Goal: Task Accomplishment & Management: Complete application form

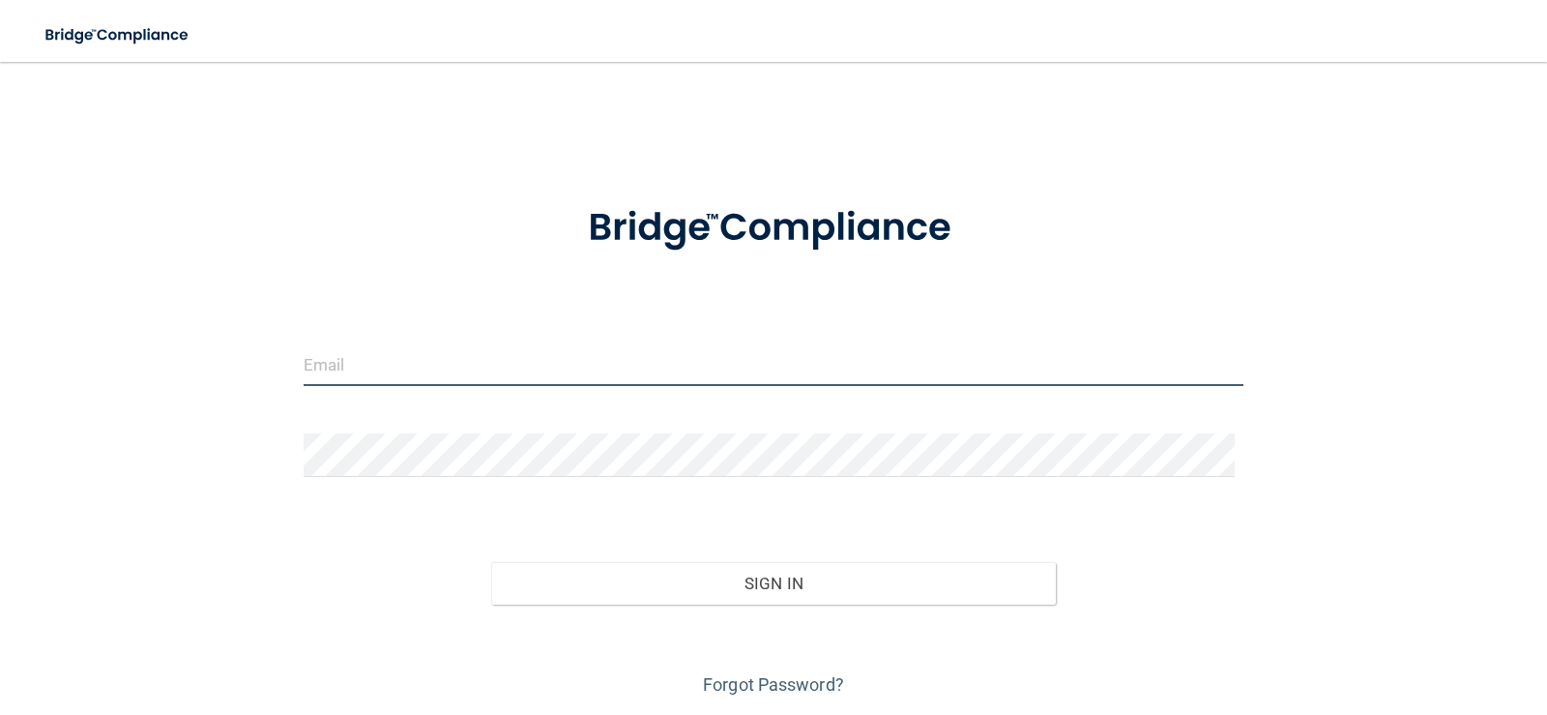
click at [406, 360] on input "email" at bounding box center [774, 364] width 941 height 44
type input "[EMAIL_ADDRESS][DOMAIN_NAME]"
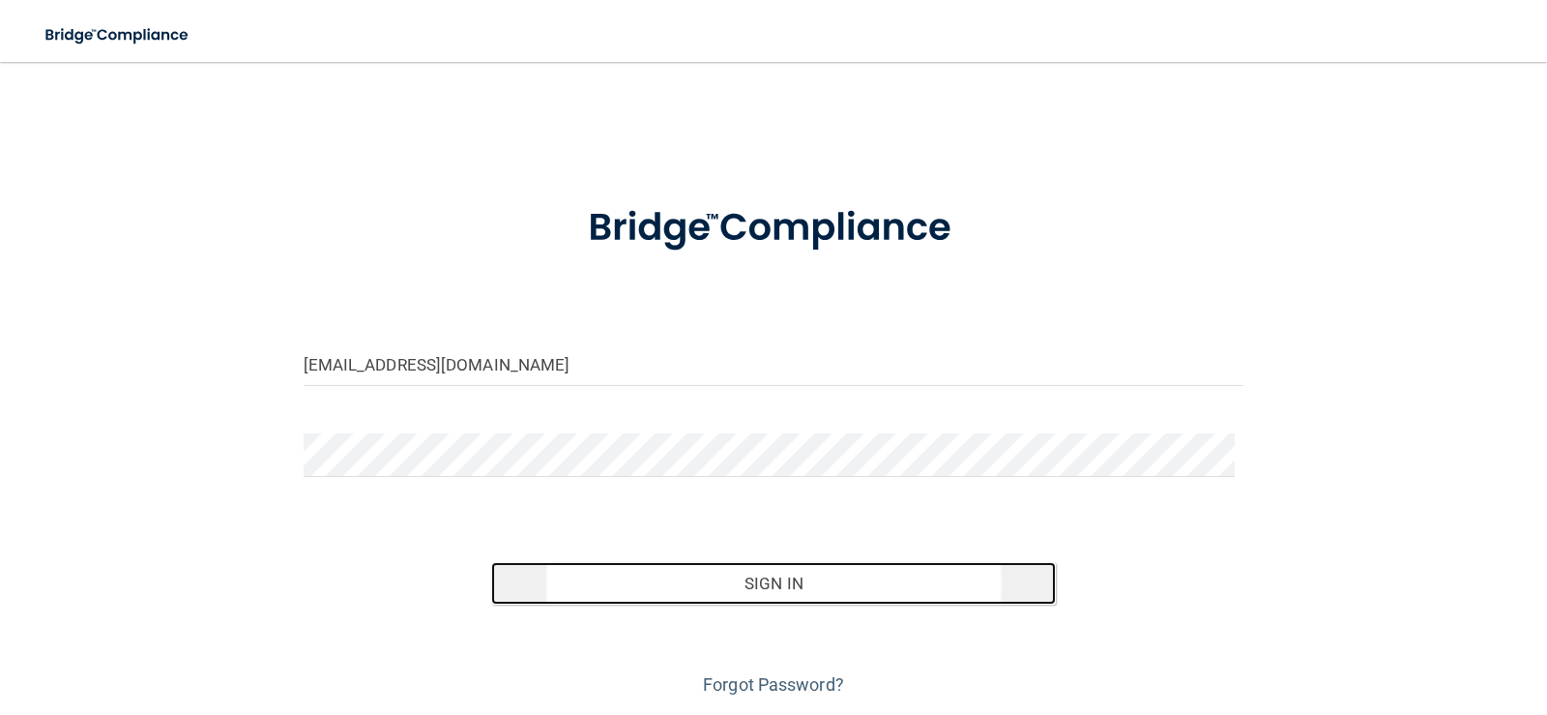
click at [722, 587] on button "Sign In" at bounding box center [773, 583] width 565 height 43
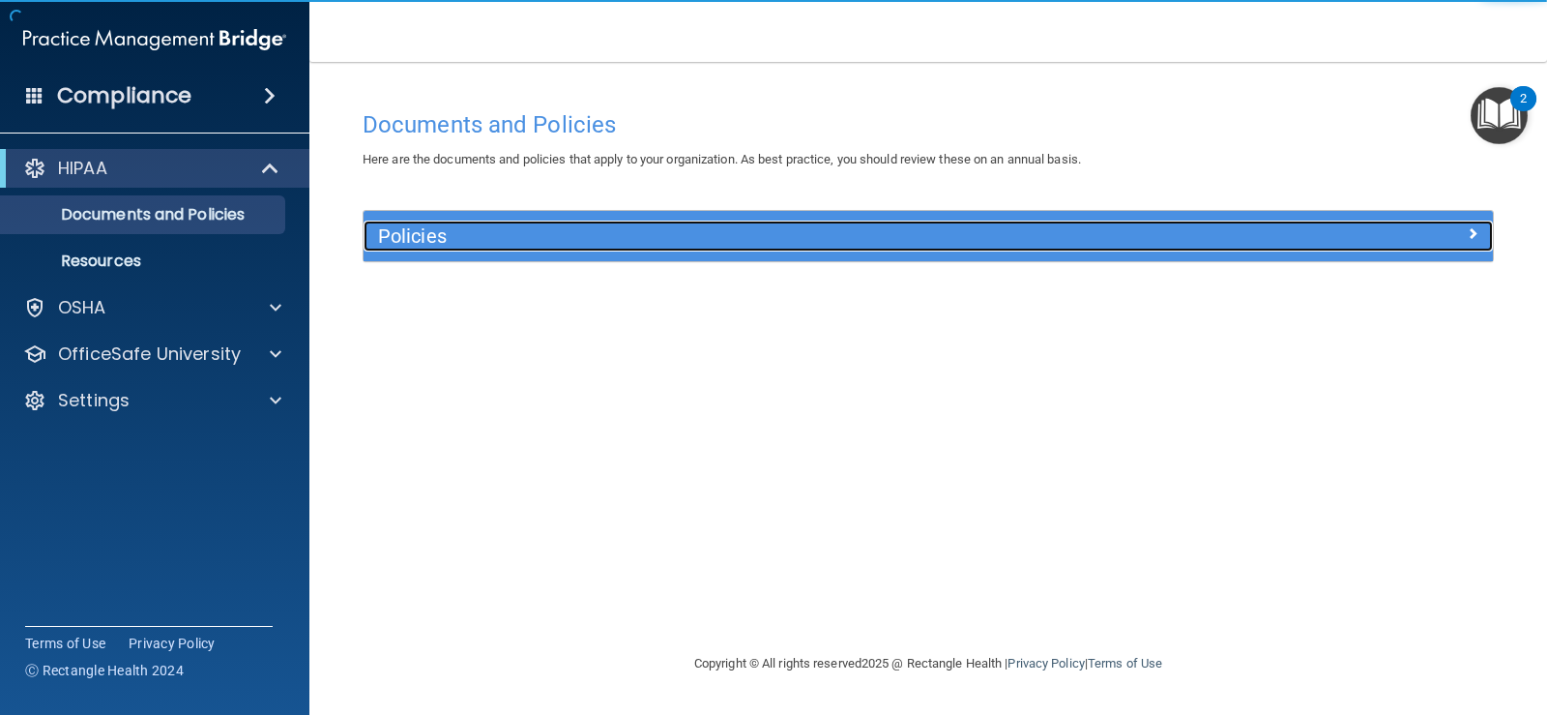
click at [410, 229] on h5 "Policies" at bounding box center [787, 235] width 818 height 21
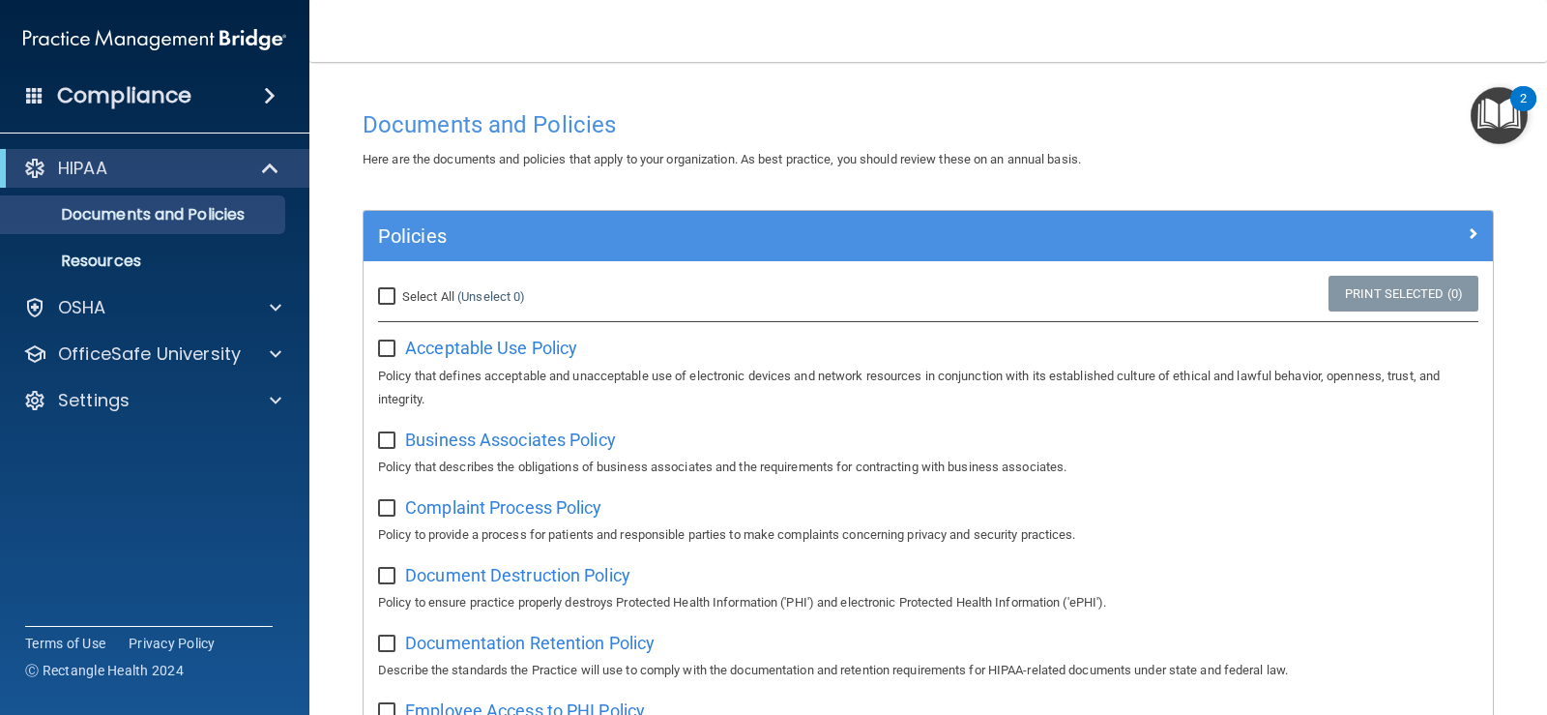
click at [387, 289] on input "Select All (Unselect 0) Unselect All" at bounding box center [389, 296] width 22 height 15
checkbox input "true"
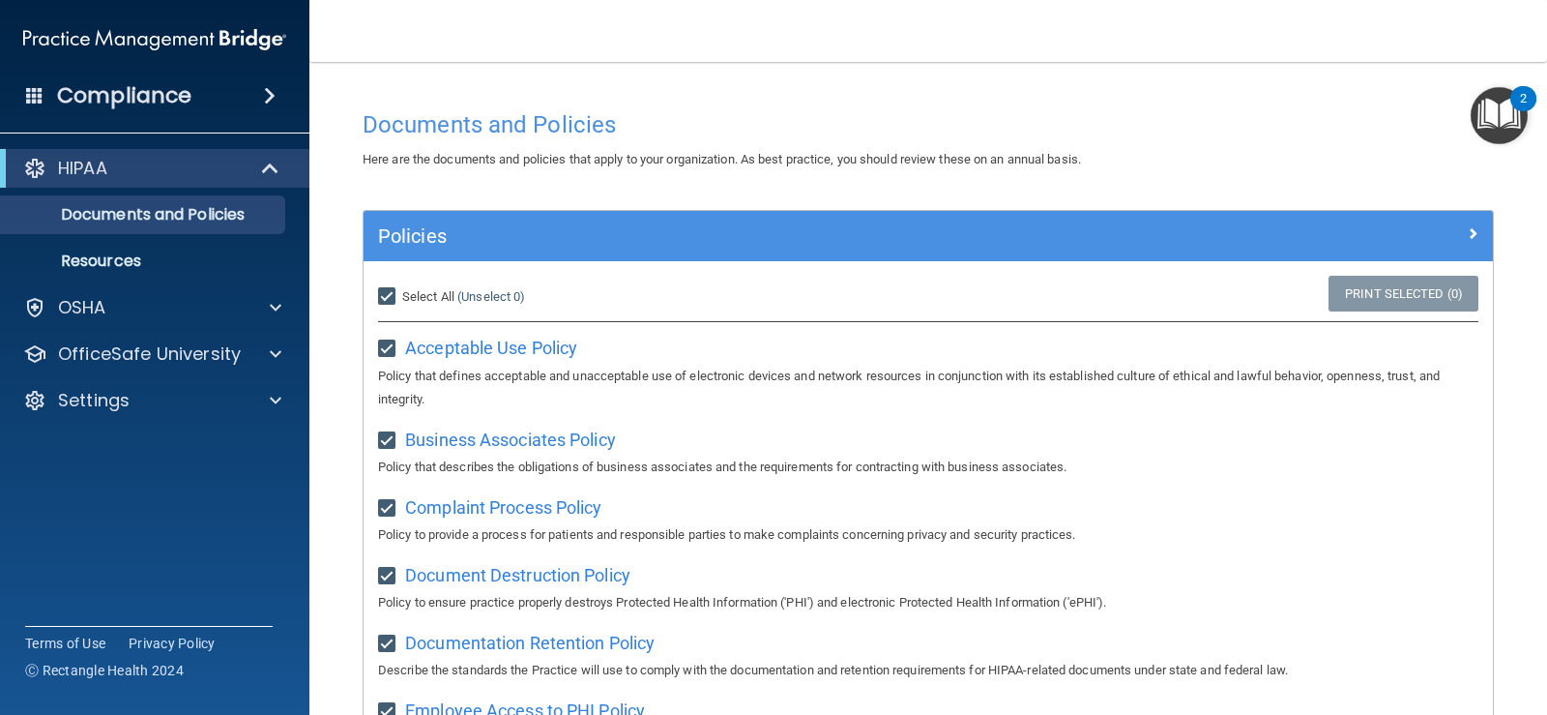
checkbox input "true"
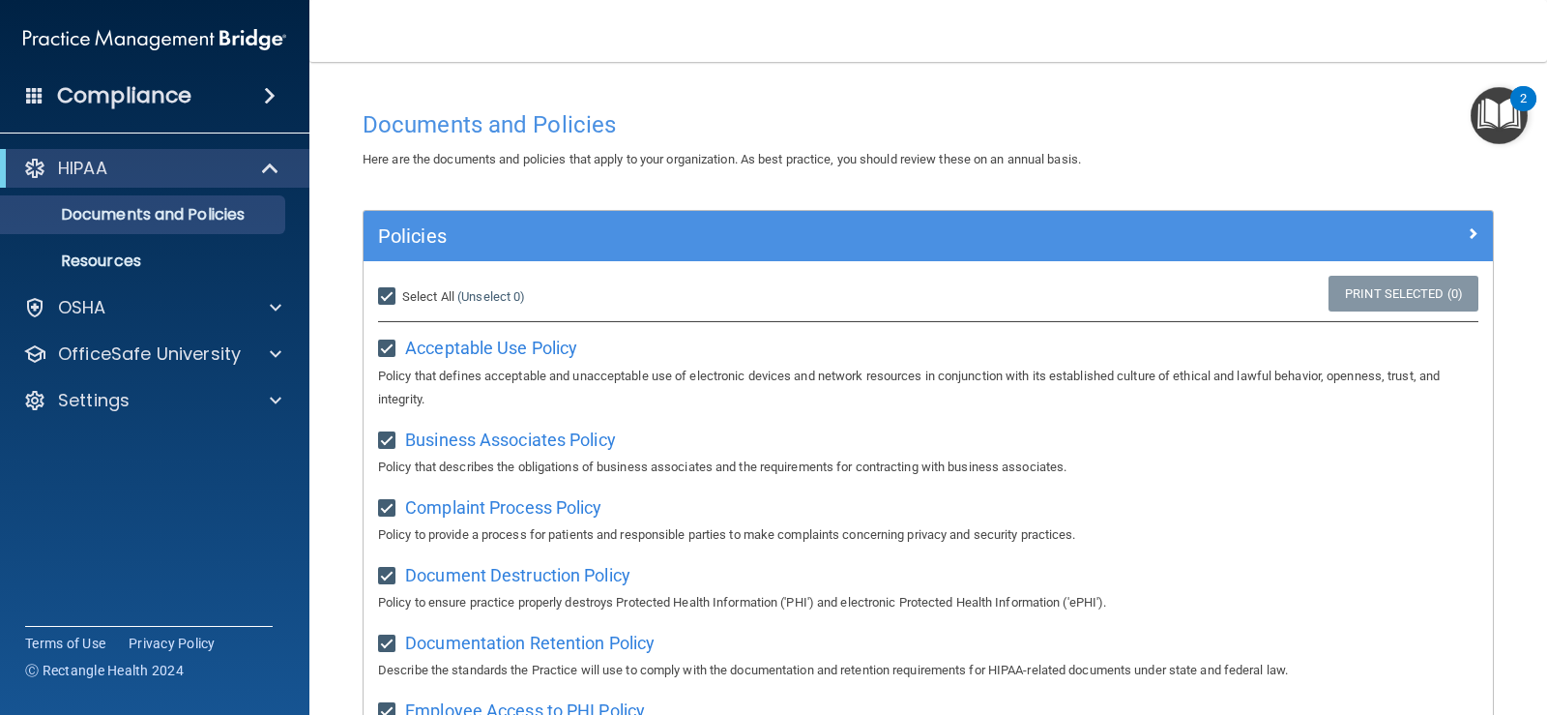
checkbox input "true"
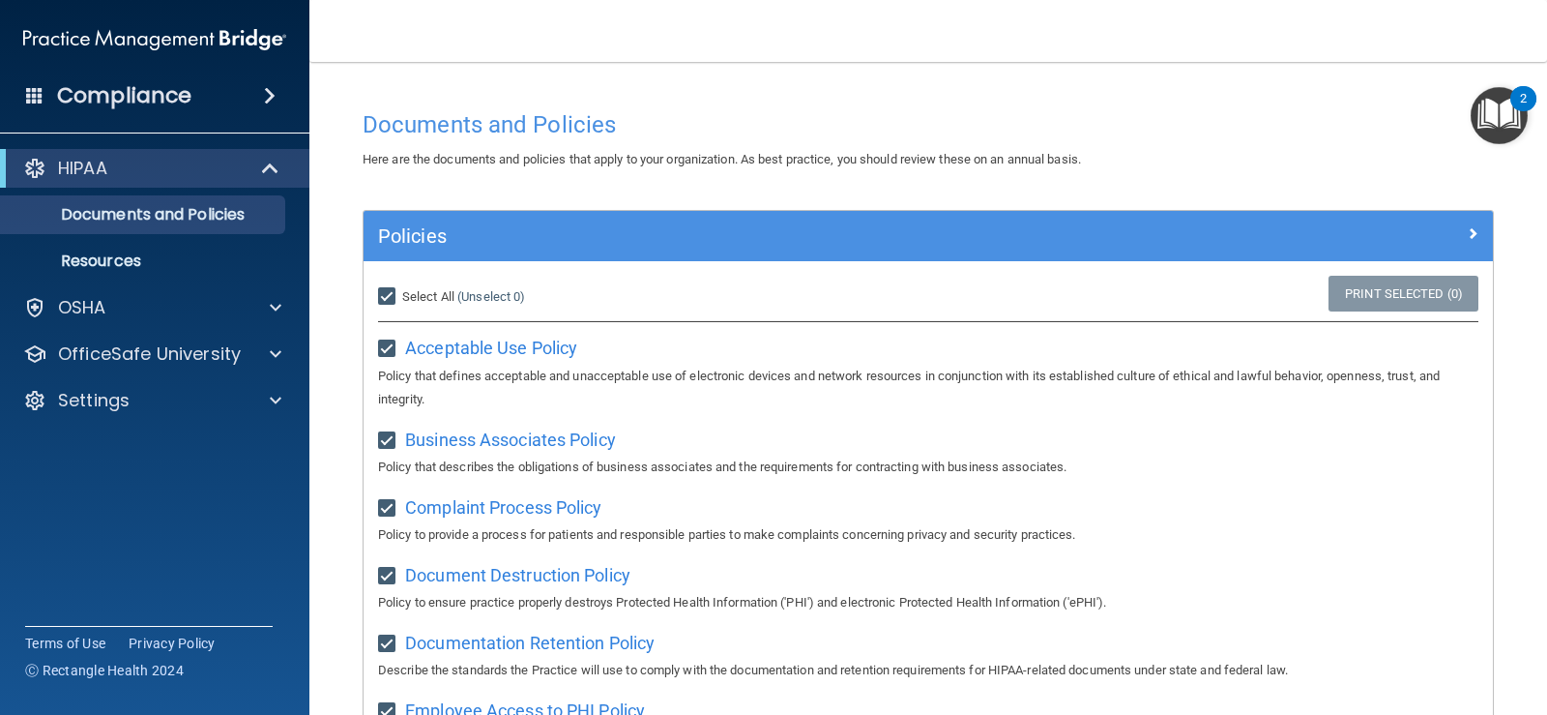
checkbox input "true"
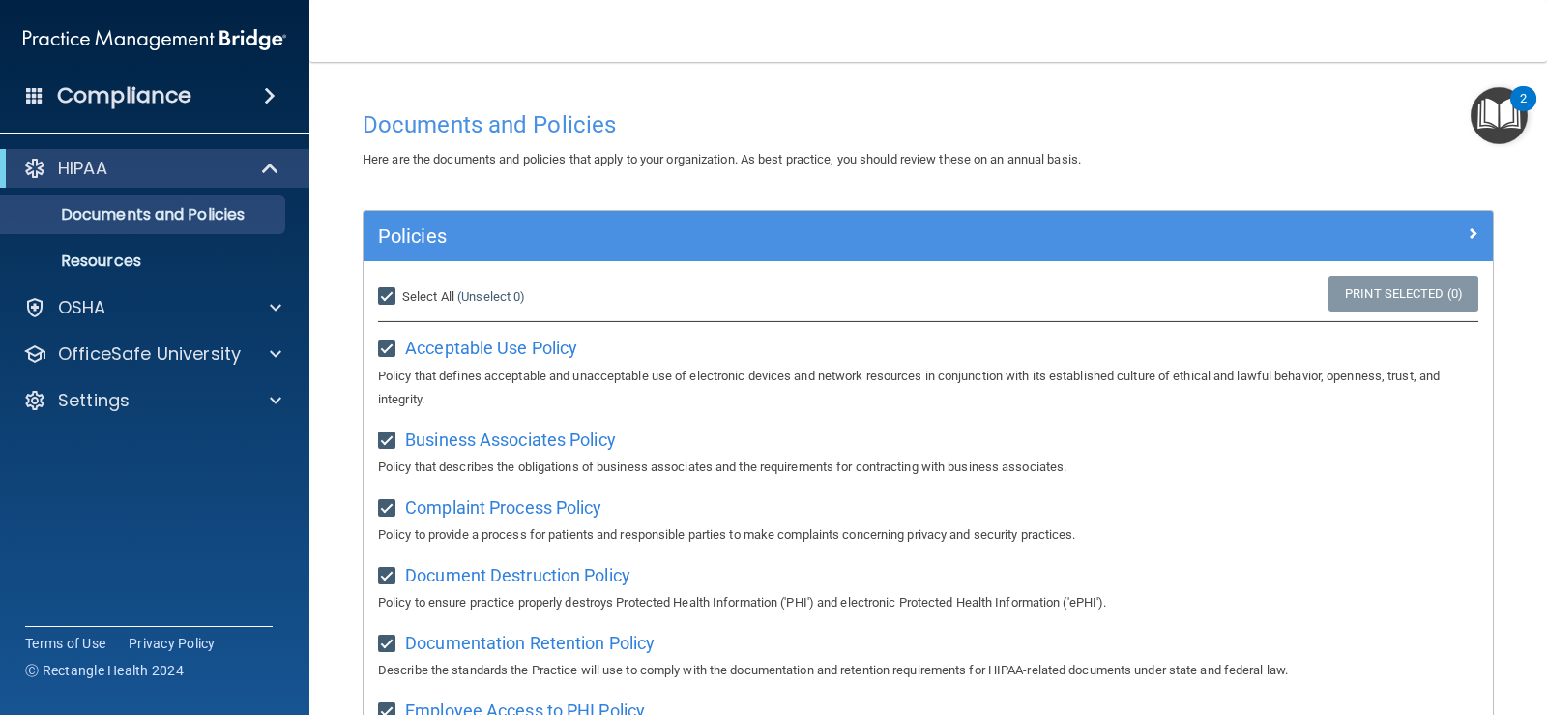
checkbox input "true"
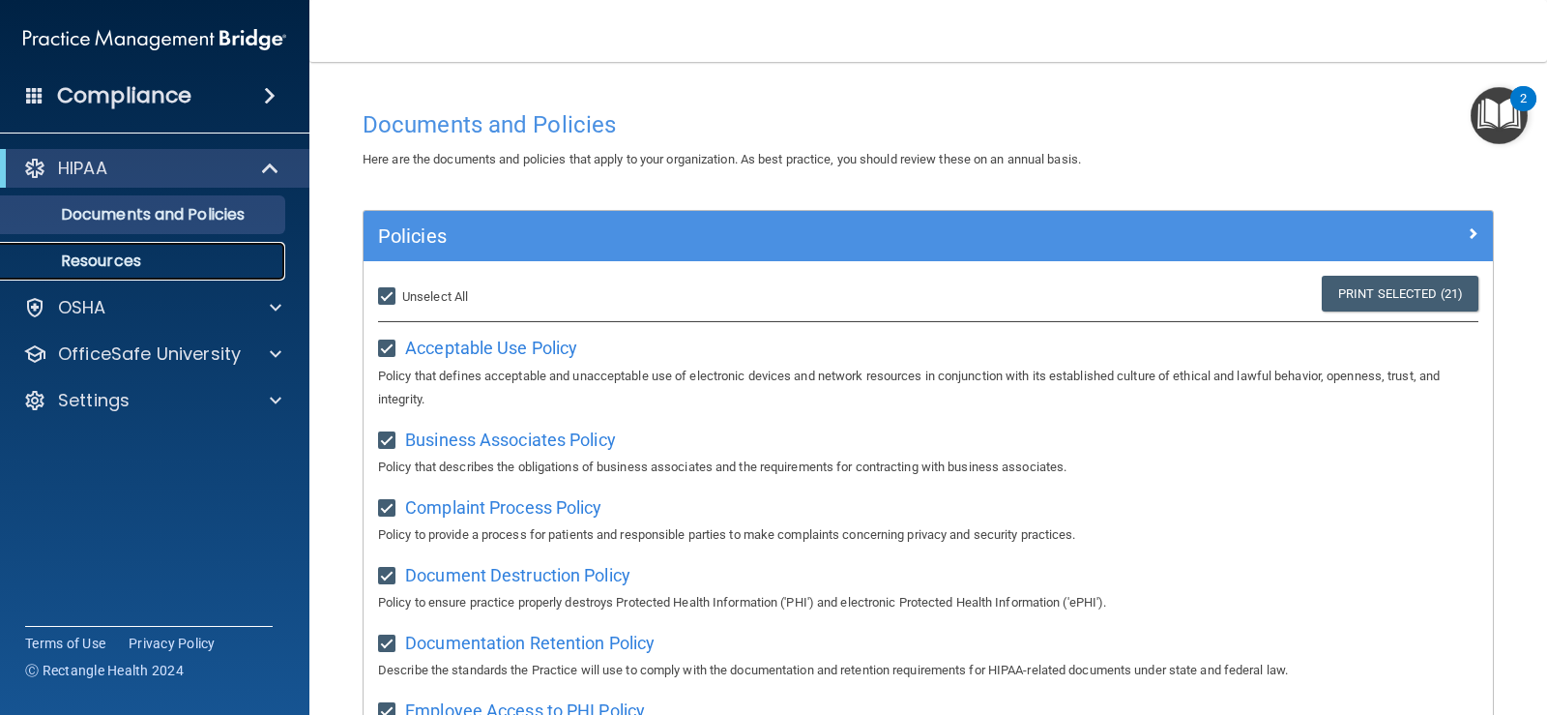
click at [167, 251] on p "Resources" at bounding box center [145, 260] width 264 height 19
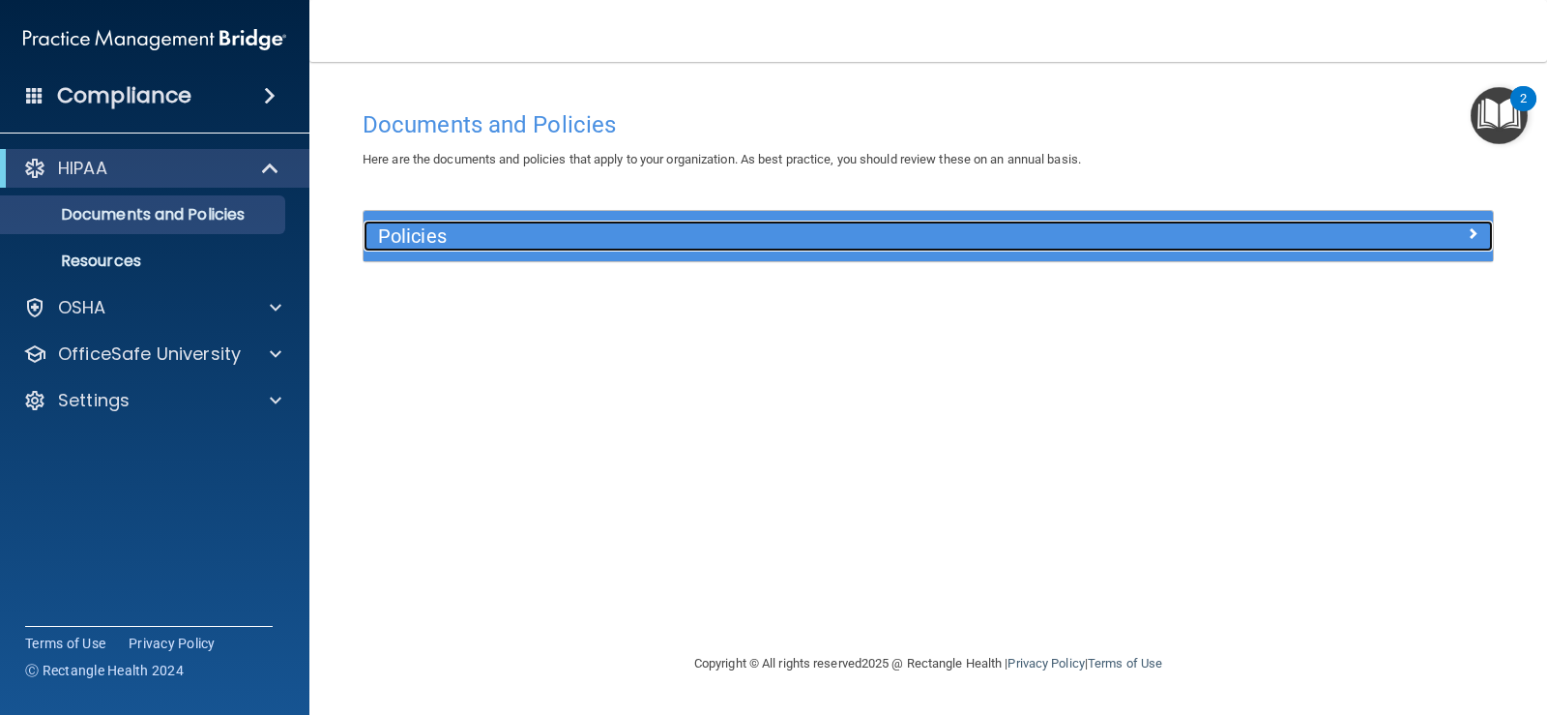
click at [426, 232] on h5 "Policies" at bounding box center [787, 235] width 818 height 21
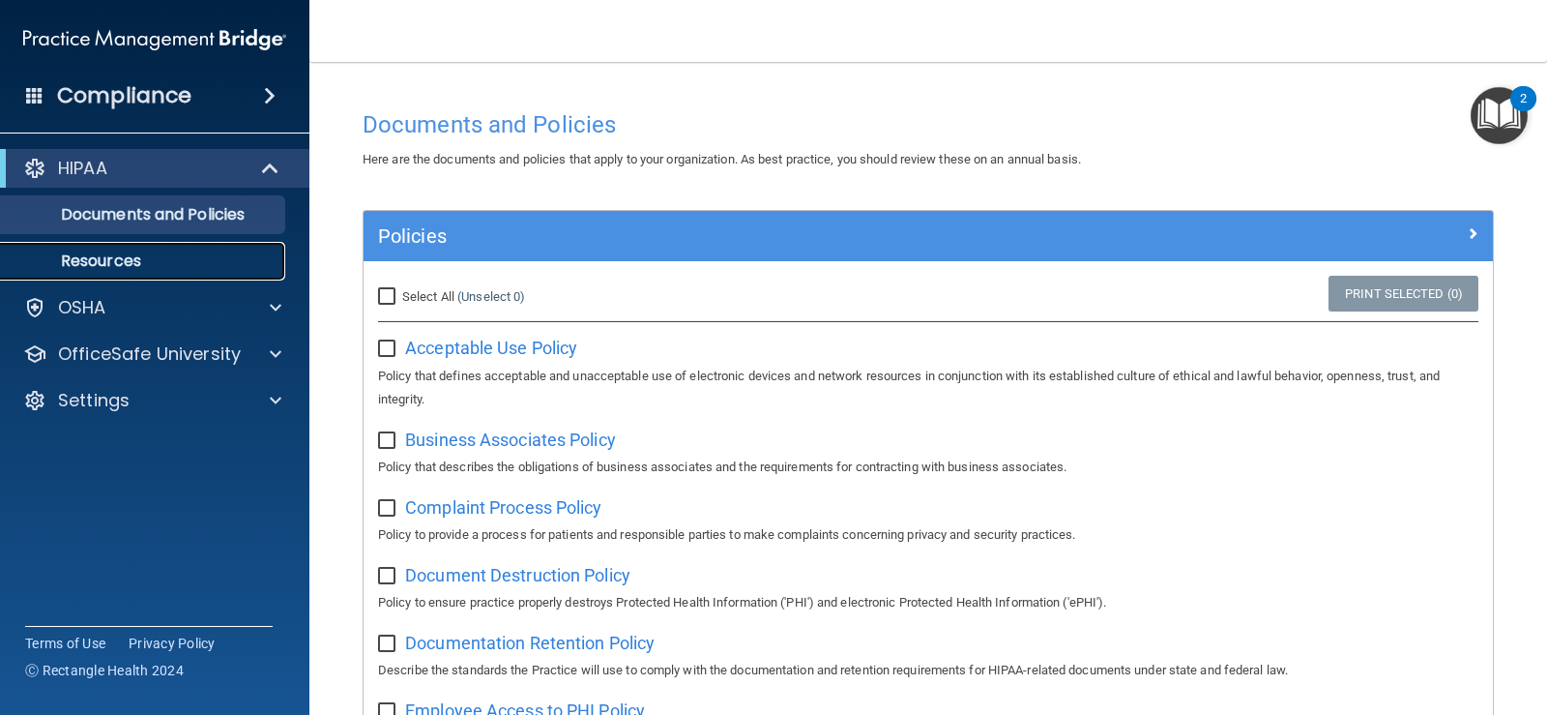
click at [140, 252] on p "Resources" at bounding box center [145, 260] width 264 height 19
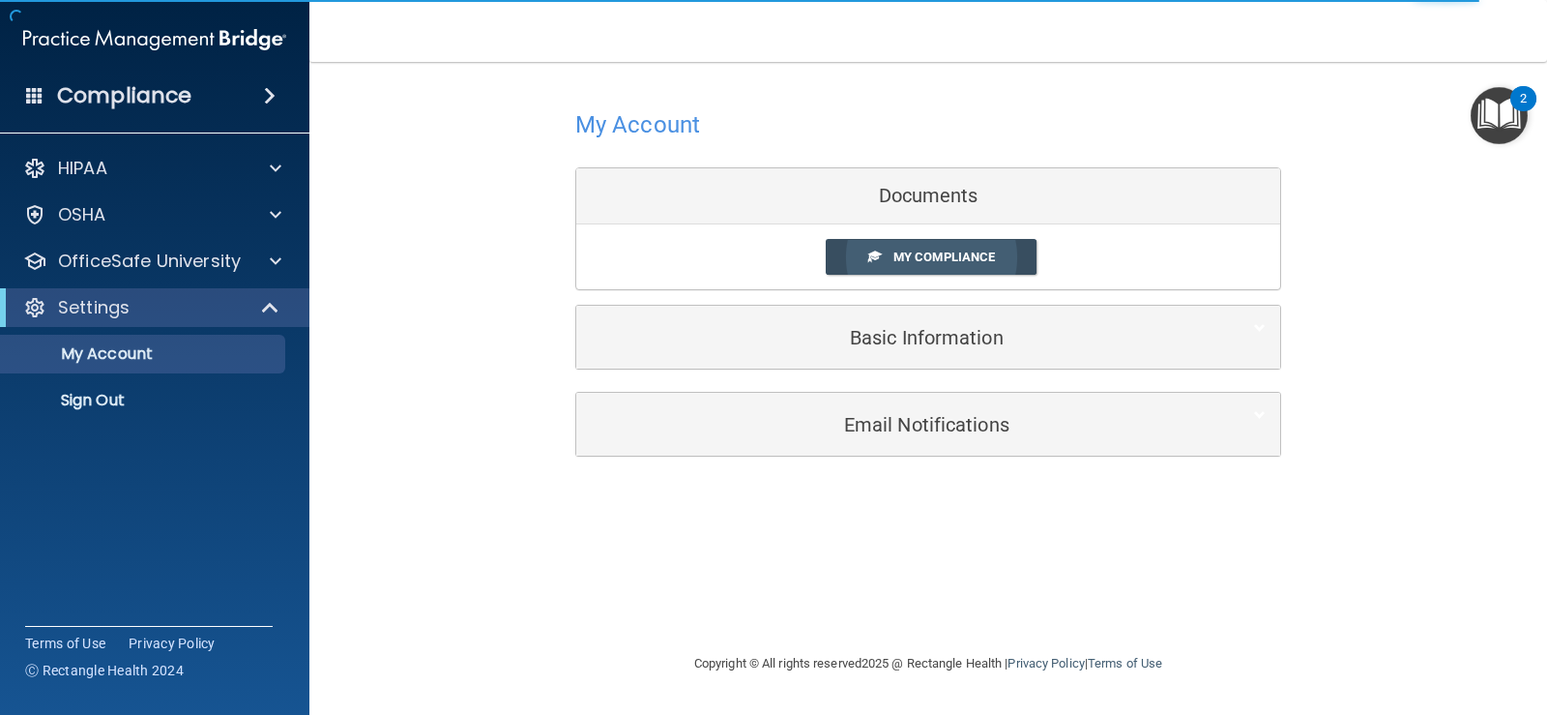
click at [924, 255] on span "My Compliance" at bounding box center [945, 257] width 102 height 15
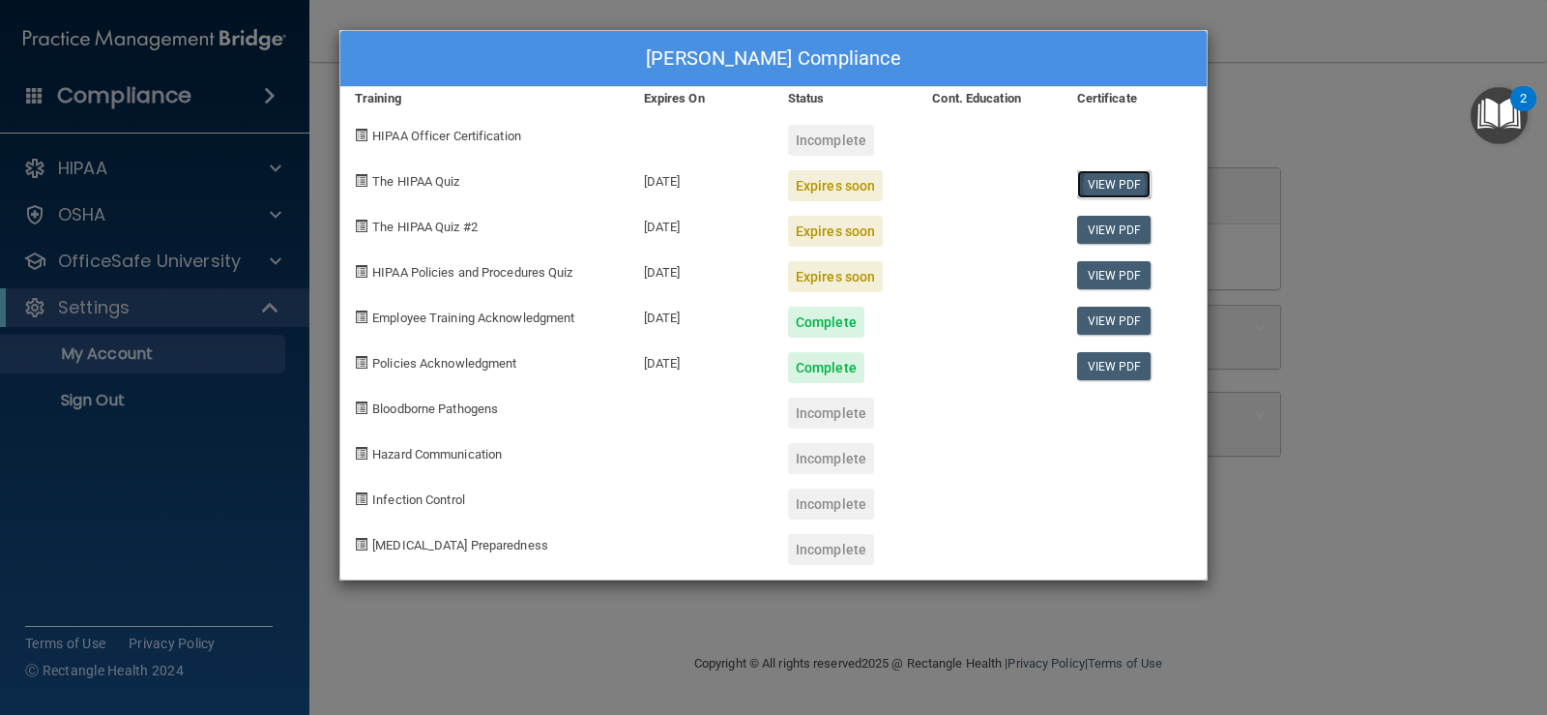
click at [1111, 187] on link "View PDF" at bounding box center [1114, 184] width 74 height 28
click at [1104, 278] on link "View PDF" at bounding box center [1114, 275] width 74 height 28
click at [1119, 360] on link "View PDF" at bounding box center [1114, 366] width 74 height 28
click at [360, 181] on span at bounding box center [361, 180] width 13 height 13
click at [113, 161] on div "Tonia Klyce's Compliance Training Expires On Status Cont. Education Certificate…" at bounding box center [773, 357] width 1547 height 715
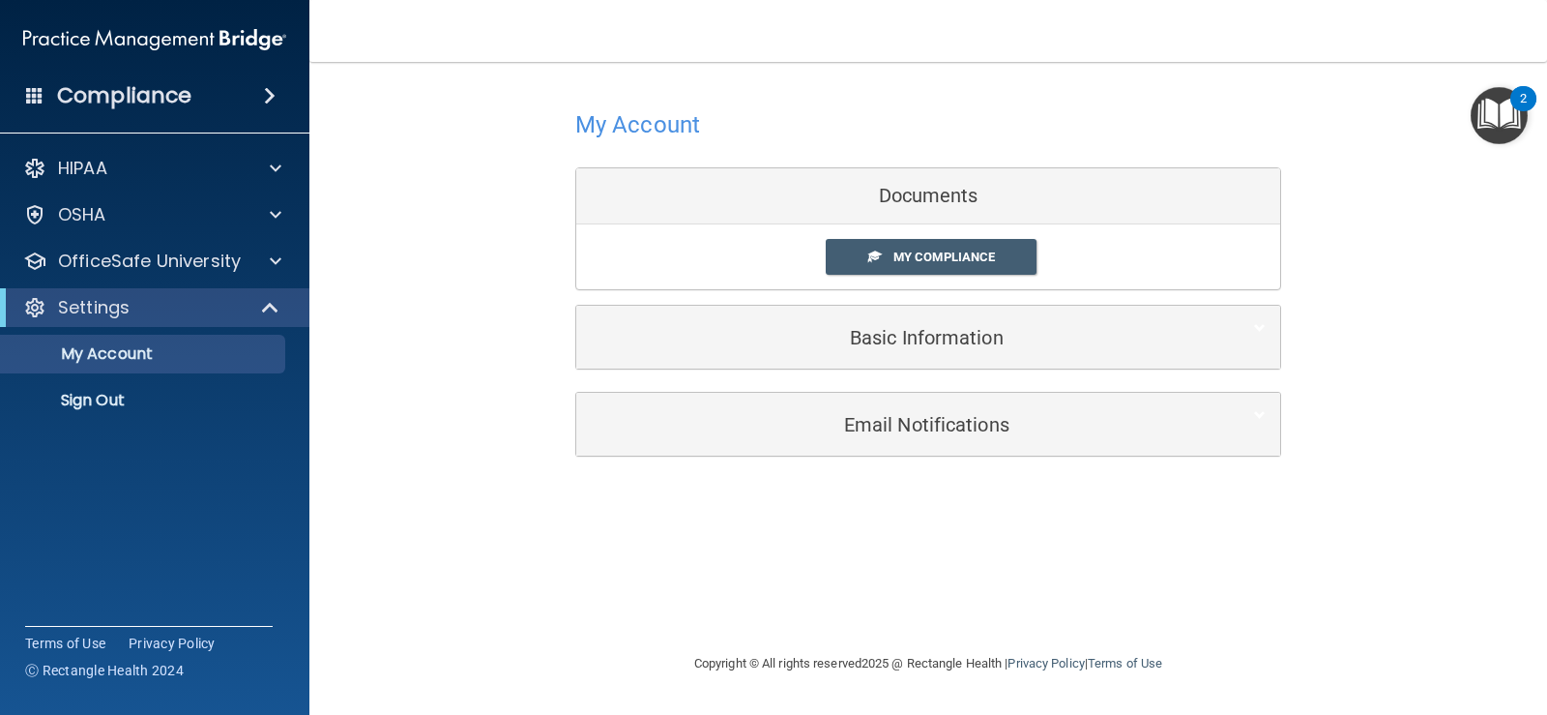
click at [979, 191] on div "Documents" at bounding box center [928, 196] width 704 height 56
click at [930, 190] on div "Documents" at bounding box center [928, 196] width 704 height 56
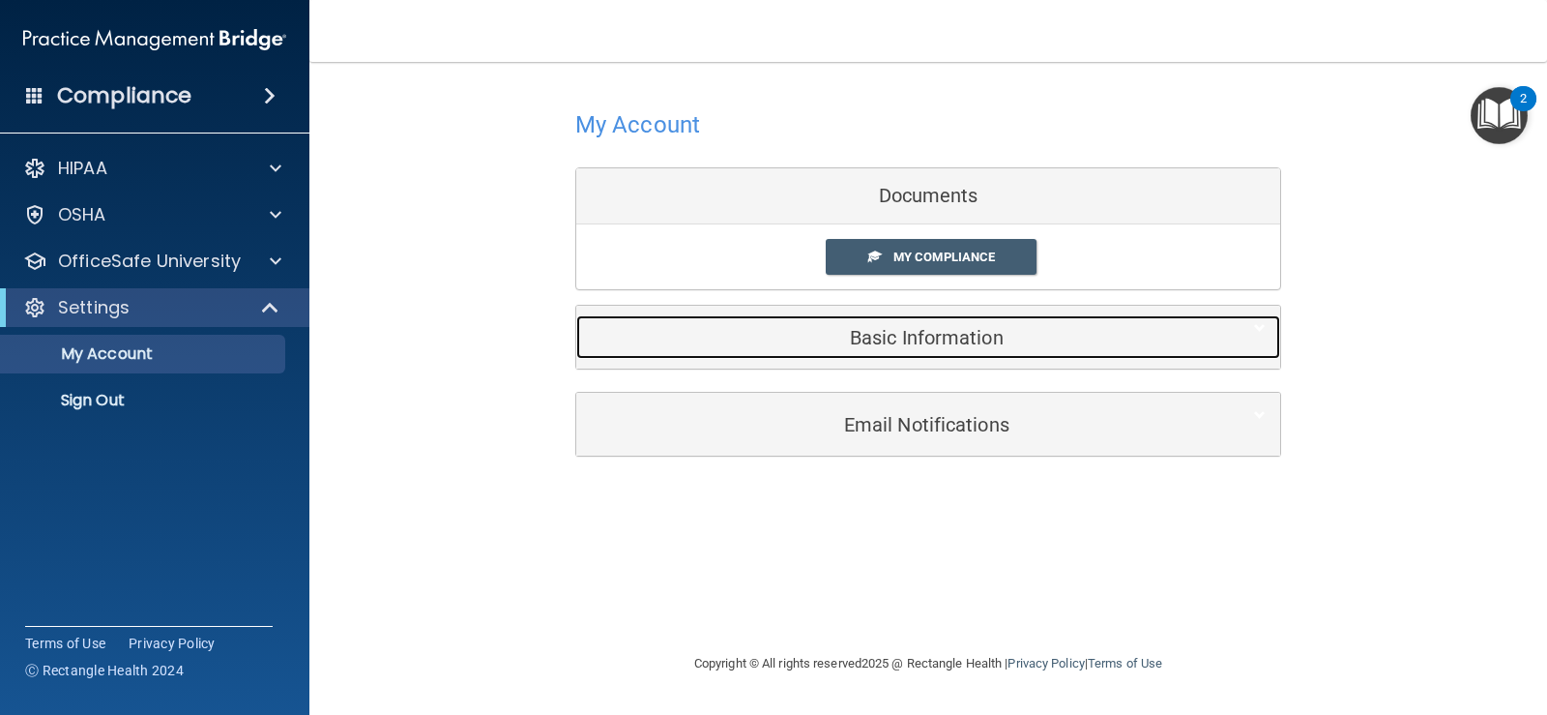
click at [927, 338] on h5 "Basic Information" at bounding box center [899, 337] width 616 height 21
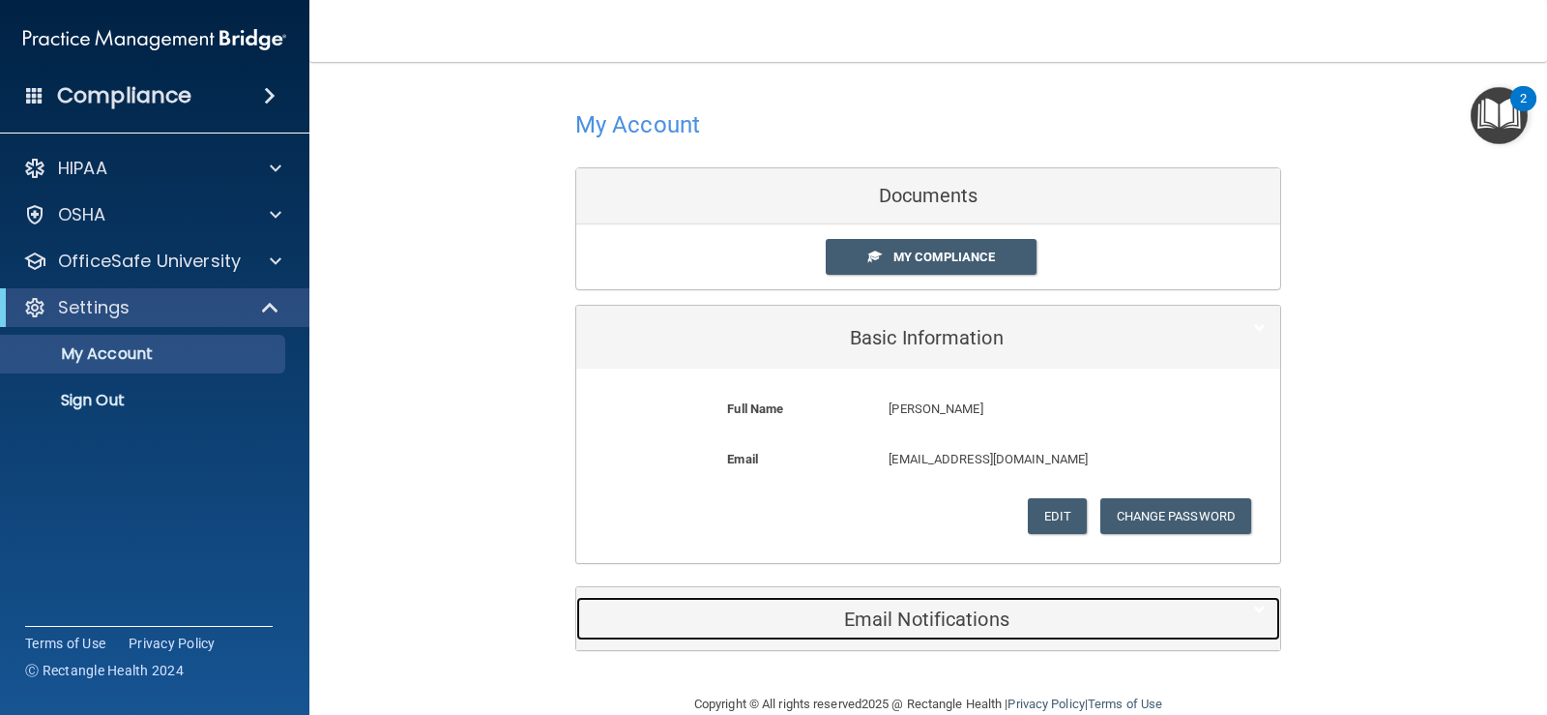
click at [906, 624] on h5 "Email Notifications" at bounding box center [899, 618] width 616 height 21
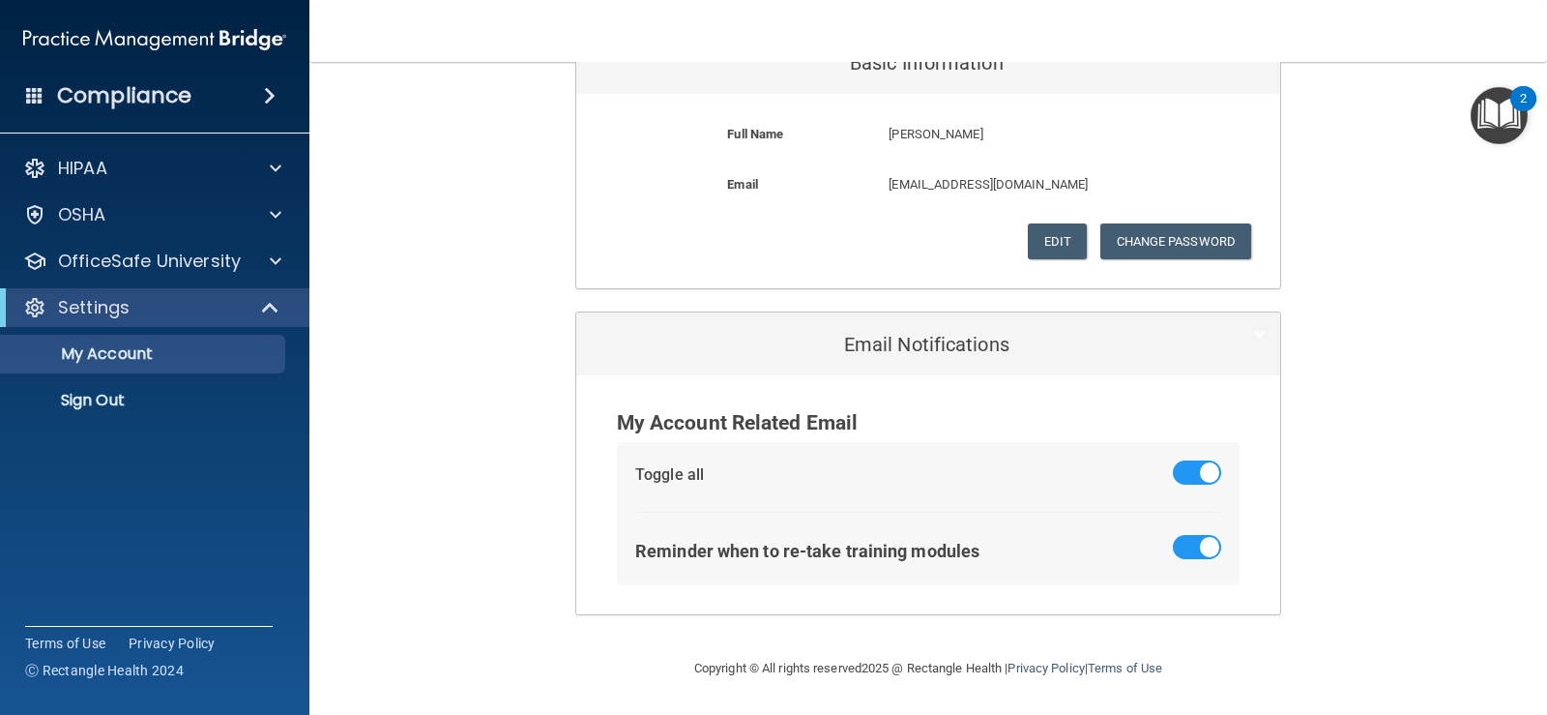
click at [204, 88] on div "Compliance" at bounding box center [154, 95] width 309 height 43
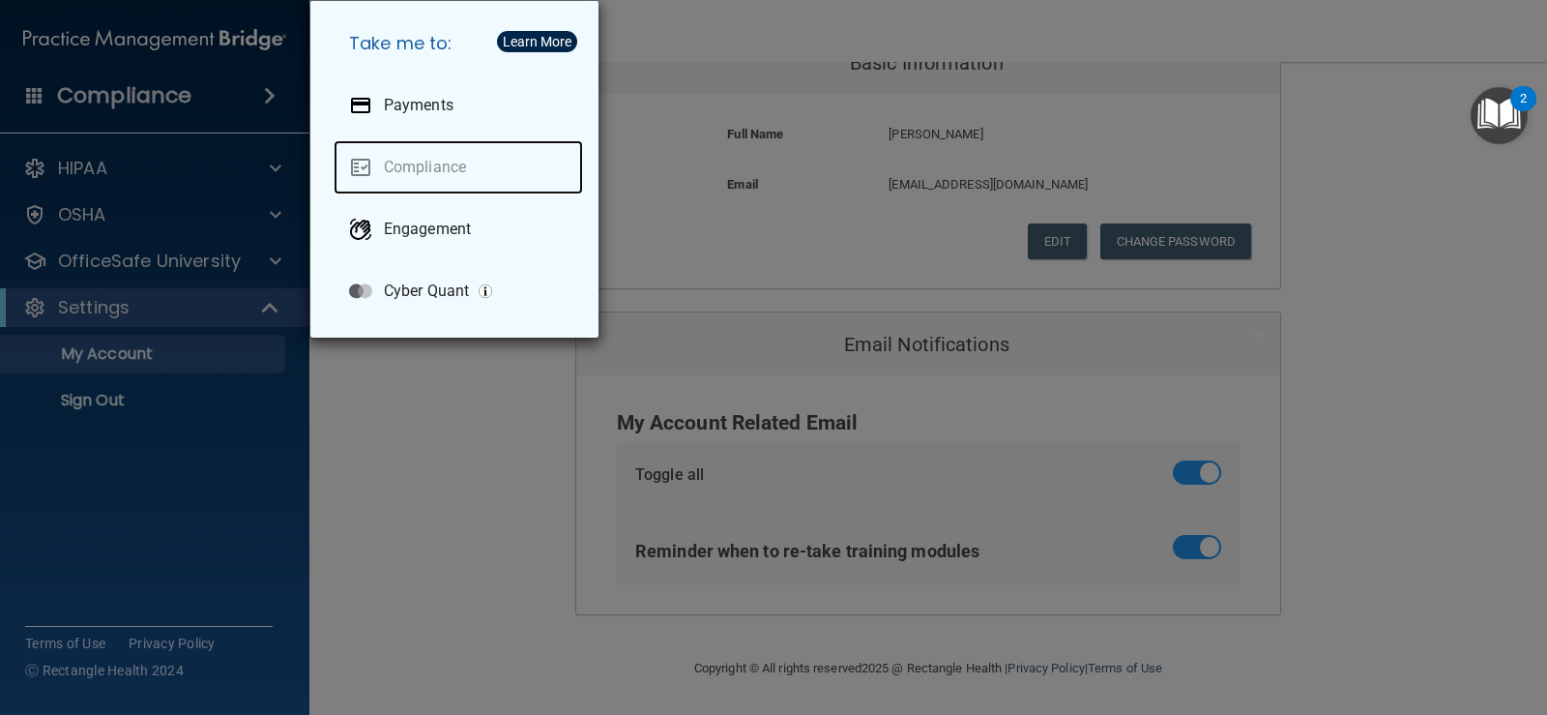
click at [422, 168] on link "Compliance" at bounding box center [459, 167] width 250 height 54
click at [99, 160] on div "Take me to: Payments Compliance Engagement Cyber Quant" at bounding box center [773, 357] width 1547 height 715
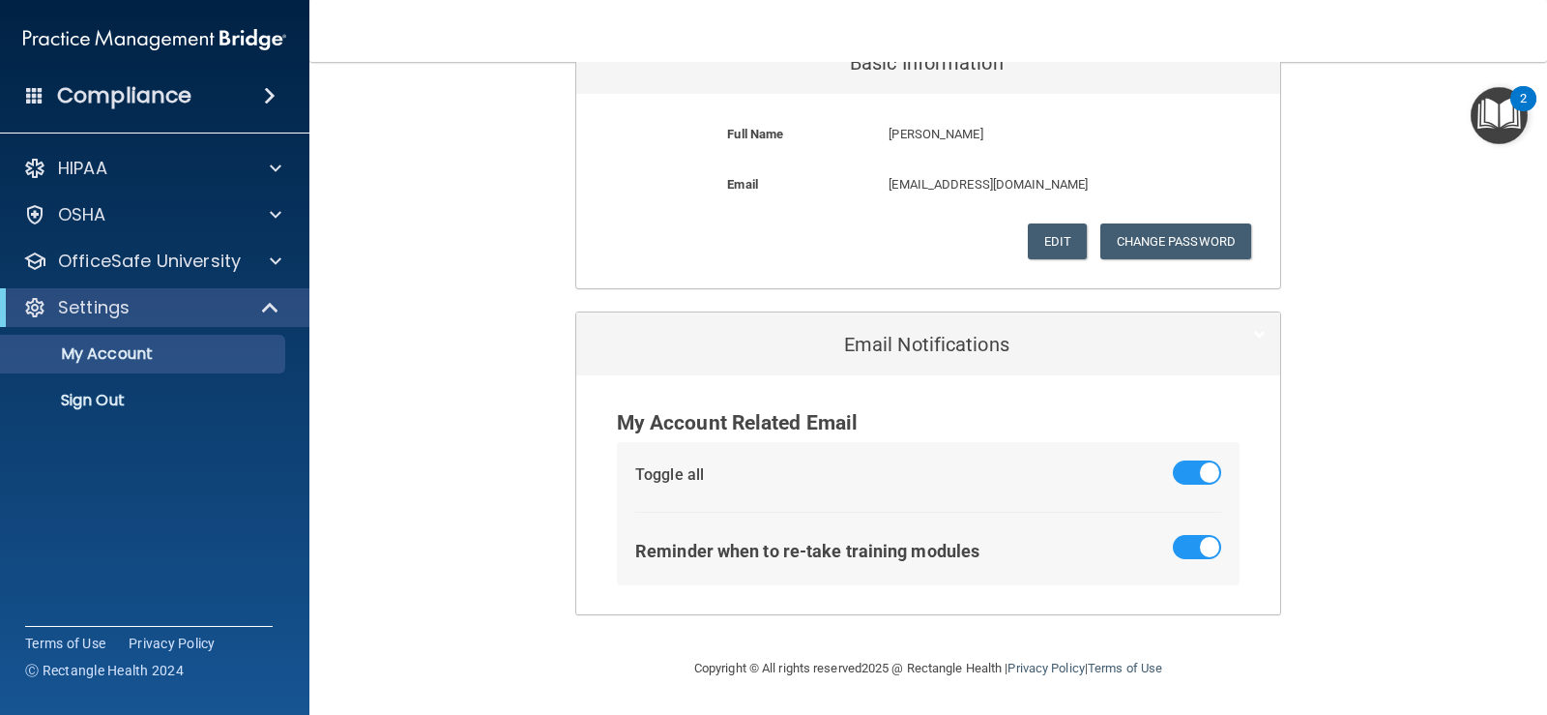
scroll to position [0, 0]
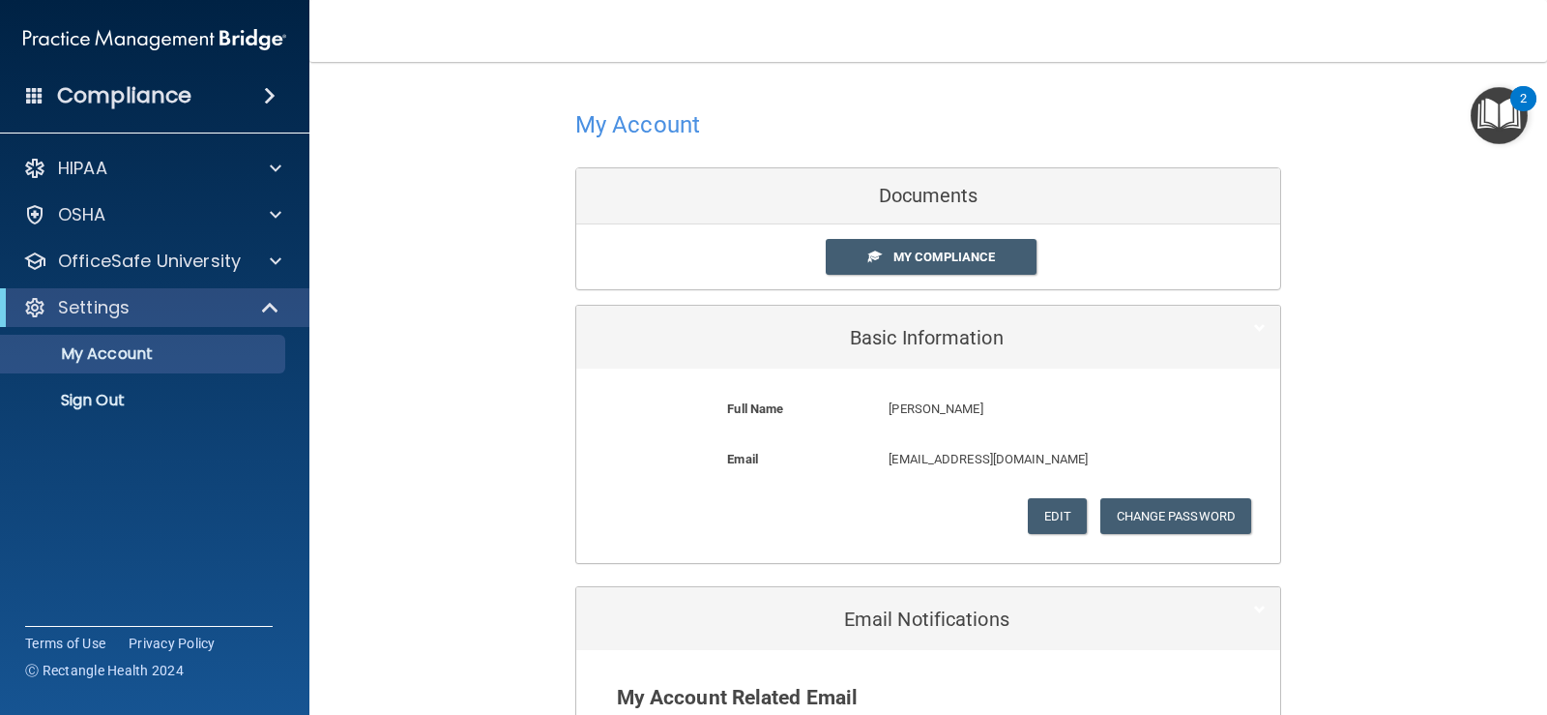
click at [1513, 113] on img "Open Resource Center, 2 new notifications" at bounding box center [1499, 115] width 57 height 57
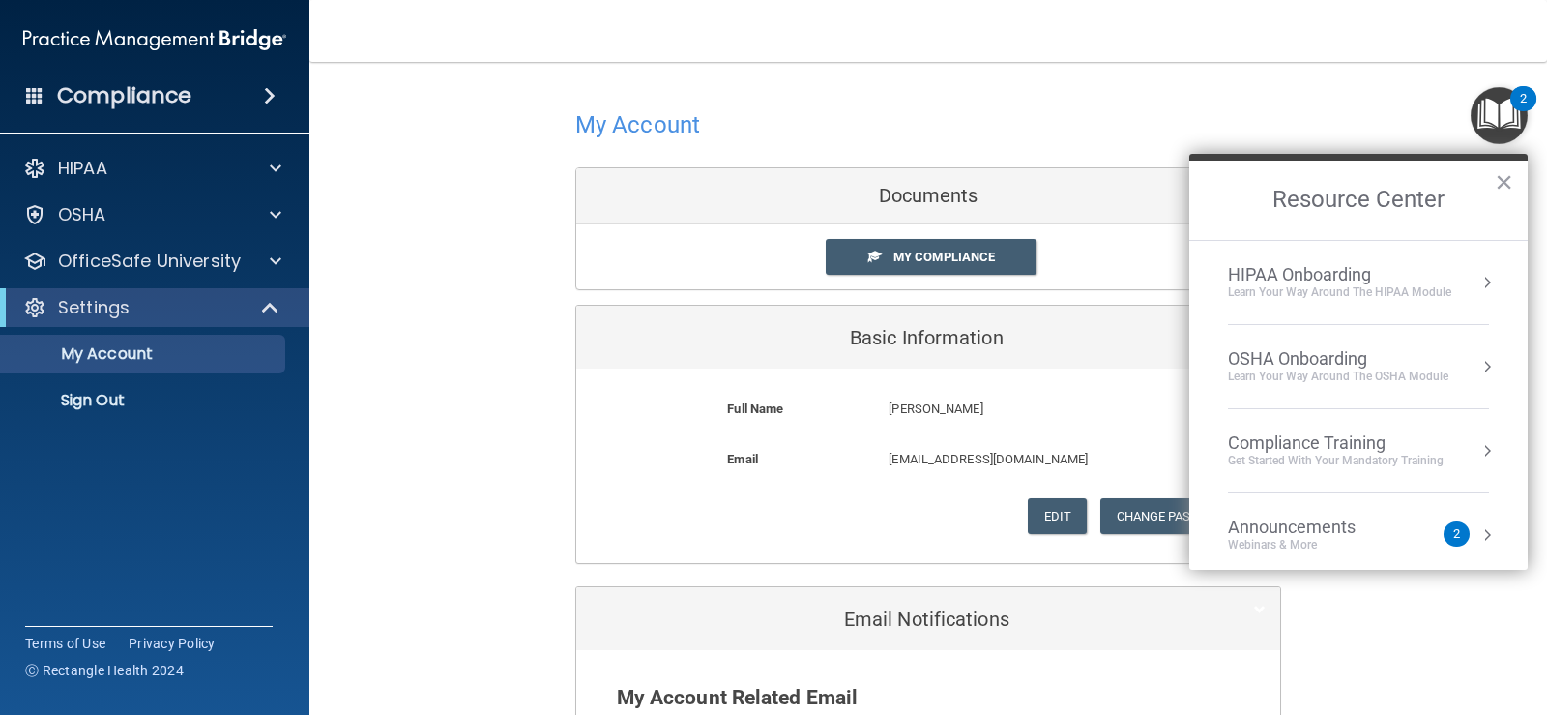
click at [1389, 451] on div "Compliance Training" at bounding box center [1336, 442] width 216 height 21
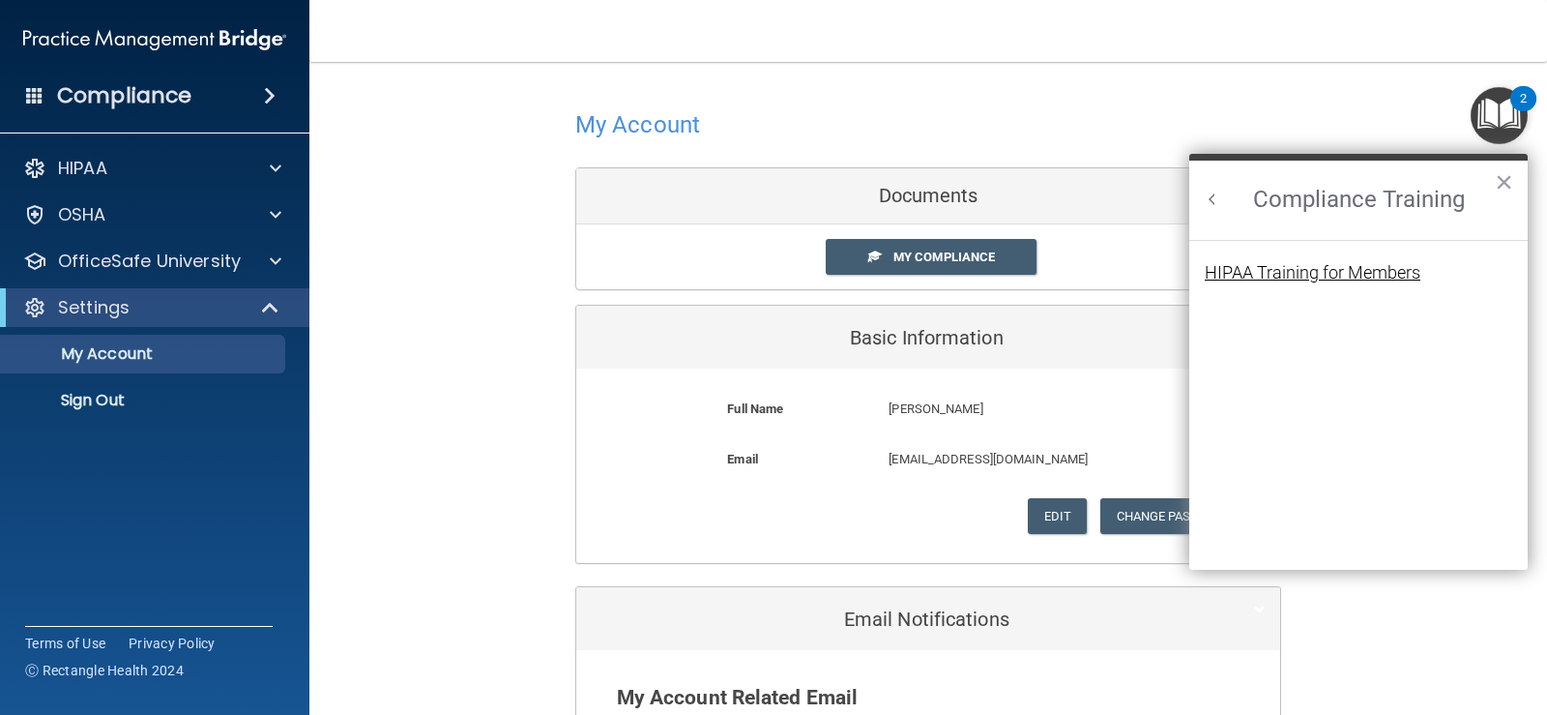
click at [1356, 265] on div "HIPAA Training for Members" at bounding box center [1313, 272] width 216 height 17
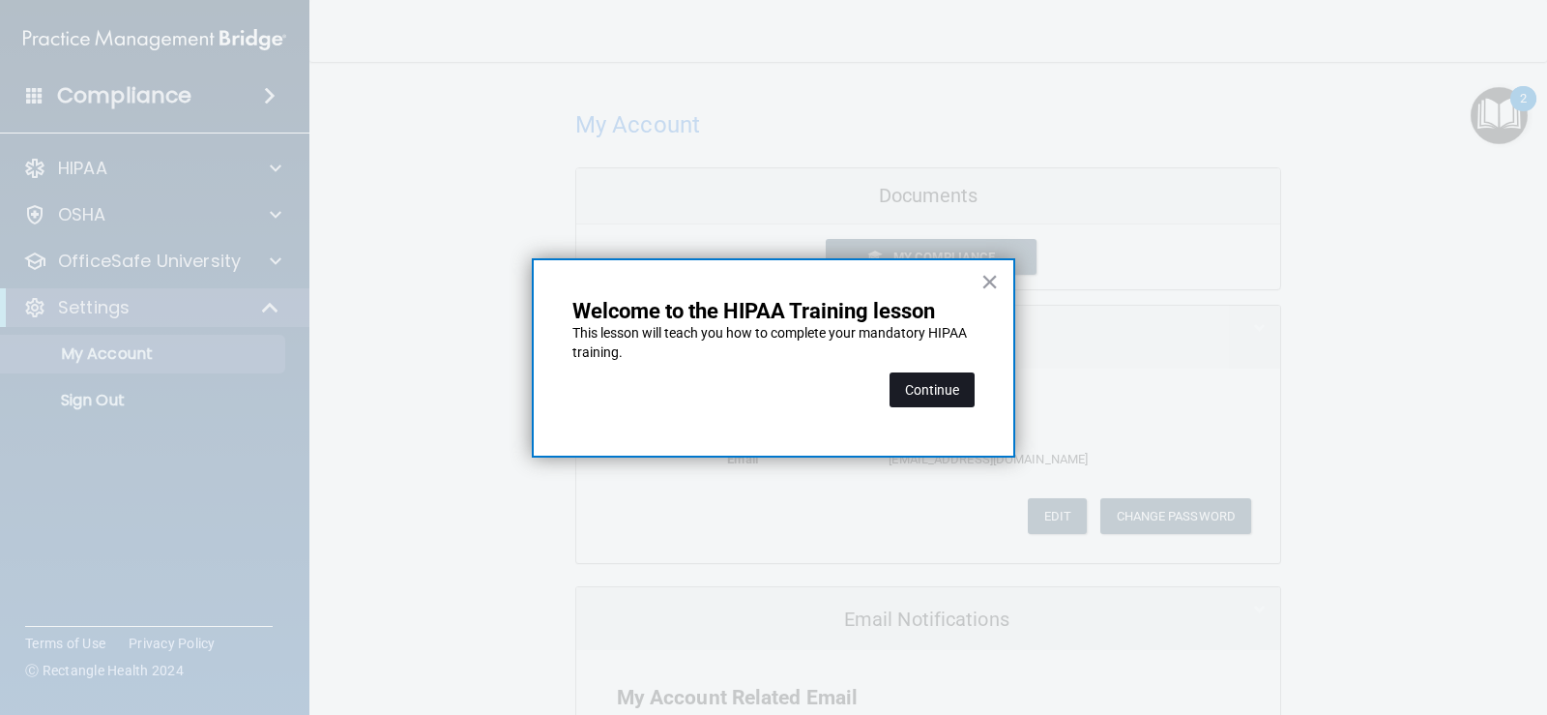
click at [927, 381] on button "Continue" at bounding box center [932, 389] width 85 height 35
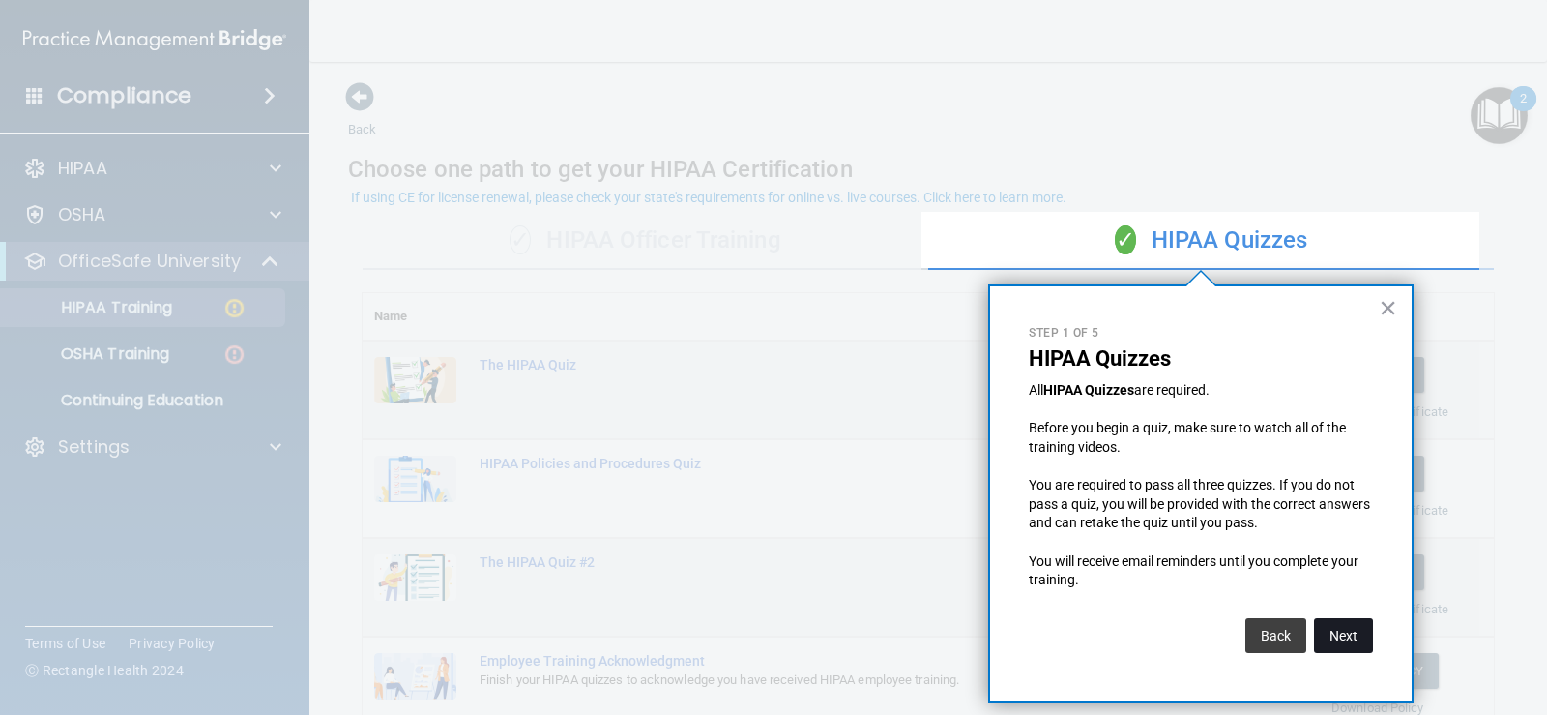
click at [1349, 637] on button "Next" at bounding box center [1343, 635] width 59 height 35
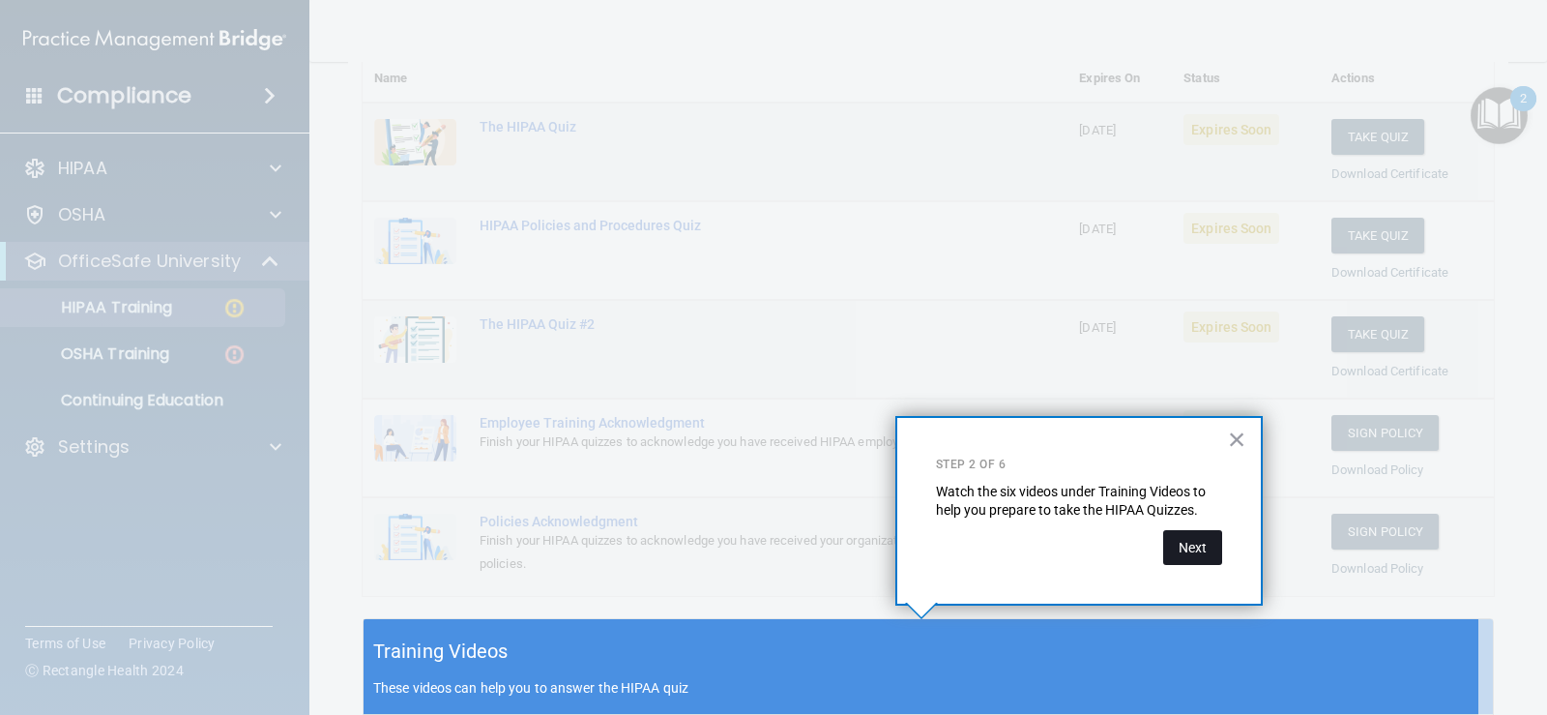
click at [1206, 553] on button "Next" at bounding box center [1192, 547] width 59 height 35
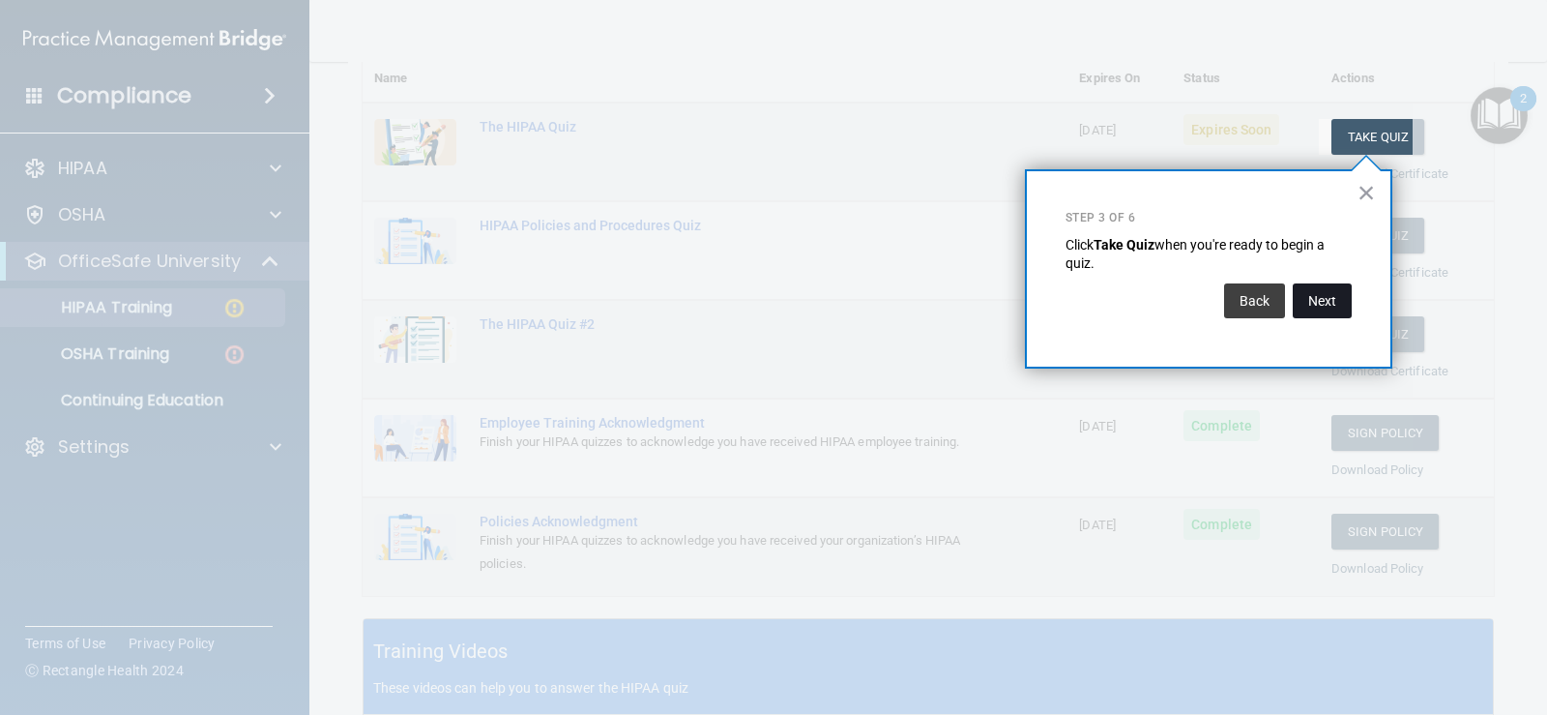
click at [1344, 307] on button "Next" at bounding box center [1322, 300] width 59 height 35
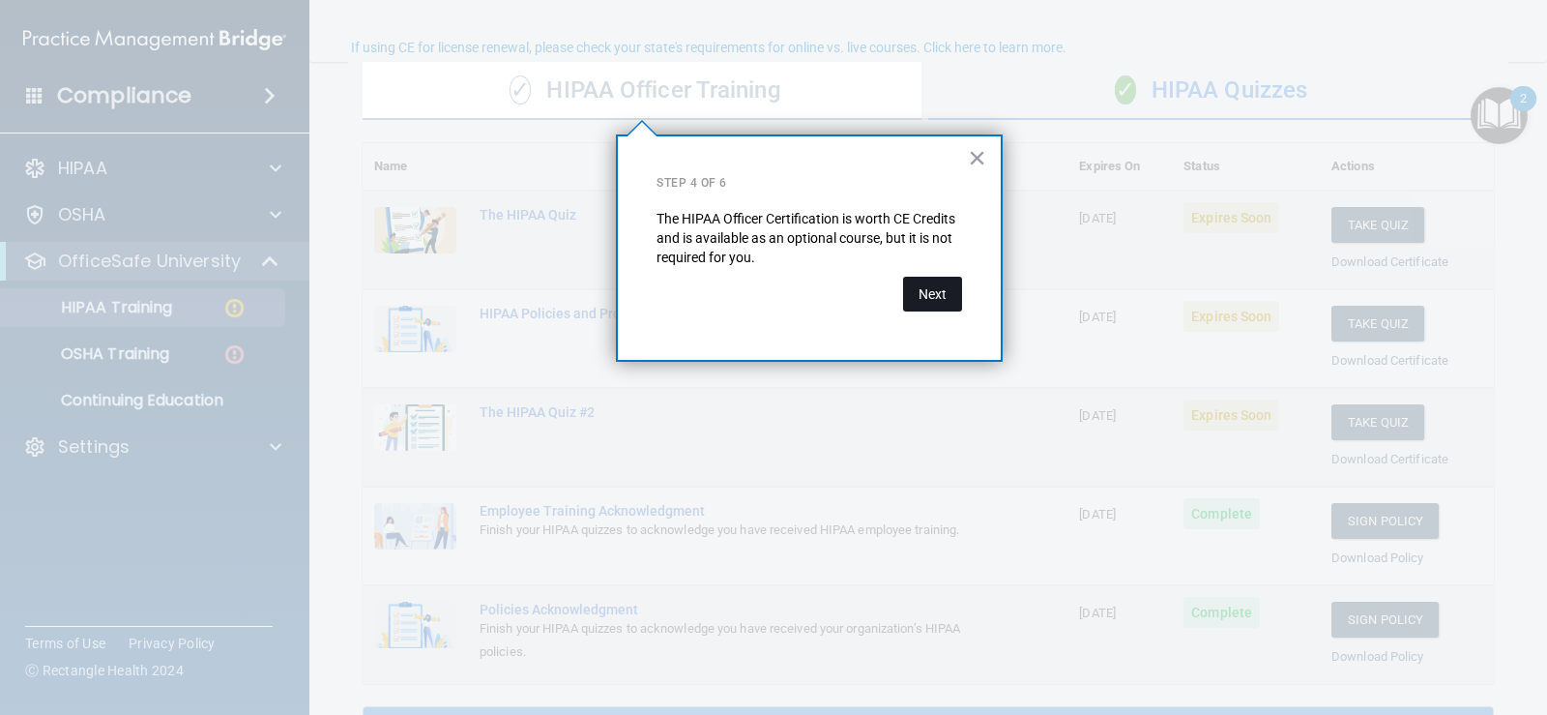
click at [941, 292] on button "Next" at bounding box center [932, 294] width 59 height 35
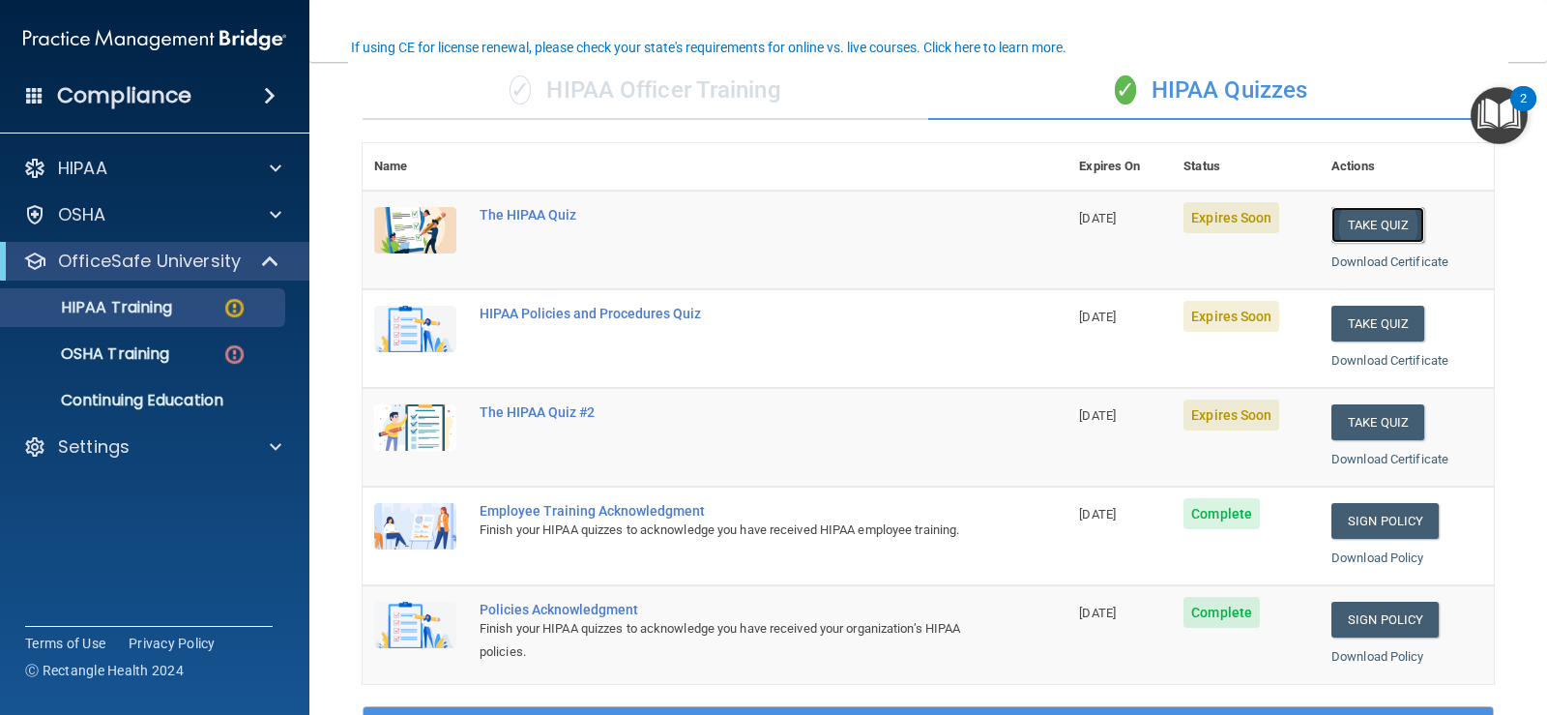
click at [1362, 220] on button "Take Quiz" at bounding box center [1378, 225] width 93 height 36
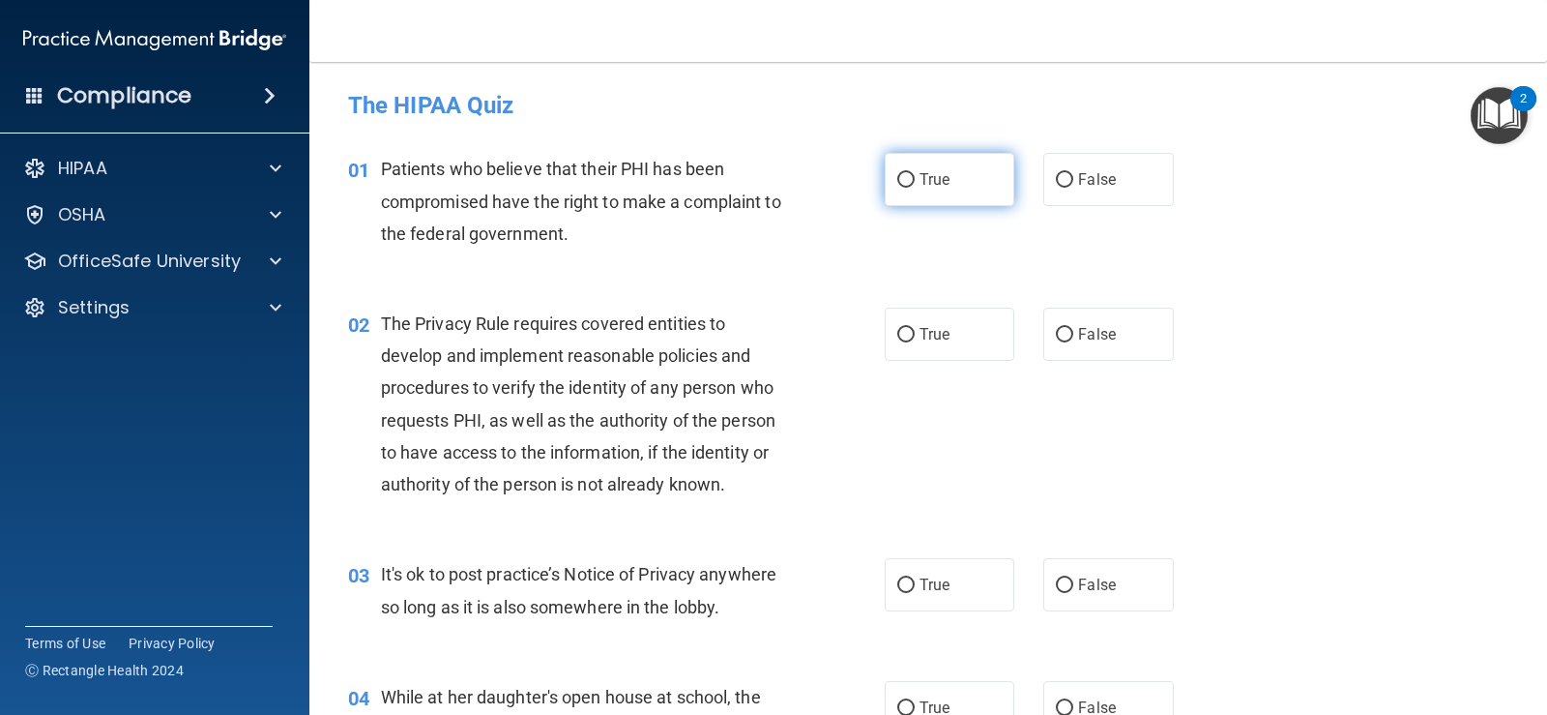
click at [901, 180] on input "True" at bounding box center [905, 180] width 17 height 15
radio input "true"
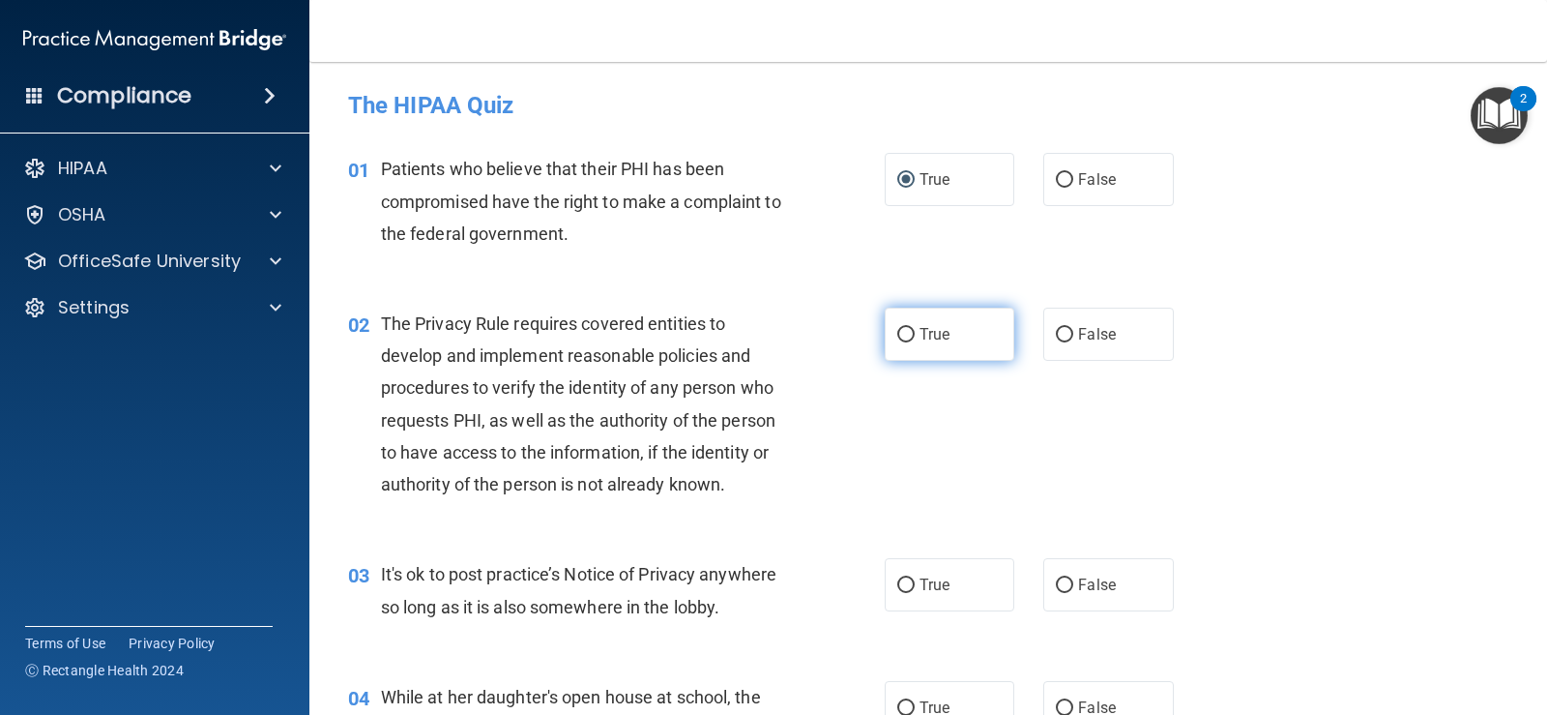
click at [887, 338] on label "True" at bounding box center [950, 334] width 130 height 53
click at [897, 338] on input "True" at bounding box center [905, 335] width 17 height 15
radio input "true"
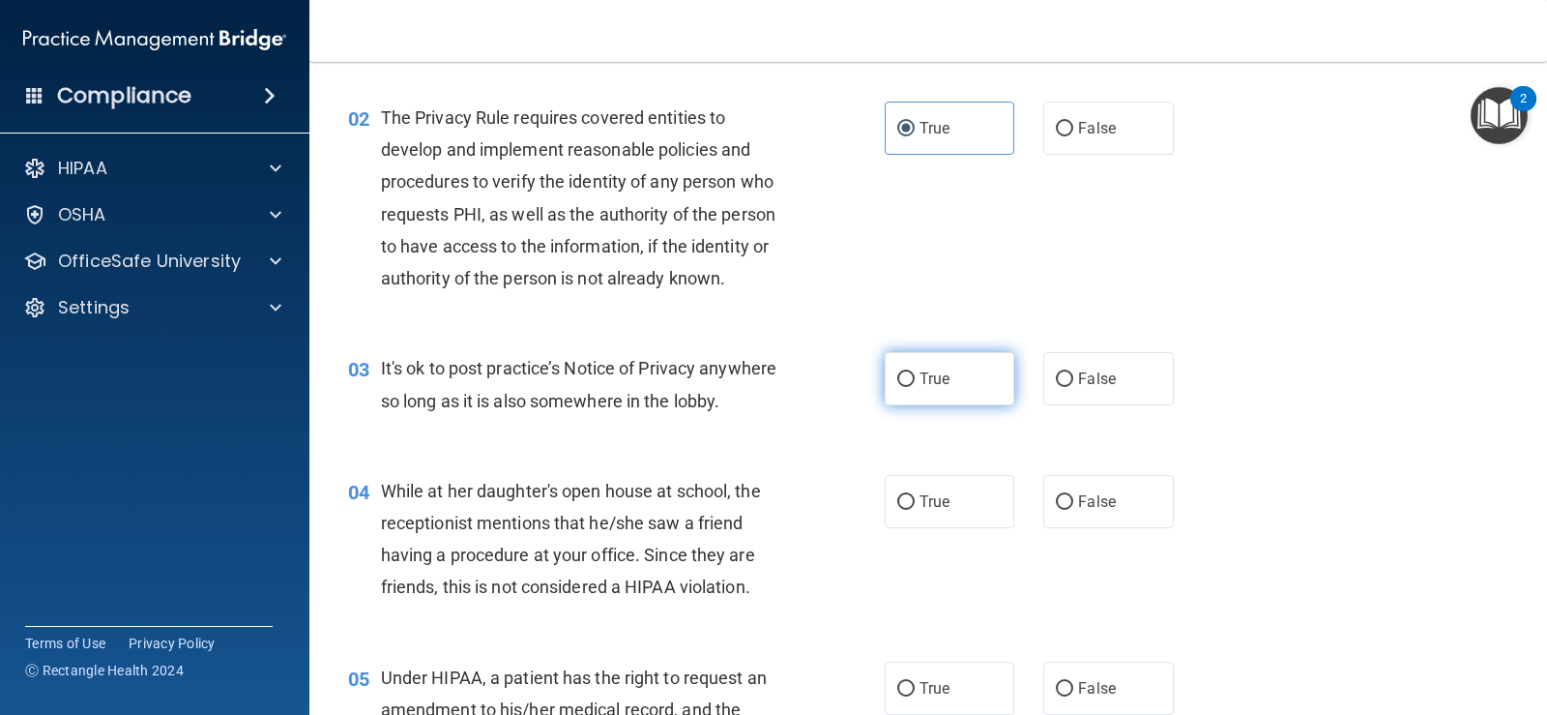
click at [897, 373] on input "True" at bounding box center [905, 379] width 17 height 15
radio input "true"
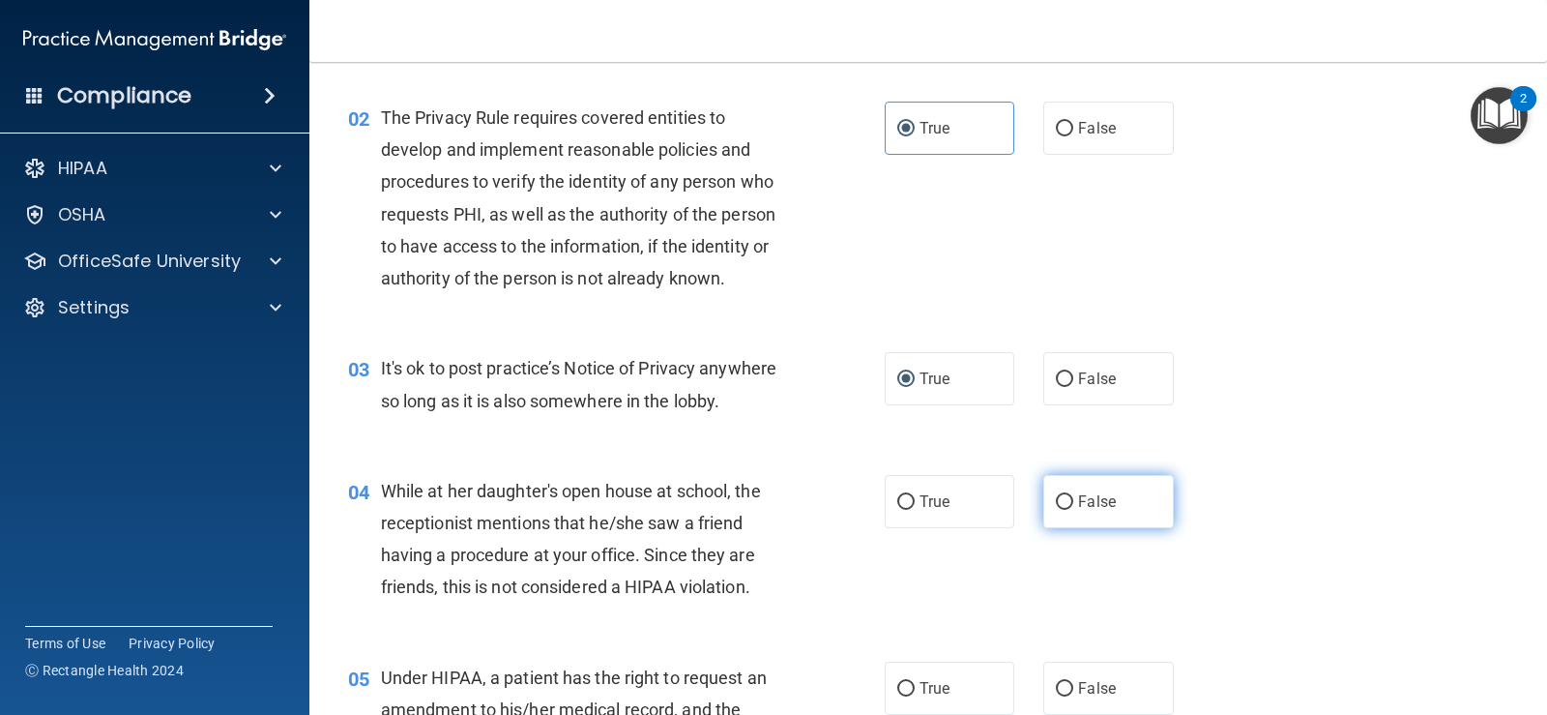
click at [1062, 505] on input "False" at bounding box center [1064, 502] width 17 height 15
radio input "true"
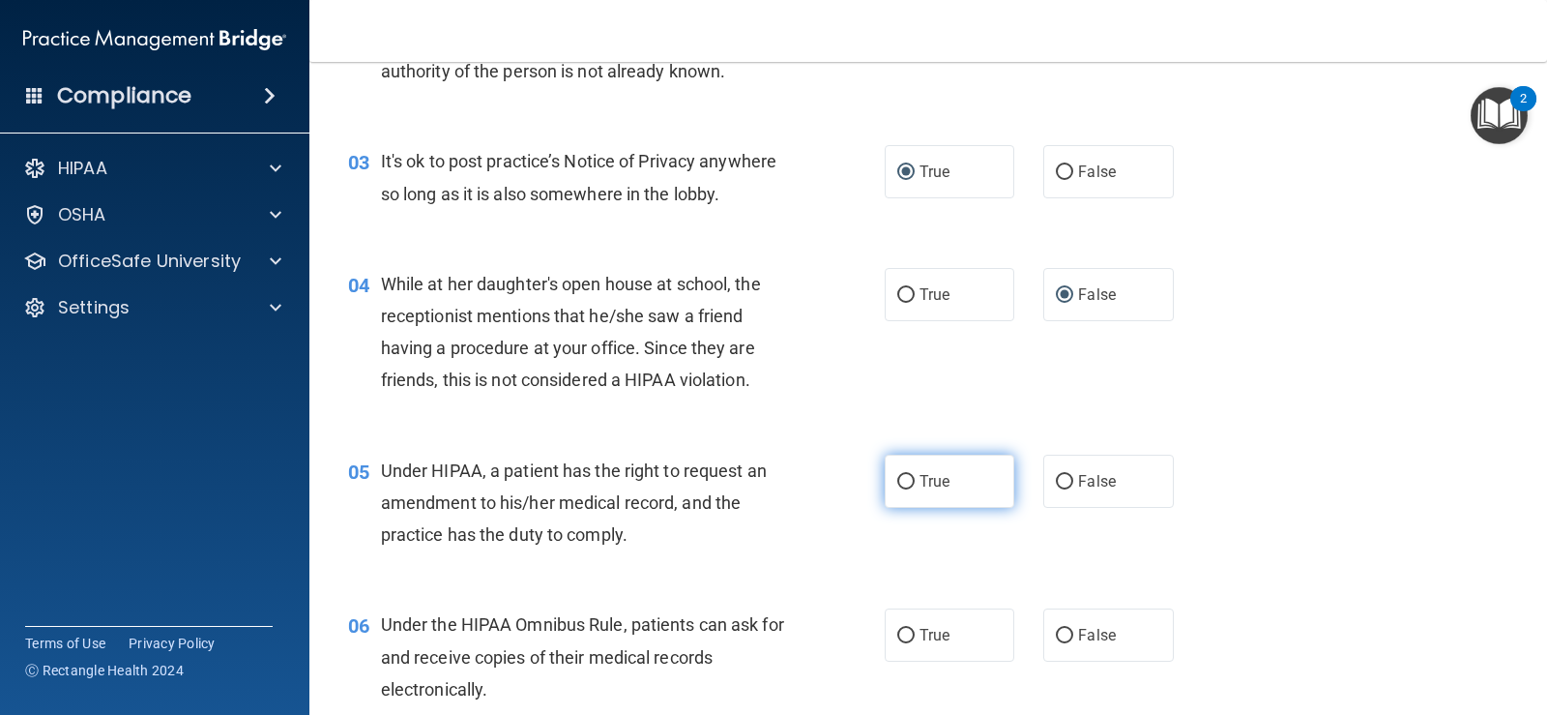
click at [899, 480] on input "True" at bounding box center [905, 482] width 17 height 15
radio input "true"
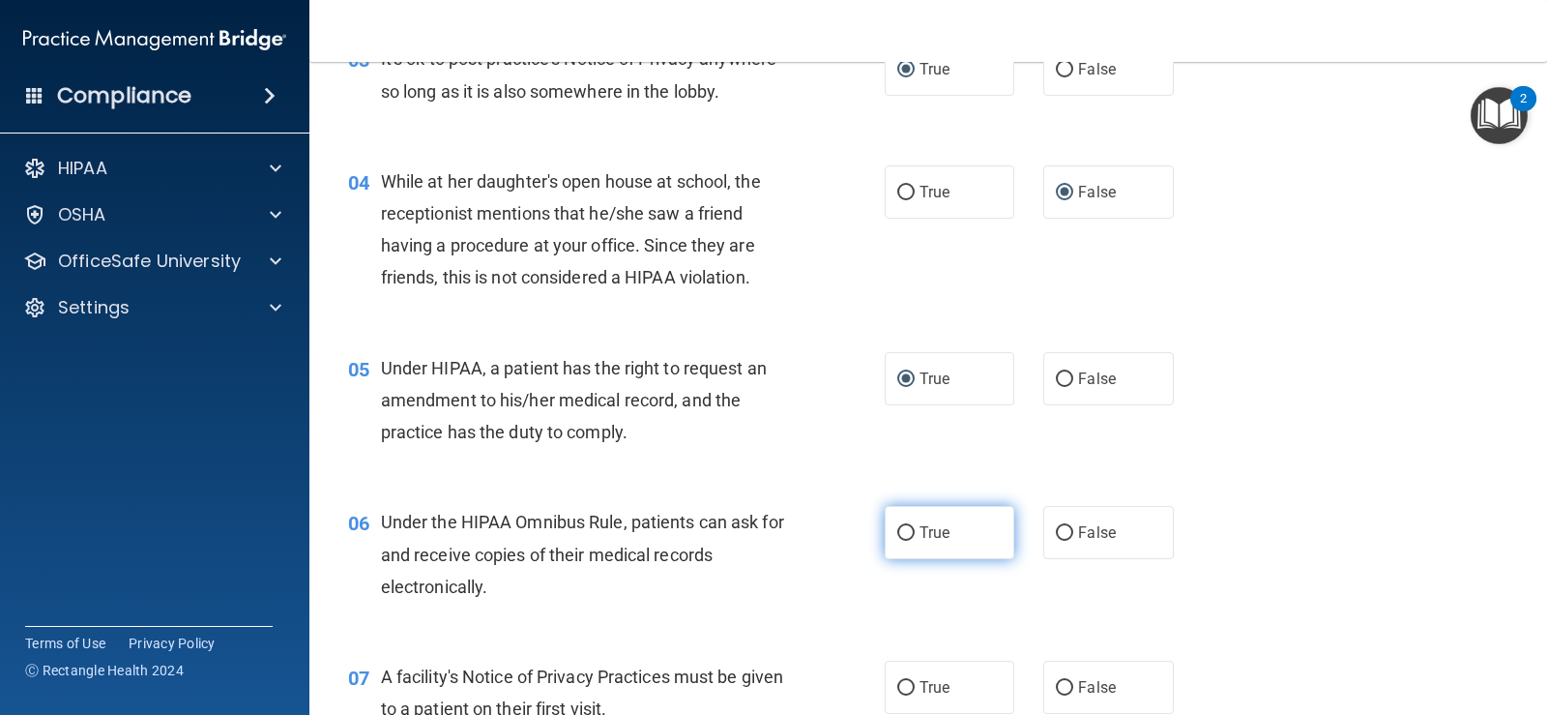
click at [897, 533] on input "True" at bounding box center [905, 533] width 17 height 15
radio input "true"
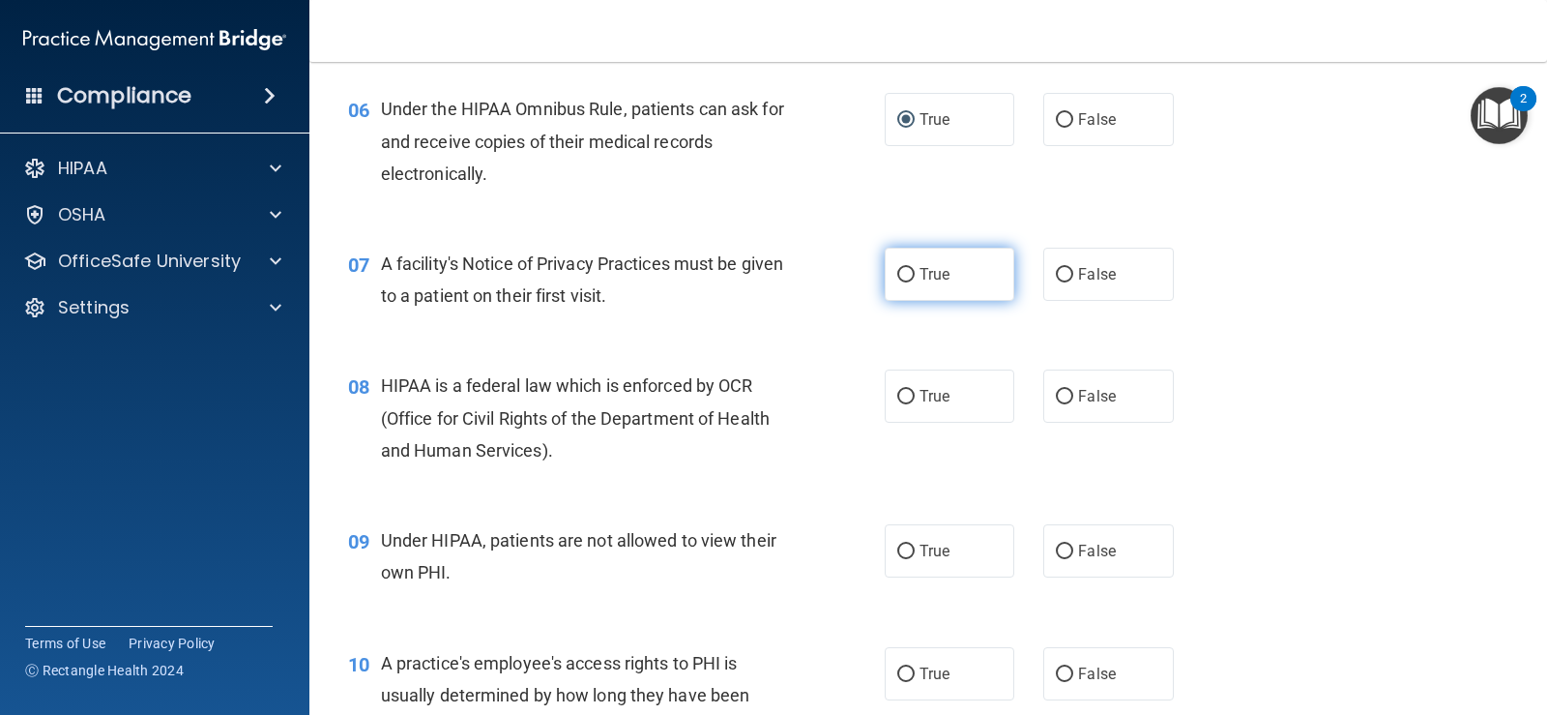
click at [898, 272] on input "True" at bounding box center [905, 275] width 17 height 15
radio input "true"
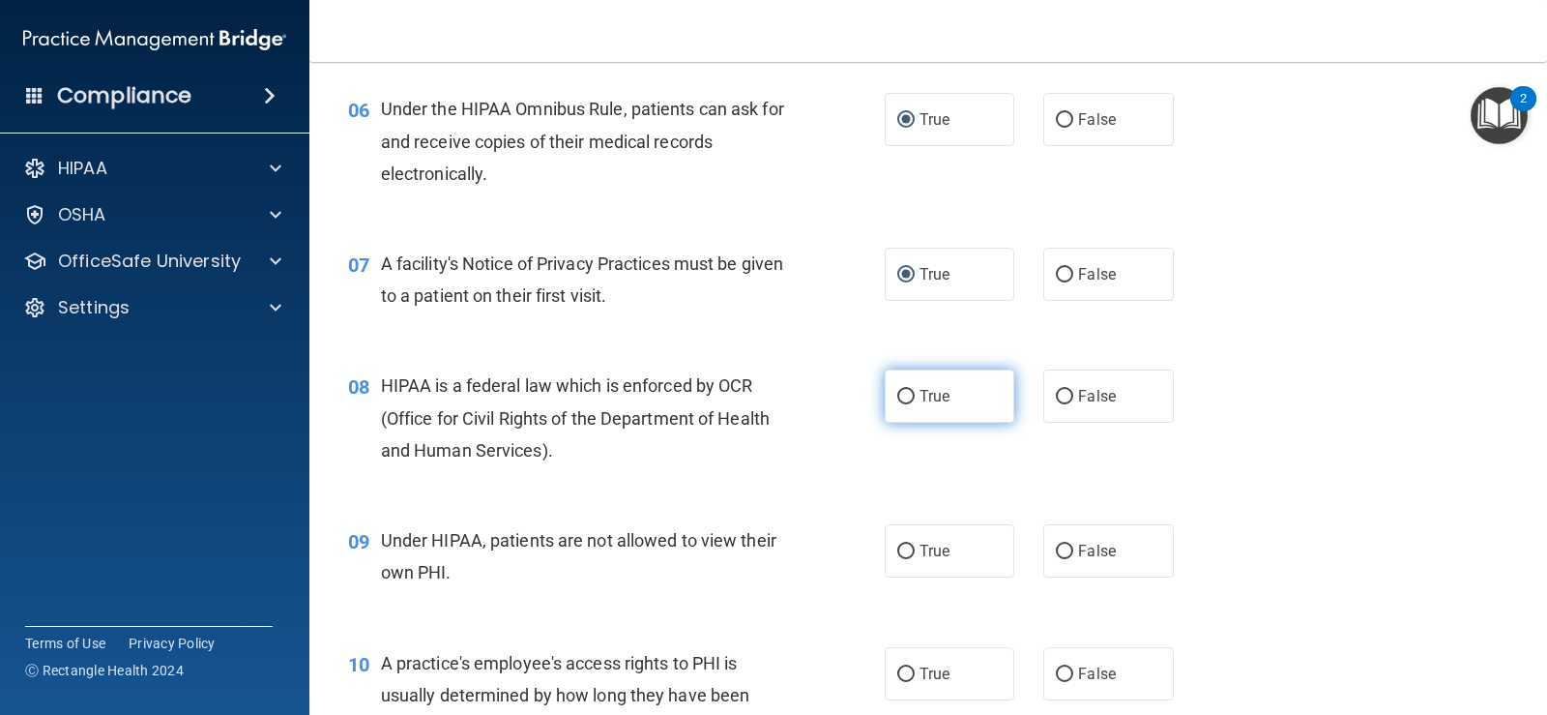
click at [900, 398] on input "True" at bounding box center [905, 397] width 17 height 15
radio input "true"
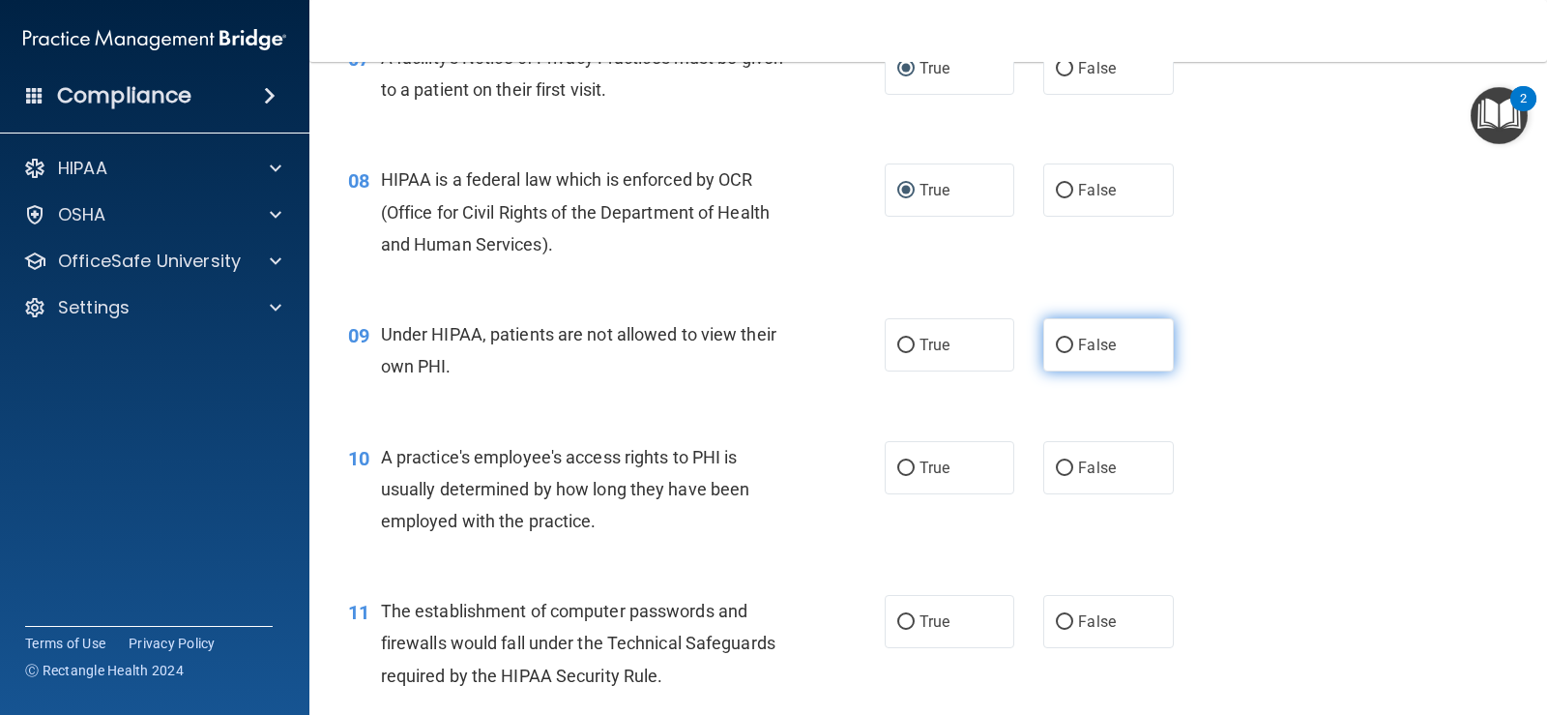
click at [1056, 346] on input "False" at bounding box center [1064, 345] width 17 height 15
radio input "true"
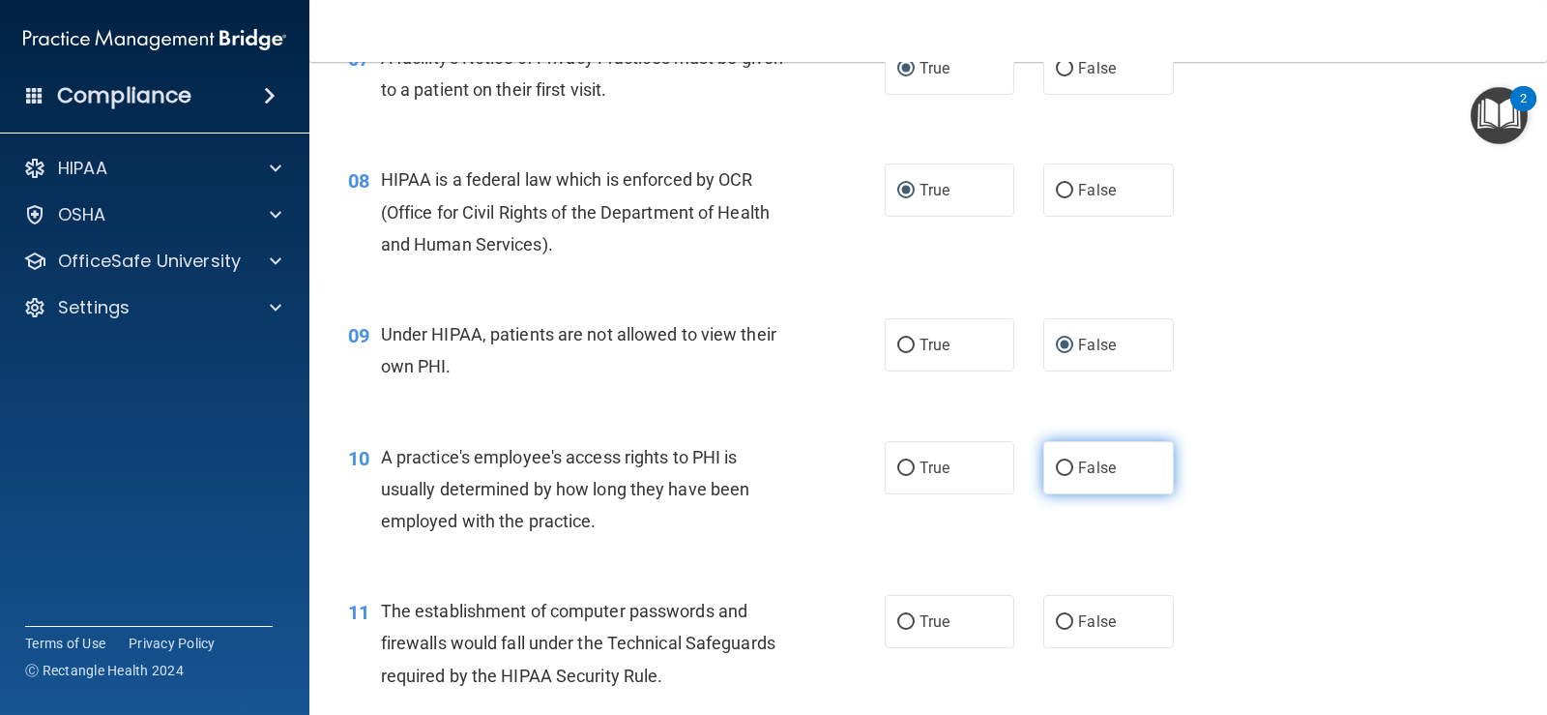
click at [1056, 469] on input "False" at bounding box center [1064, 468] width 17 height 15
radio input "true"
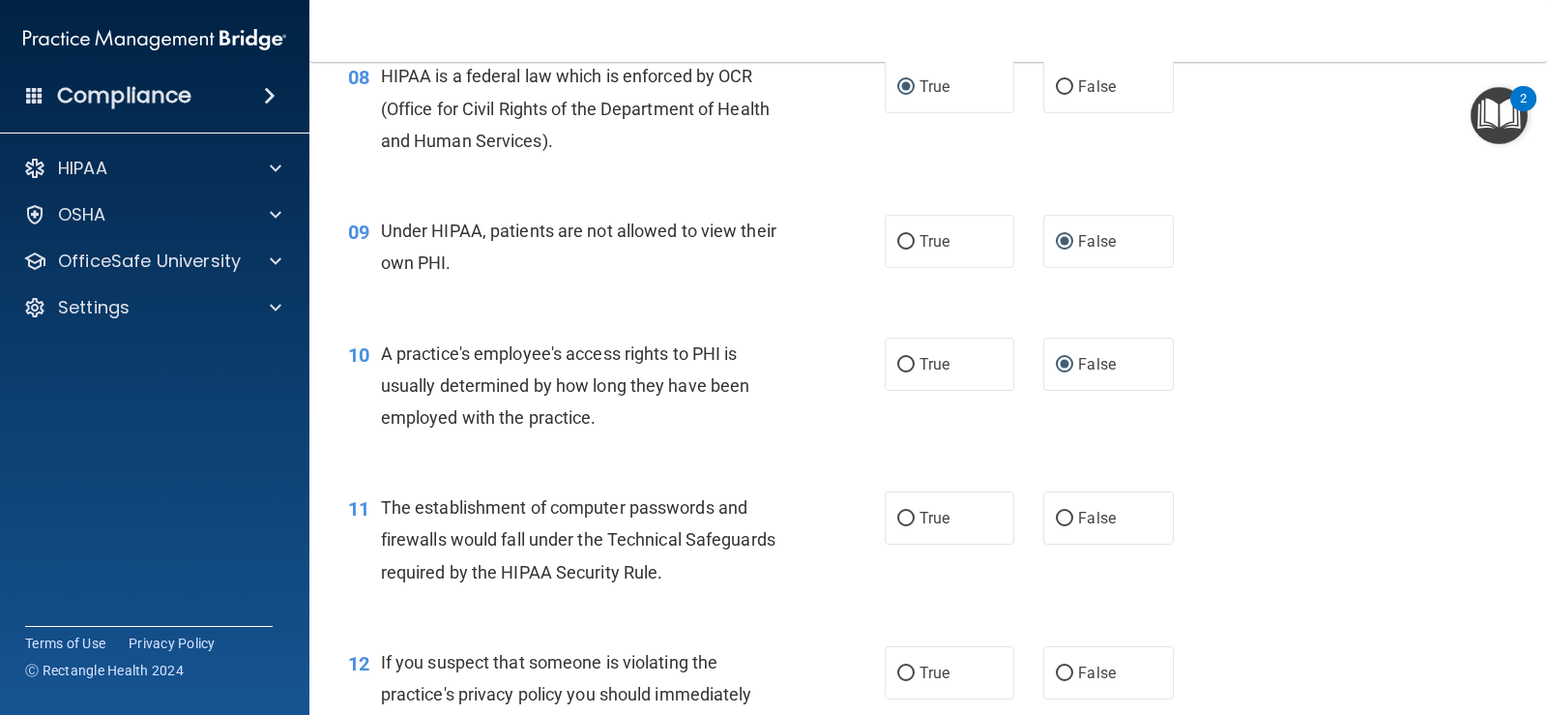
scroll to position [1341, 0]
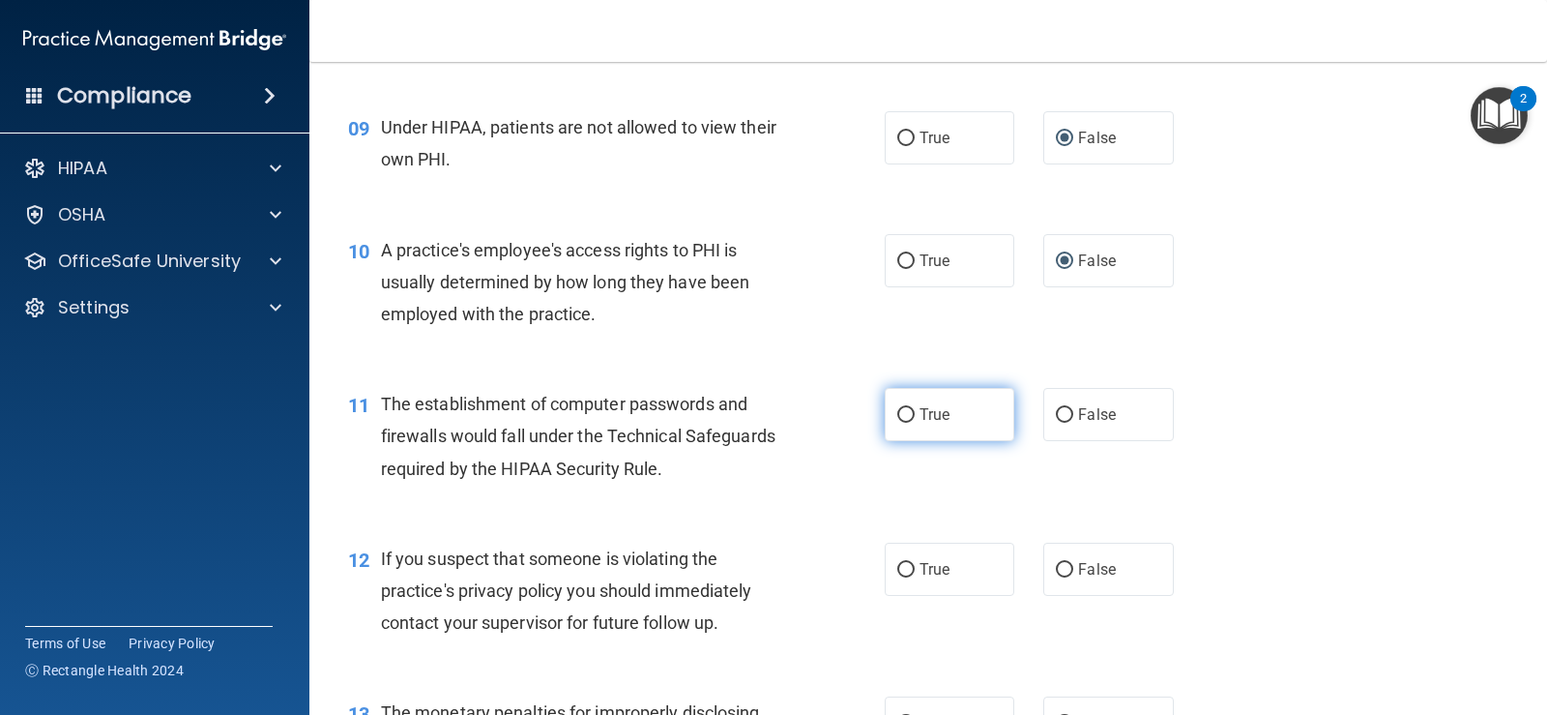
click at [897, 421] on input "True" at bounding box center [905, 415] width 17 height 15
radio input "true"
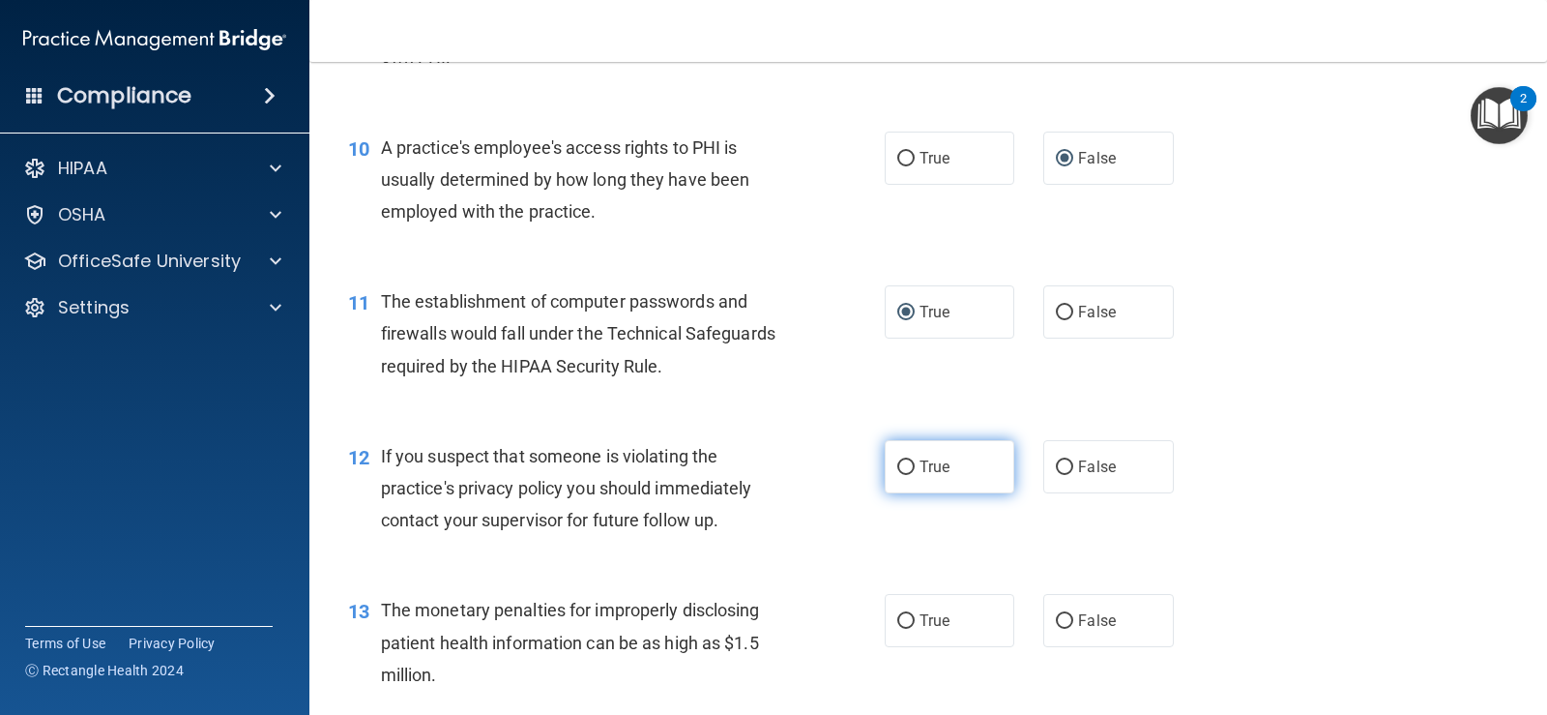
click at [897, 467] on input "True" at bounding box center [905, 467] width 17 height 15
radio input "true"
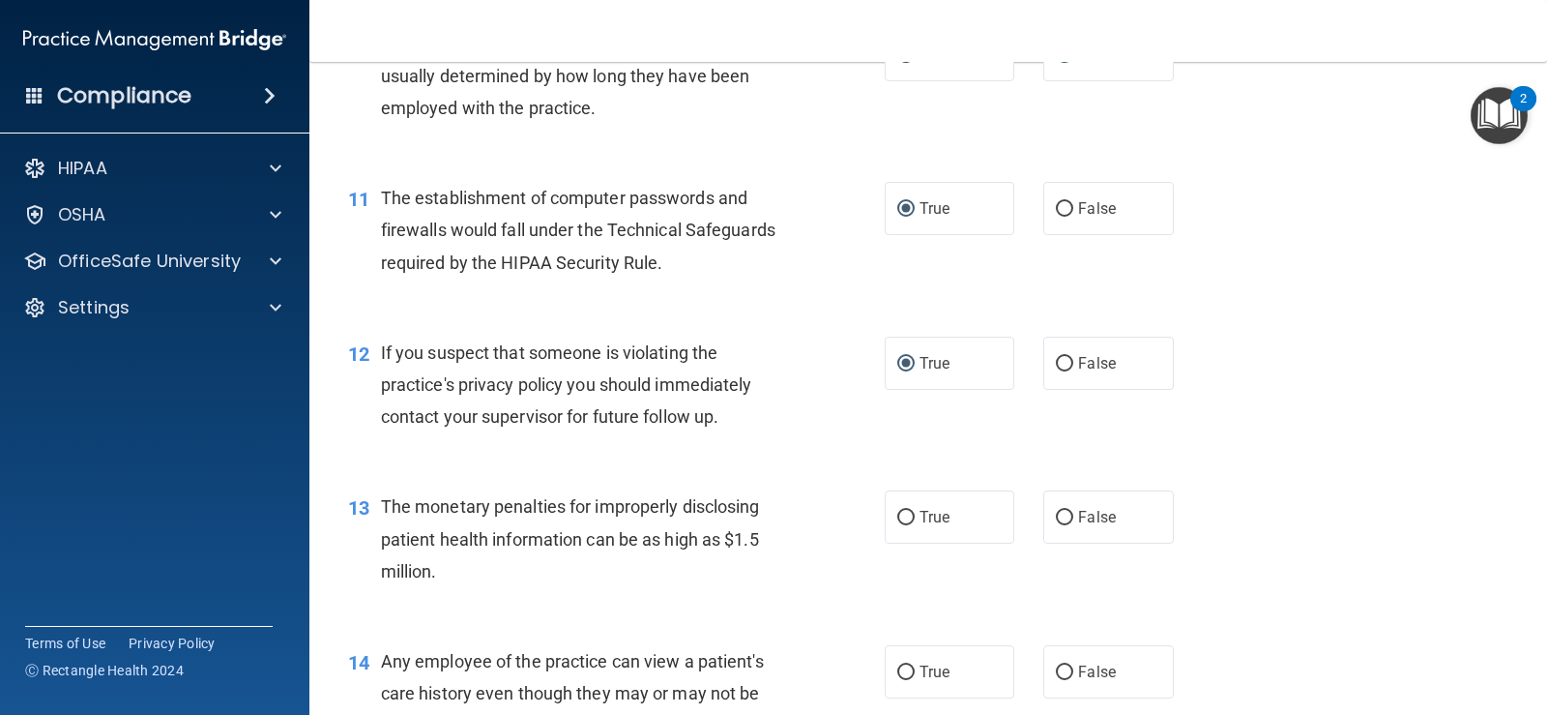
click at [1231, 670] on div "14 Any employee of the practice can view a patient's care history even though t…" at bounding box center [929, 698] width 1190 height 155
click at [902, 512] on input "True" at bounding box center [905, 518] width 17 height 15
radio input "true"
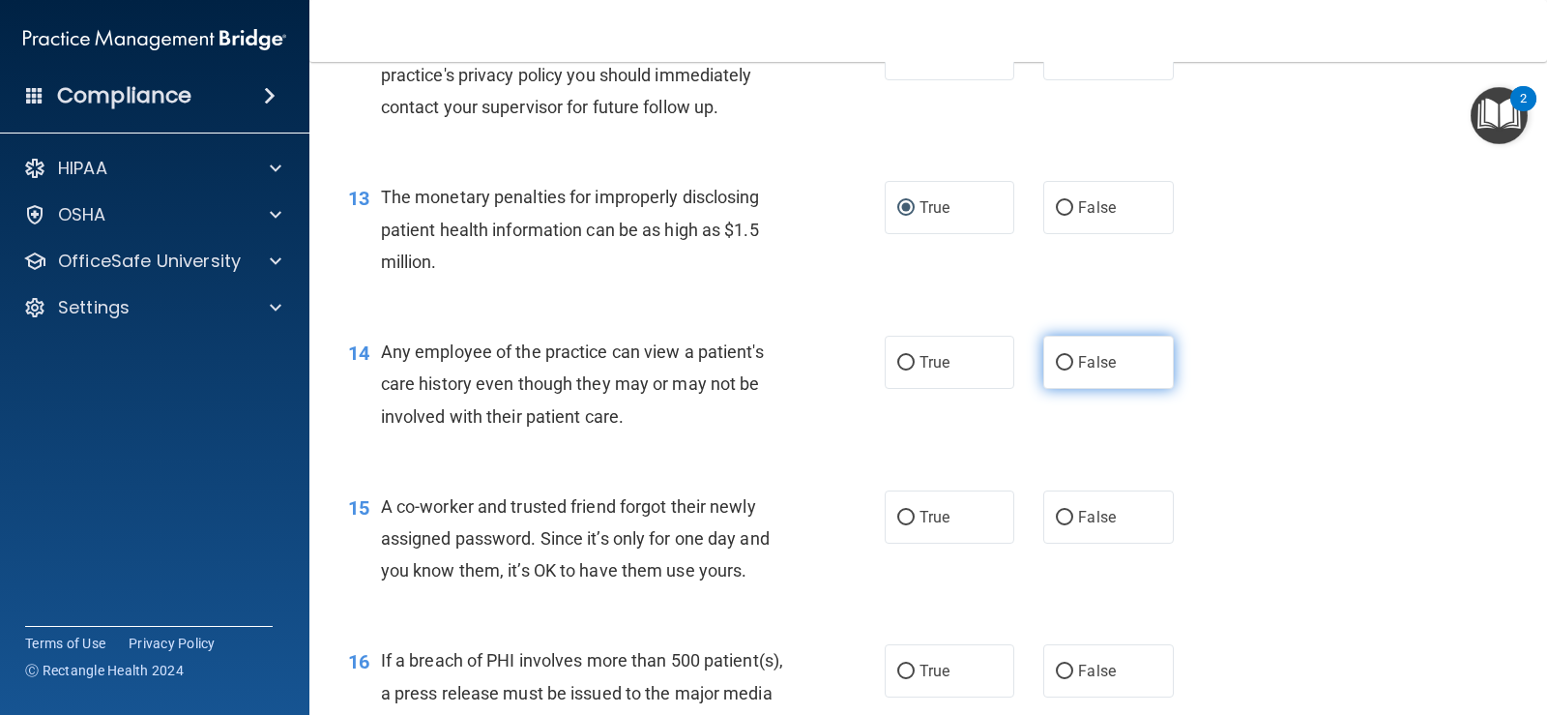
click at [1058, 363] on input "False" at bounding box center [1064, 363] width 17 height 15
radio input "true"
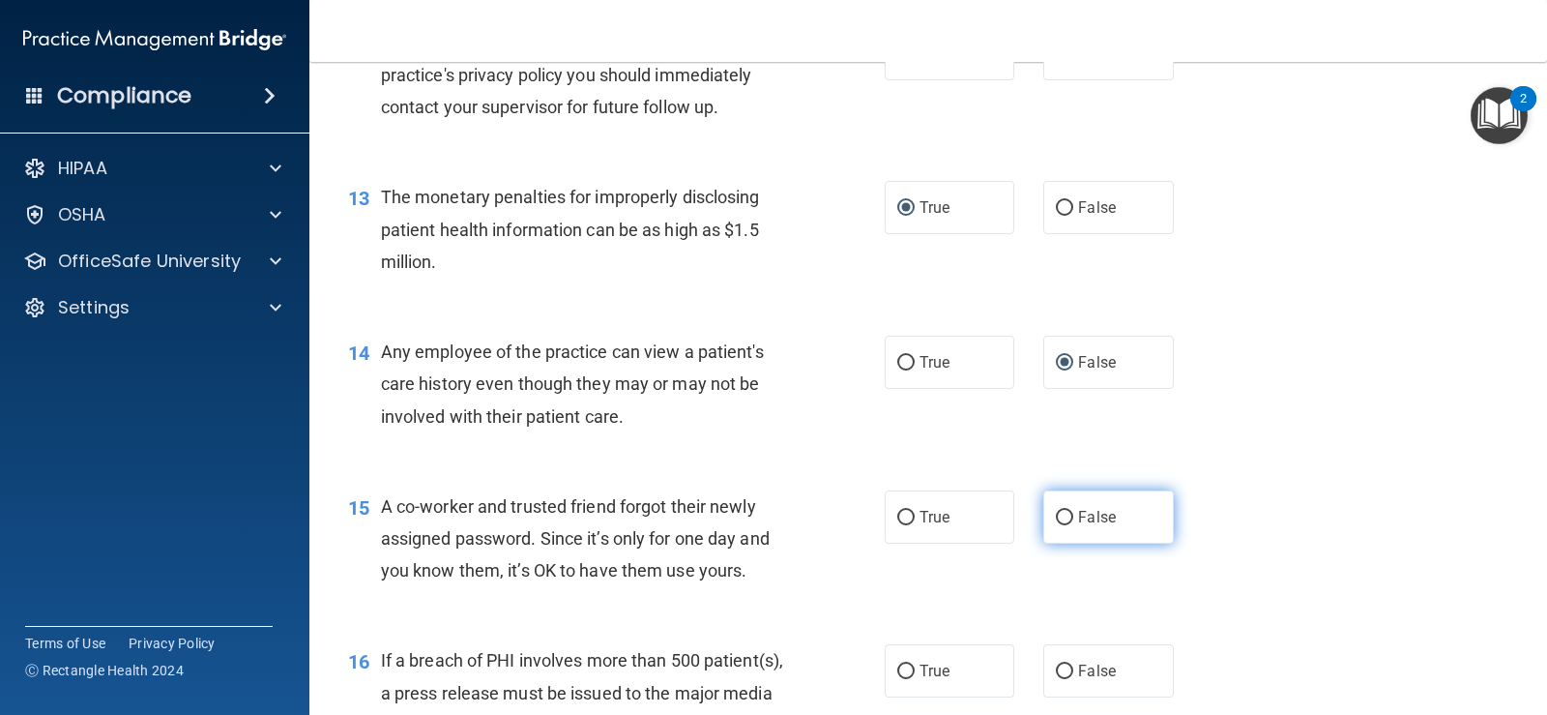
click at [1056, 511] on input "False" at bounding box center [1064, 518] width 17 height 15
radio input "true"
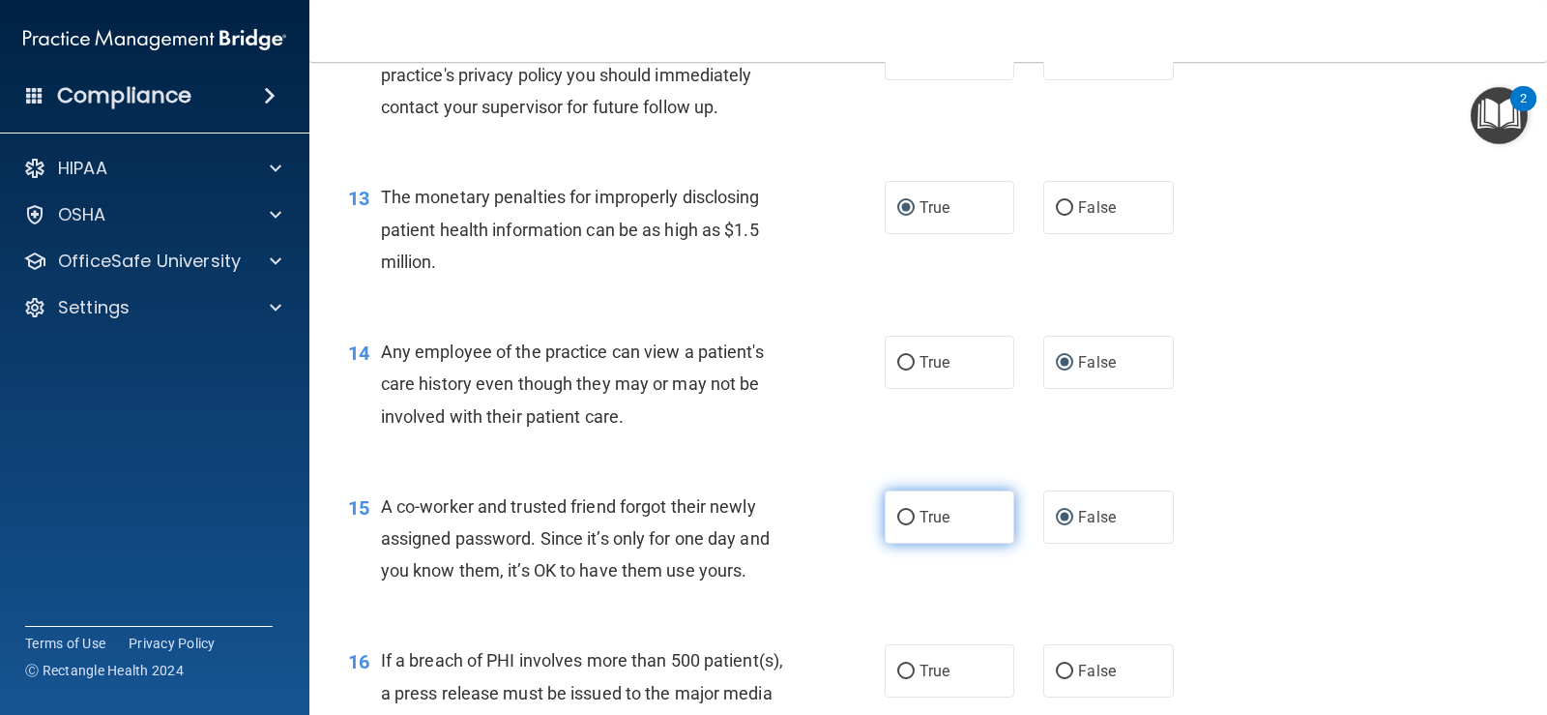
scroll to position [2063, 0]
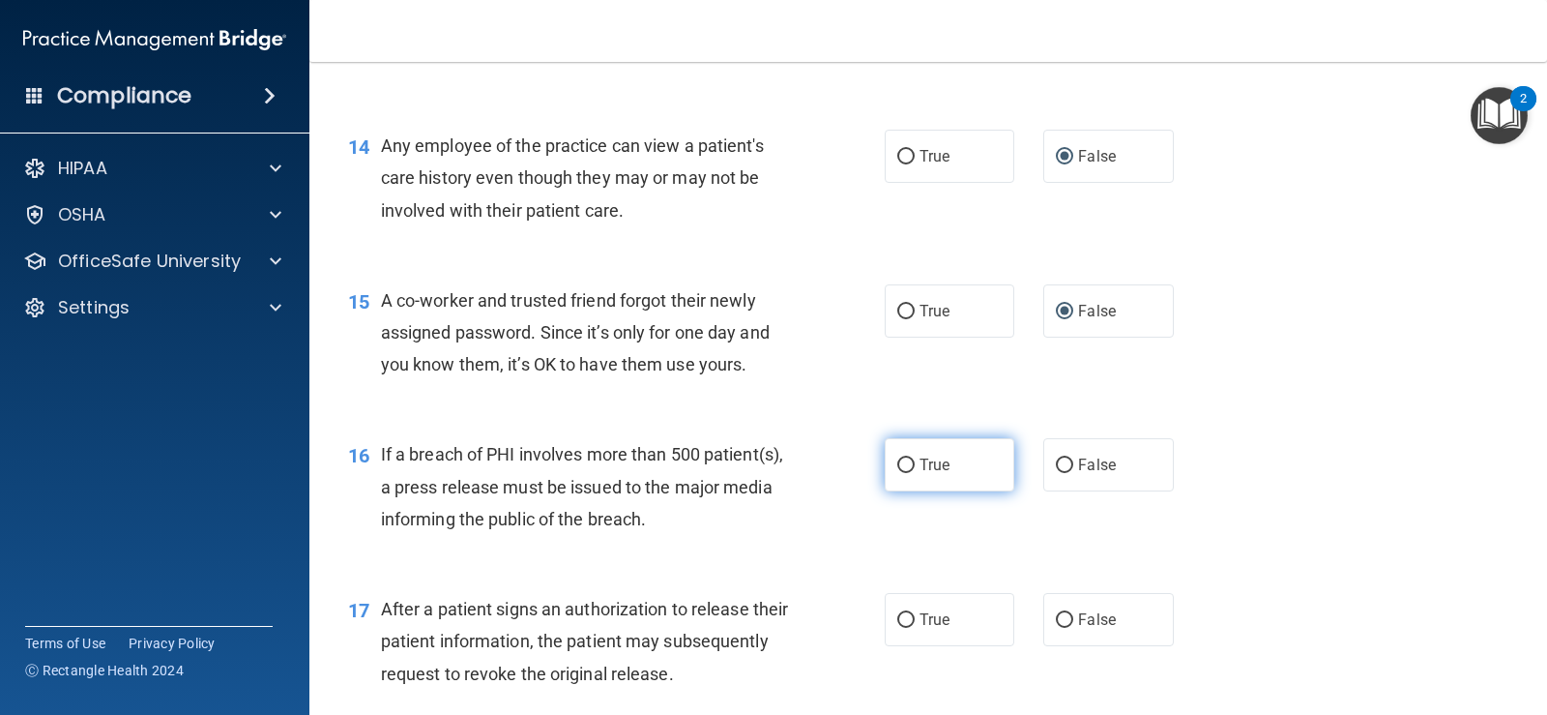
click at [908, 460] on label "True" at bounding box center [950, 464] width 130 height 53
click at [908, 460] on input "True" at bounding box center [905, 465] width 17 height 15
radio input "true"
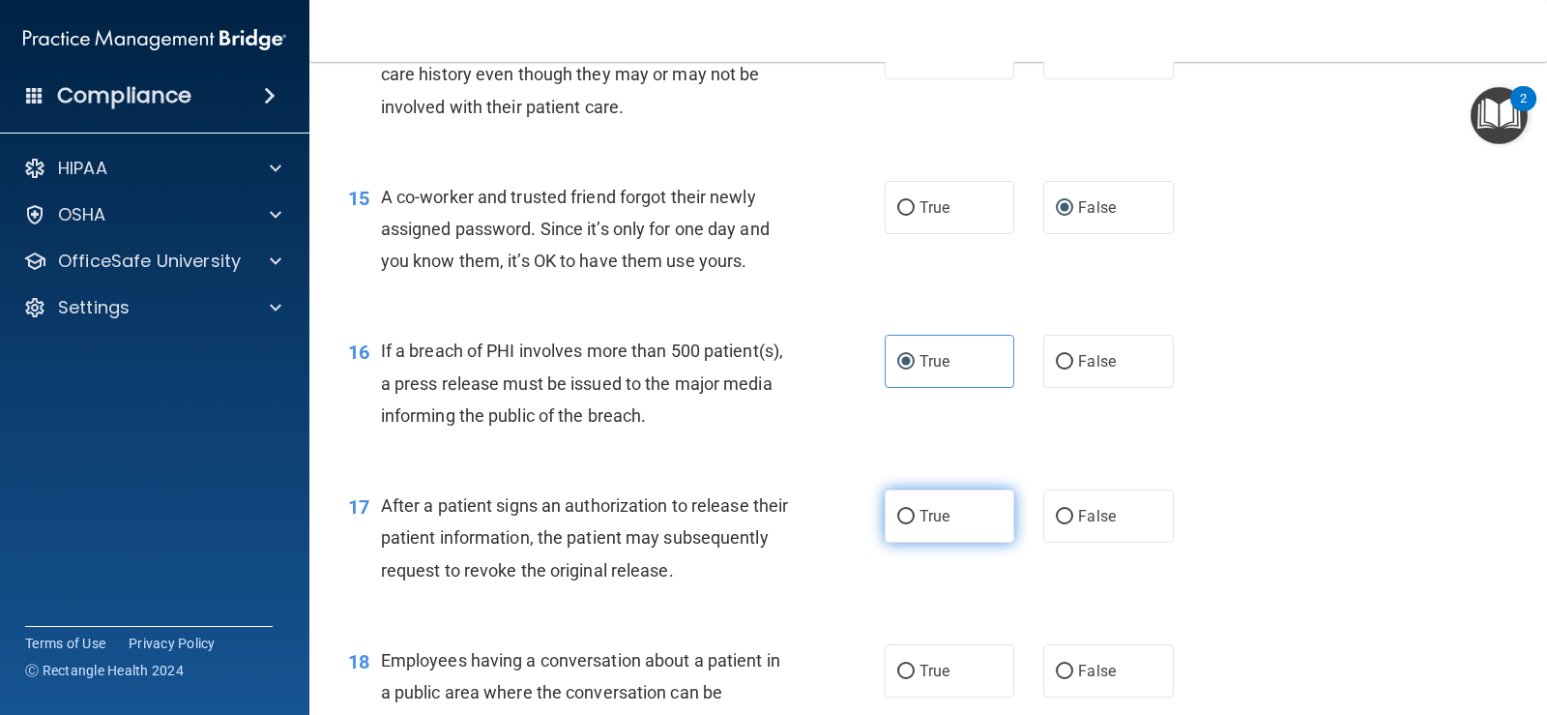
click at [897, 512] on input "True" at bounding box center [905, 517] width 17 height 15
radio input "true"
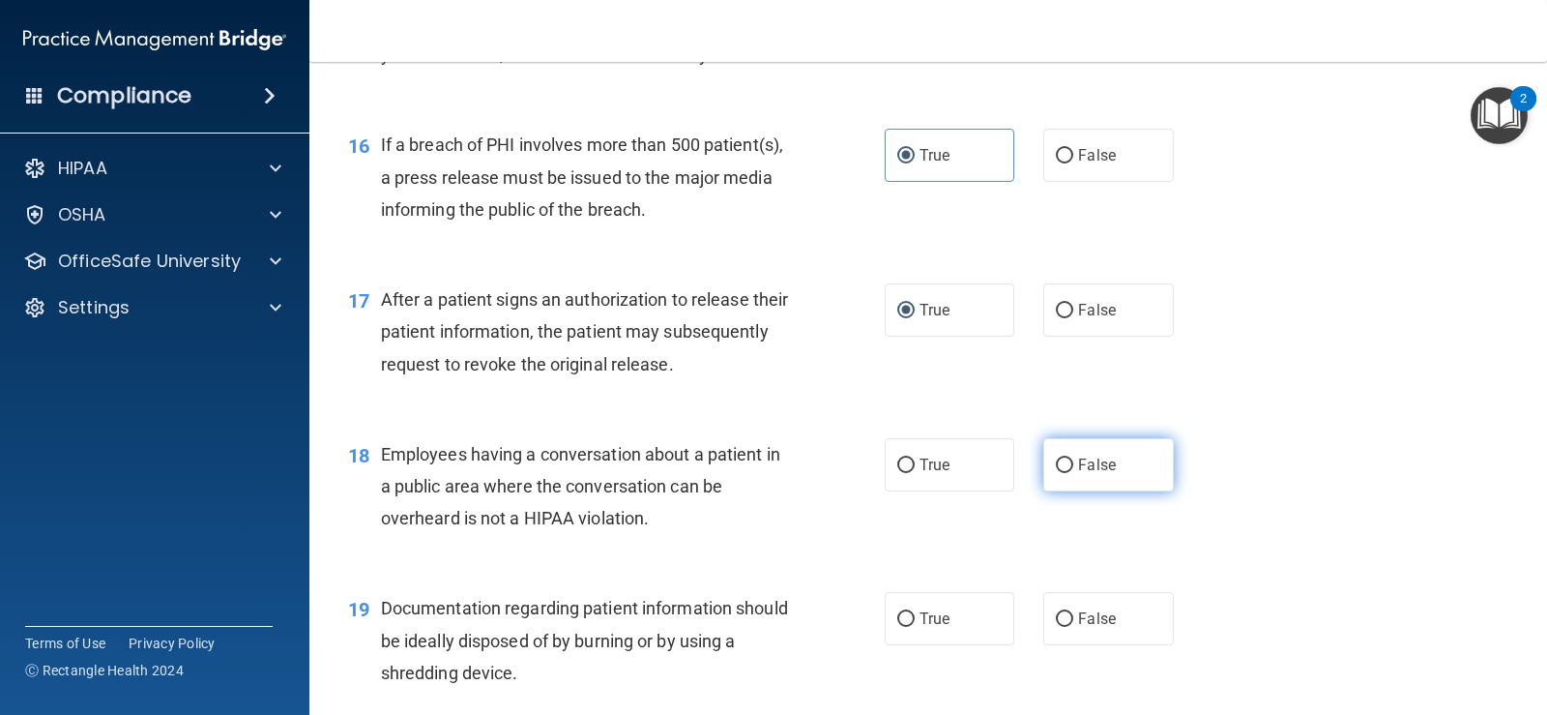
click at [1056, 469] on input "False" at bounding box center [1064, 465] width 17 height 15
radio input "true"
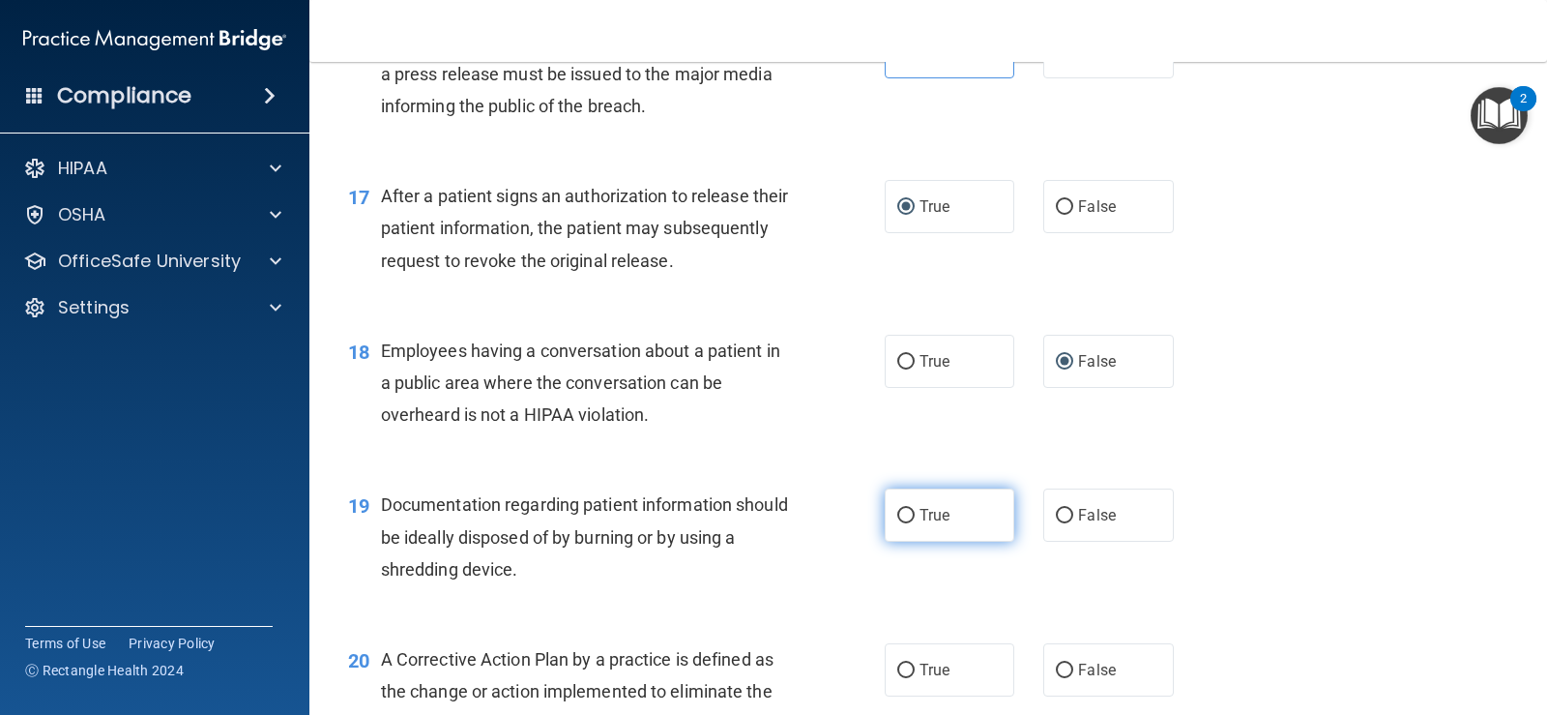
click at [897, 519] on input "True" at bounding box center [905, 516] width 17 height 15
radio input "true"
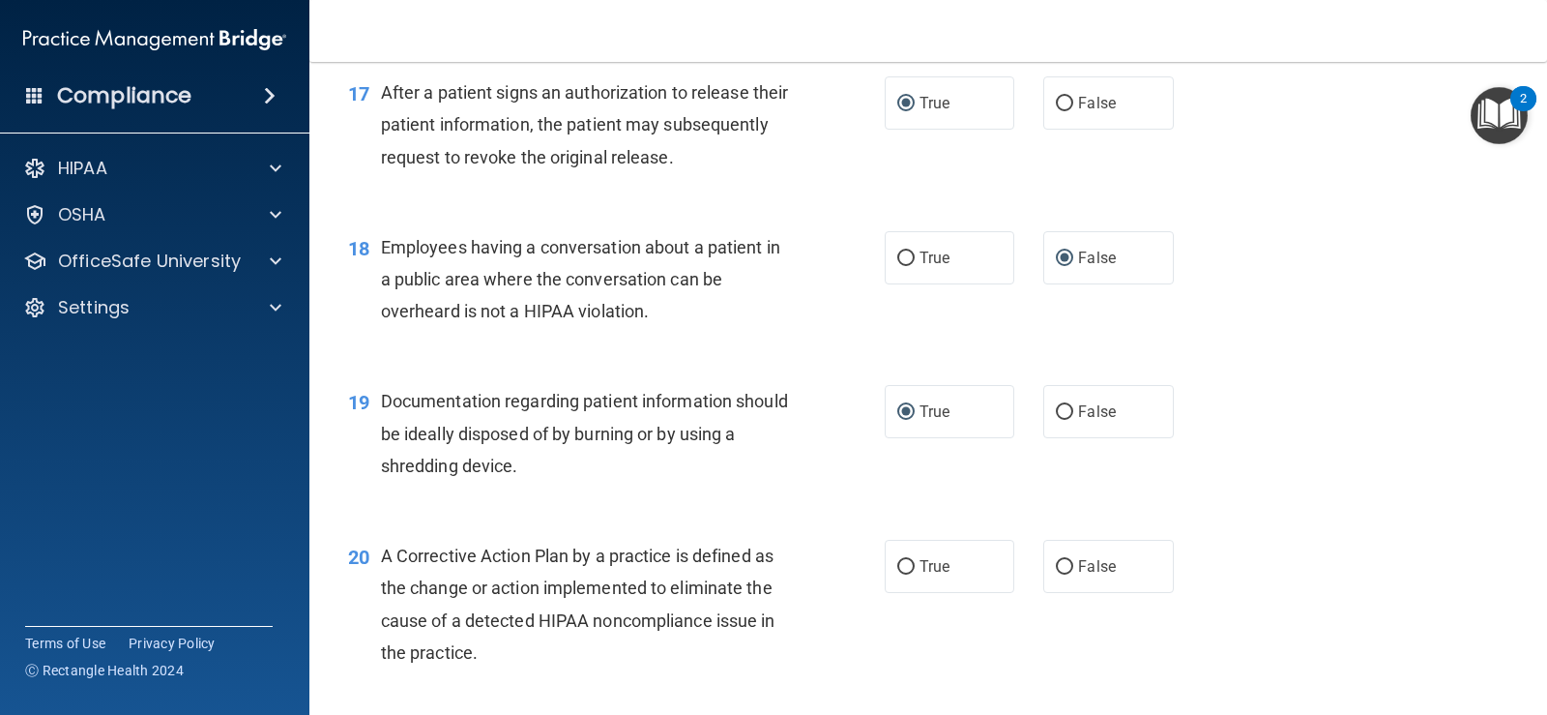
scroll to position [2682, 0]
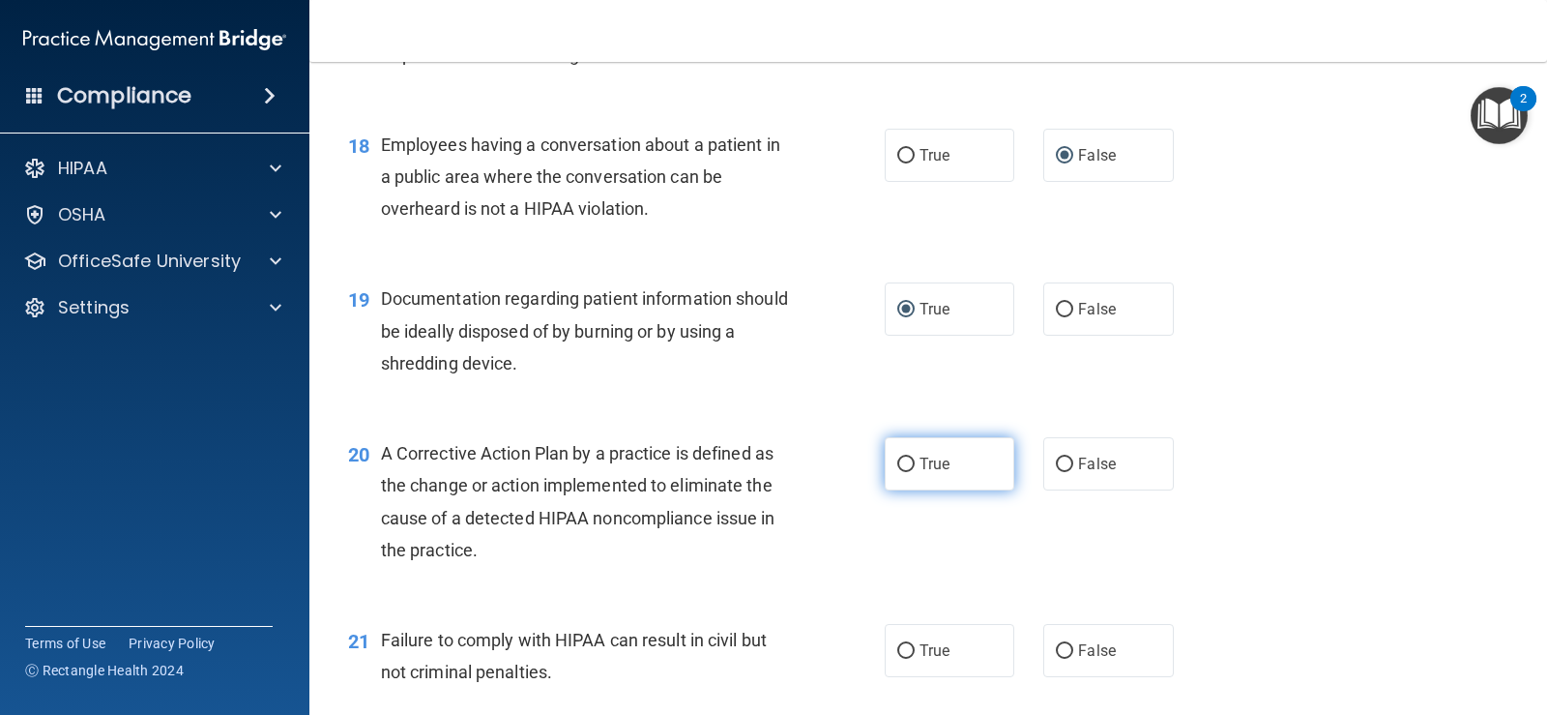
click at [897, 471] on input "True" at bounding box center [905, 464] width 17 height 15
radio input "true"
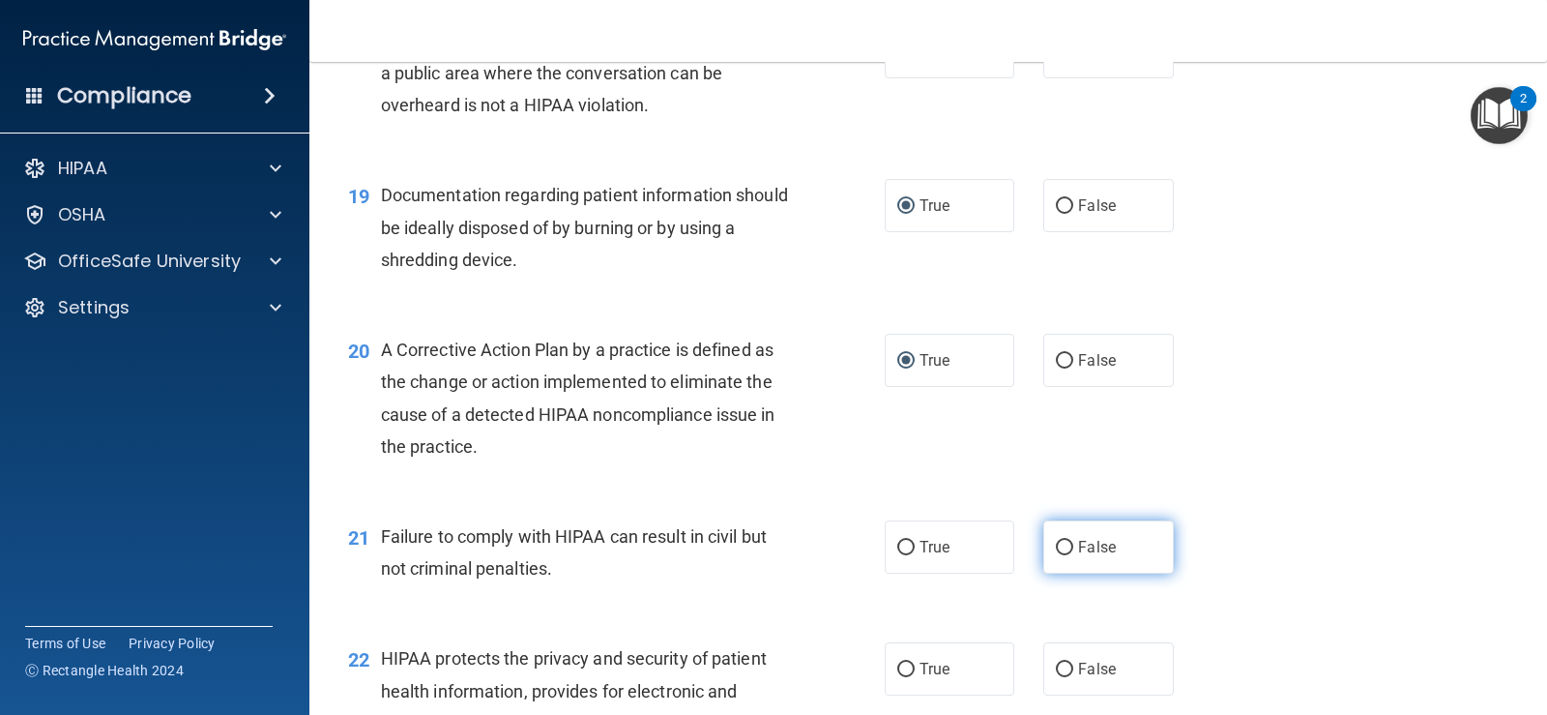
click at [1053, 537] on label "False" at bounding box center [1109, 546] width 130 height 53
click at [1056, 541] on input "False" at bounding box center [1064, 548] width 17 height 15
radio input "true"
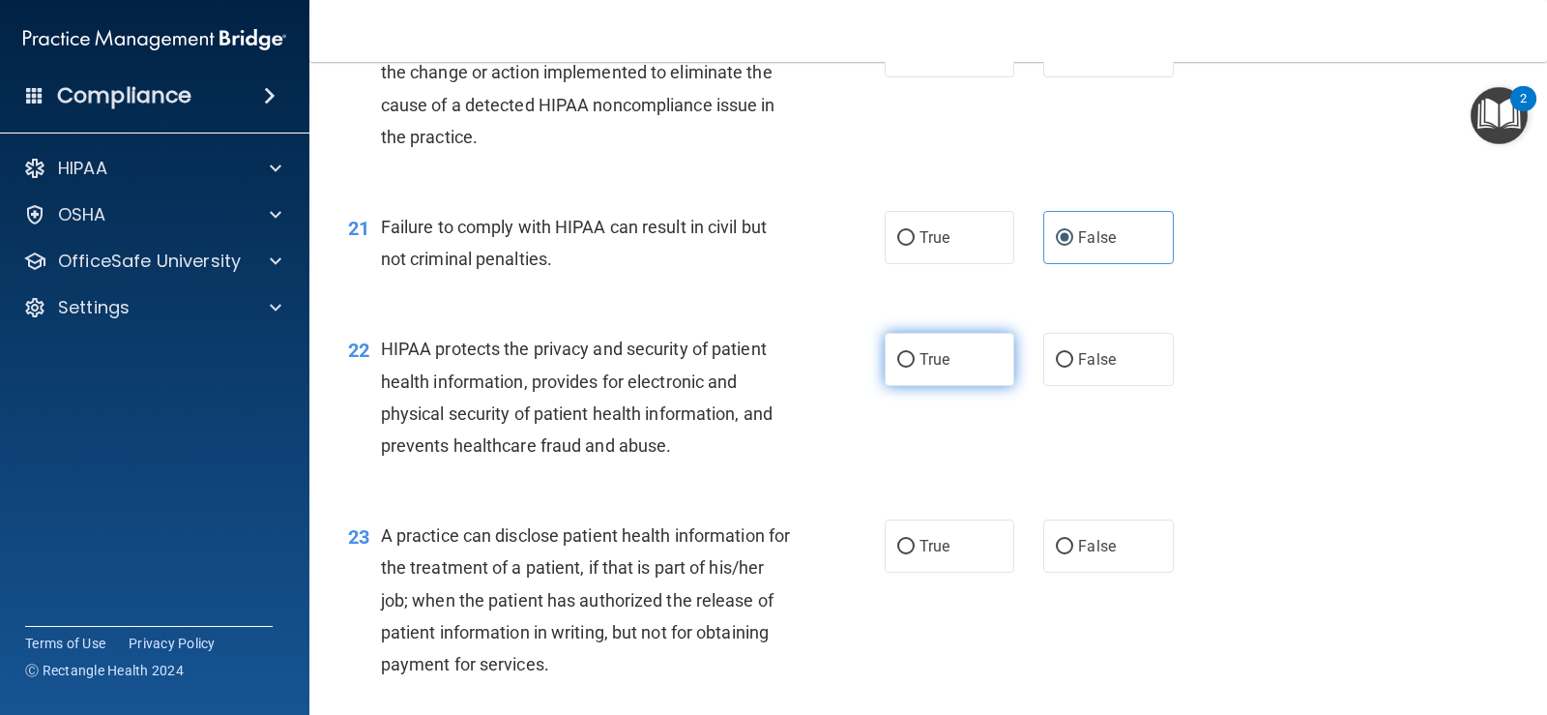
click at [887, 364] on label "True" at bounding box center [950, 359] width 130 height 53
click at [897, 364] on input "True" at bounding box center [905, 360] width 17 height 15
radio input "true"
click at [899, 536] on label "True" at bounding box center [950, 545] width 130 height 53
click at [899, 540] on input "True" at bounding box center [905, 547] width 17 height 15
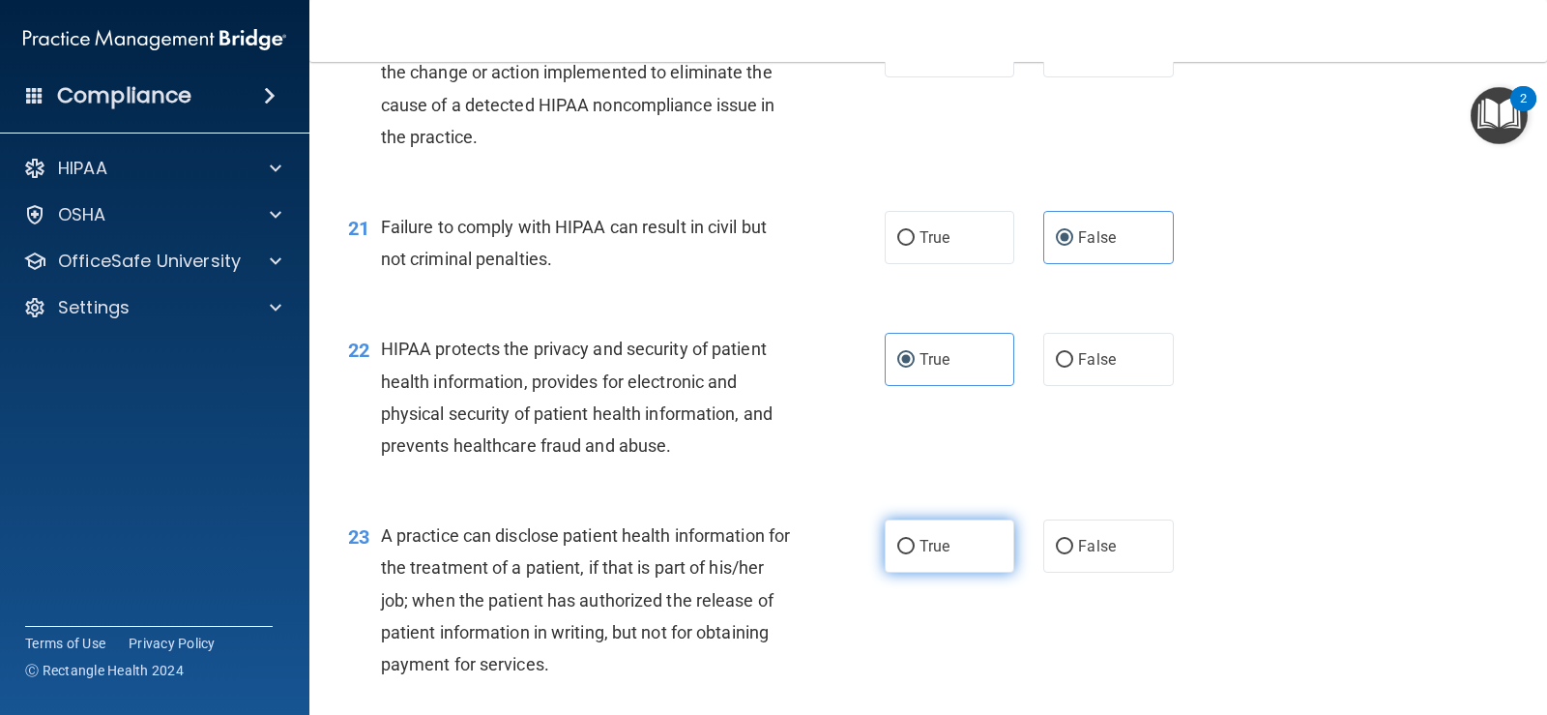
radio input "true"
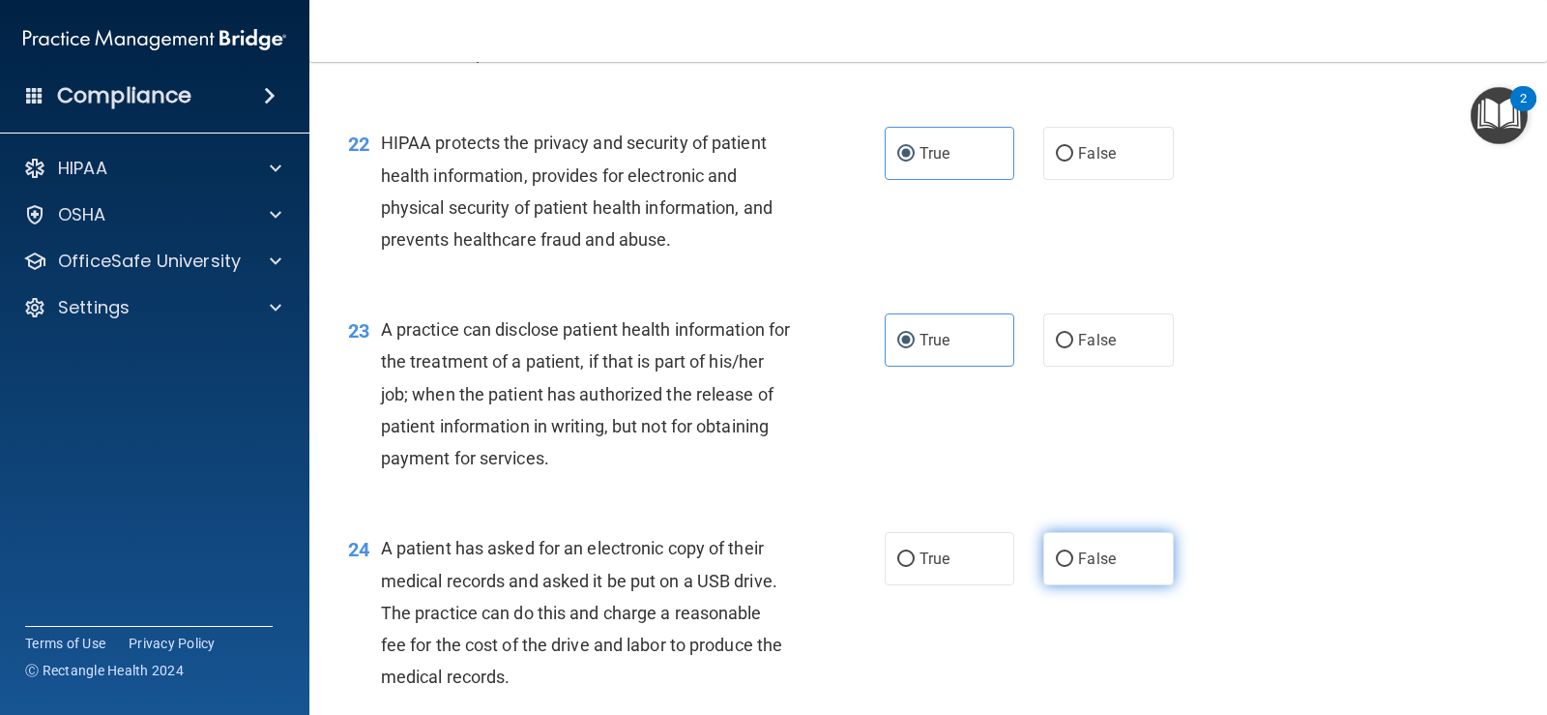
click at [1062, 563] on input "False" at bounding box center [1064, 559] width 17 height 15
radio input "true"
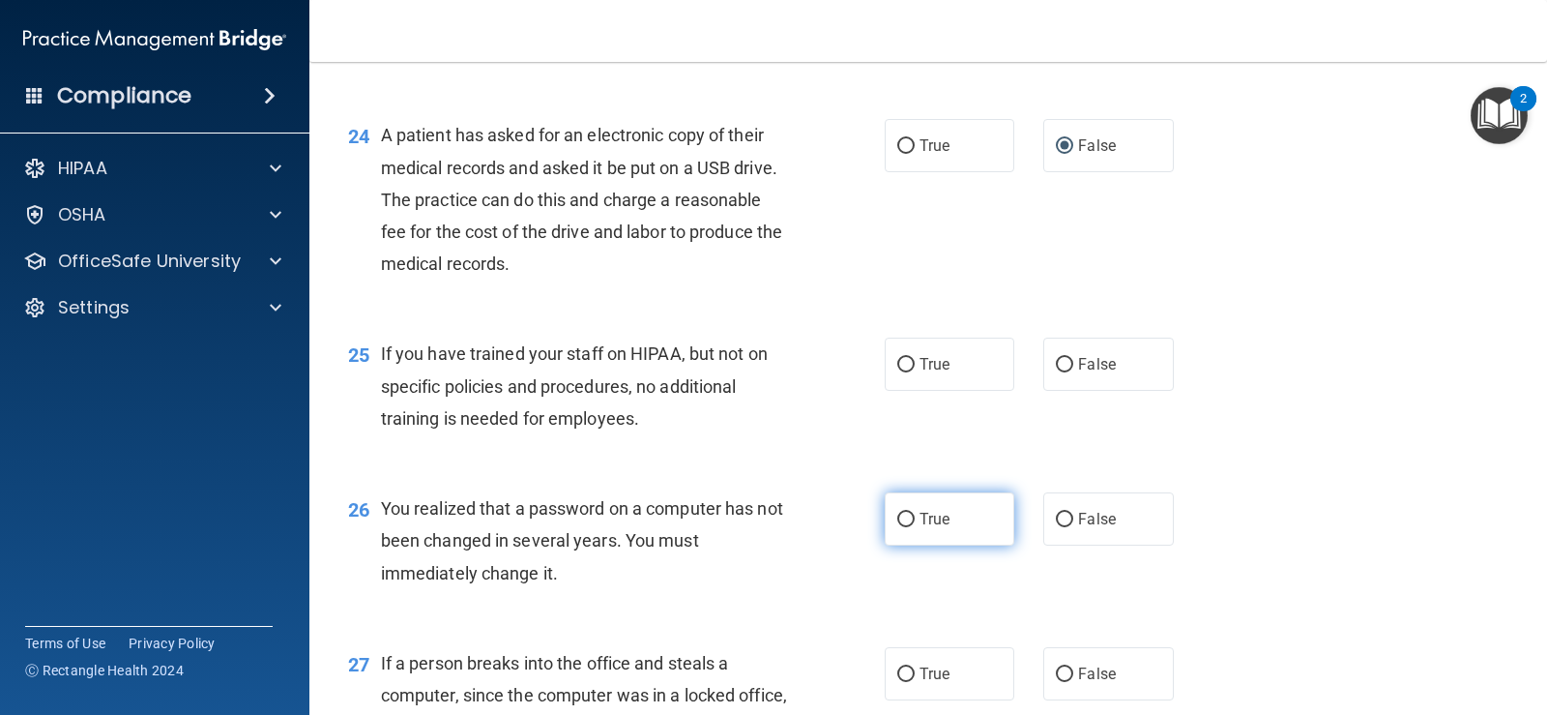
click at [905, 518] on input "True" at bounding box center [905, 520] width 17 height 15
radio input "true"
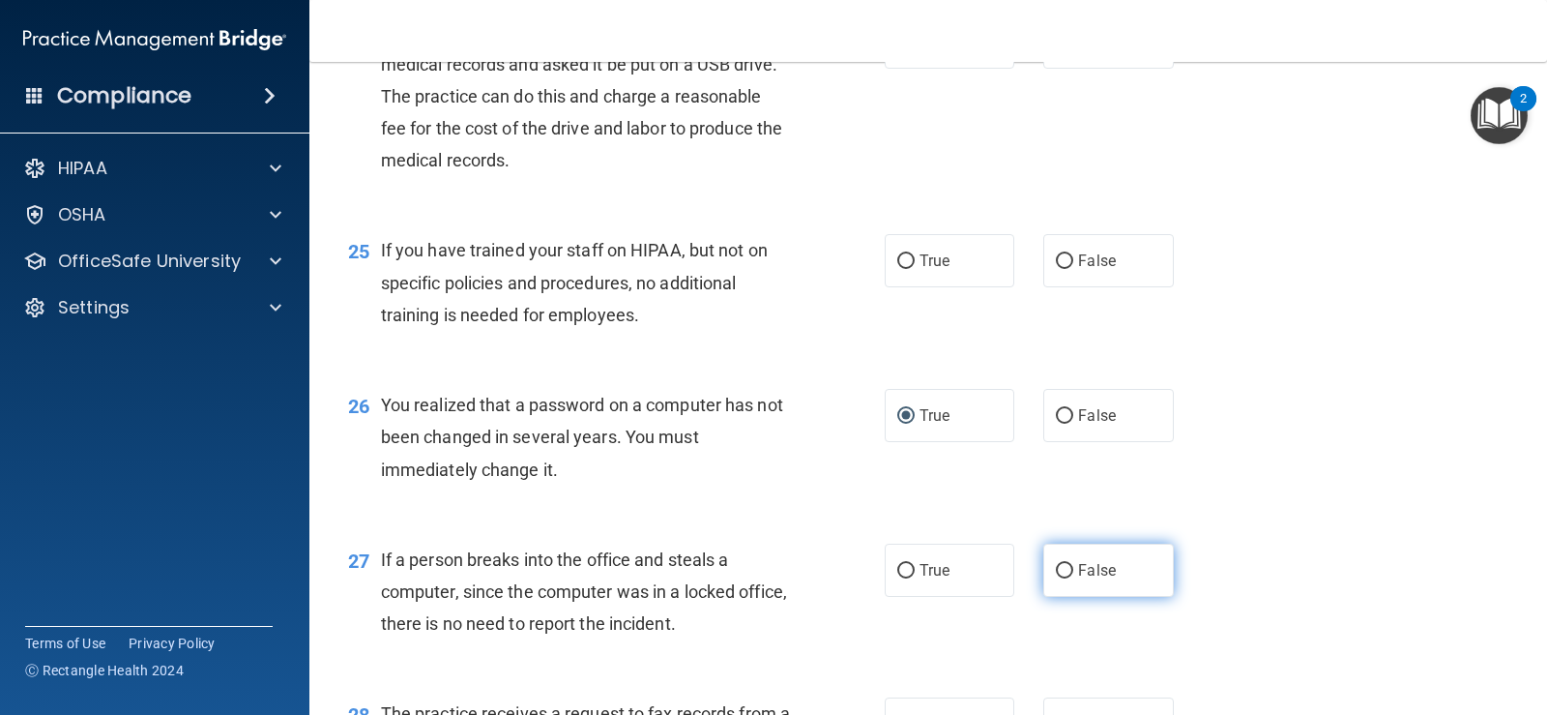
click at [1045, 570] on label "False" at bounding box center [1109, 570] width 130 height 53
click at [1056, 570] on input "False" at bounding box center [1064, 571] width 17 height 15
radio input "true"
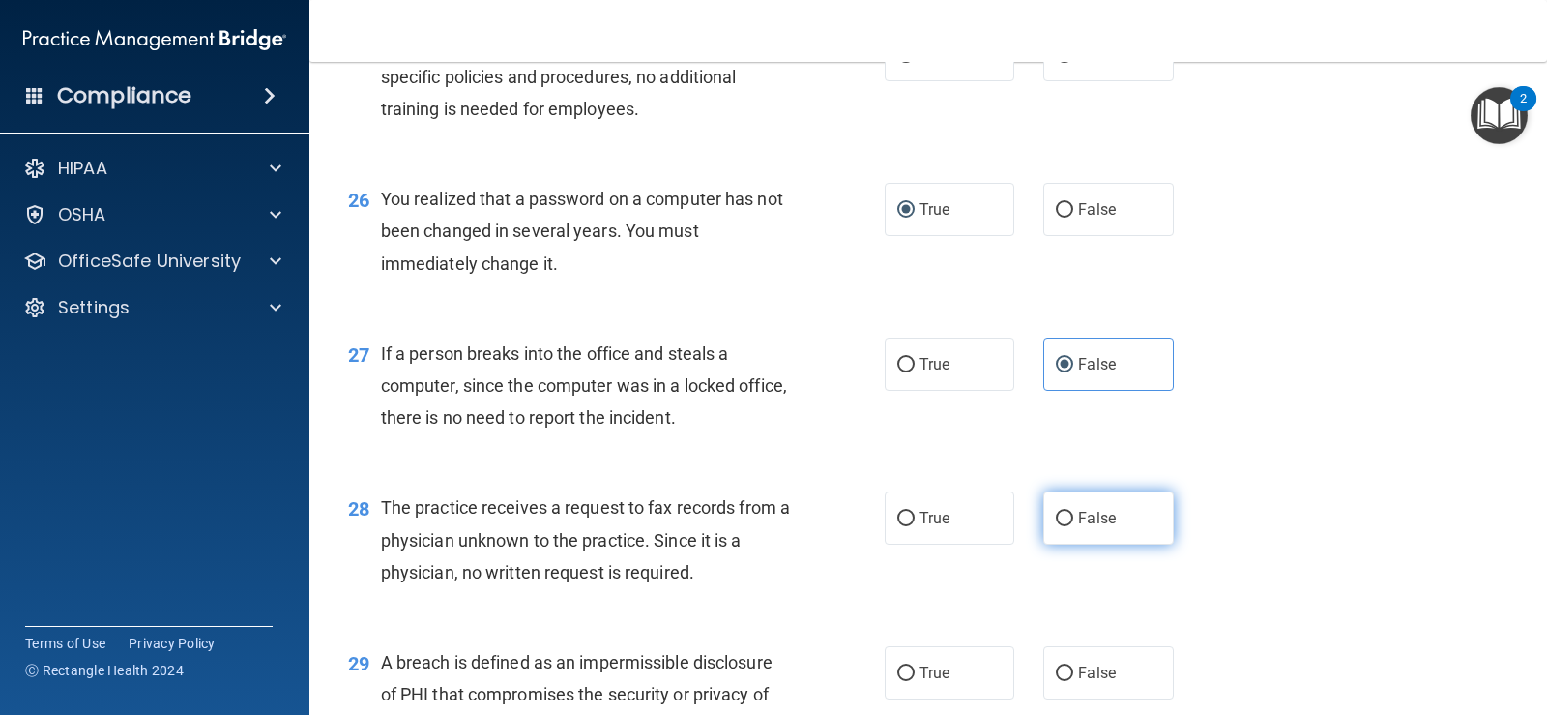
click at [1056, 512] on input "False" at bounding box center [1064, 519] width 17 height 15
radio input "true"
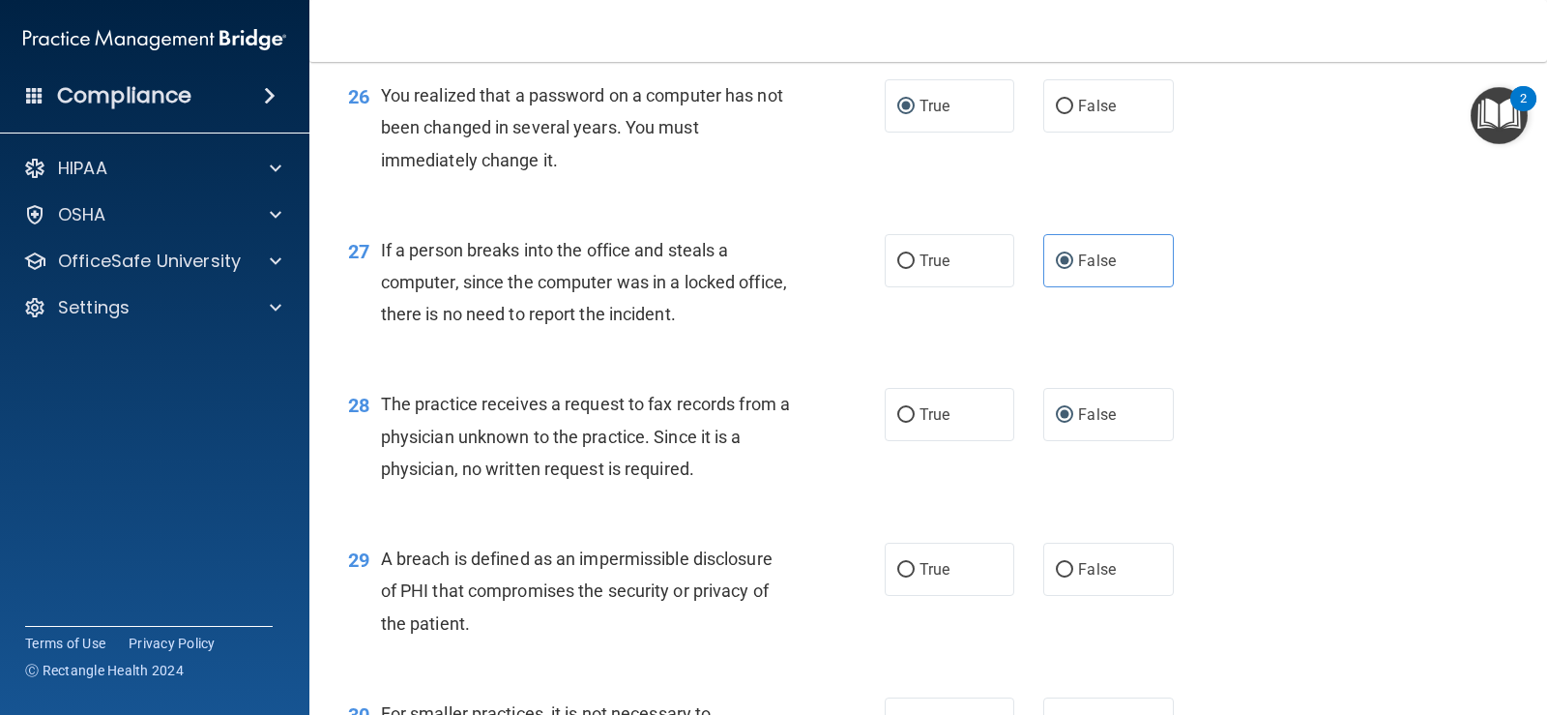
scroll to position [4229, 0]
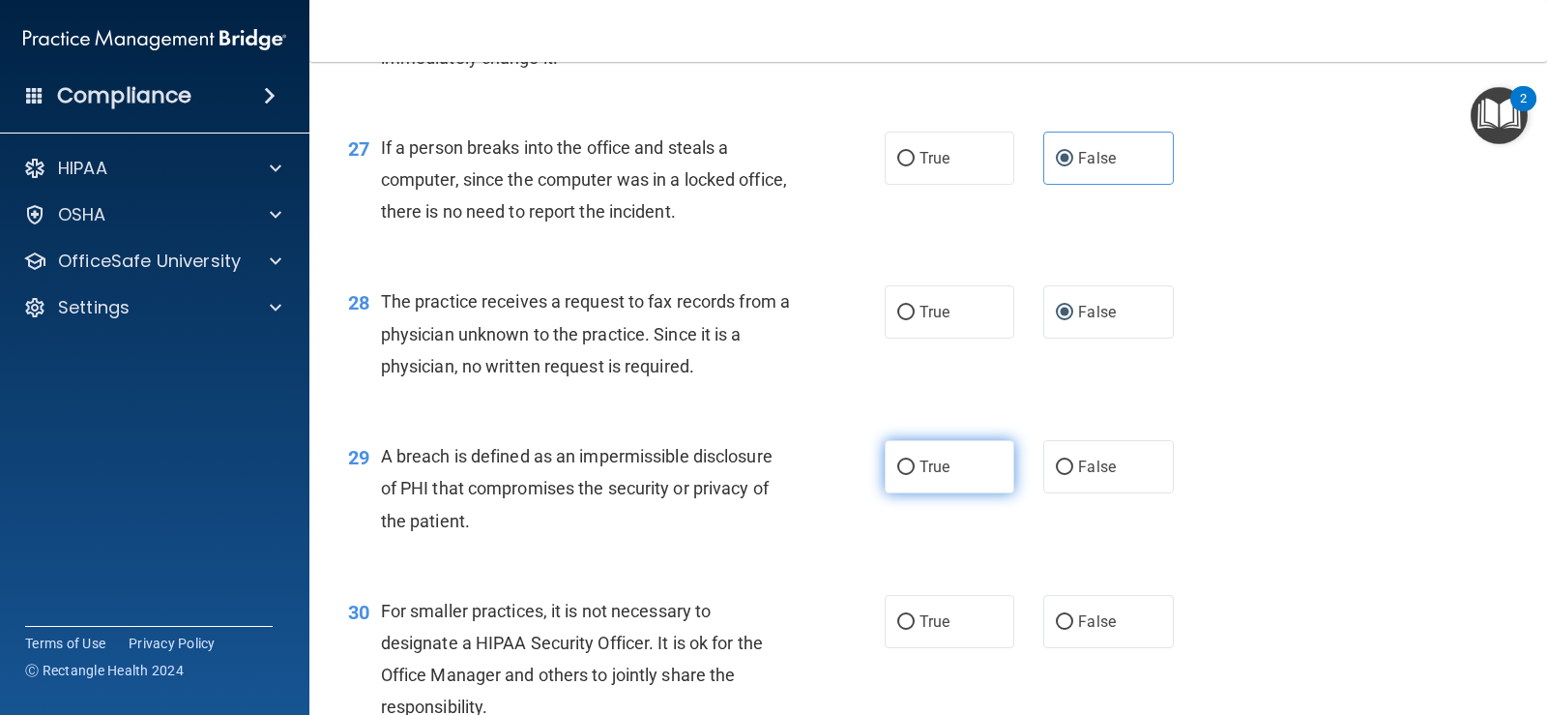
click at [901, 454] on label "True" at bounding box center [950, 466] width 130 height 53
click at [901, 460] on input "True" at bounding box center [905, 467] width 17 height 15
radio input "true"
click at [1058, 625] on input "False" at bounding box center [1064, 622] width 17 height 15
radio input "true"
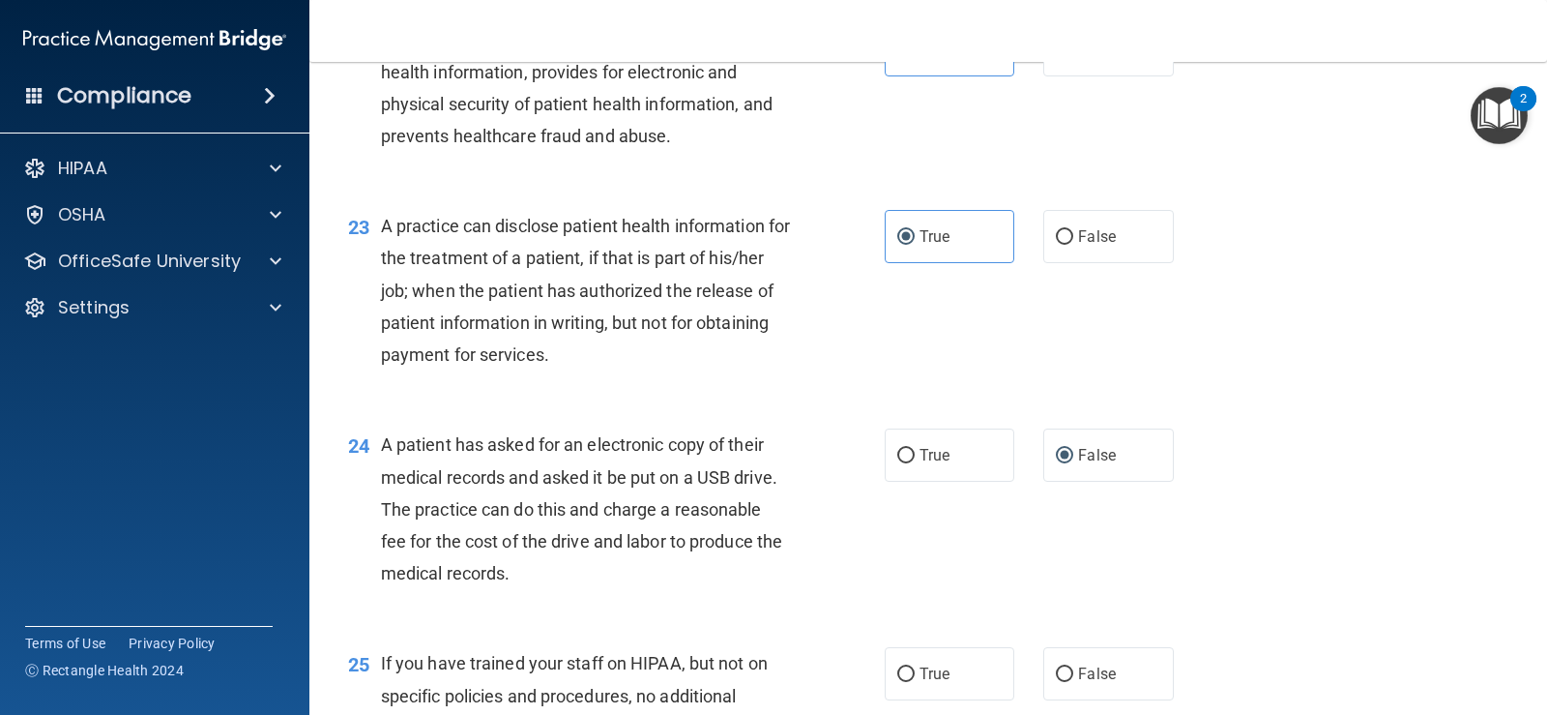
scroll to position [3610, 0]
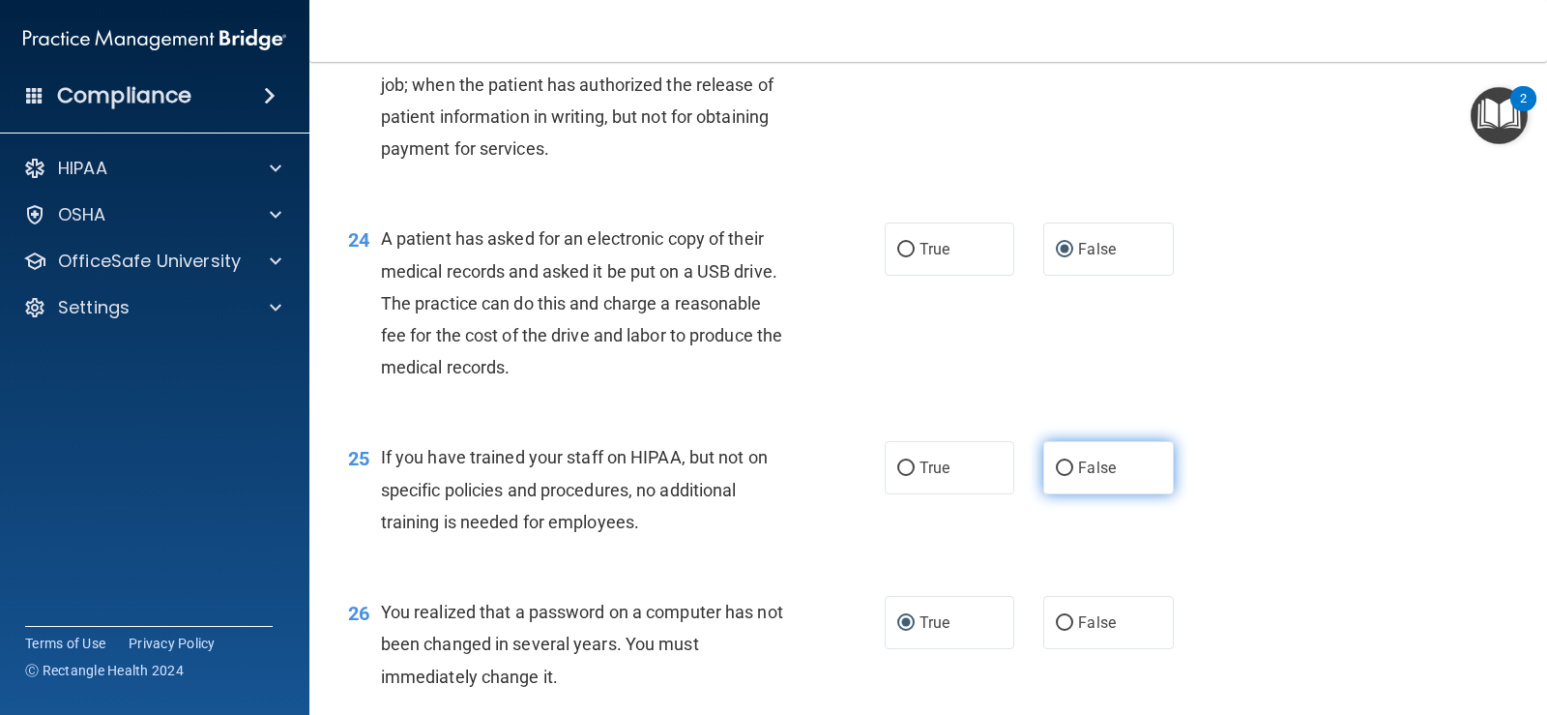
click at [1056, 463] on input "False" at bounding box center [1064, 468] width 17 height 15
radio input "true"
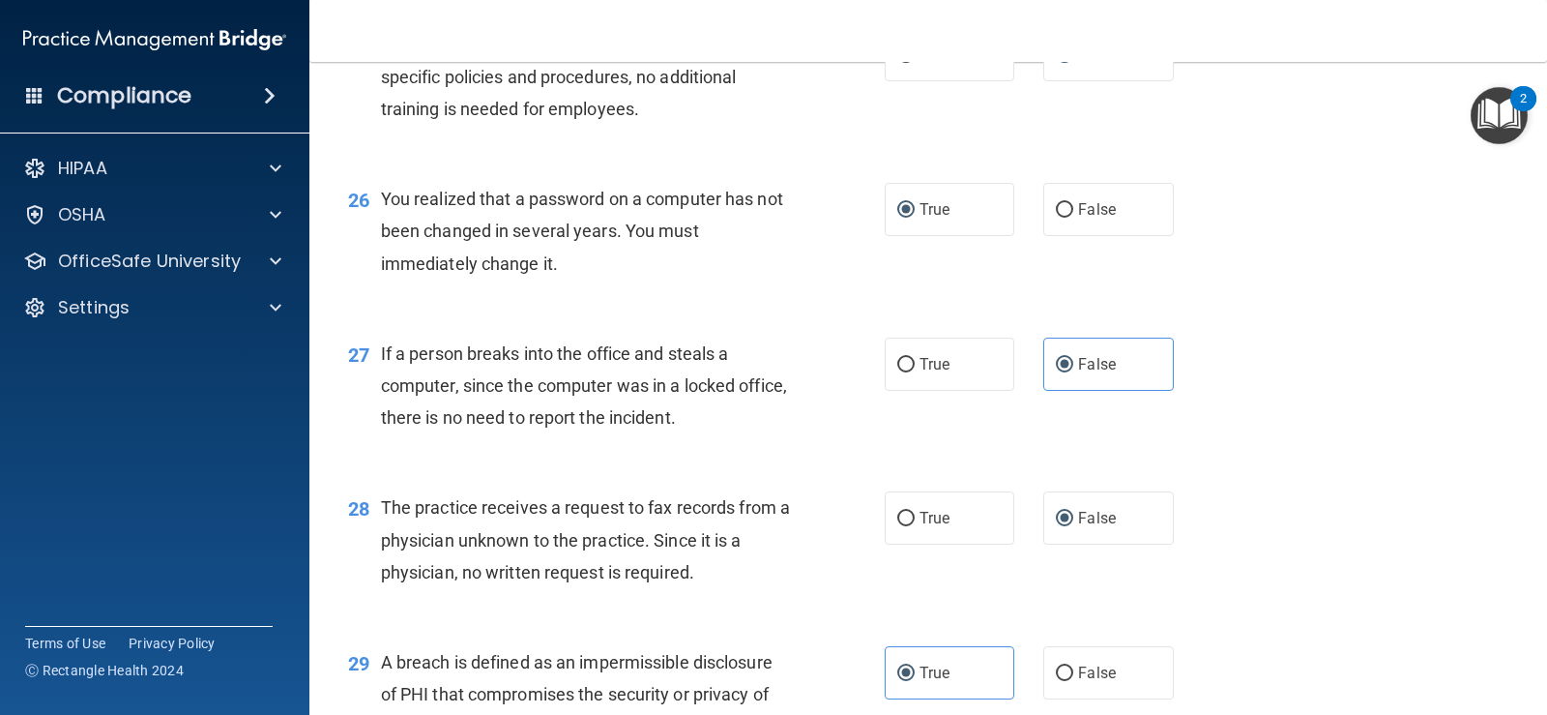
scroll to position [4398, 0]
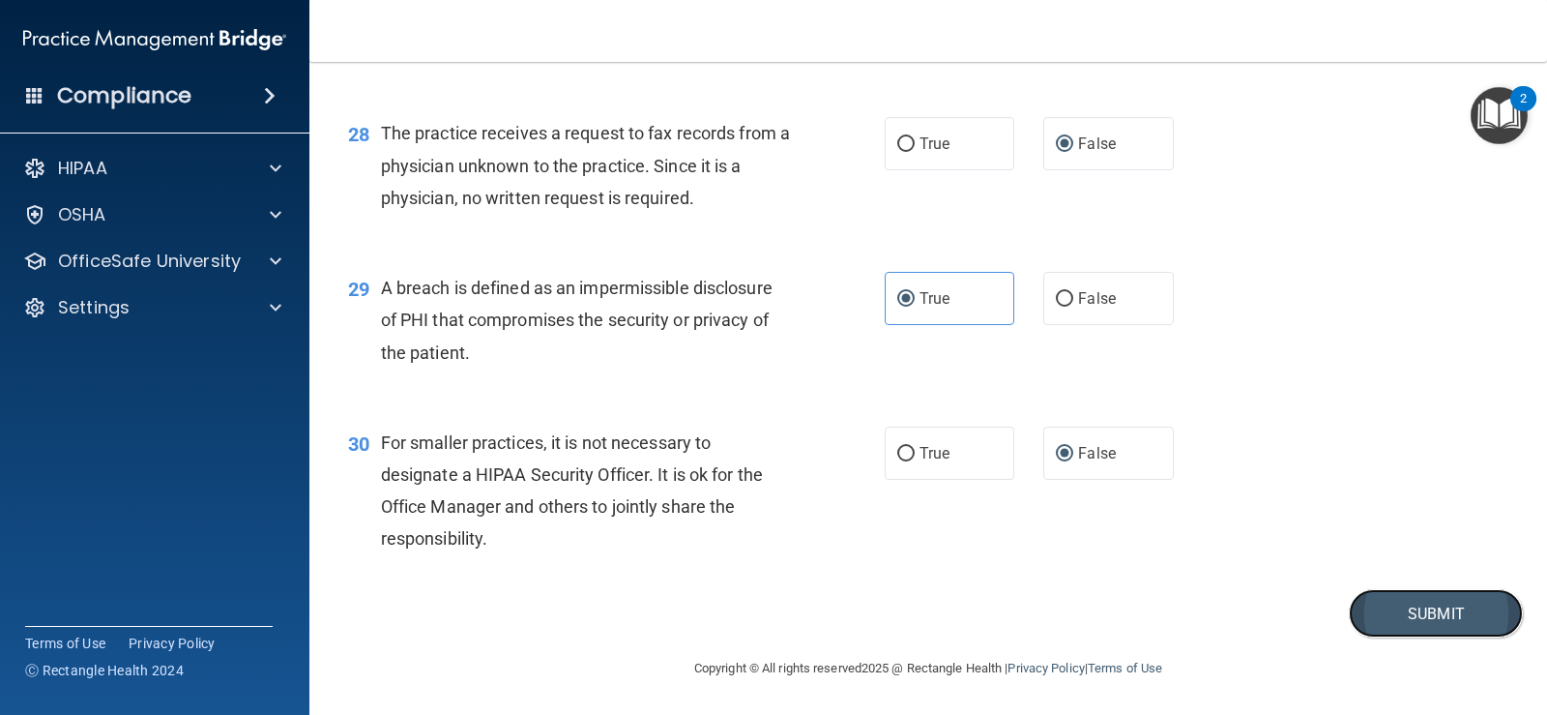
click at [1384, 623] on button "Submit" at bounding box center [1436, 613] width 174 height 49
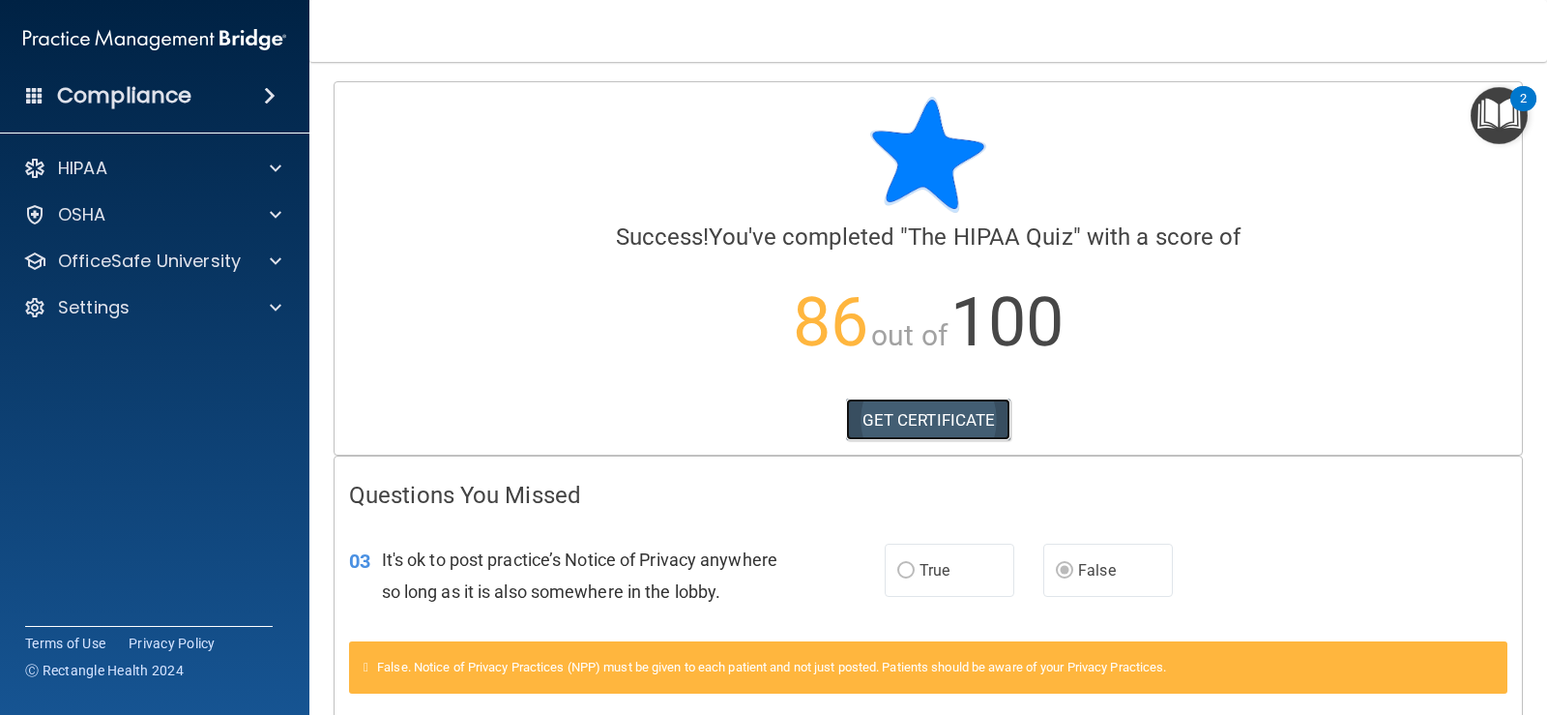
click at [893, 419] on link "GET CERTIFICATE" at bounding box center [928, 419] width 165 height 43
click at [1476, 116] on img "Open Resource Center, 2 new notifications" at bounding box center [1499, 115] width 57 height 57
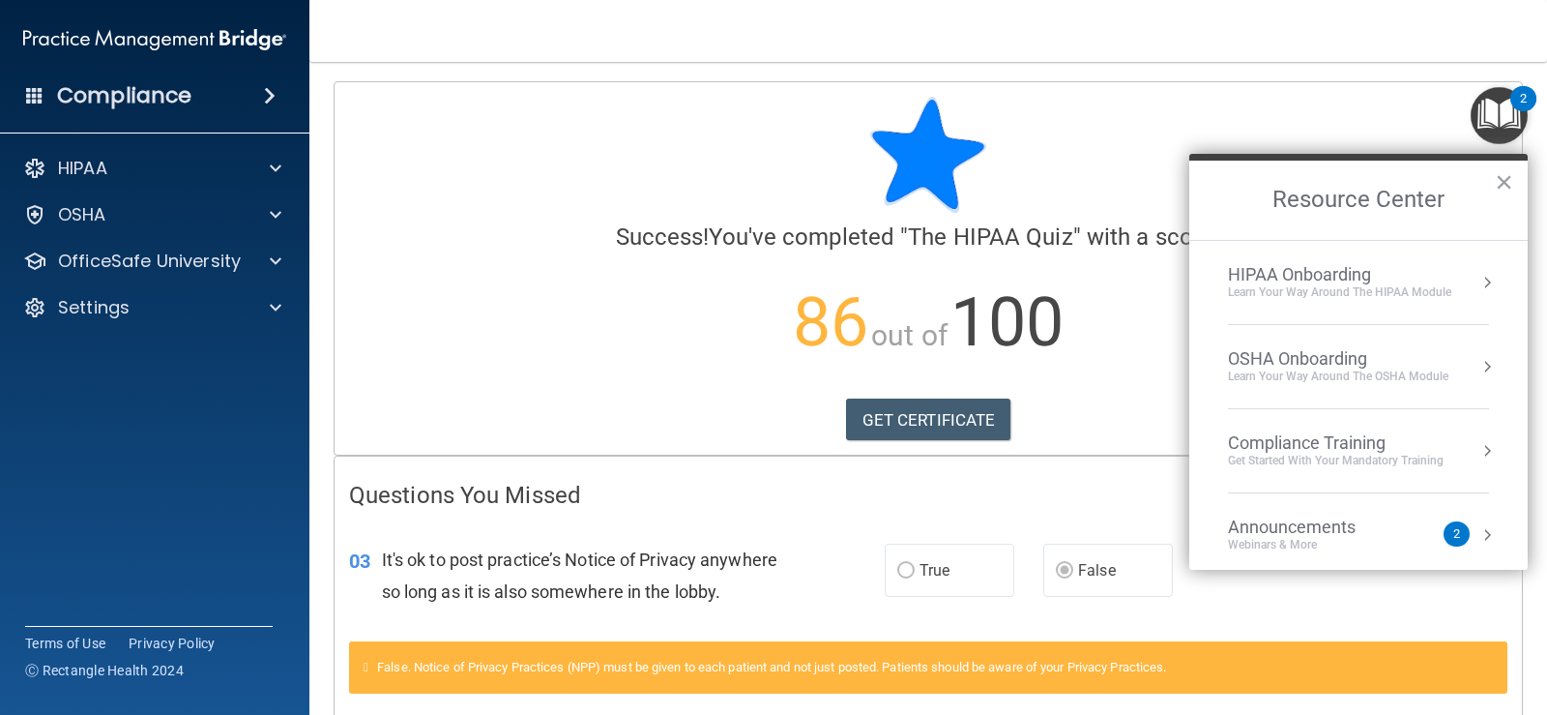
click at [1349, 457] on div "Get Started with your mandatory training" at bounding box center [1336, 461] width 216 height 16
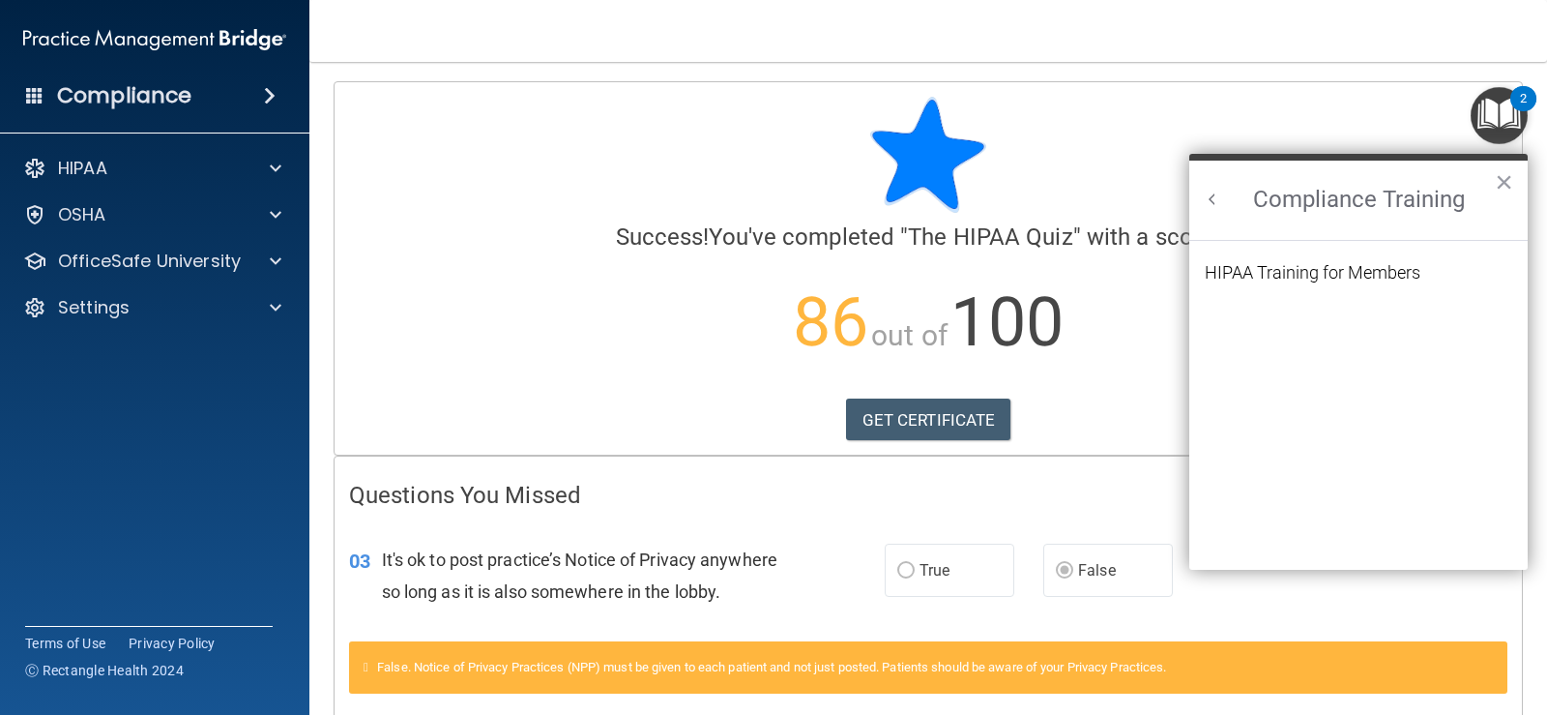
click at [1213, 201] on button "Back to Resource Center Home" at bounding box center [1212, 199] width 19 height 19
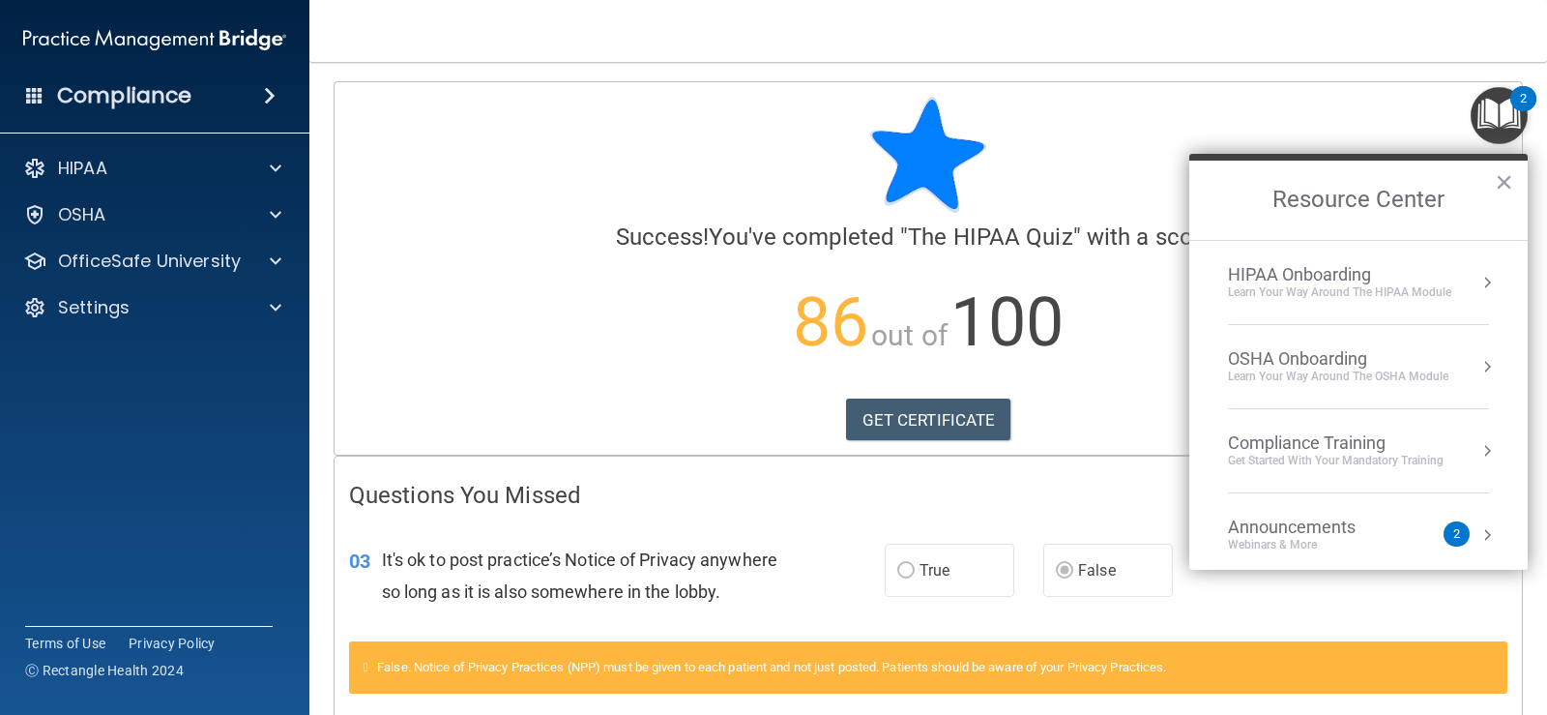
click at [1446, 533] on div "2" at bounding box center [1457, 533] width 26 height 25
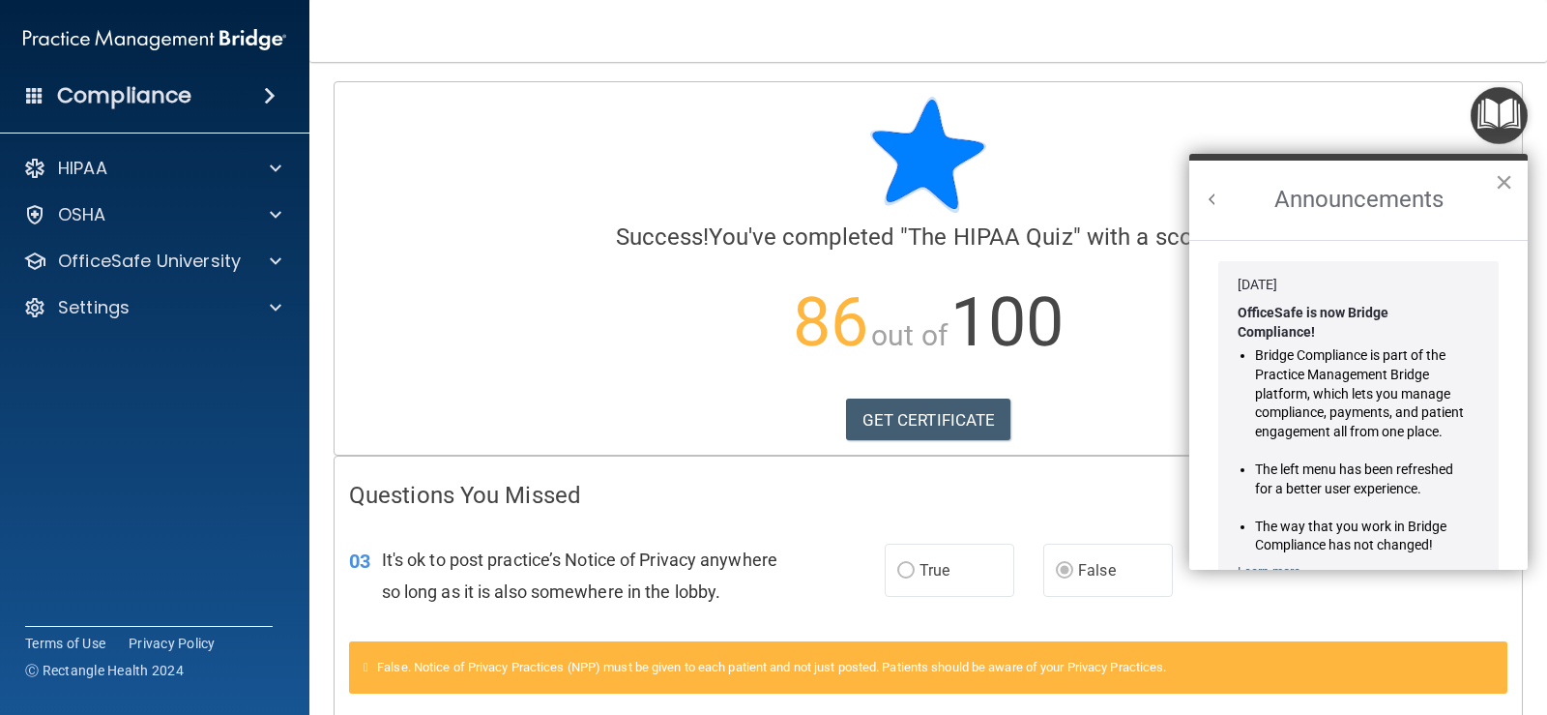
click at [1513, 183] on button "×" at bounding box center [1504, 181] width 18 height 31
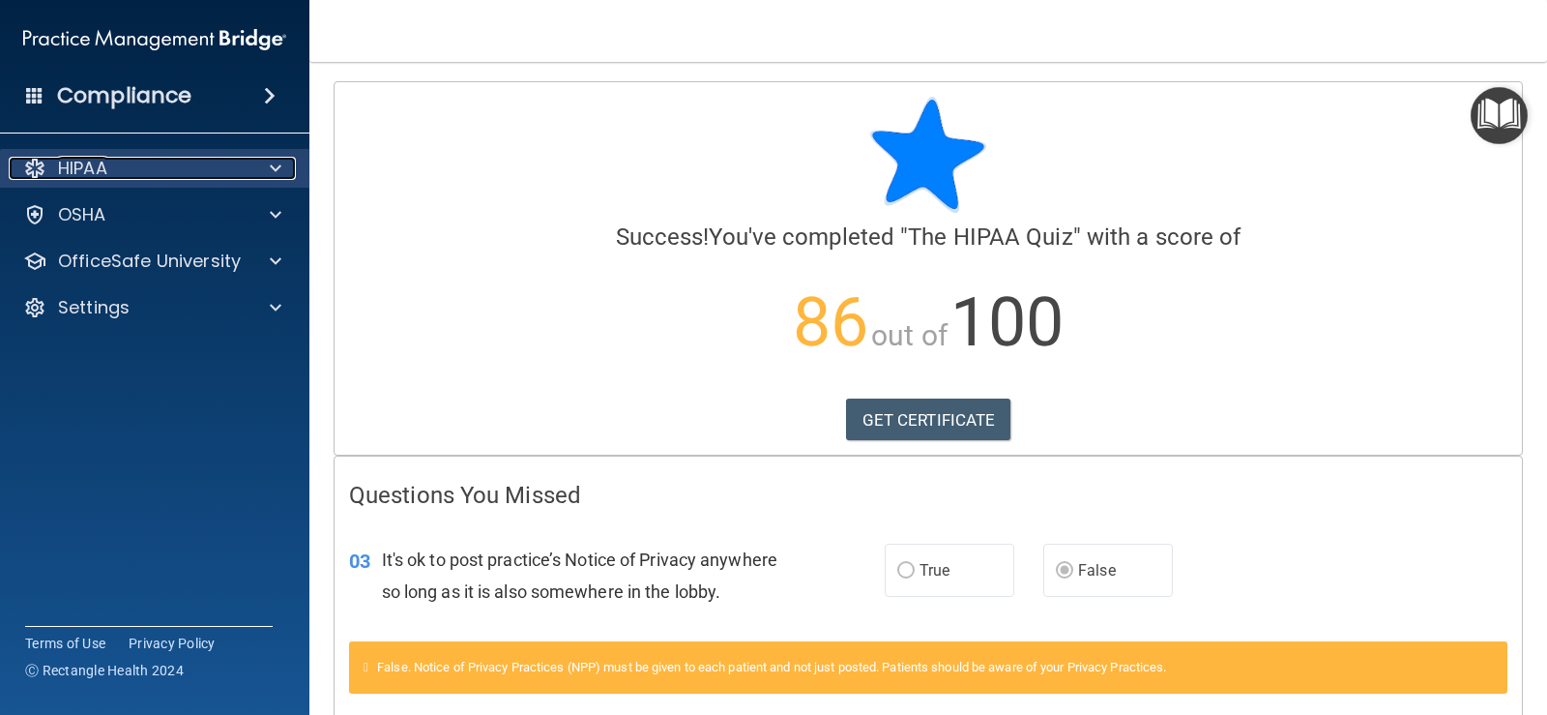
click at [146, 171] on div "HIPAA" at bounding box center [129, 168] width 240 height 23
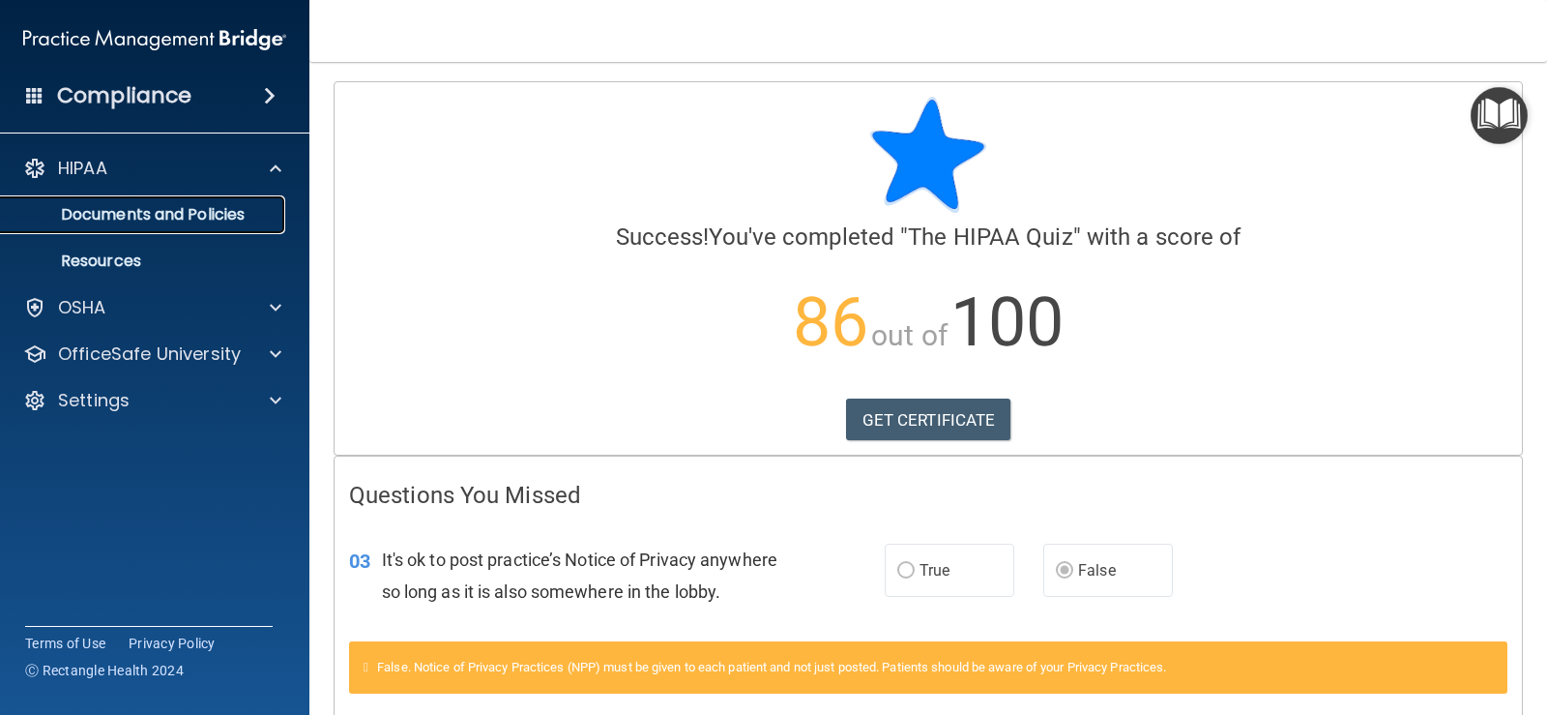
click at [152, 211] on p "Documents and Policies" at bounding box center [145, 214] width 264 height 19
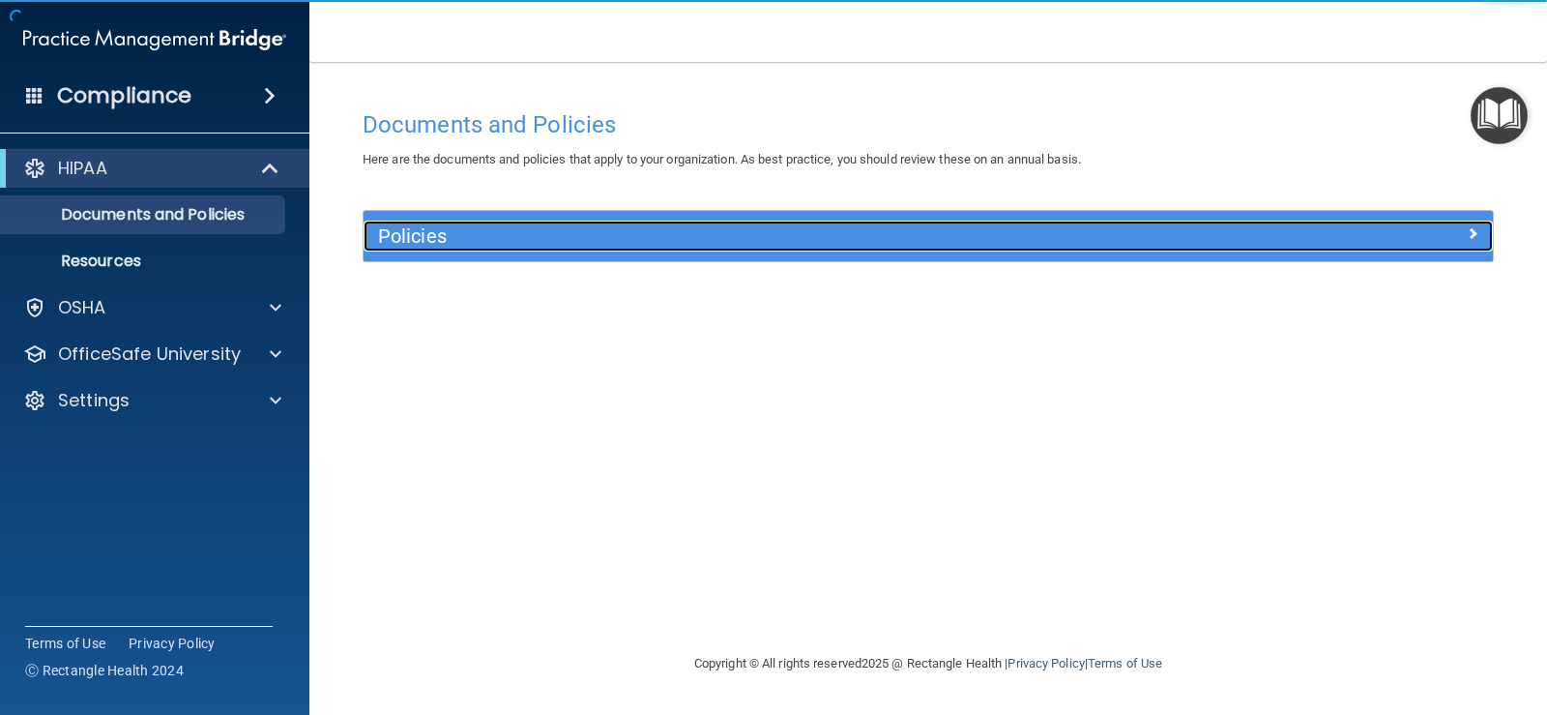
click at [778, 221] on div "Policies" at bounding box center [787, 236] width 847 height 31
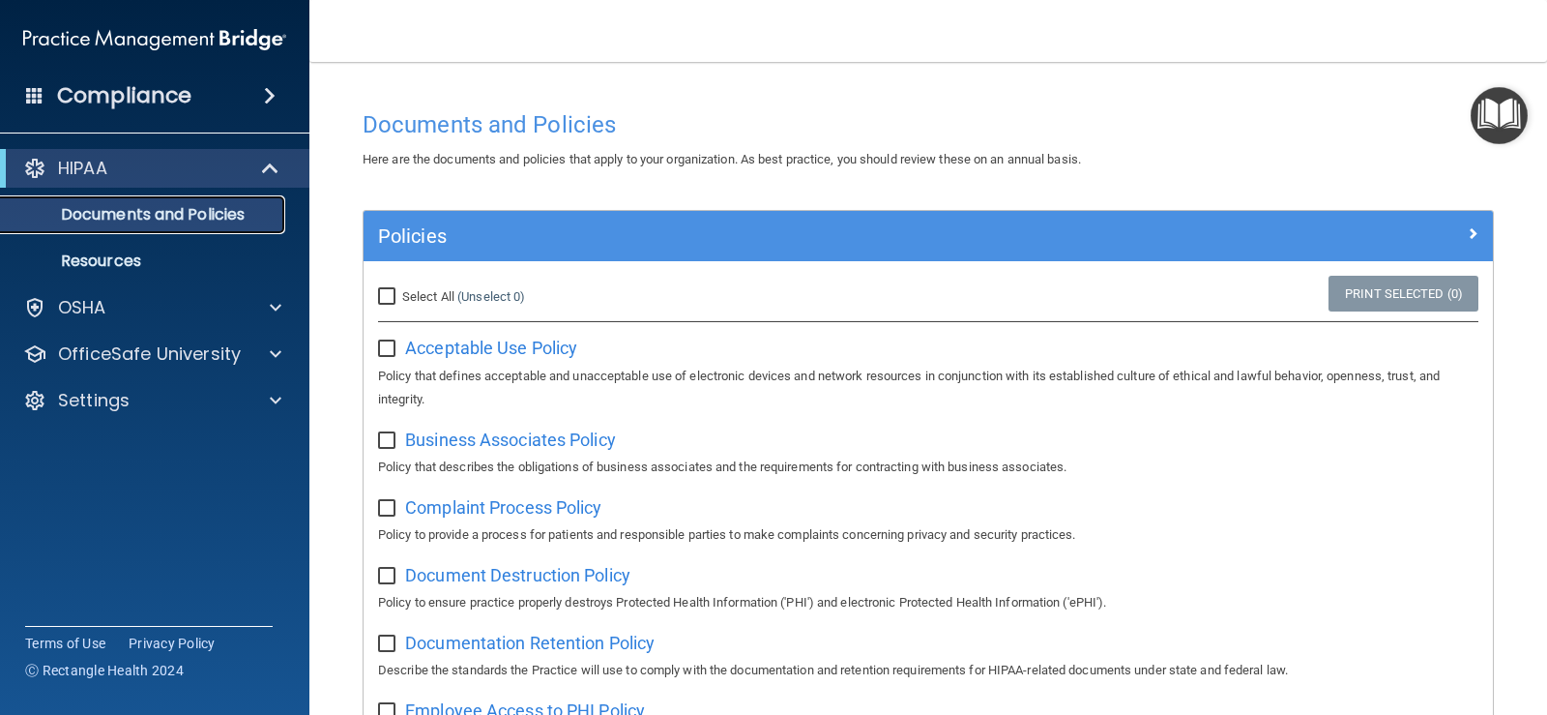
click at [146, 229] on link "Documents and Policies" at bounding box center [133, 214] width 305 height 39
click at [130, 182] on div "HIPAA" at bounding box center [154, 168] width 309 height 39
click at [94, 251] on p "Resources" at bounding box center [145, 260] width 264 height 19
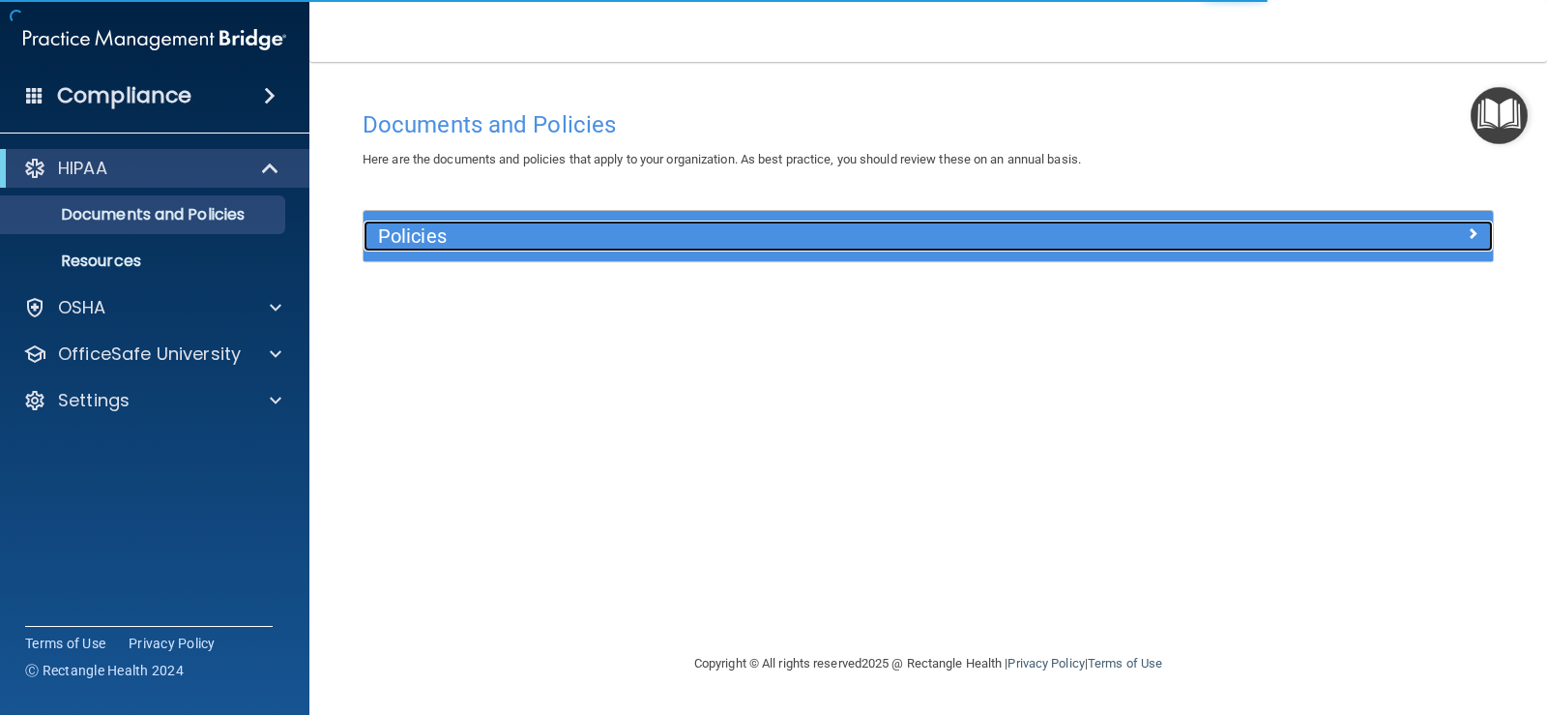
click at [1462, 230] on div at bounding box center [1352, 232] width 282 height 23
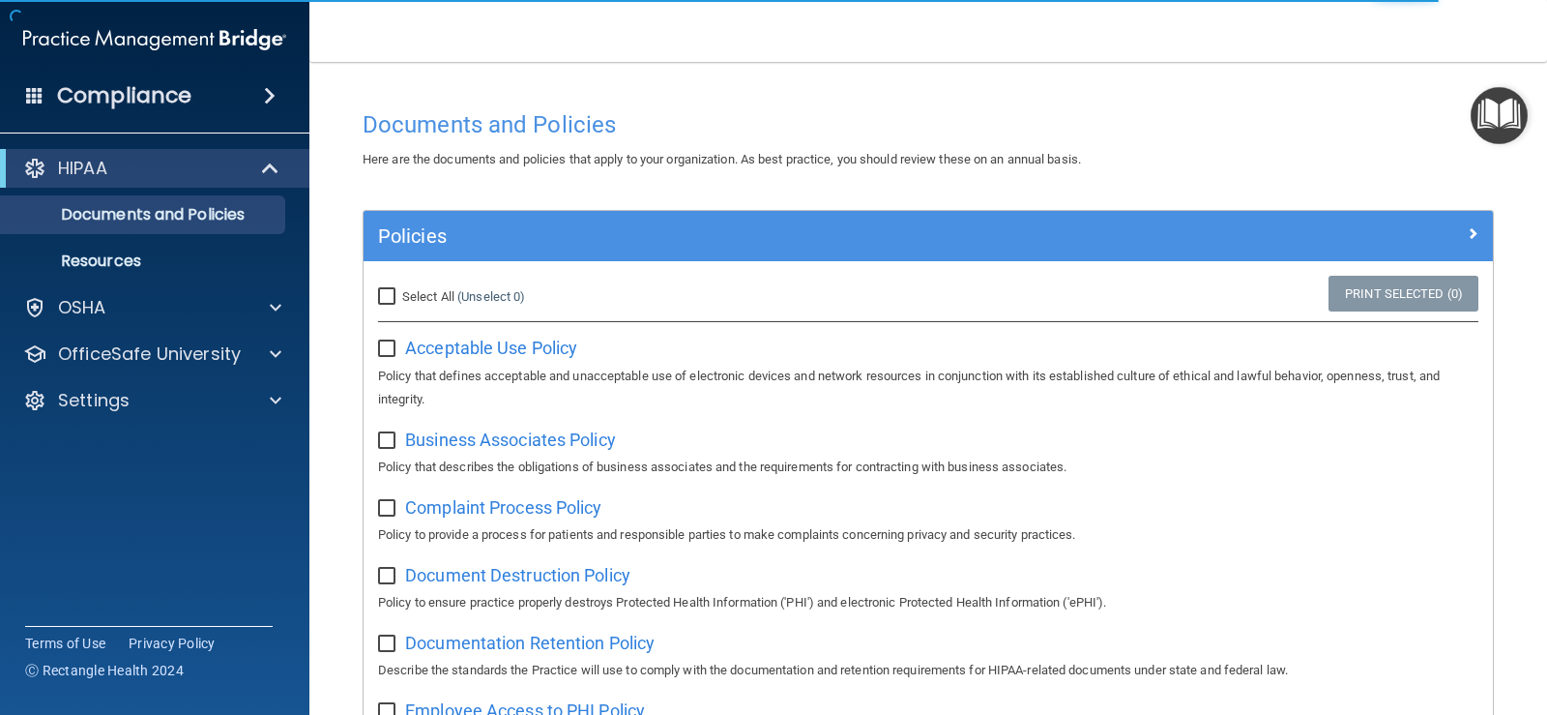
click at [1496, 110] on img "Open Resource Center" at bounding box center [1499, 115] width 57 height 57
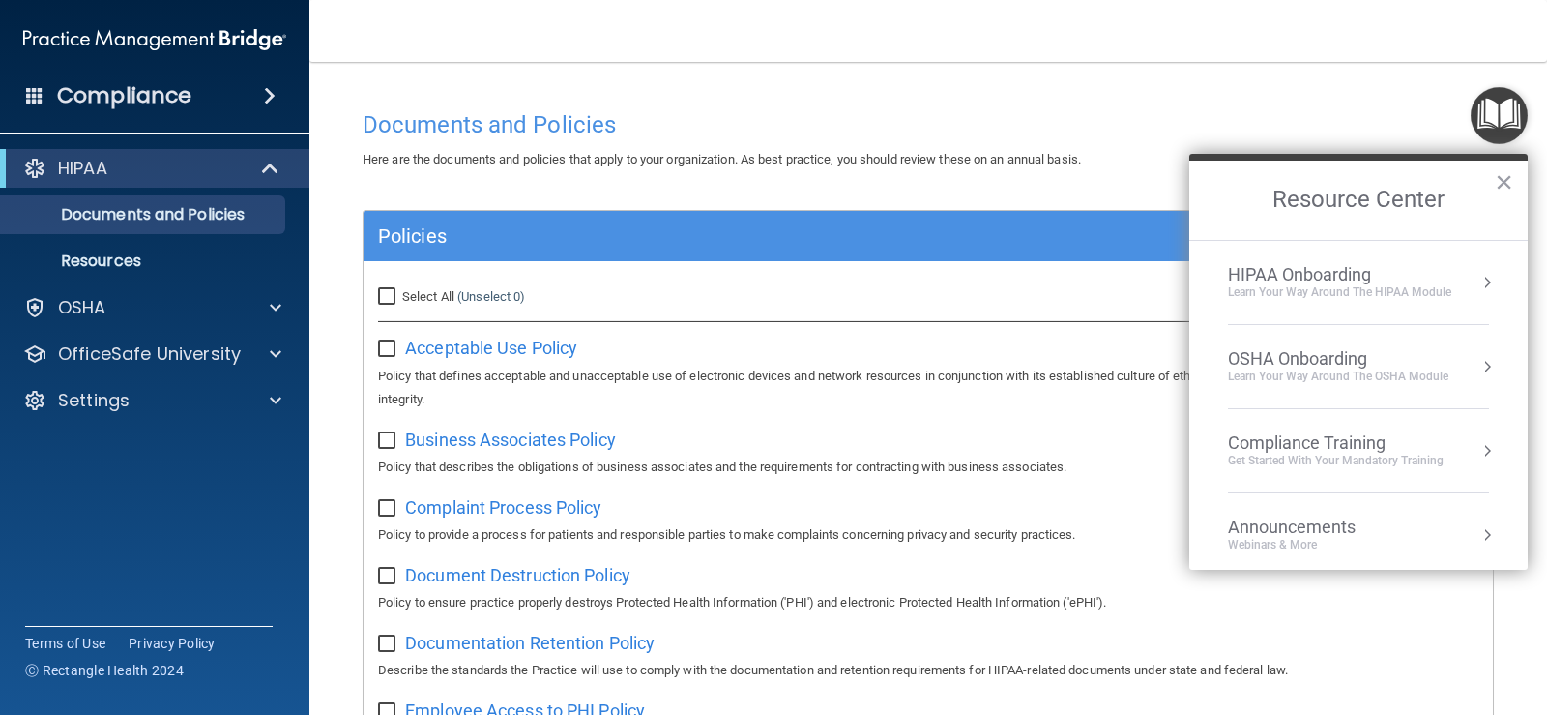
click at [1301, 456] on div "Get Started with your mandatory training" at bounding box center [1336, 461] width 216 height 16
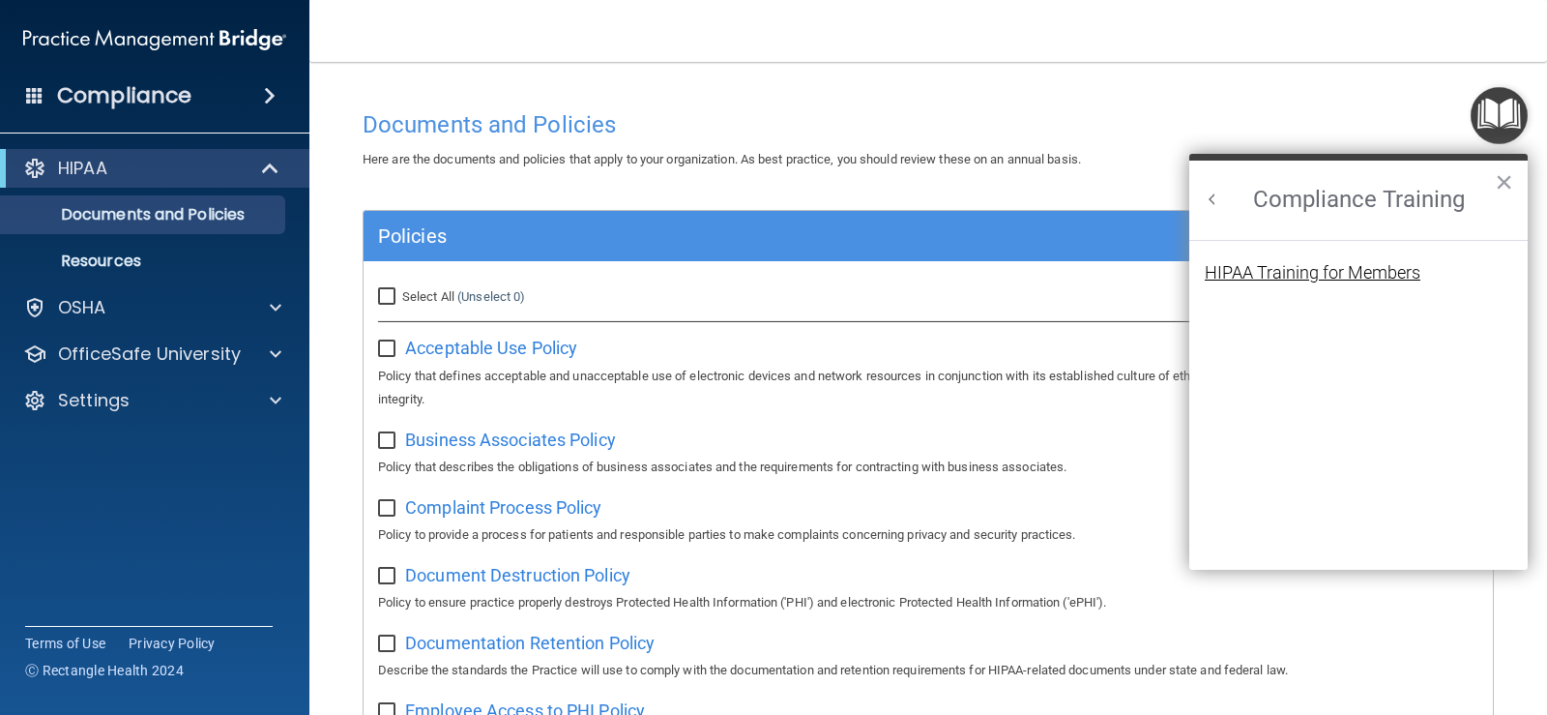
click at [1312, 278] on div "HIPAA Training for Members" at bounding box center [1313, 272] width 216 height 17
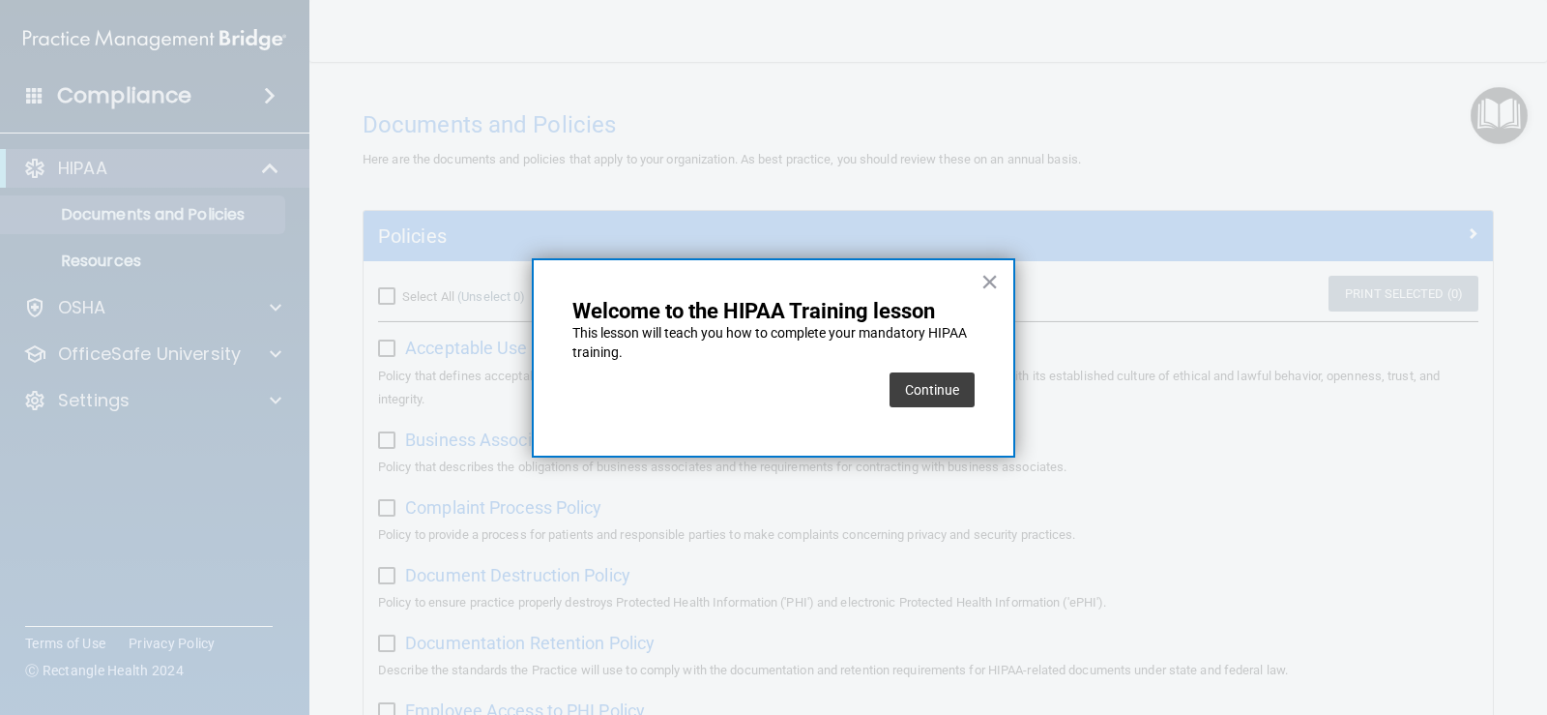
click at [975, 386] on div "× Welcome to the HIPAA Training lesson This lesson will teach you how to comple…" at bounding box center [774, 357] width 484 height 199
click at [916, 383] on button "Continue" at bounding box center [932, 389] width 85 height 35
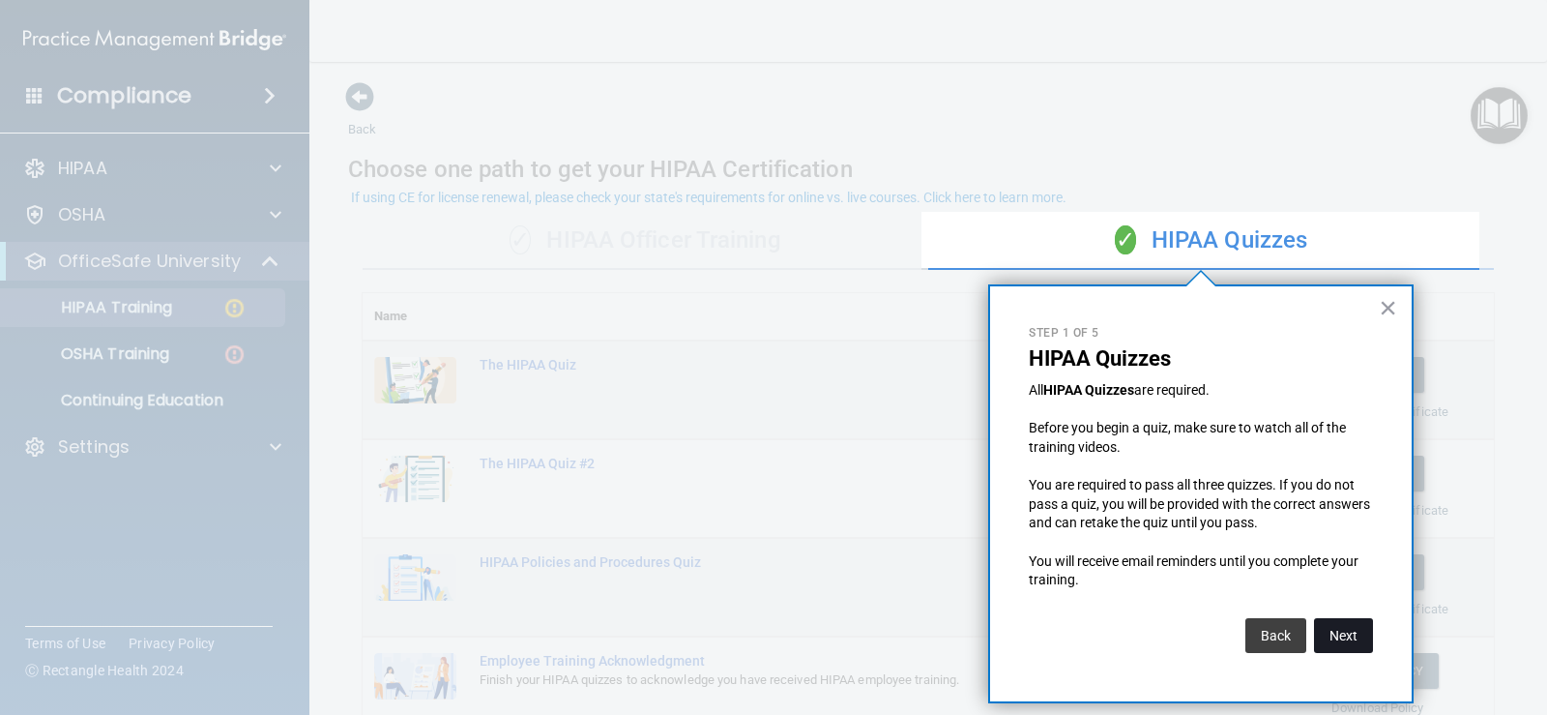
click at [1330, 628] on button "Next" at bounding box center [1343, 635] width 59 height 35
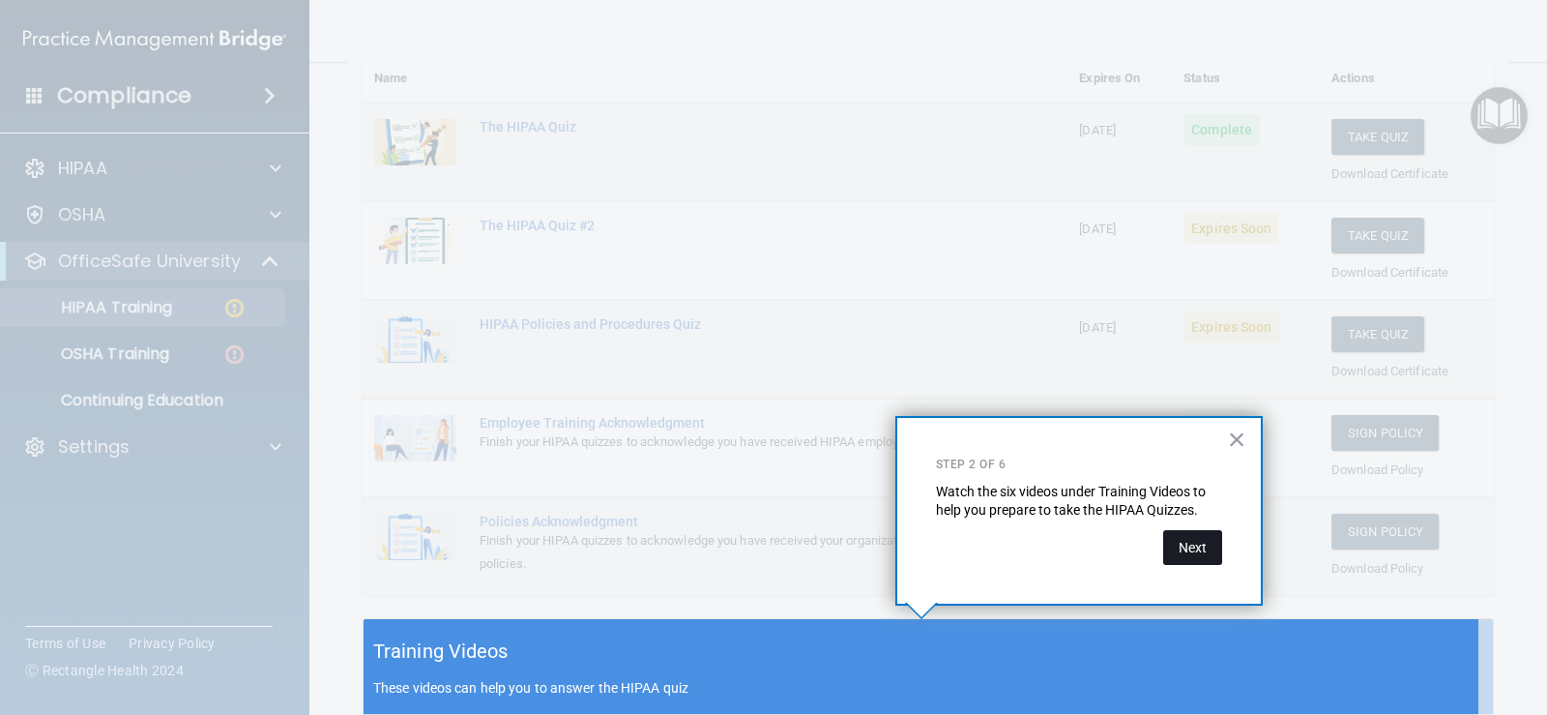
click at [1191, 545] on button "Next" at bounding box center [1192, 547] width 59 height 35
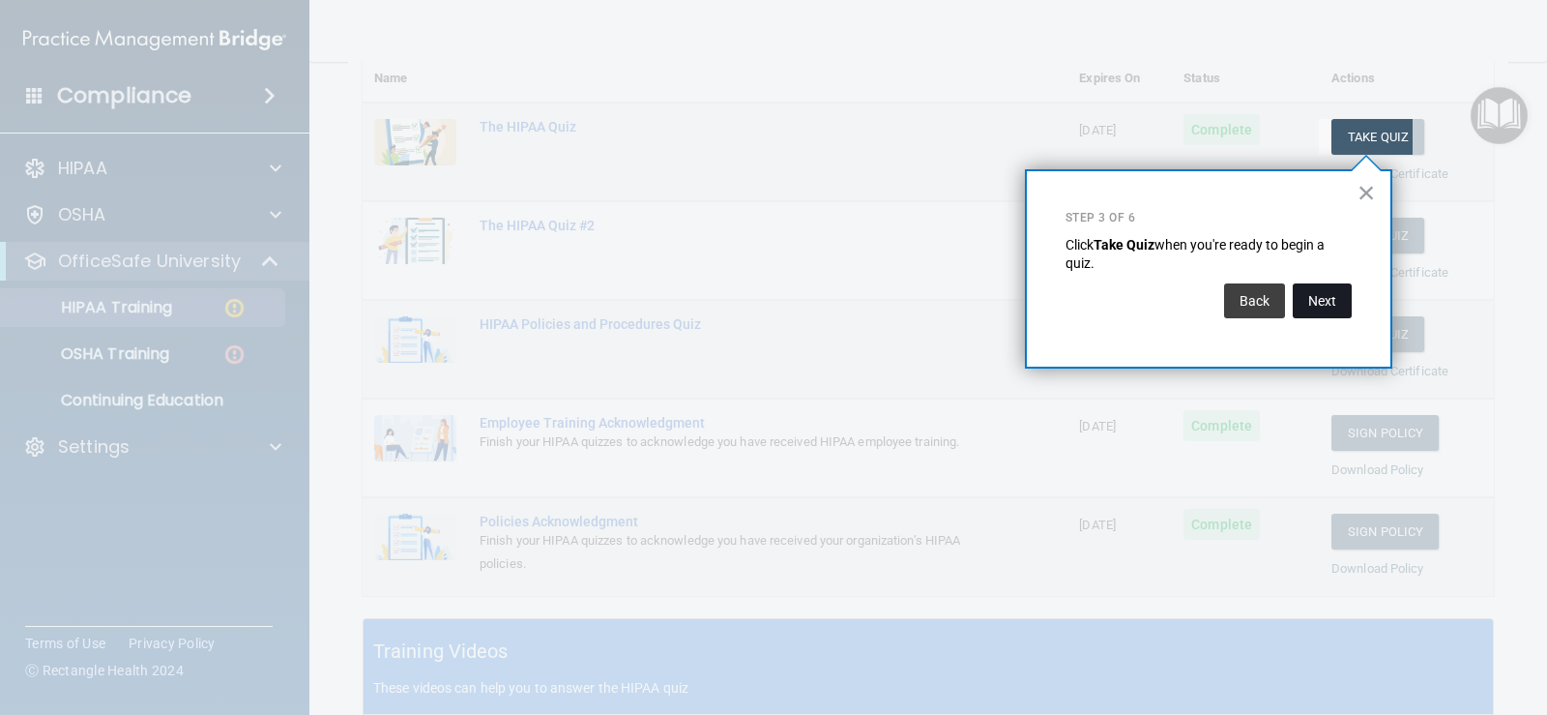
click at [1330, 302] on button "Next" at bounding box center [1322, 300] width 59 height 35
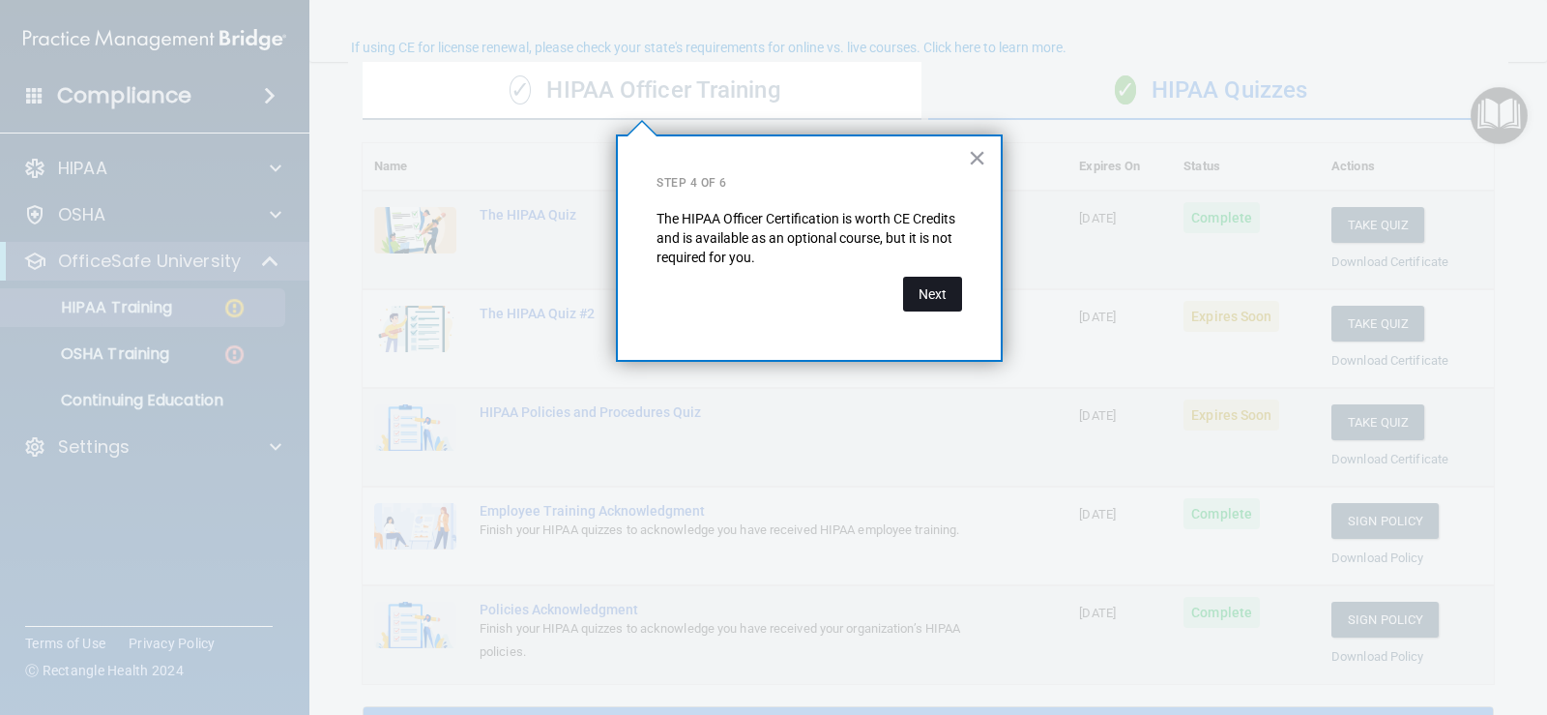
click at [939, 290] on button "Next" at bounding box center [932, 294] width 59 height 35
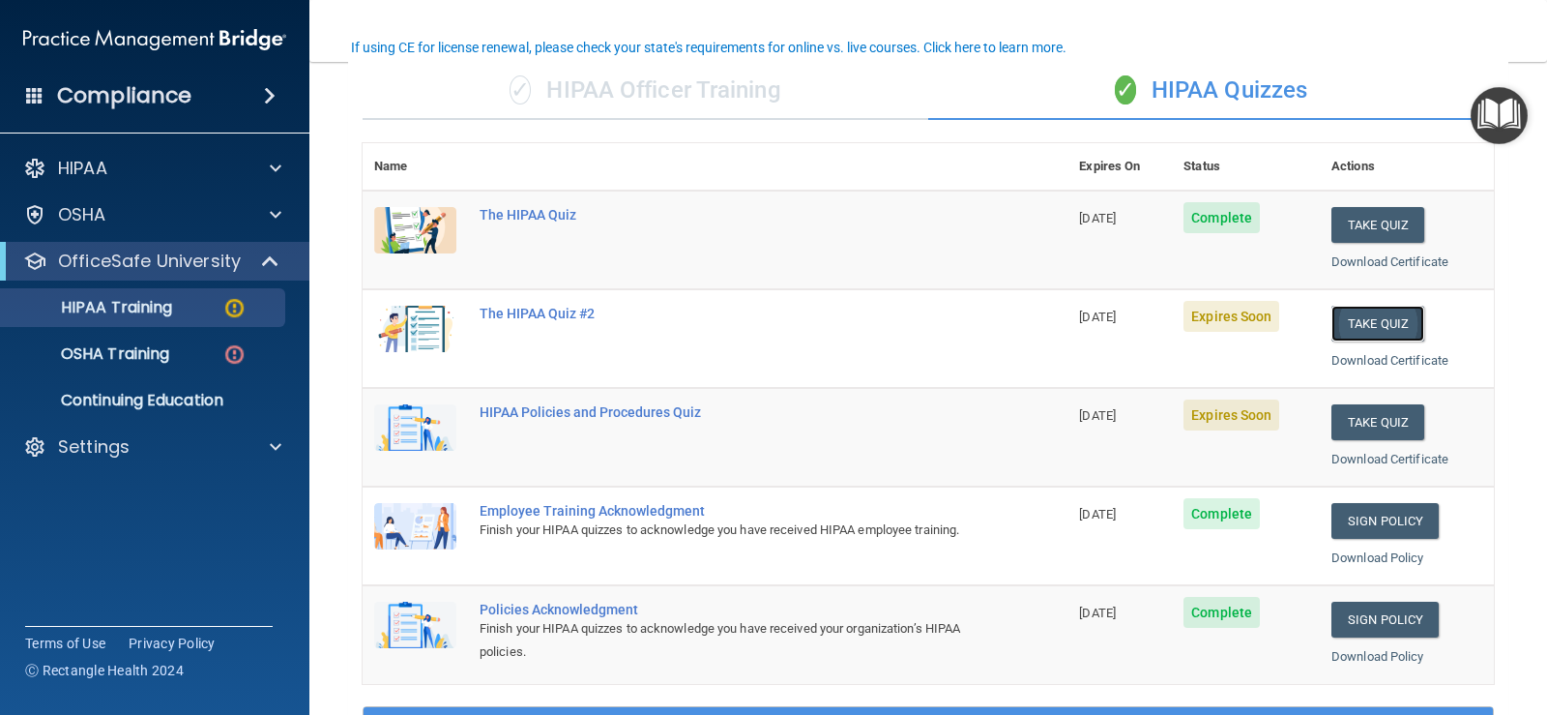
click at [1367, 323] on button "Take Quiz" at bounding box center [1378, 324] width 93 height 36
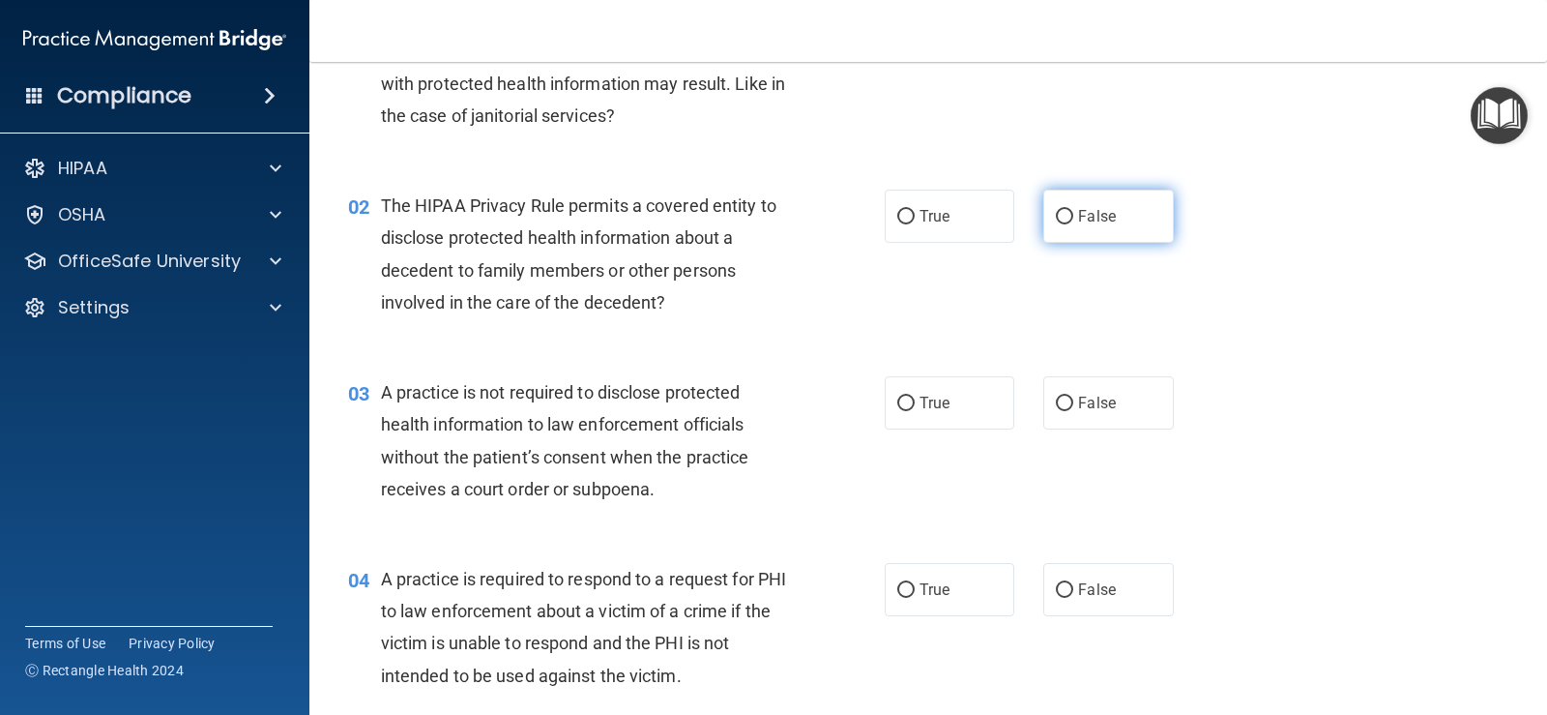
click at [1056, 221] on input "False" at bounding box center [1064, 217] width 17 height 15
radio input "true"
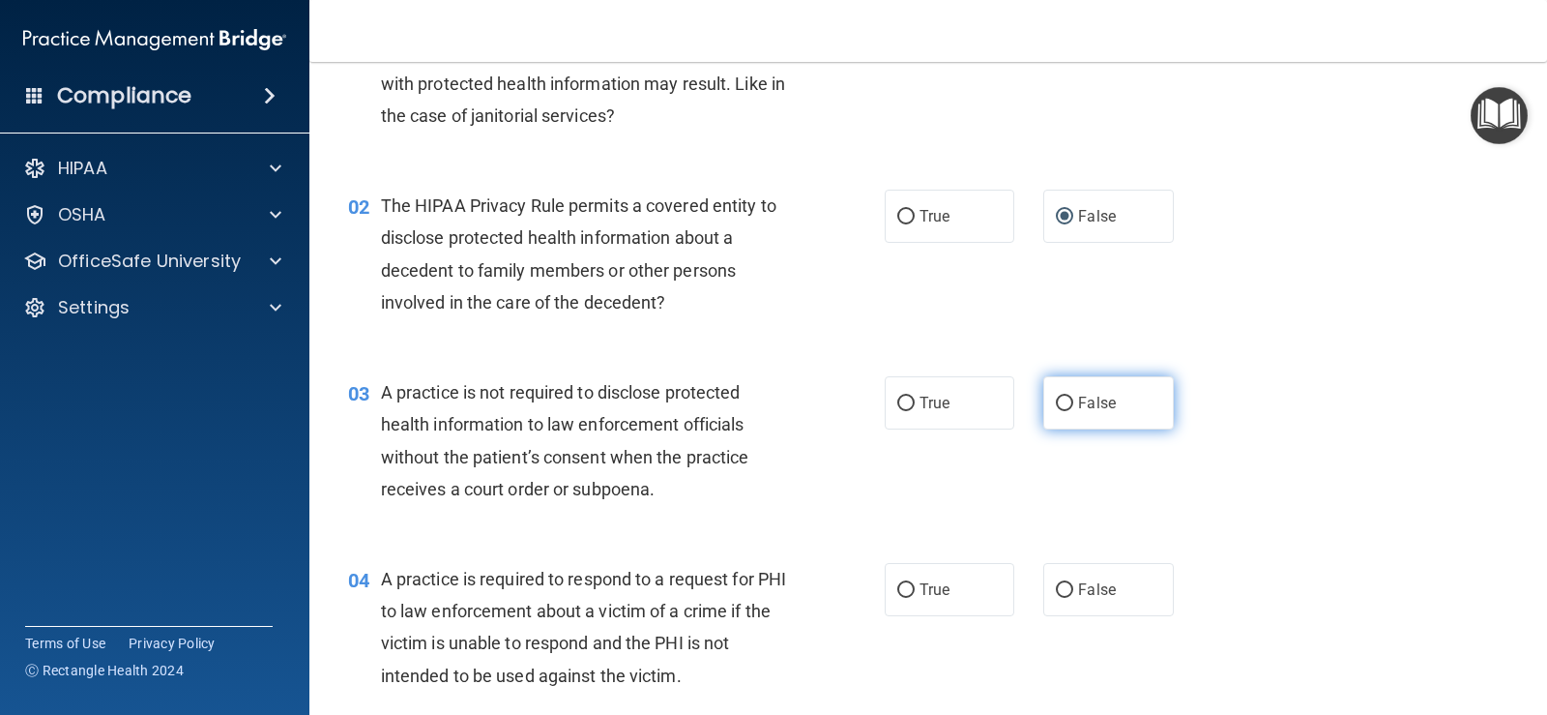
click at [1056, 402] on input "False" at bounding box center [1064, 404] width 17 height 15
radio input "true"
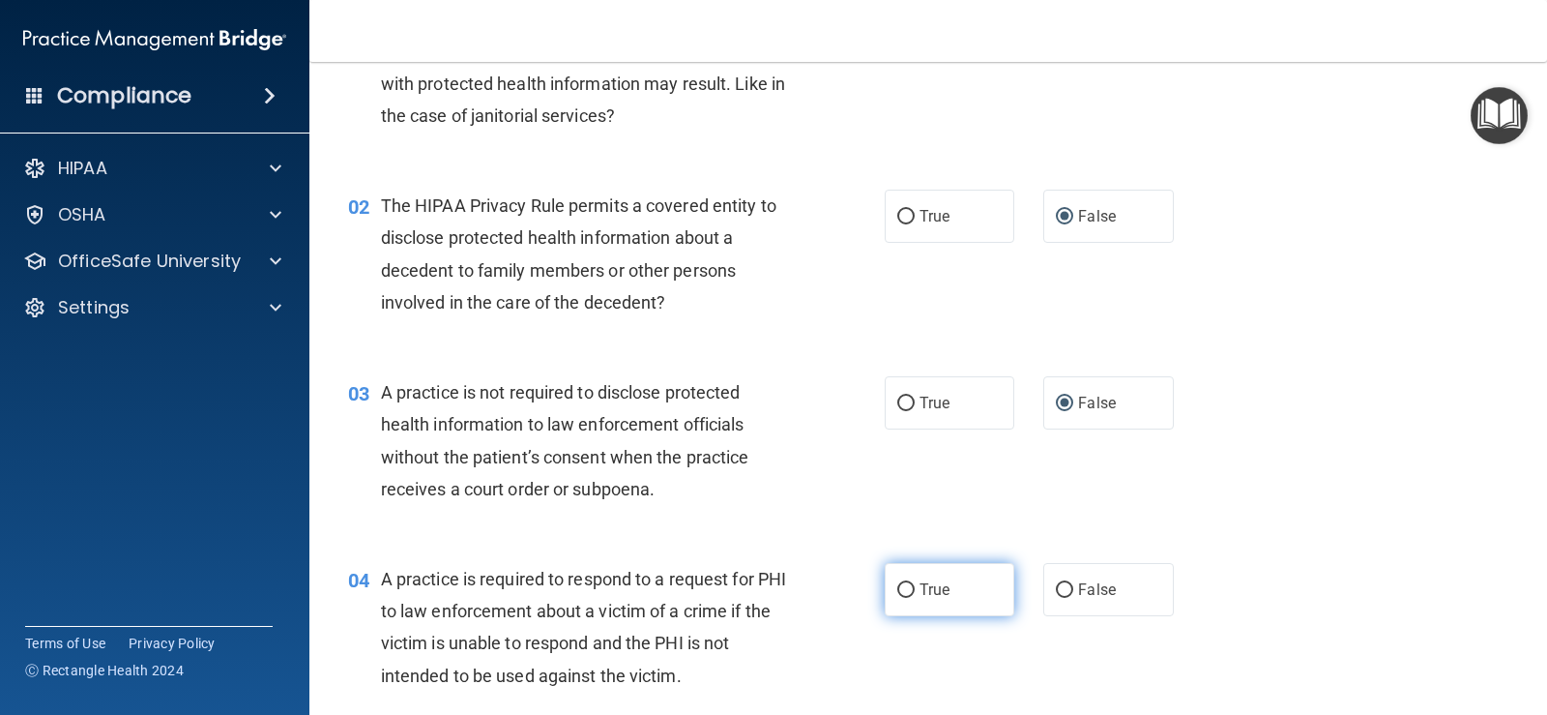
click at [905, 595] on input "True" at bounding box center [905, 590] width 17 height 15
radio input "true"
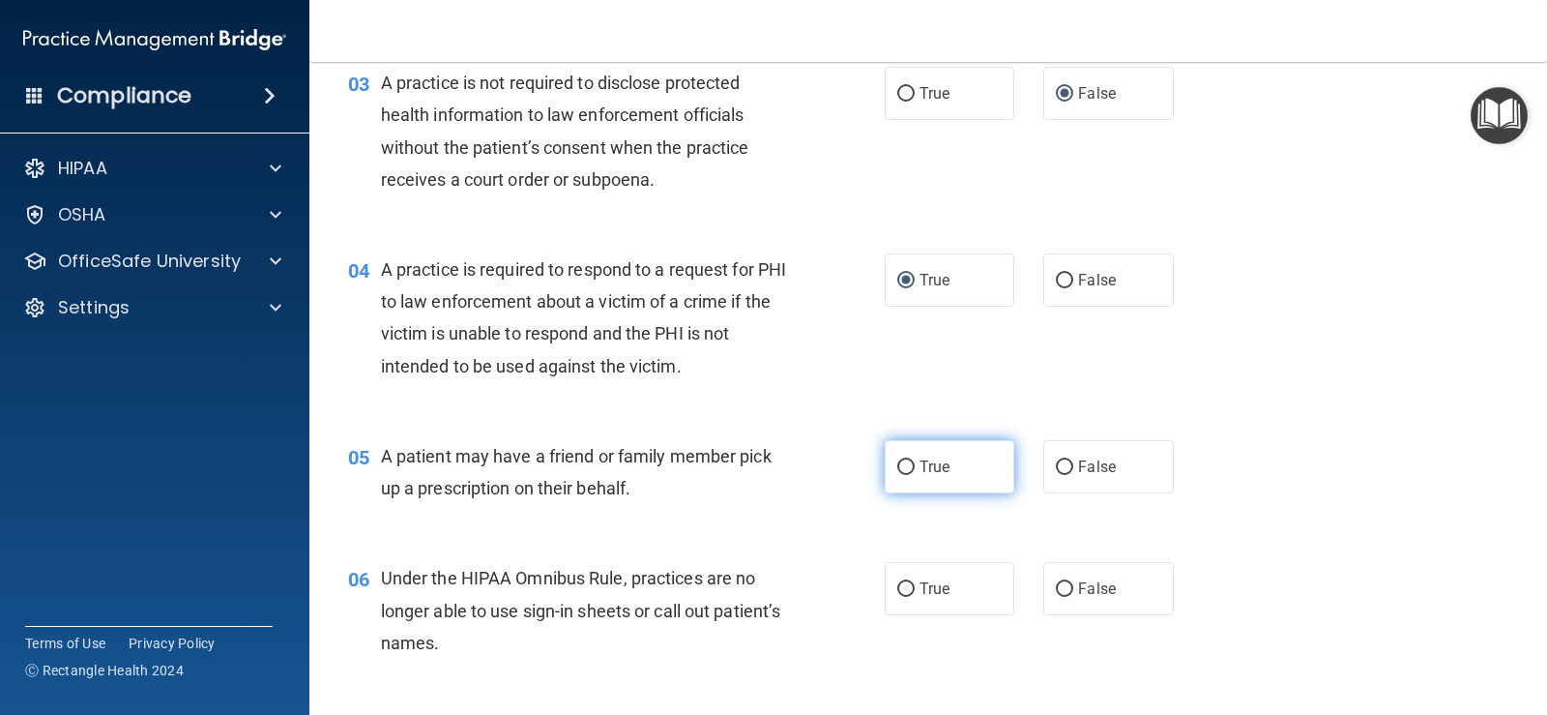
click at [899, 463] on input "True" at bounding box center [905, 467] width 17 height 15
radio input "true"
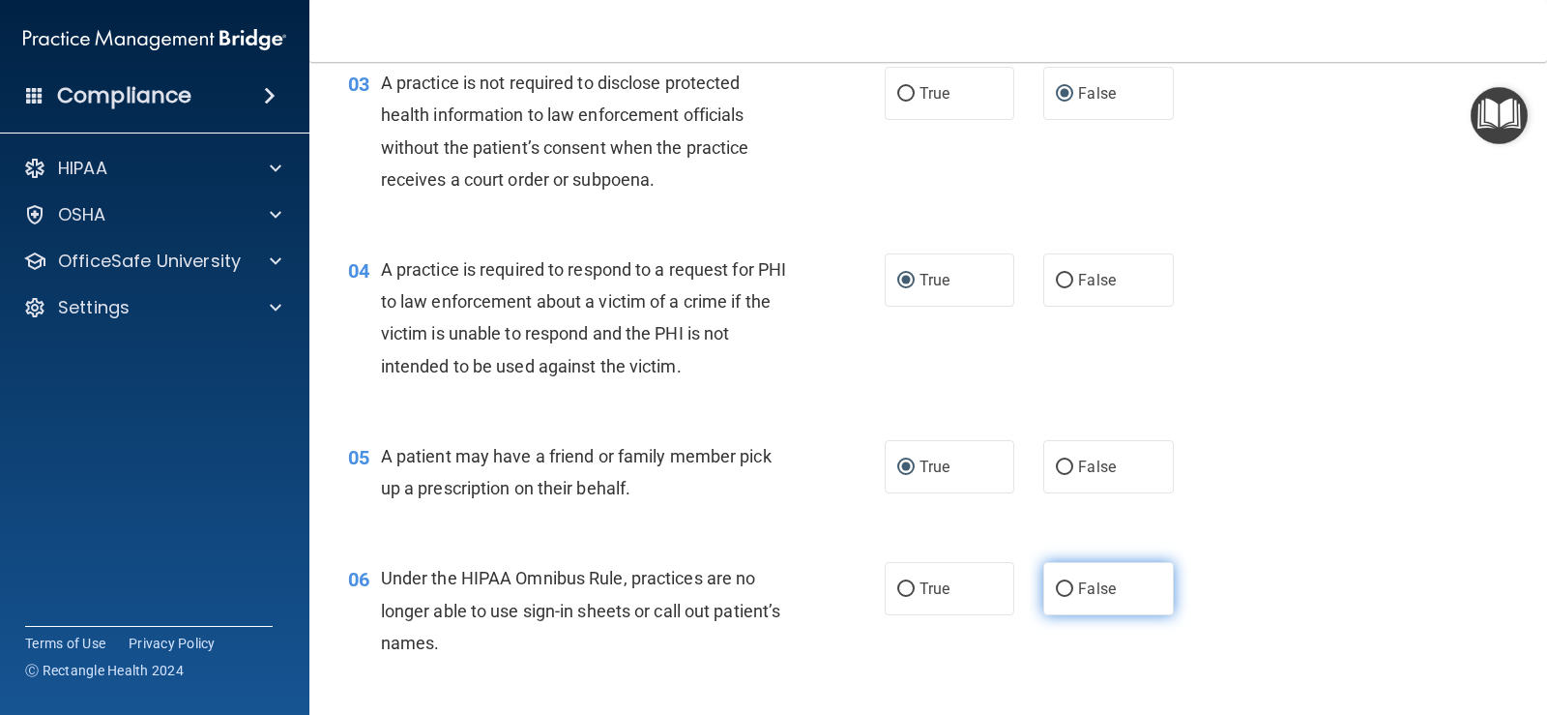
click at [1056, 587] on input "False" at bounding box center [1064, 589] width 17 height 15
radio input "true"
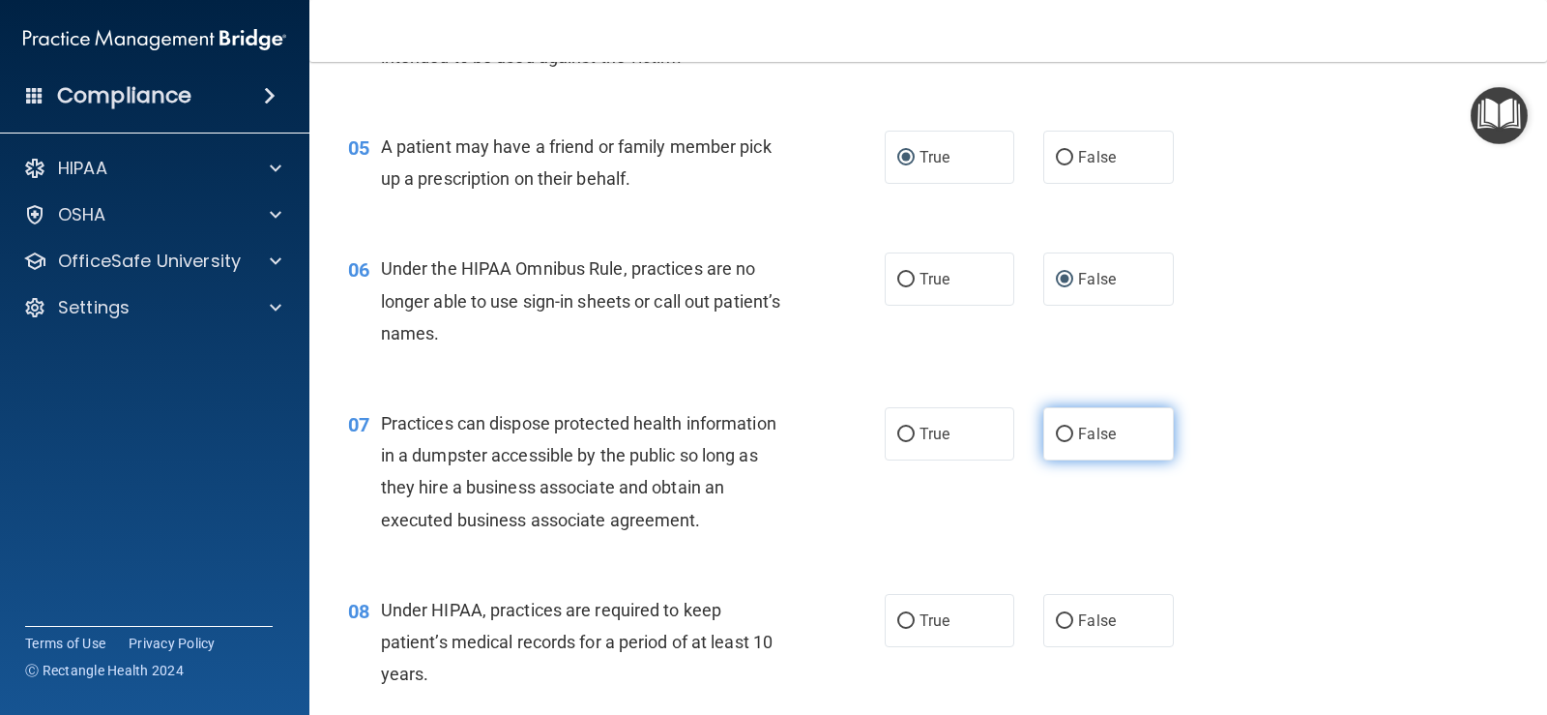
click at [1060, 432] on input "False" at bounding box center [1064, 434] width 17 height 15
radio input "true"
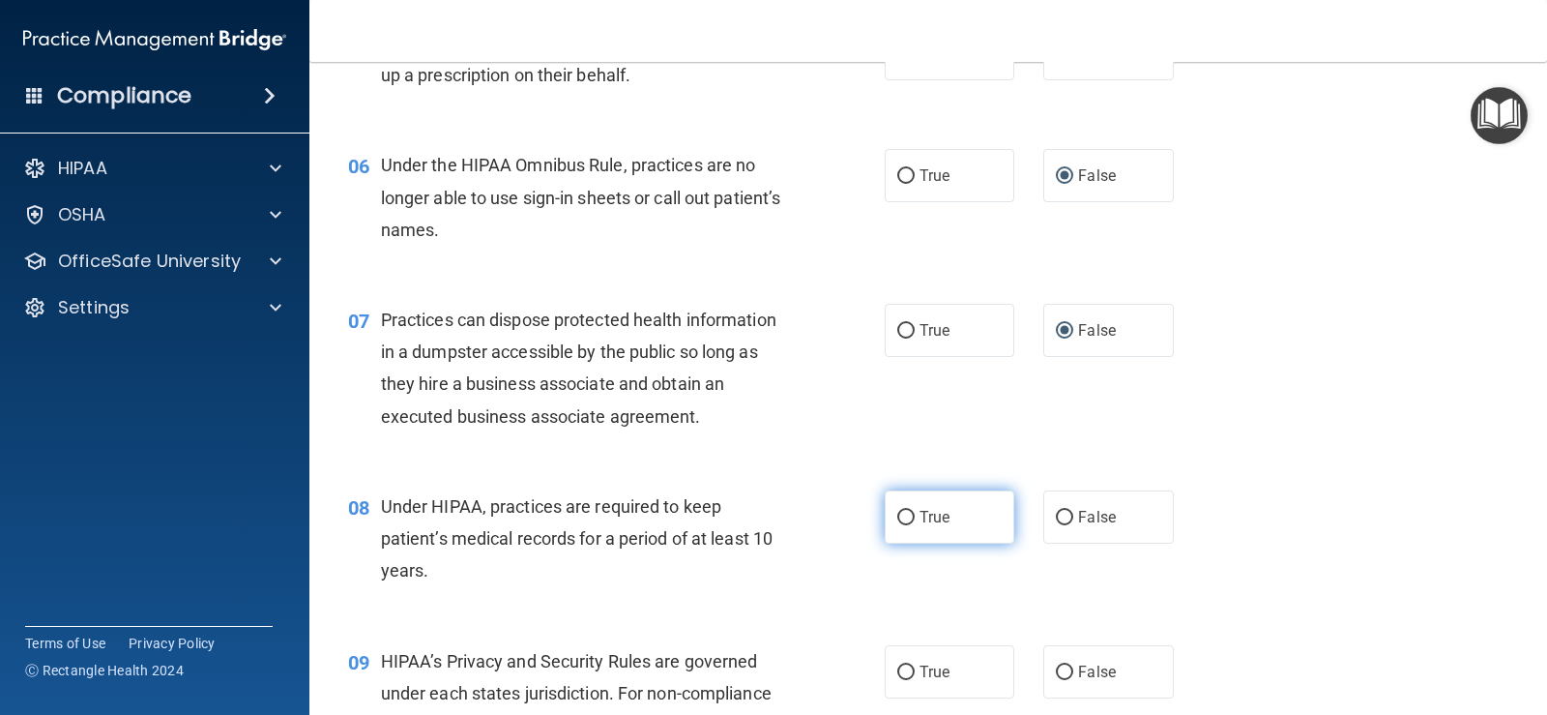
click at [908, 514] on label "True" at bounding box center [950, 516] width 130 height 53
click at [908, 514] on input "True" at bounding box center [905, 518] width 17 height 15
radio input "true"
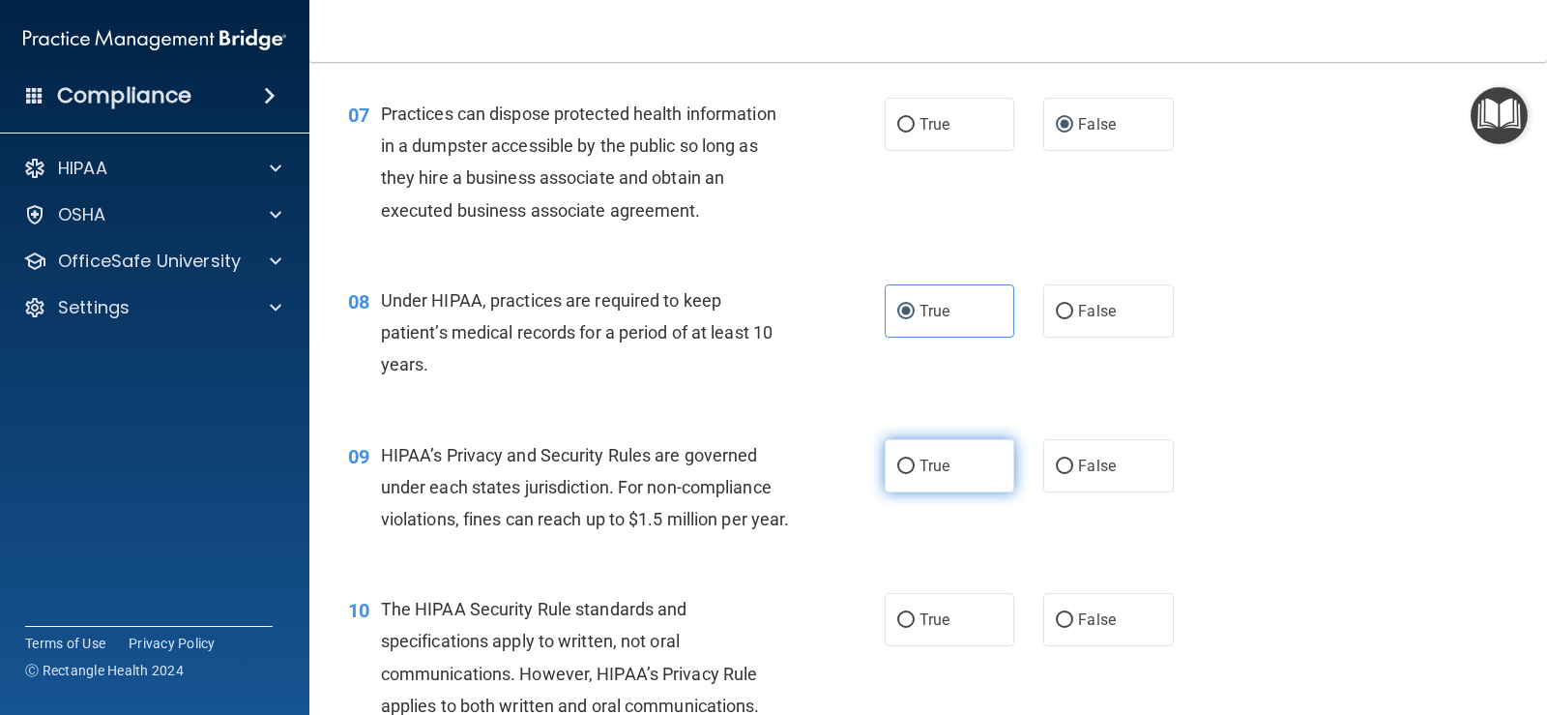
click at [901, 469] on input "True" at bounding box center [905, 466] width 17 height 15
radio input "true"
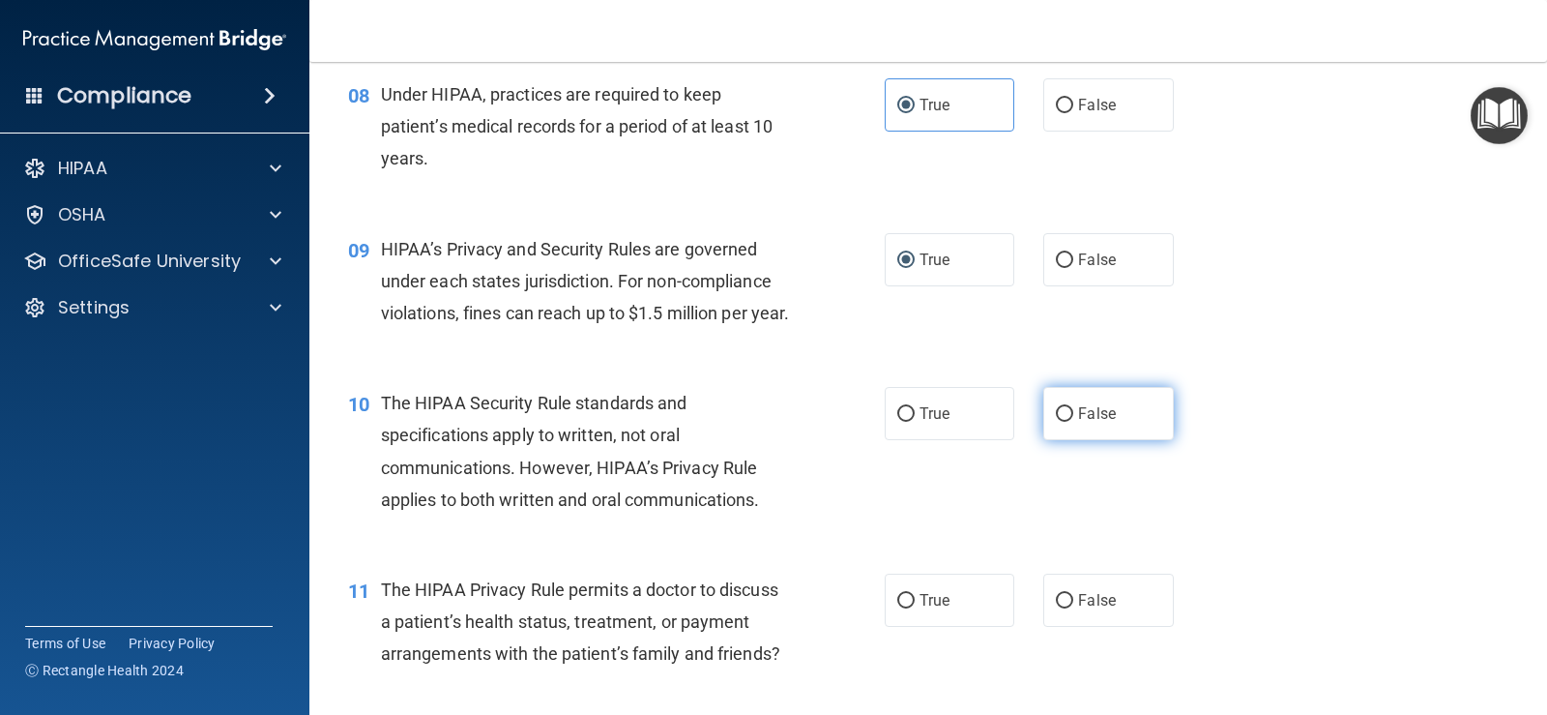
click at [1057, 422] on input "False" at bounding box center [1064, 414] width 17 height 15
radio input "true"
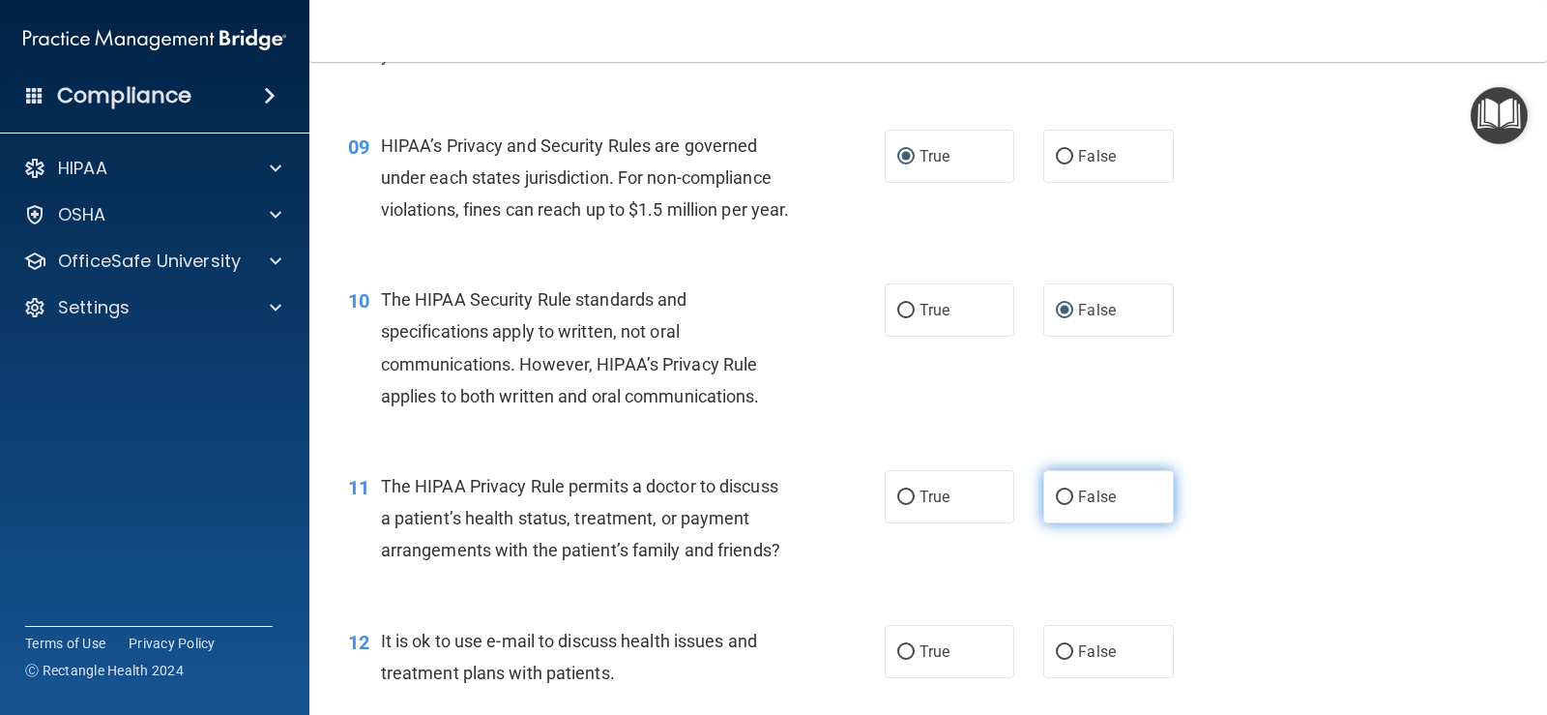
click at [1056, 505] on input "False" at bounding box center [1064, 497] width 17 height 15
radio input "true"
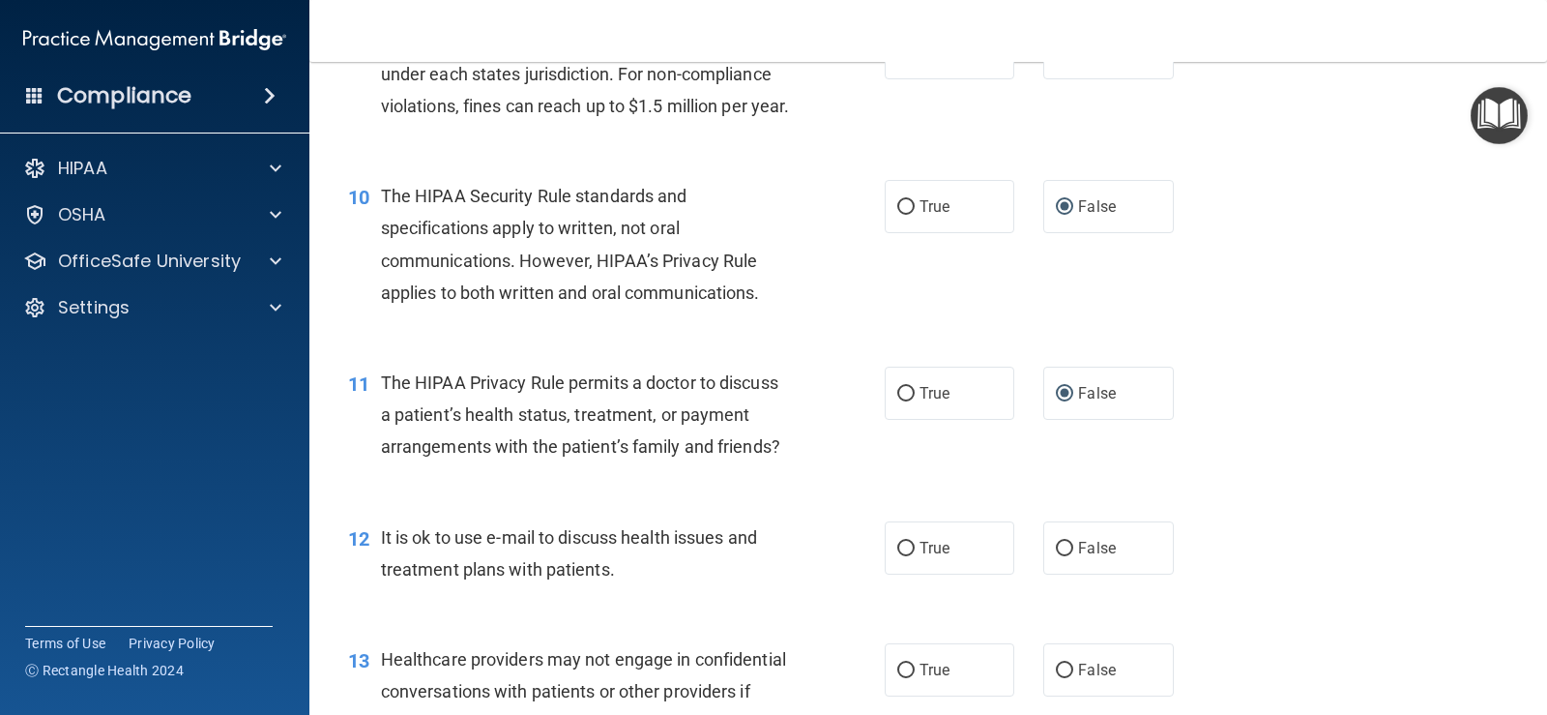
scroll to position [1594, 0]
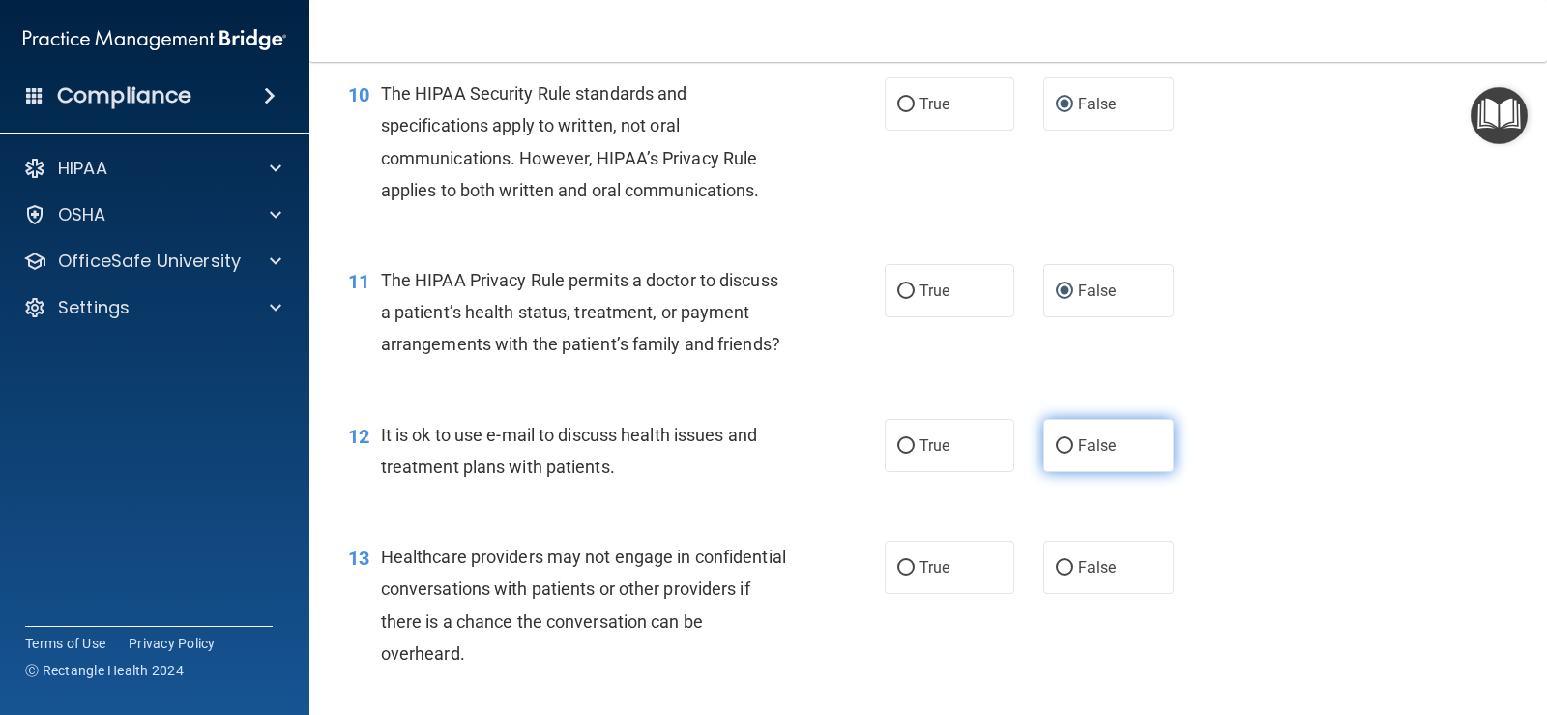
click at [1062, 454] on input "False" at bounding box center [1064, 446] width 17 height 15
radio input "true"
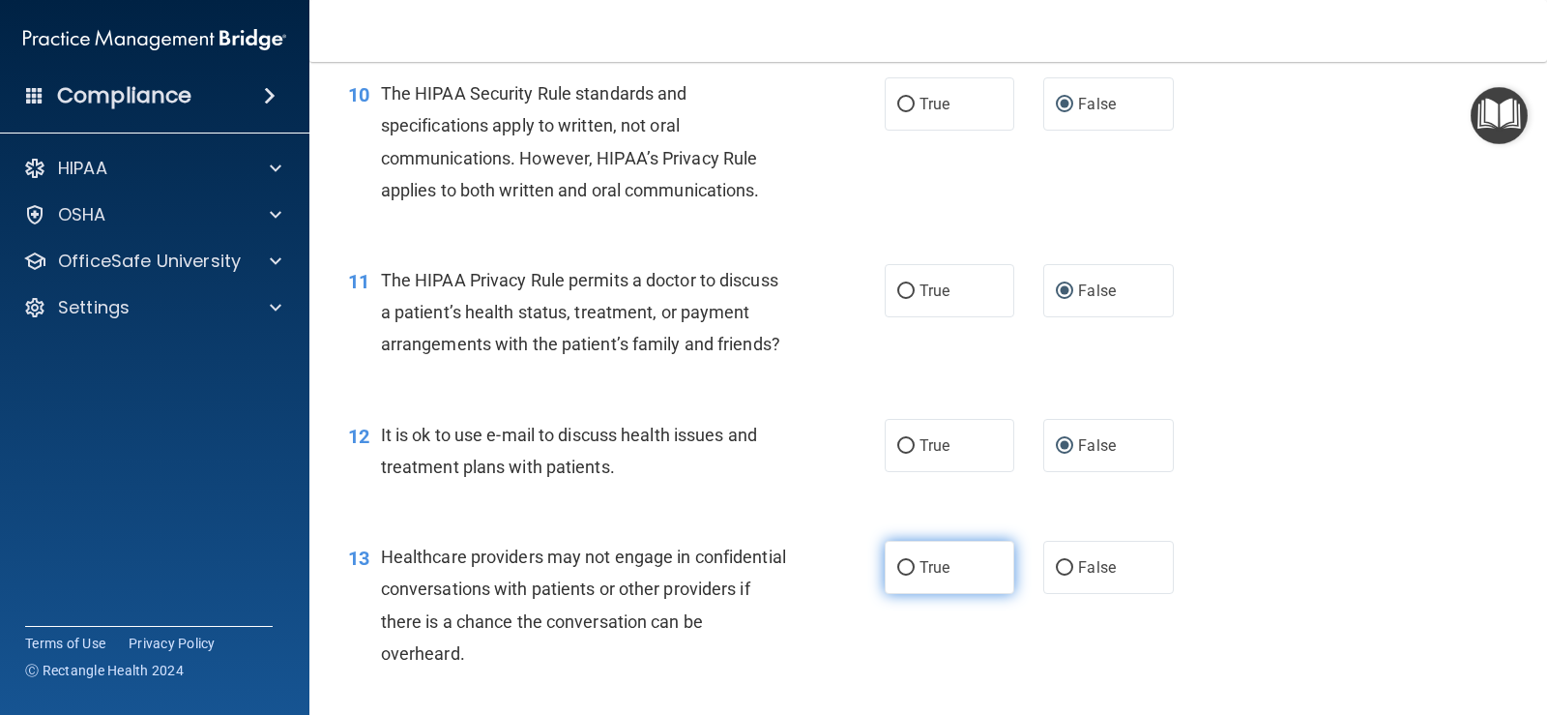
click at [897, 575] on input "True" at bounding box center [905, 568] width 17 height 15
radio input "true"
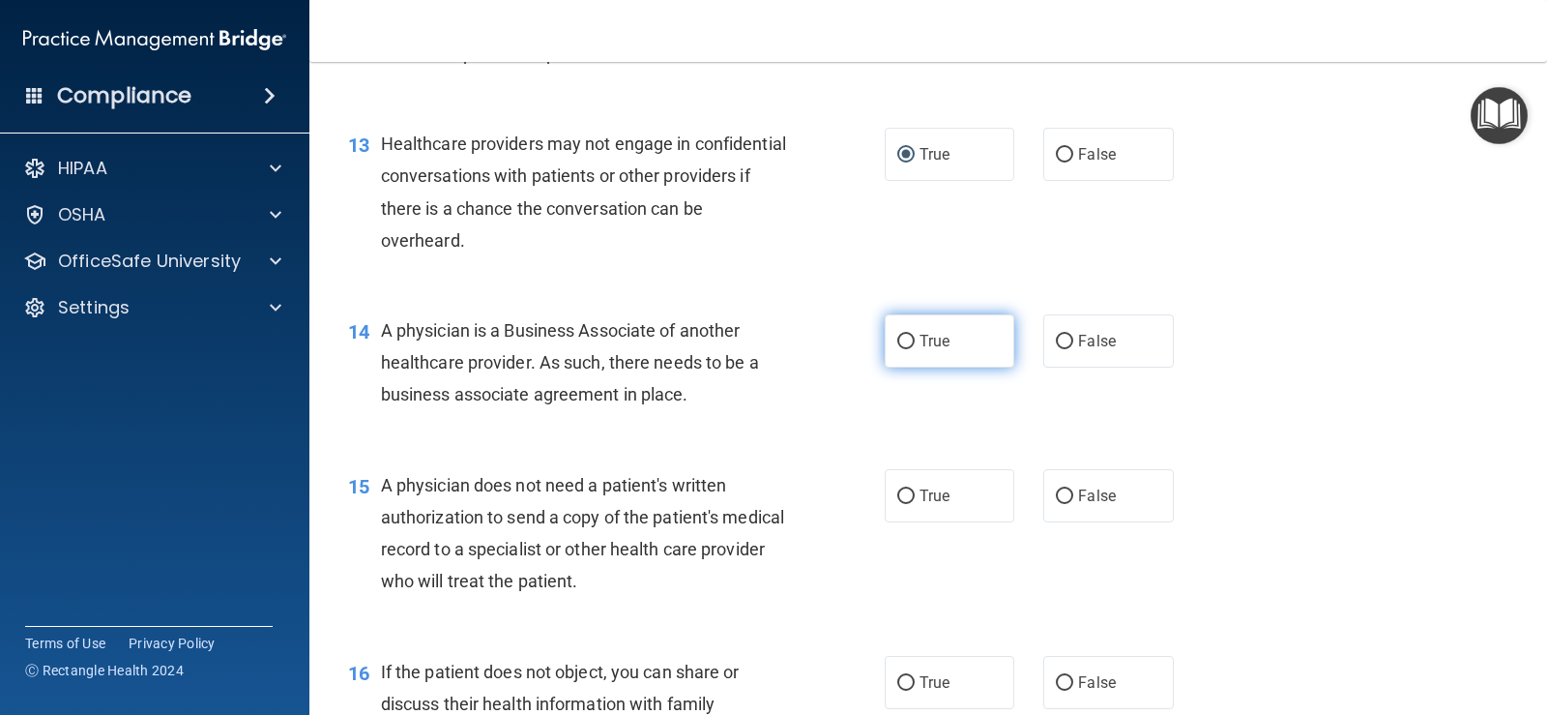
click at [899, 349] on input "True" at bounding box center [905, 342] width 17 height 15
radio input "true"
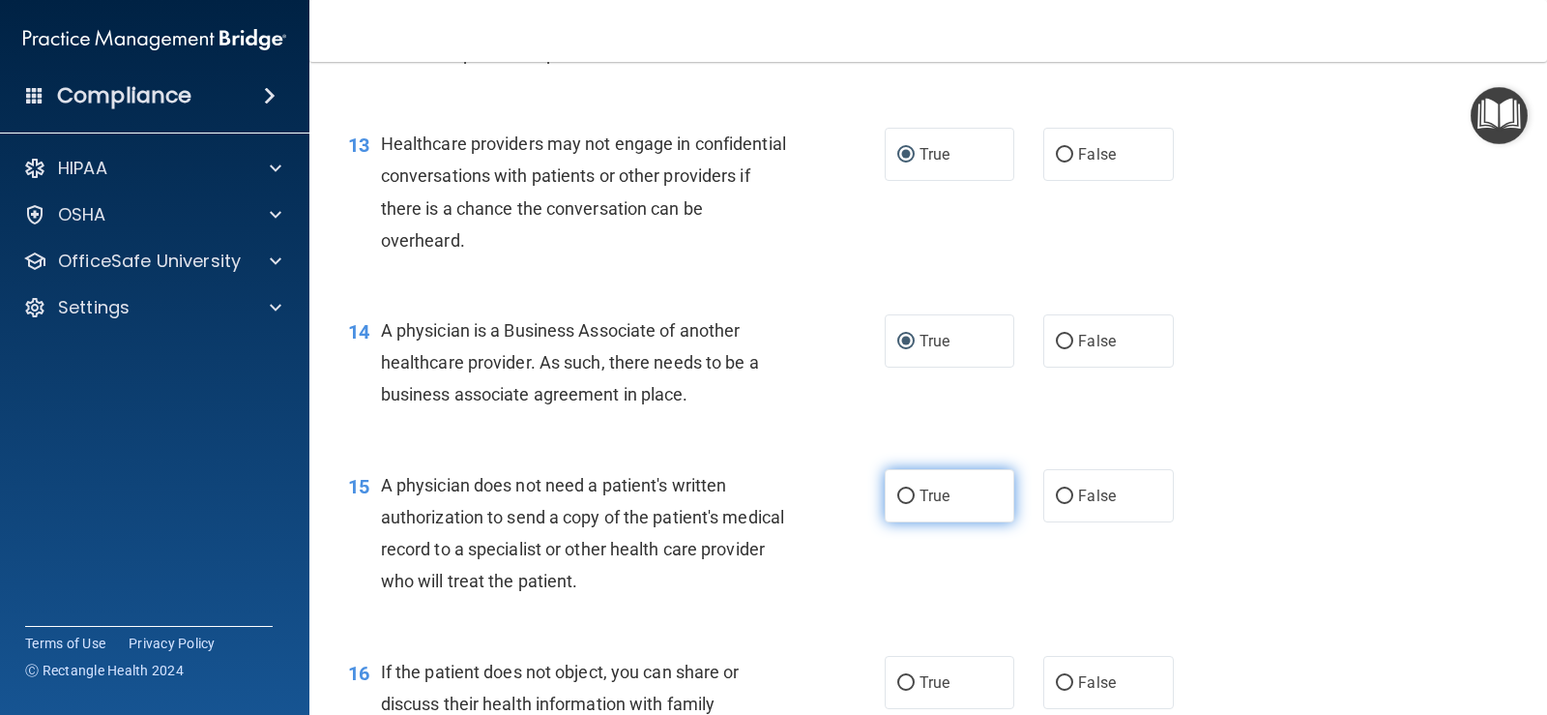
click at [899, 504] on input "True" at bounding box center [905, 496] width 17 height 15
radio input "true"
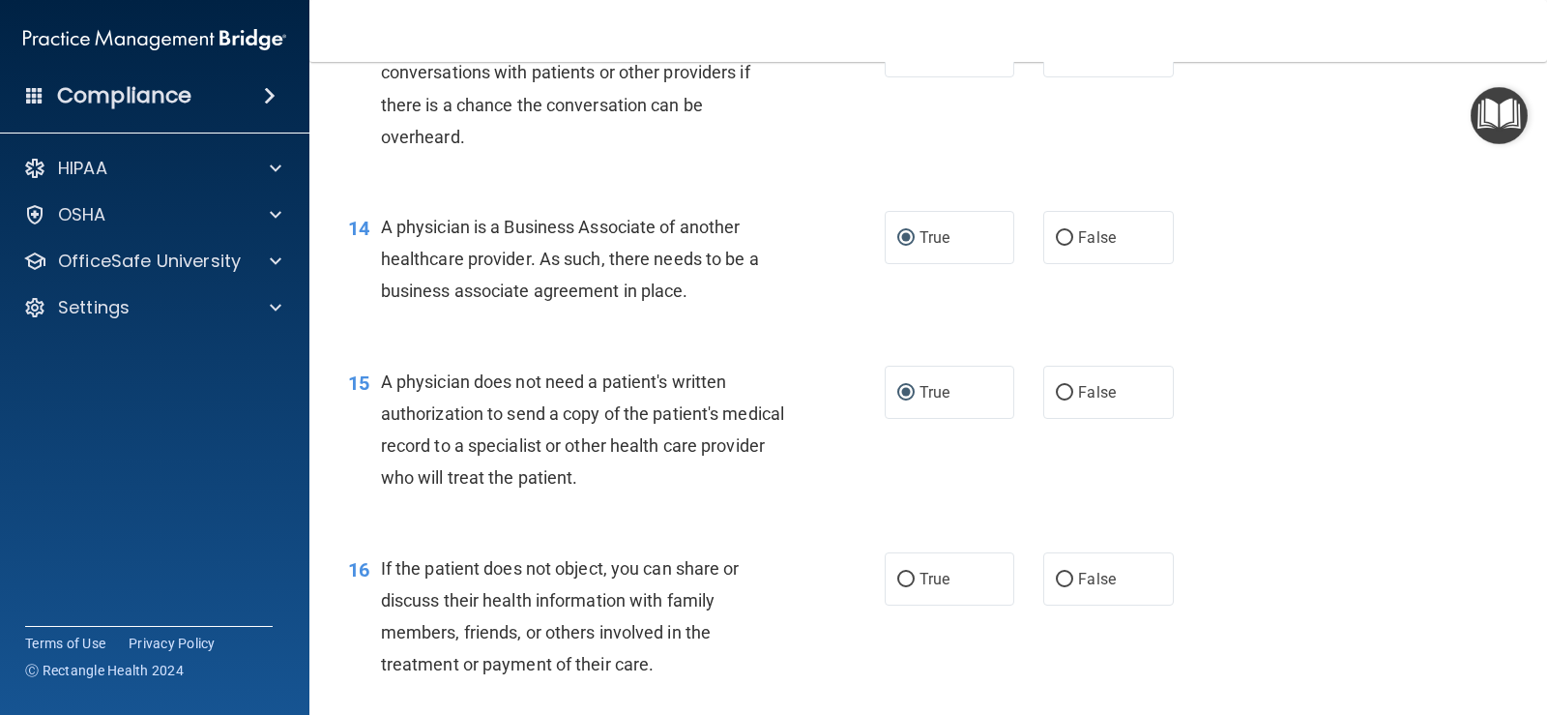
scroll to position [2213, 0]
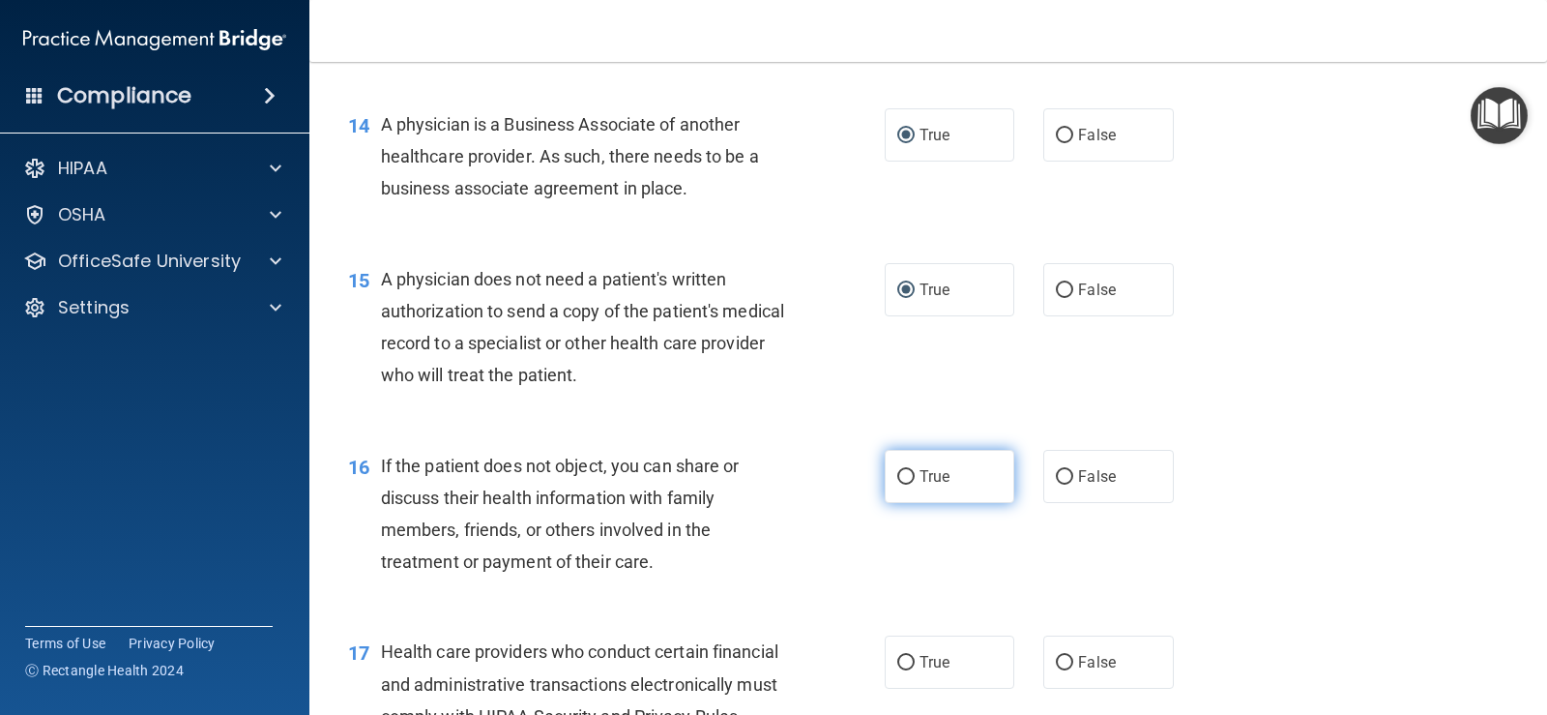
click at [896, 503] on label "True" at bounding box center [950, 476] width 130 height 53
click at [897, 485] on input "True" at bounding box center [905, 477] width 17 height 15
radio input "true"
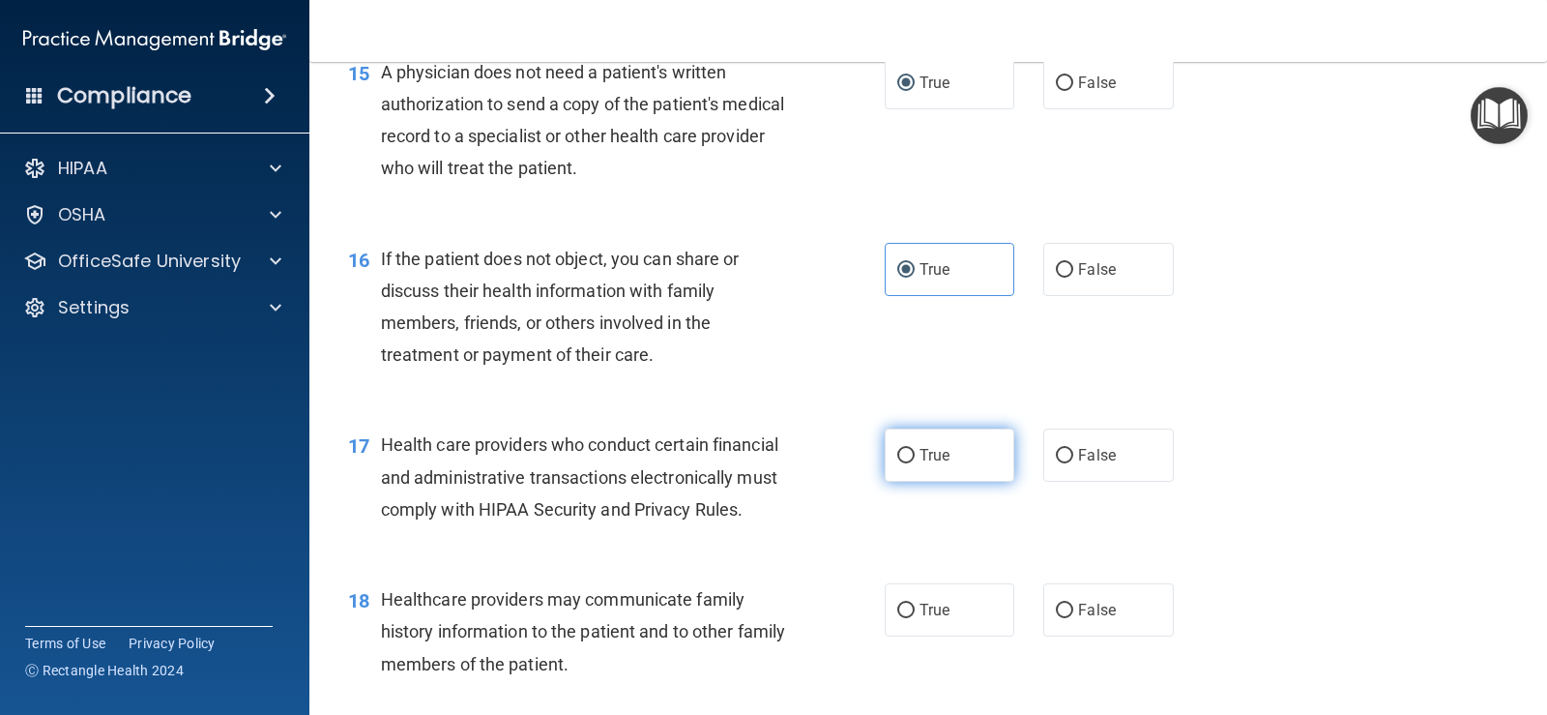
click at [902, 463] on input "True" at bounding box center [905, 456] width 17 height 15
radio input "true"
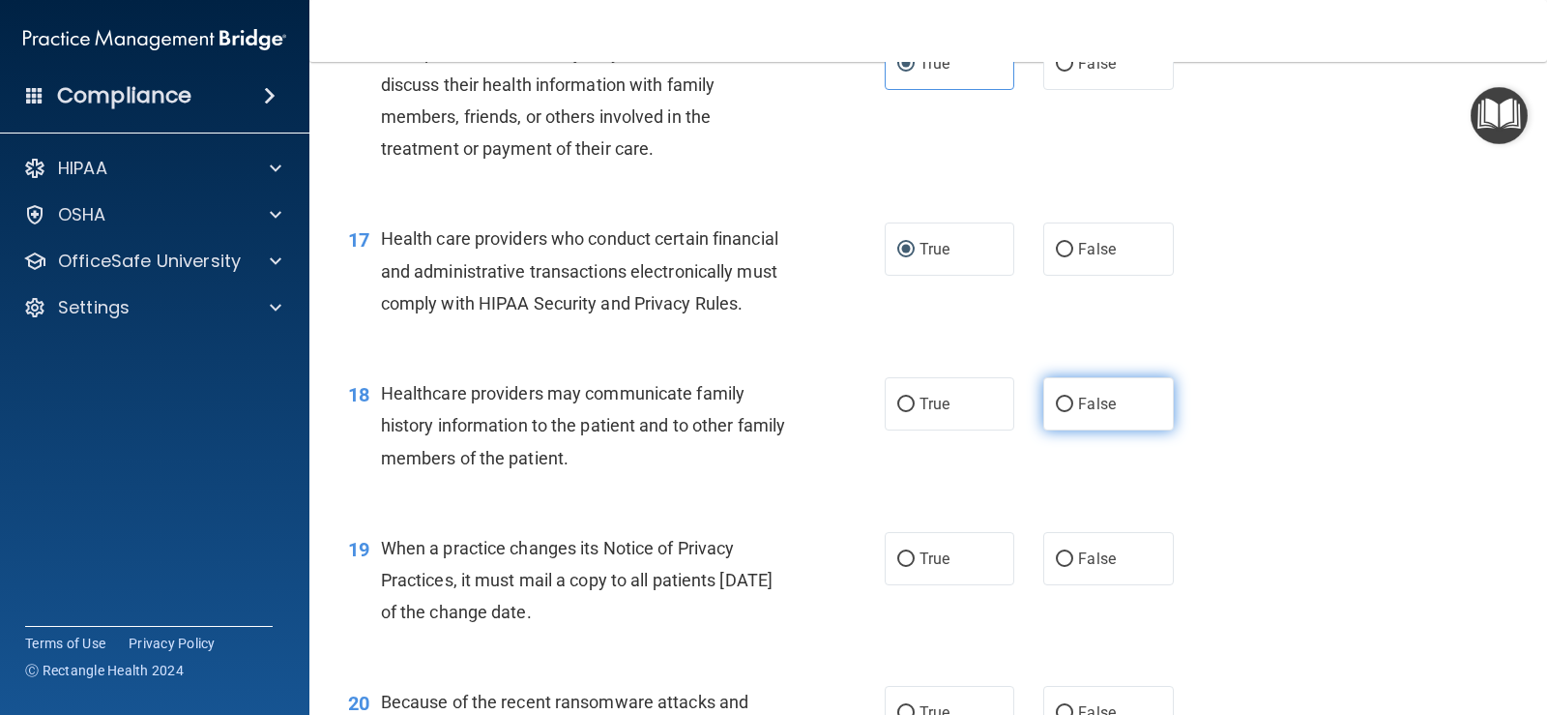
click at [1056, 412] on input "False" at bounding box center [1064, 404] width 17 height 15
radio input "true"
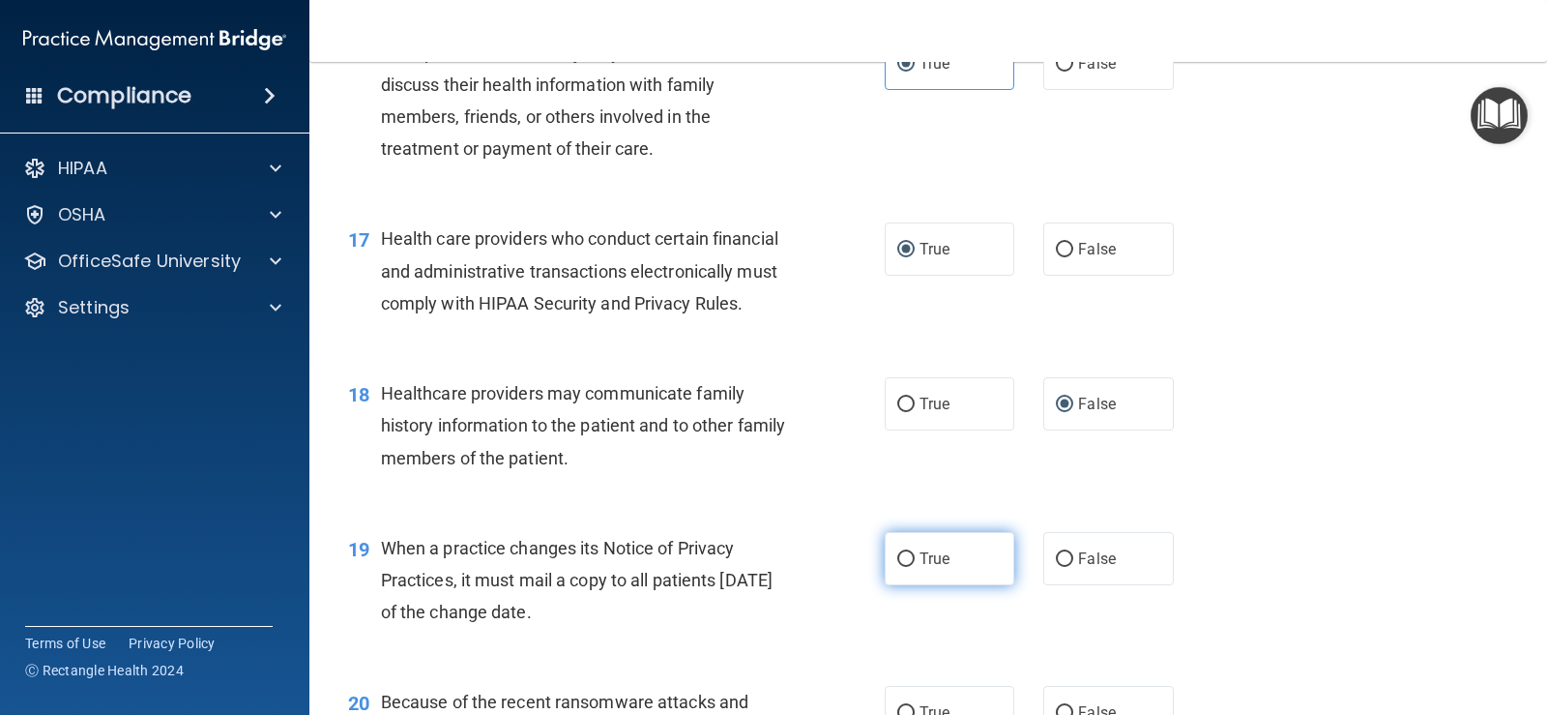
click at [901, 567] on input "True" at bounding box center [905, 559] width 17 height 15
radio input "true"
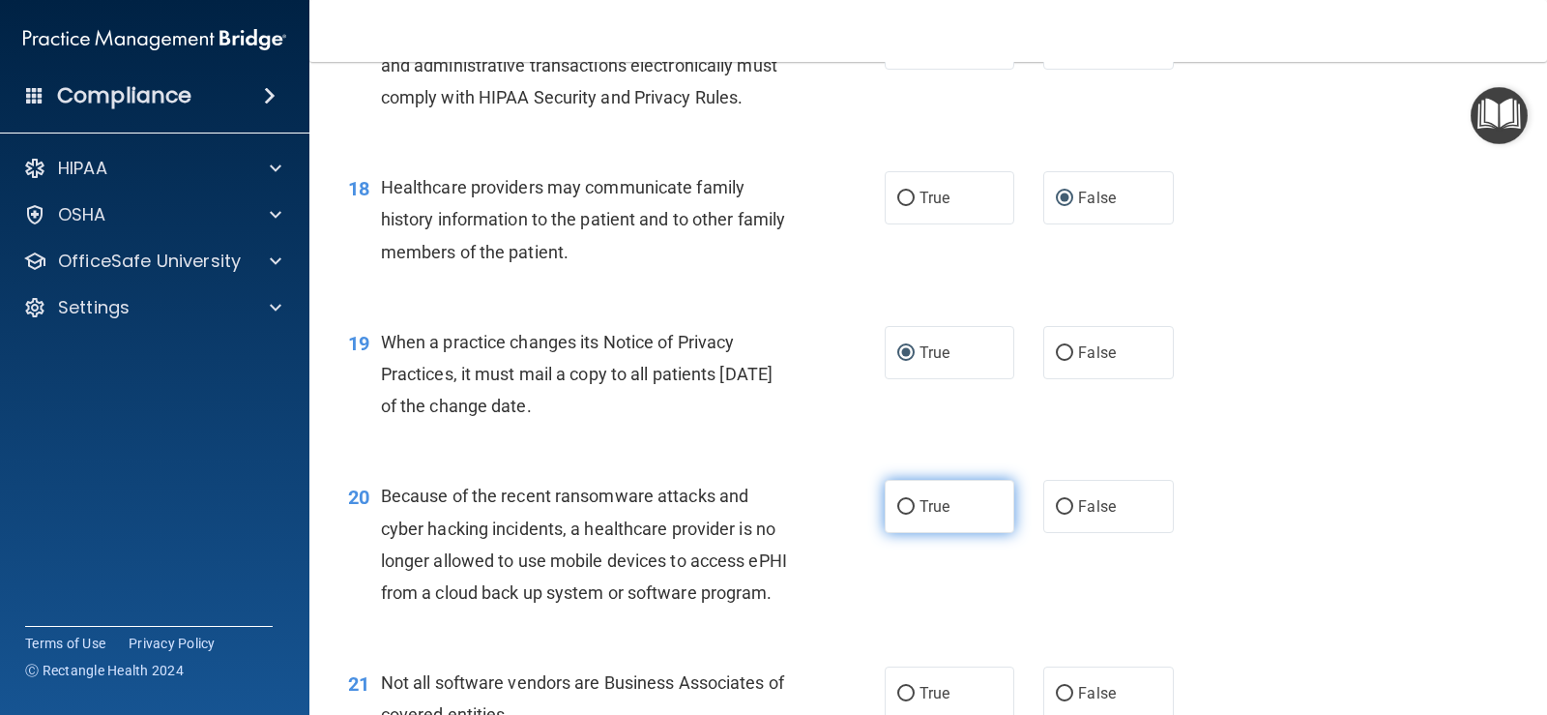
click at [901, 515] on input "True" at bounding box center [905, 507] width 17 height 15
radio input "true"
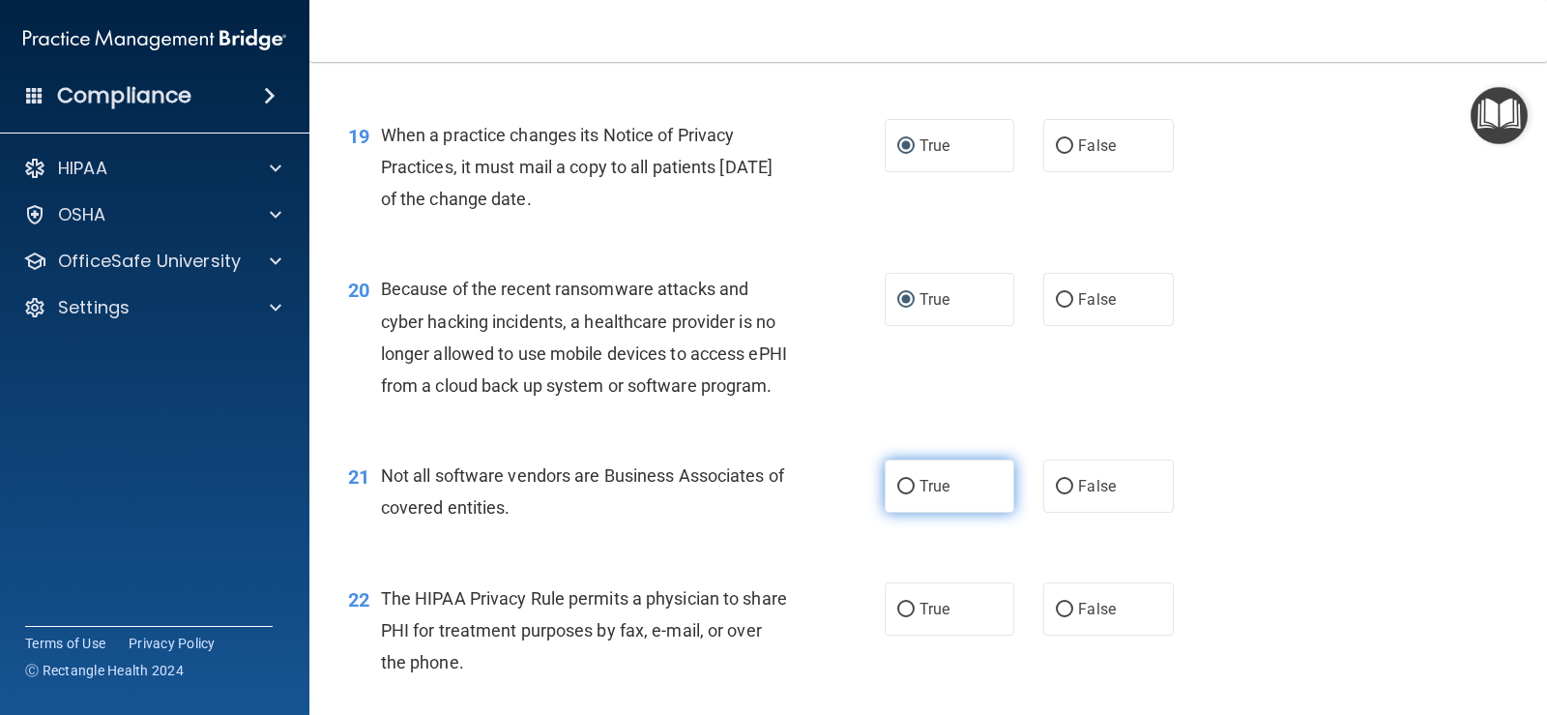
click at [897, 494] on input "True" at bounding box center [905, 487] width 17 height 15
radio input "true"
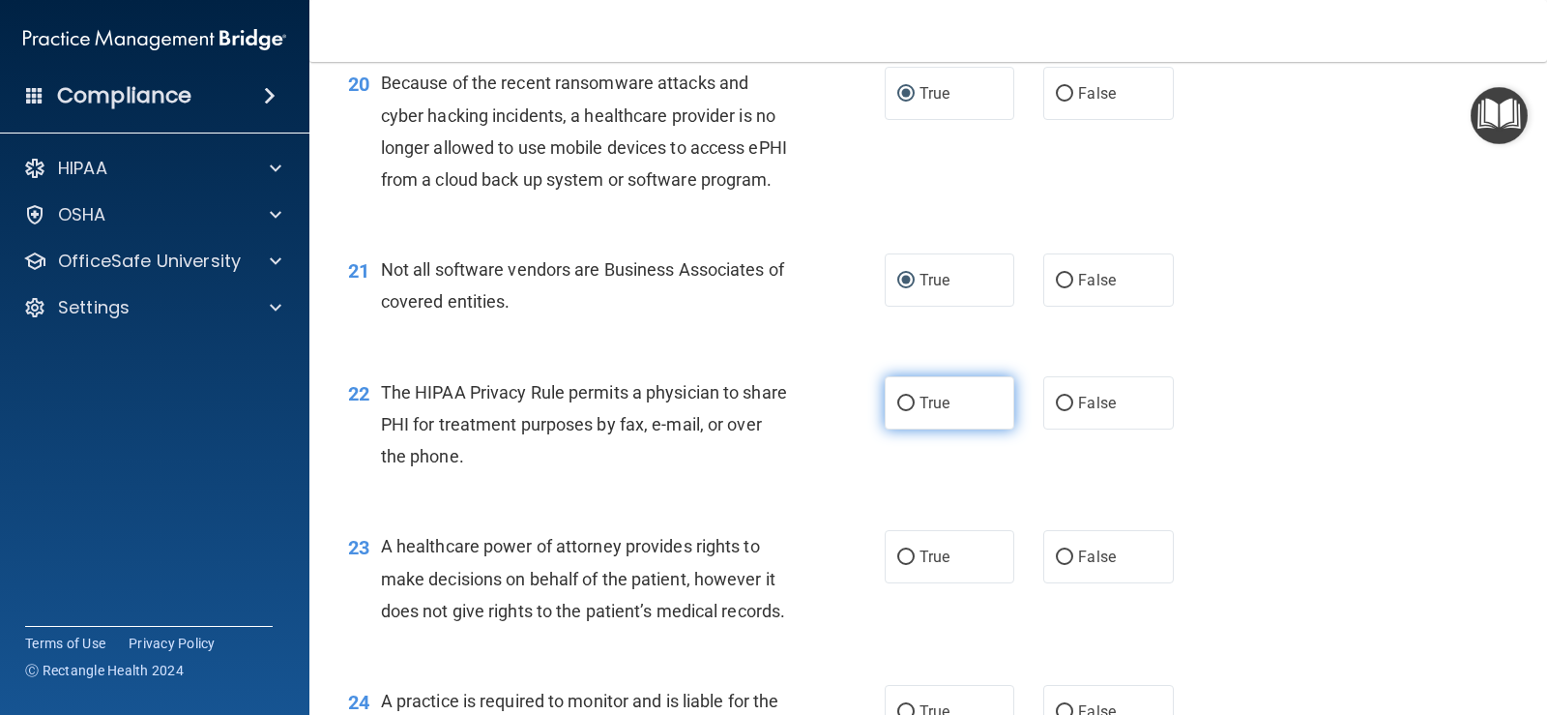
click at [897, 411] on input "True" at bounding box center [905, 404] width 17 height 15
radio input "true"
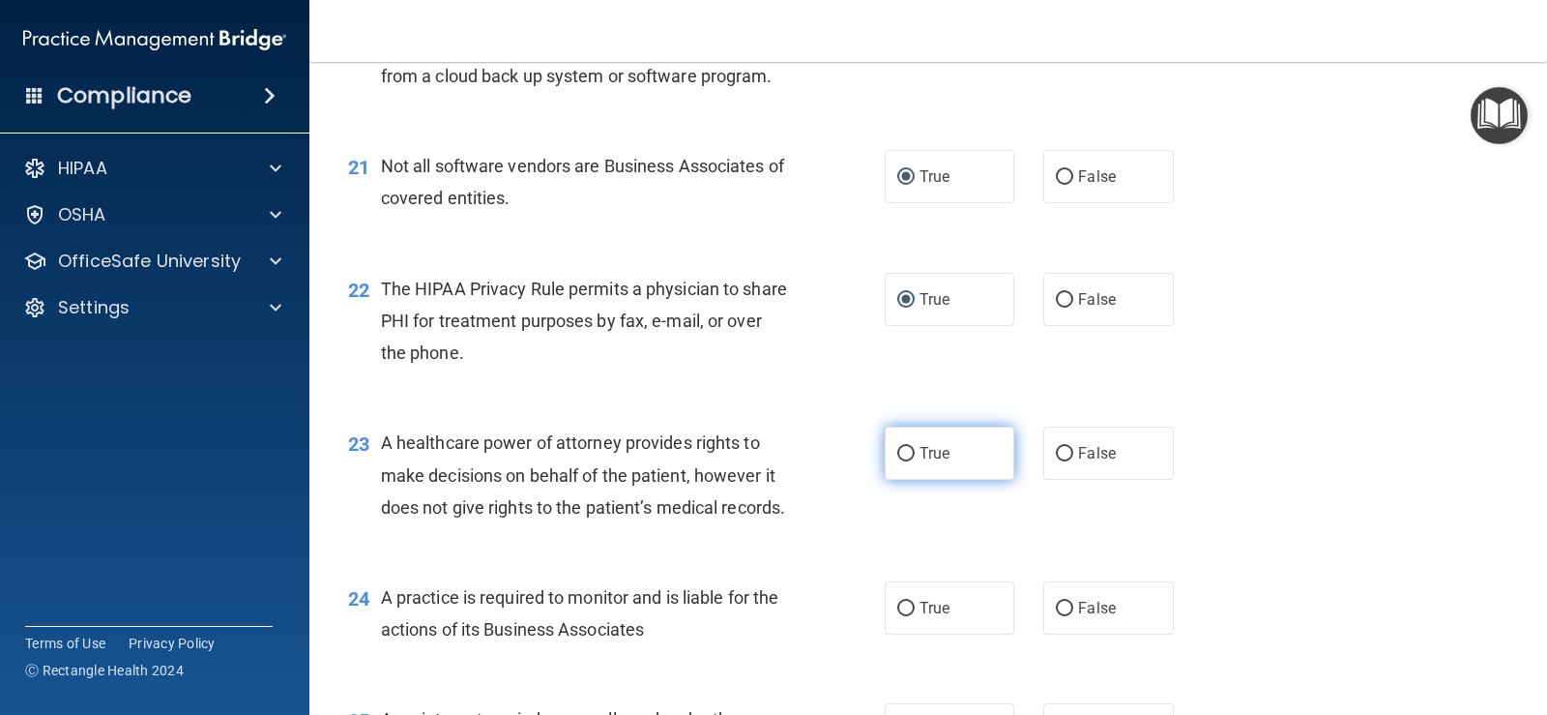
click at [897, 461] on input "True" at bounding box center [905, 454] width 17 height 15
radio input "true"
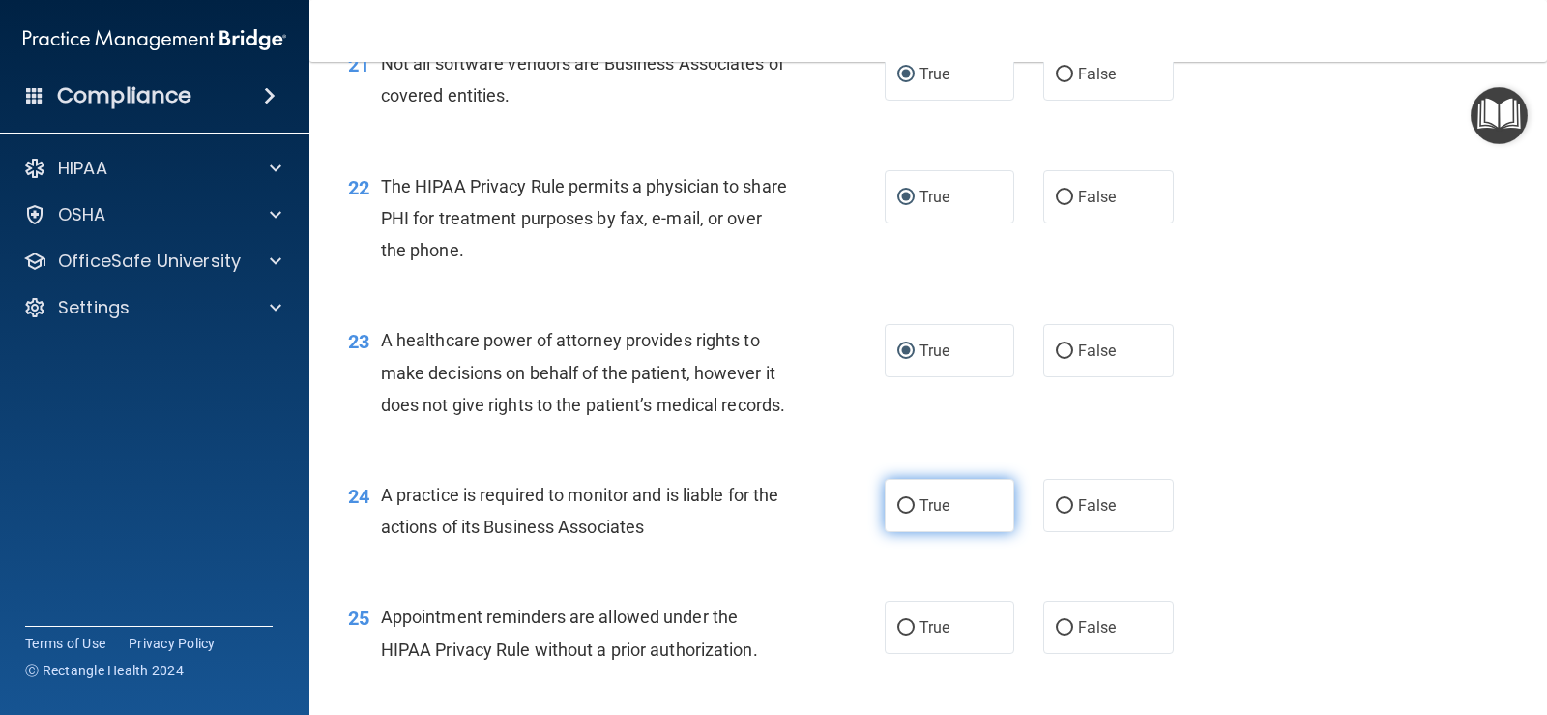
click at [899, 514] on input "True" at bounding box center [905, 506] width 17 height 15
radio input "true"
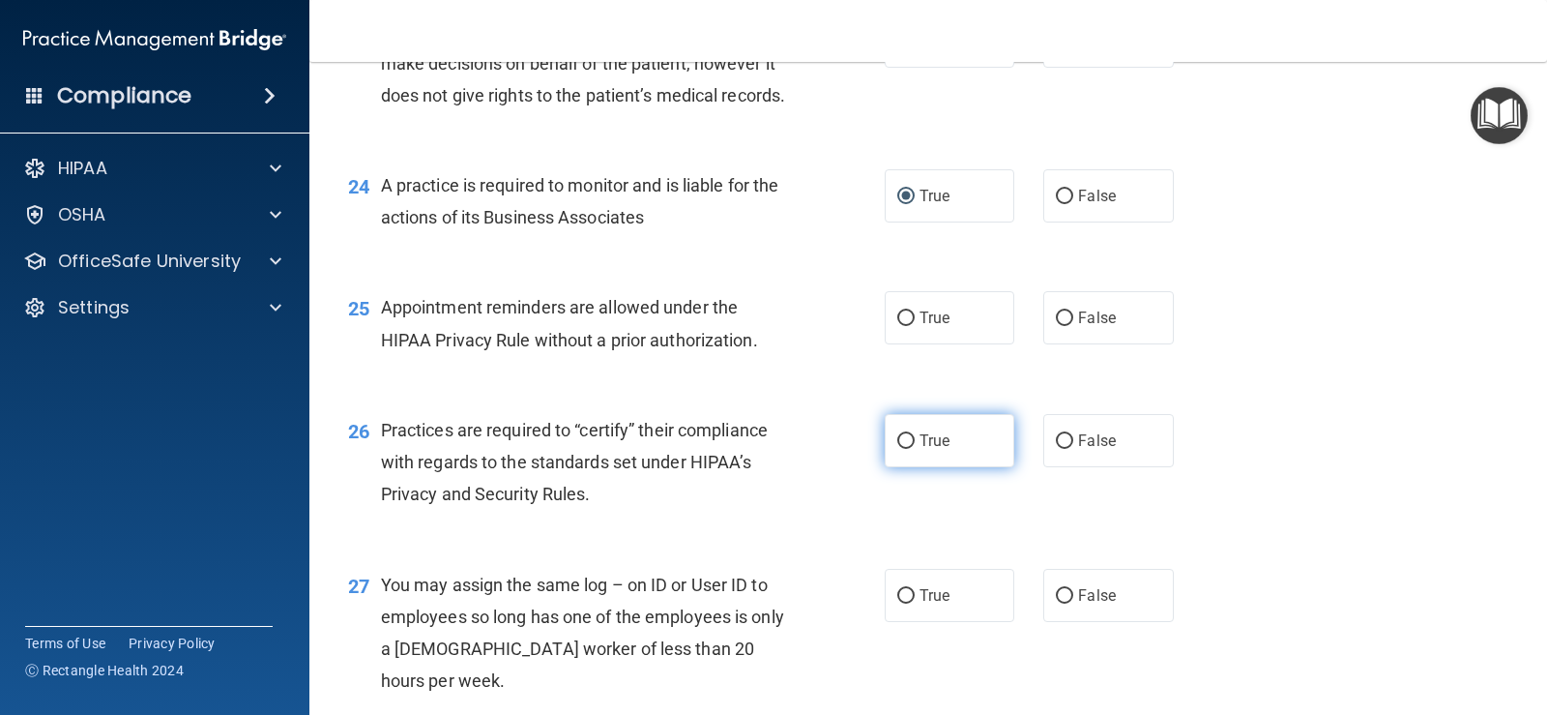
click at [897, 449] on input "True" at bounding box center [905, 441] width 17 height 15
radio input "true"
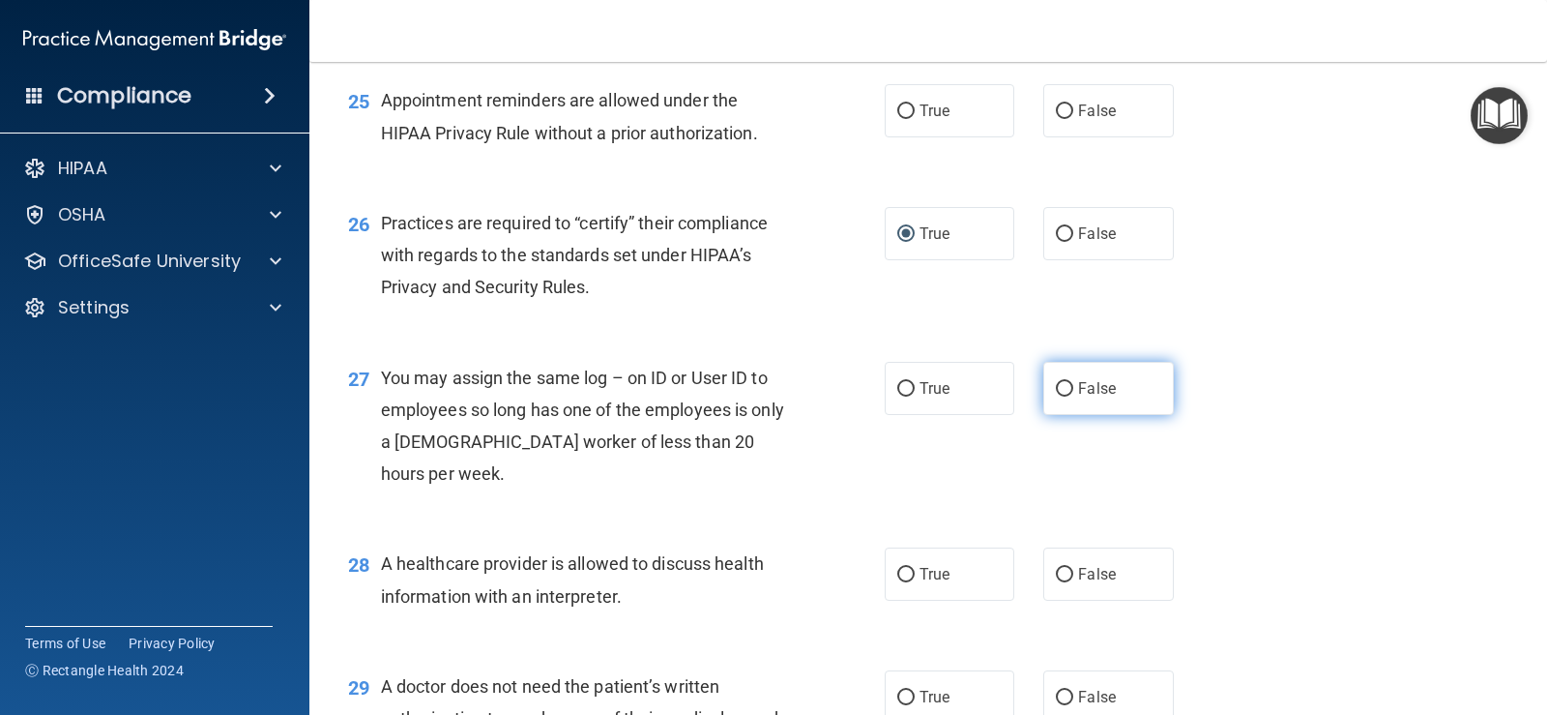
click at [1062, 397] on input "False" at bounding box center [1064, 389] width 17 height 15
radio input "true"
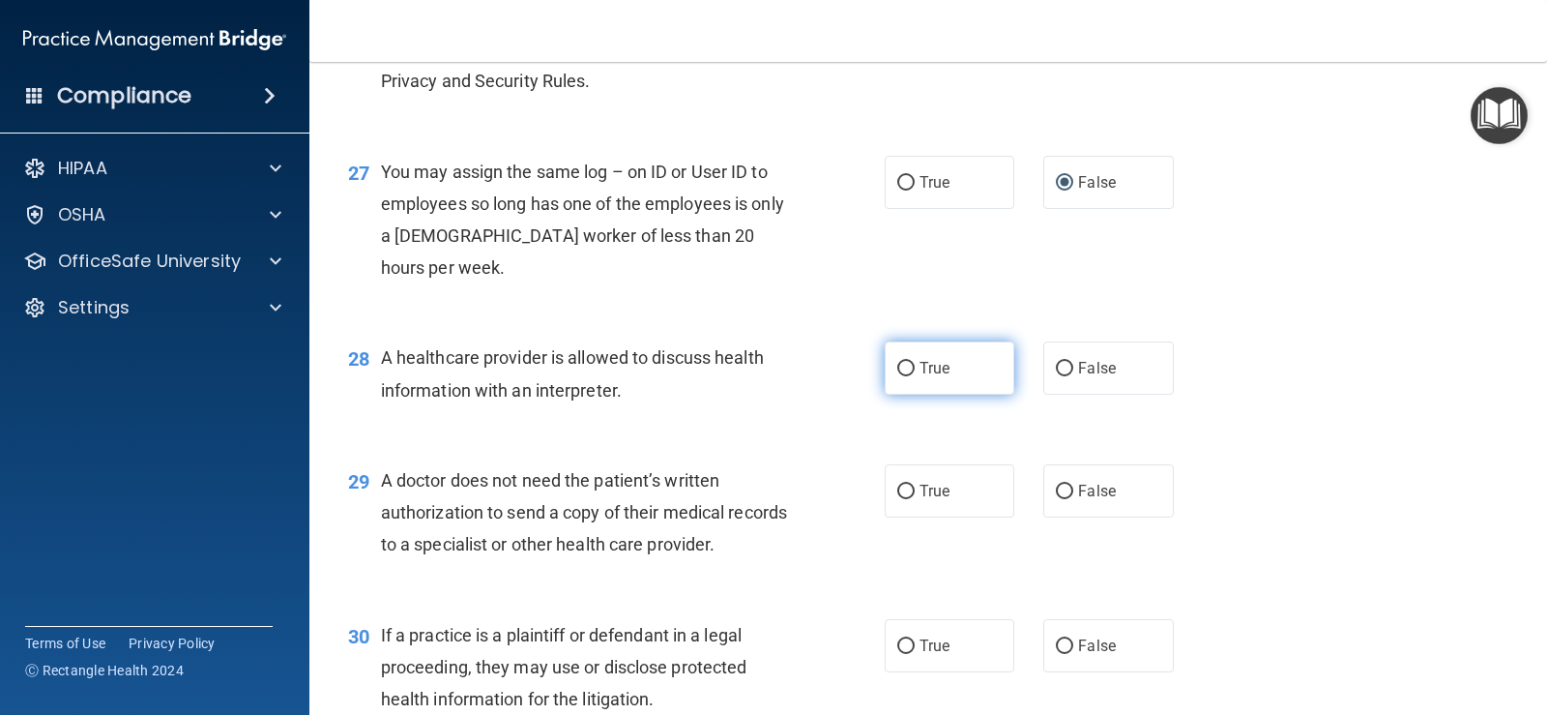
click at [906, 376] on input "True" at bounding box center [905, 369] width 17 height 15
radio input "true"
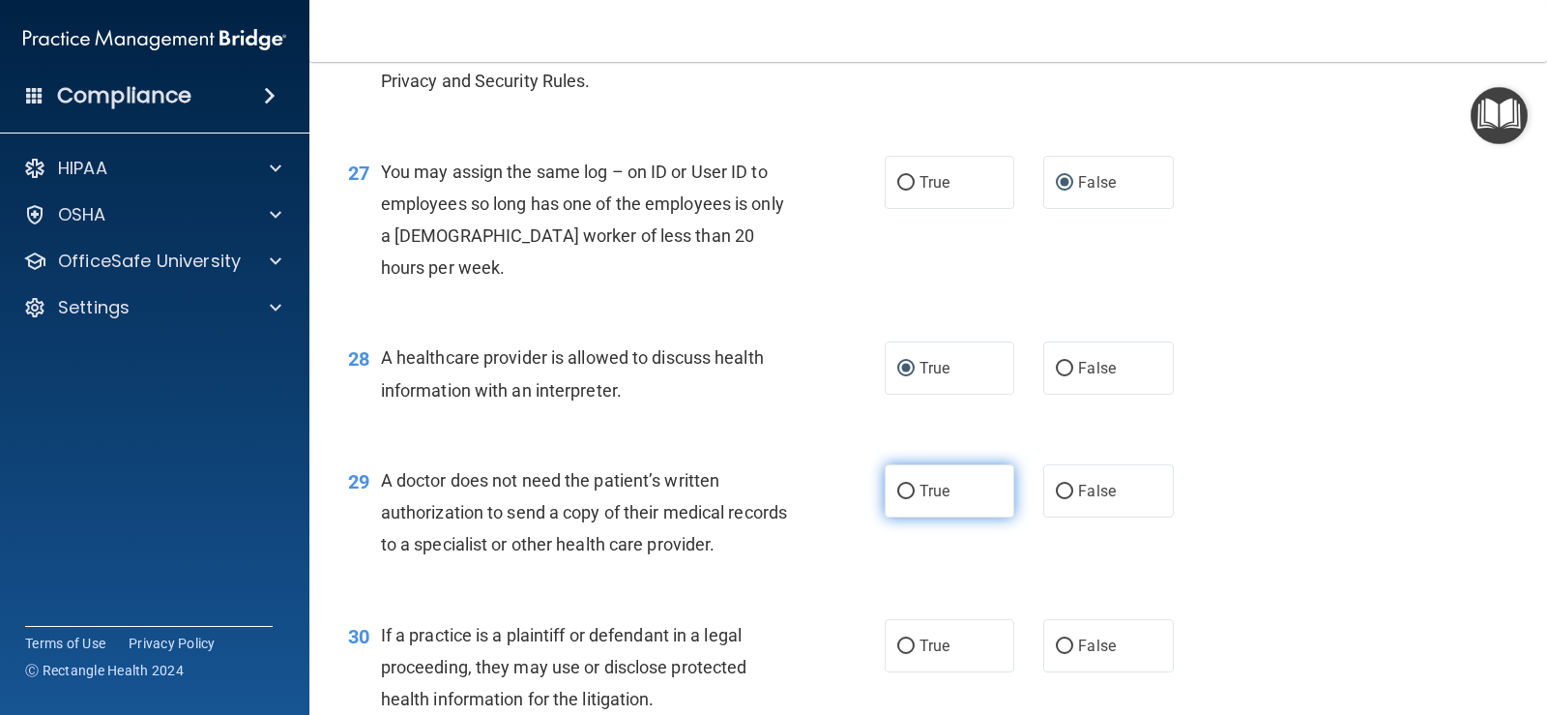
click at [887, 517] on label "True" at bounding box center [950, 490] width 130 height 53
click at [897, 499] on input "True" at bounding box center [905, 492] width 17 height 15
radio input "true"
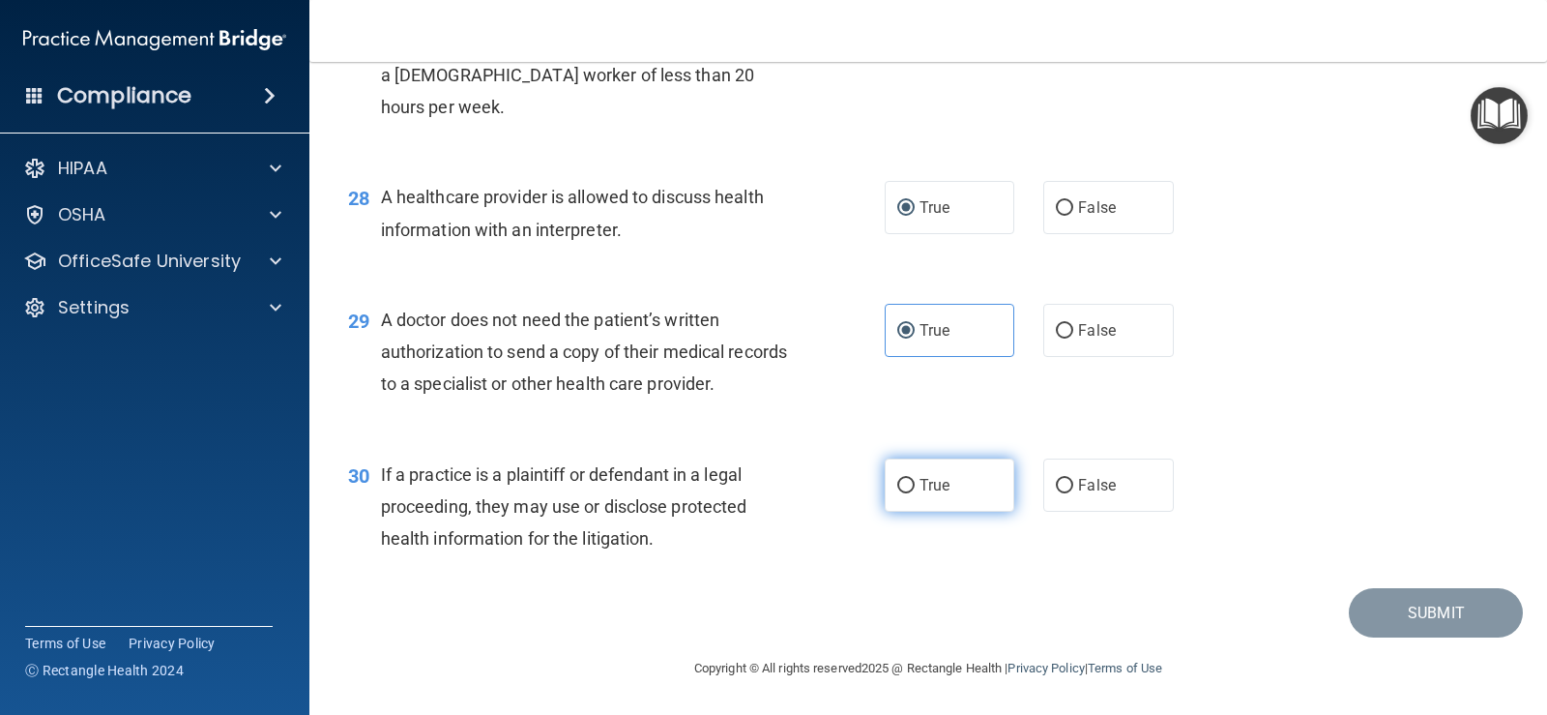
click at [897, 479] on input "True" at bounding box center [905, 486] width 17 height 15
radio input "true"
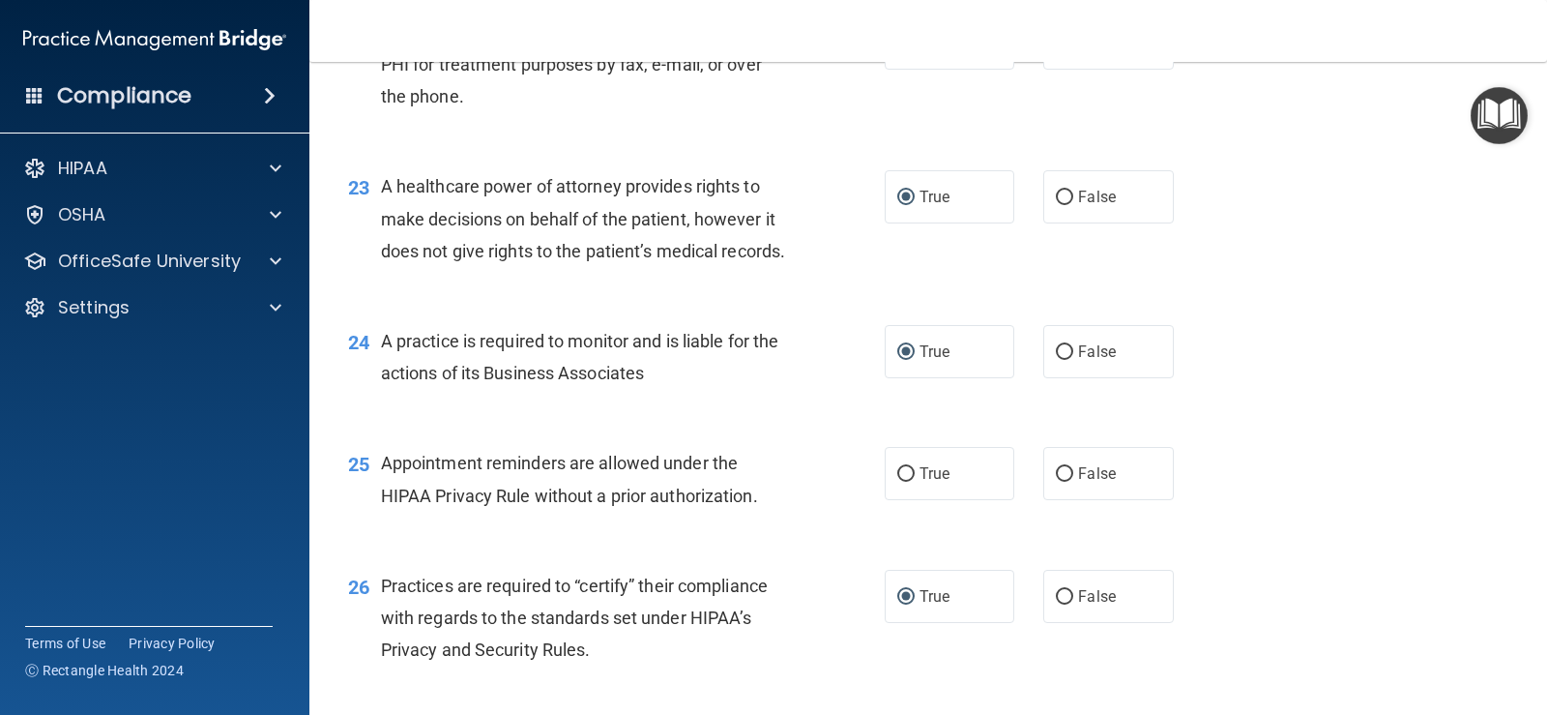
scroll to position [3707, 0]
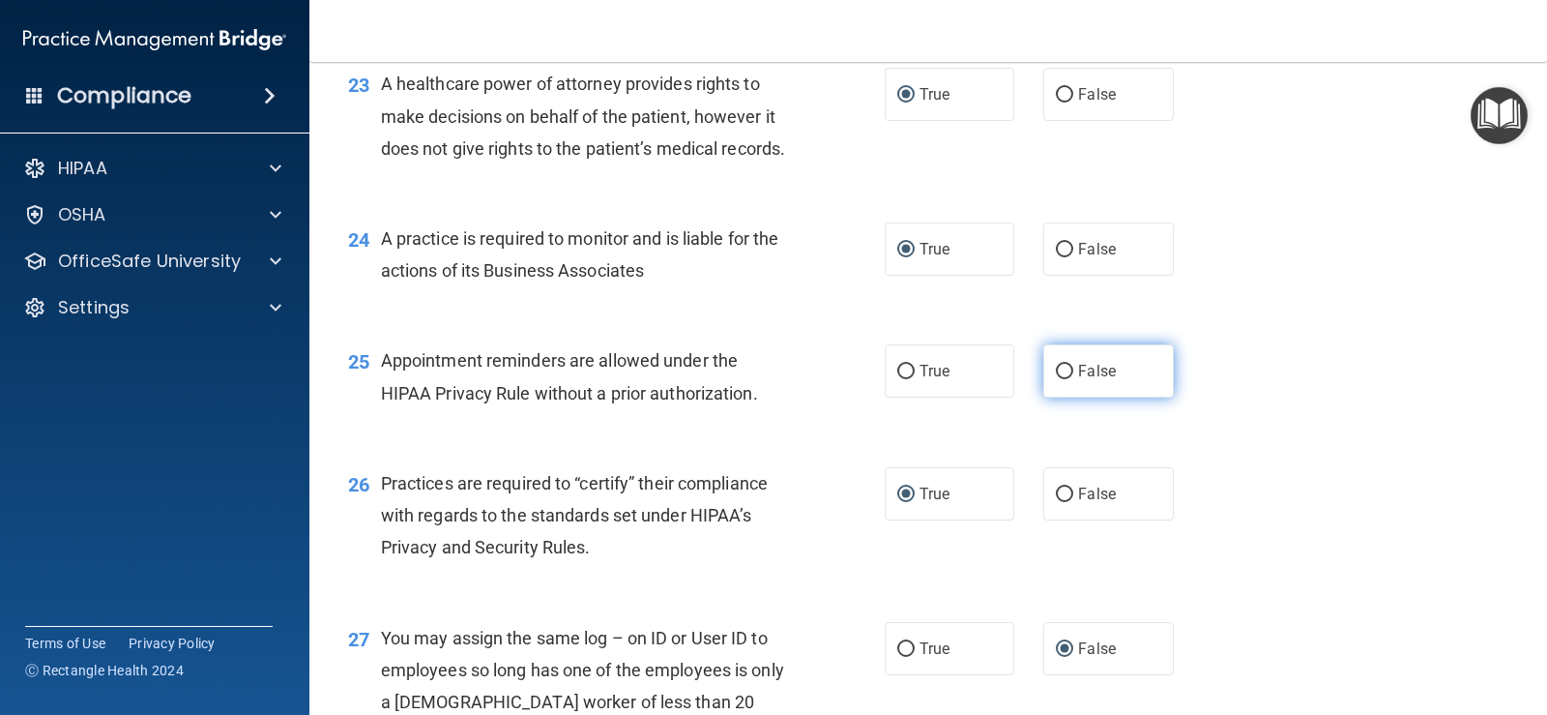
click at [1056, 379] on input "False" at bounding box center [1064, 372] width 17 height 15
radio input "true"
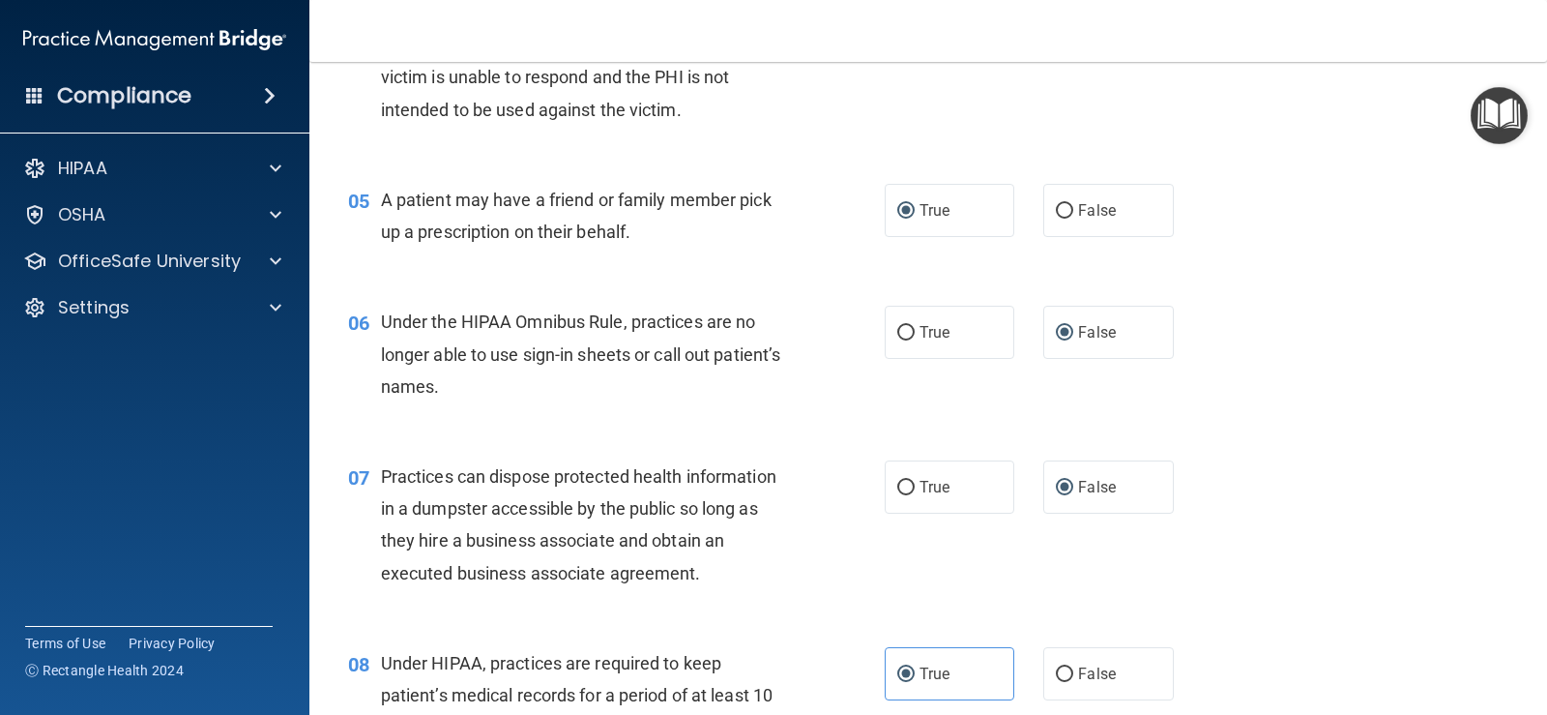
scroll to position [0, 0]
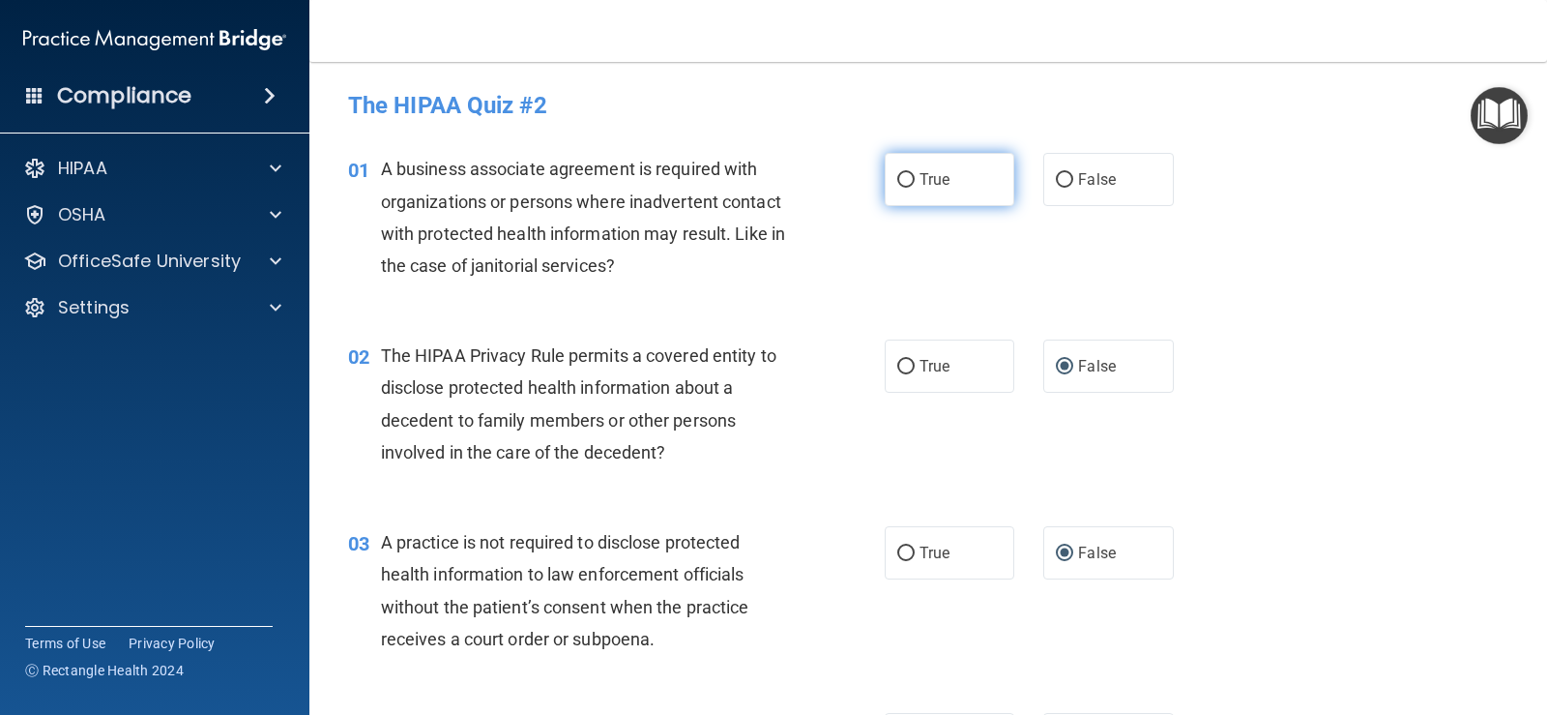
click at [899, 181] on input "True" at bounding box center [905, 180] width 17 height 15
radio input "true"
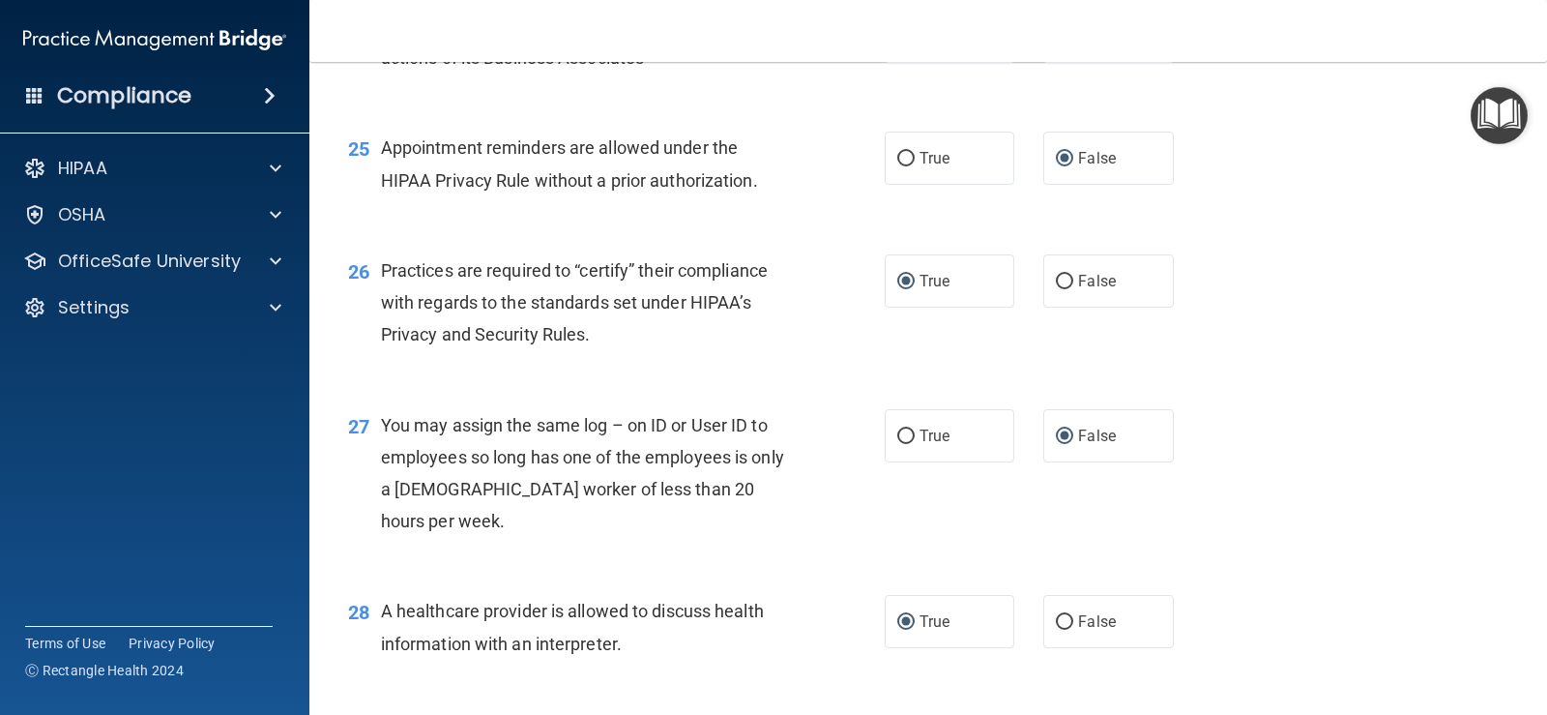
scroll to position [4429, 0]
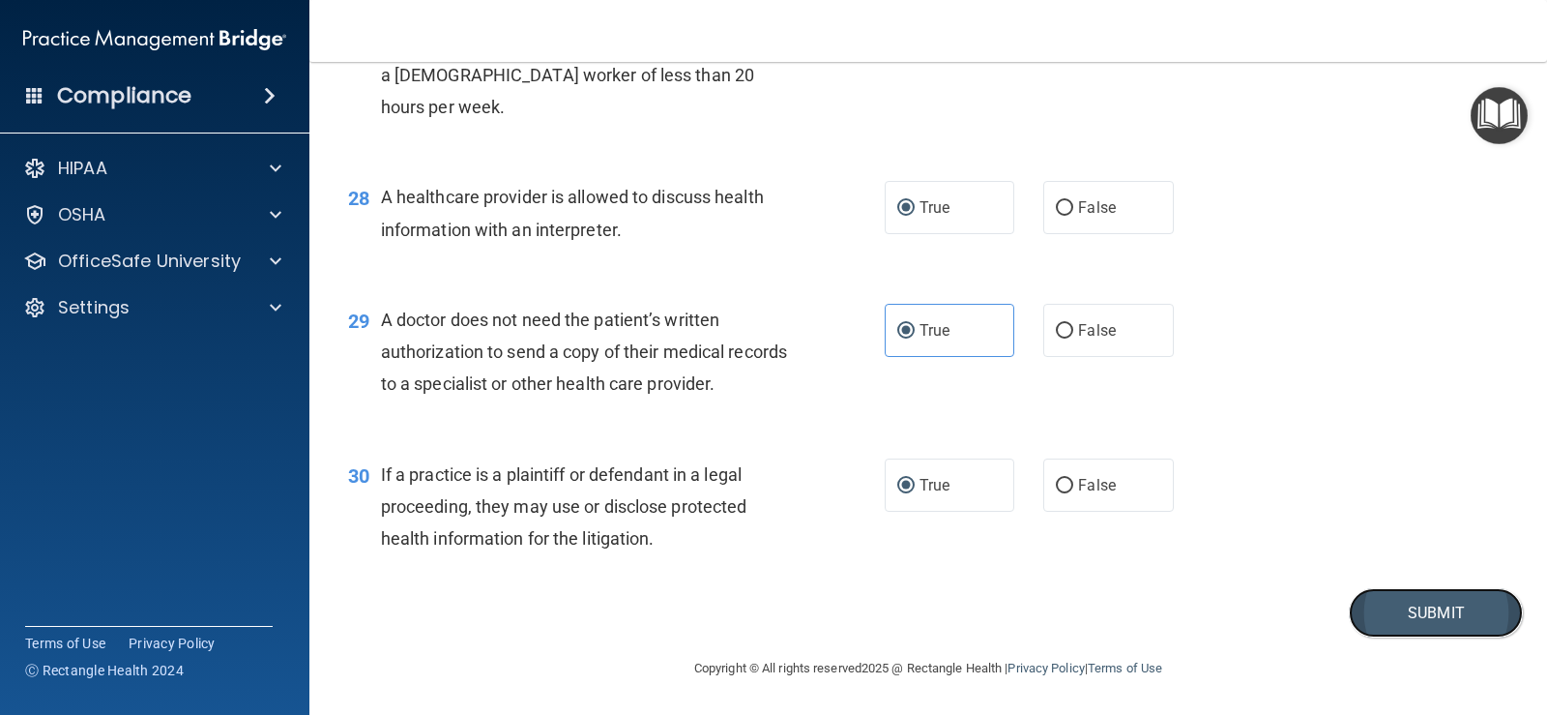
click at [1425, 613] on button "Submit" at bounding box center [1436, 612] width 174 height 49
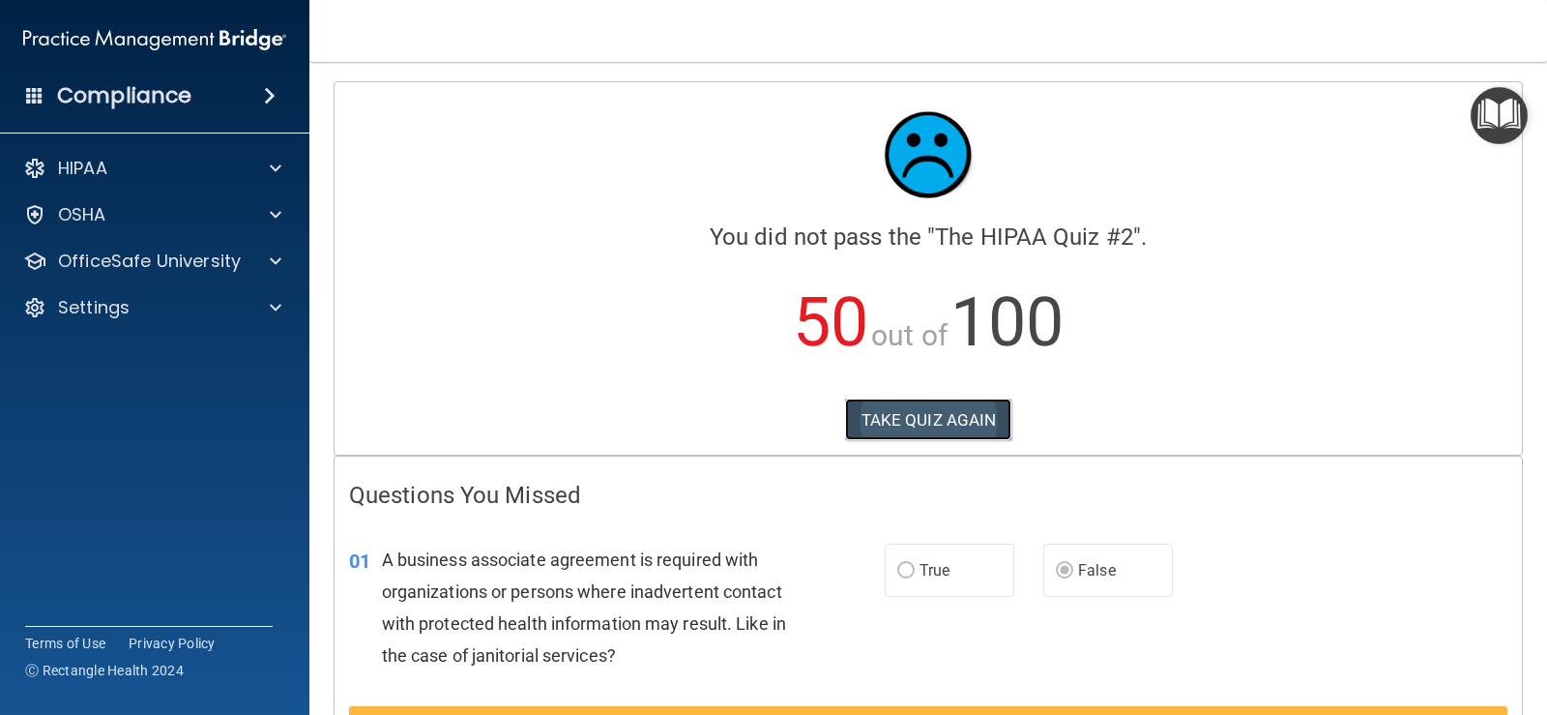
click at [976, 423] on button "TAKE QUIZ AGAIN" at bounding box center [928, 419] width 167 height 43
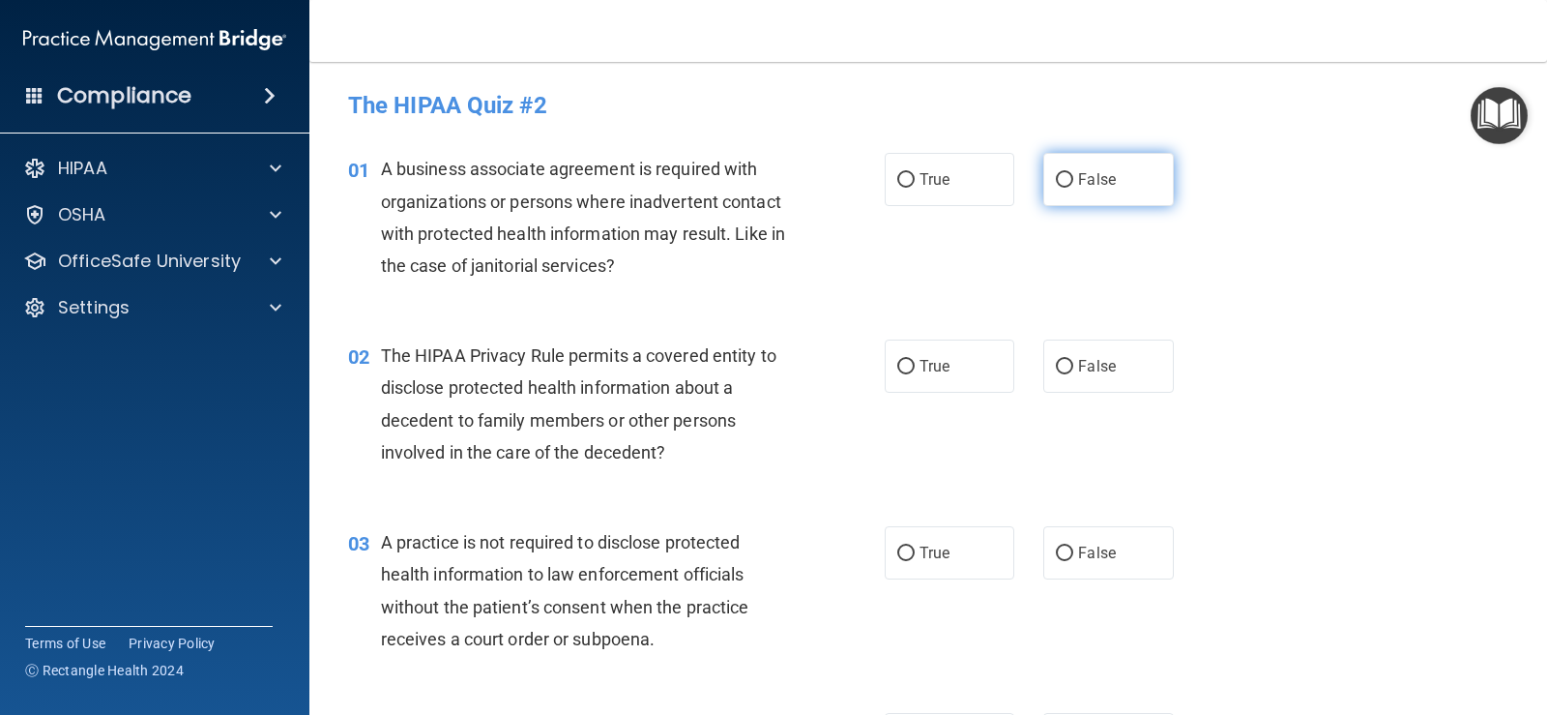
click at [1061, 173] on input "False" at bounding box center [1064, 180] width 17 height 15
radio input "true"
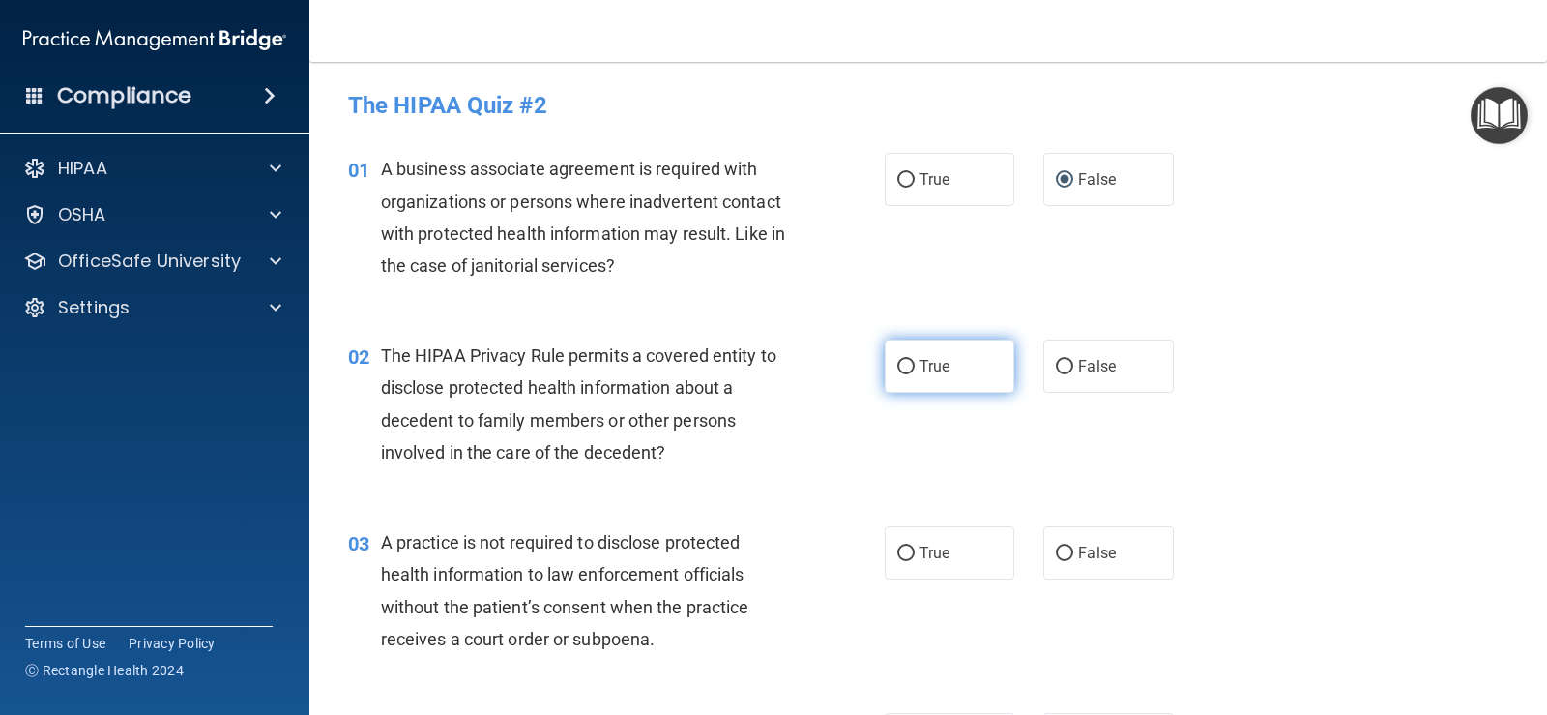
click at [900, 368] on input "True" at bounding box center [905, 367] width 17 height 15
radio input "true"
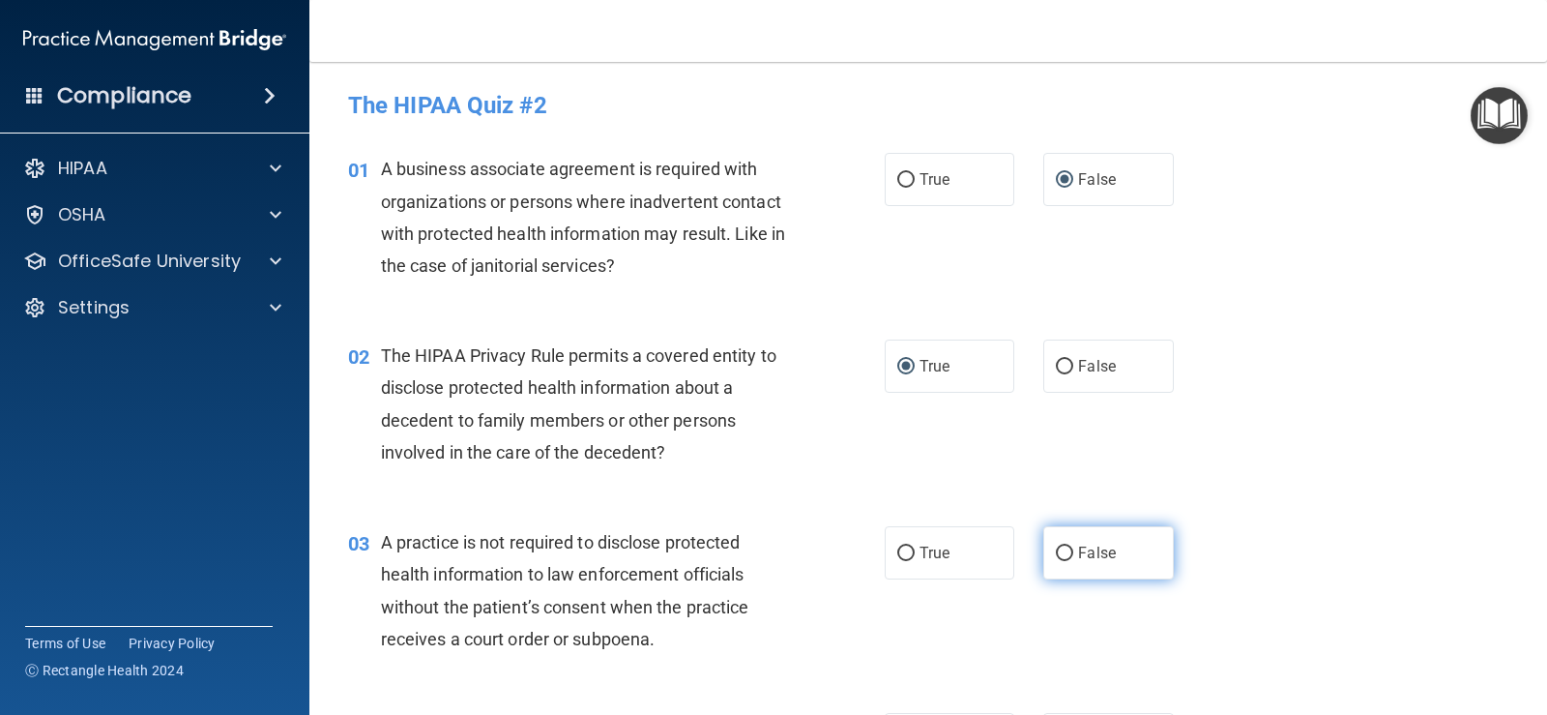
click at [1056, 550] on input "False" at bounding box center [1064, 553] width 17 height 15
radio input "true"
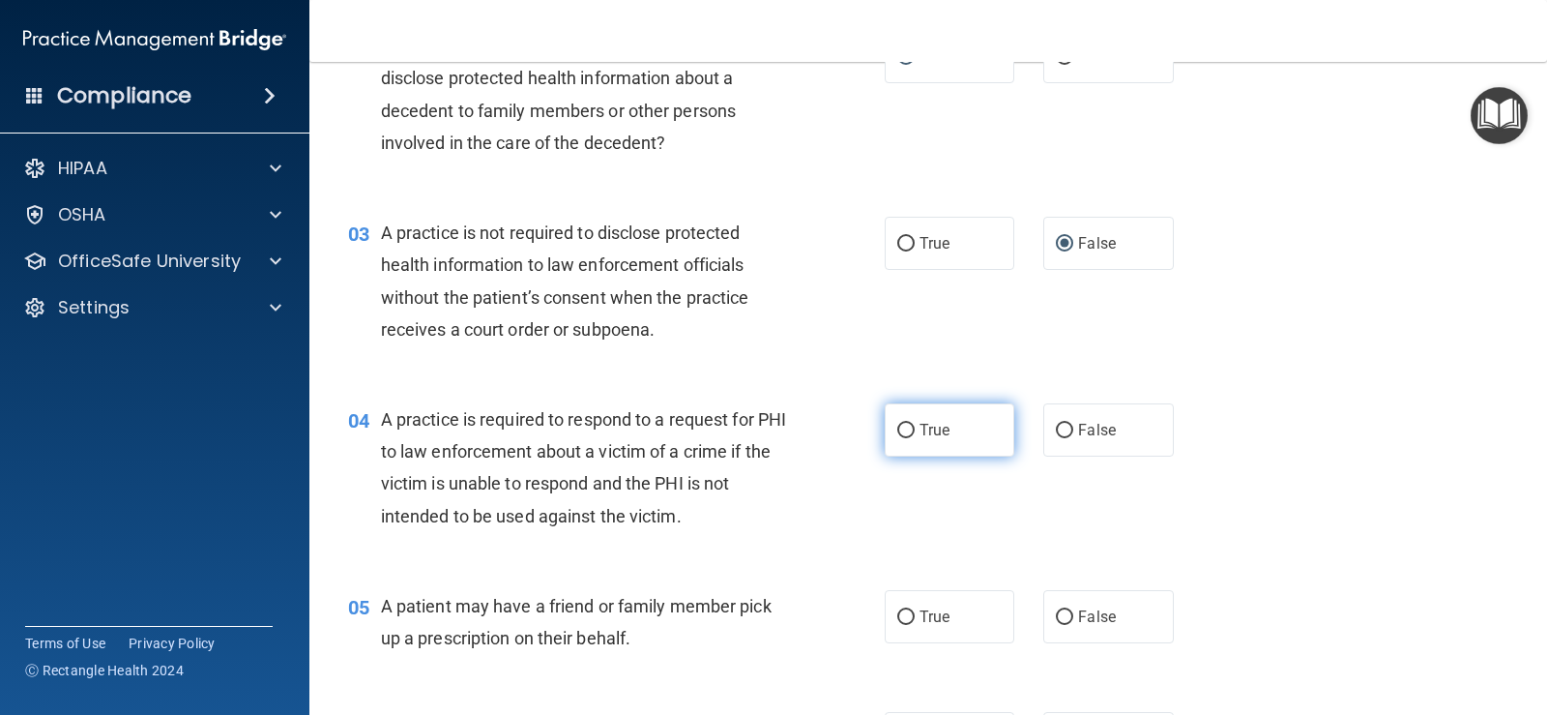
click at [897, 427] on input "True" at bounding box center [905, 431] width 17 height 15
radio input "true"
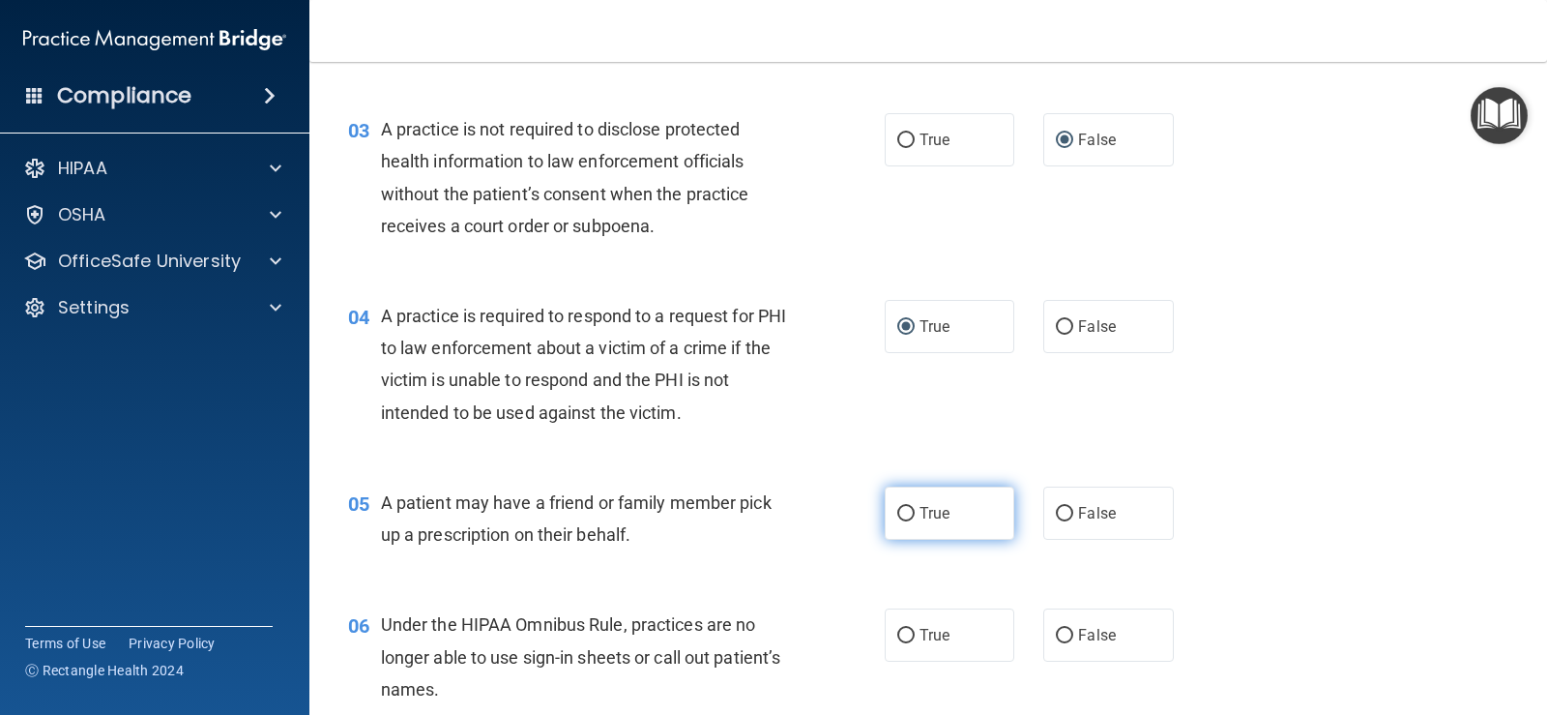
click at [905, 511] on input "True" at bounding box center [905, 514] width 17 height 15
radio input "true"
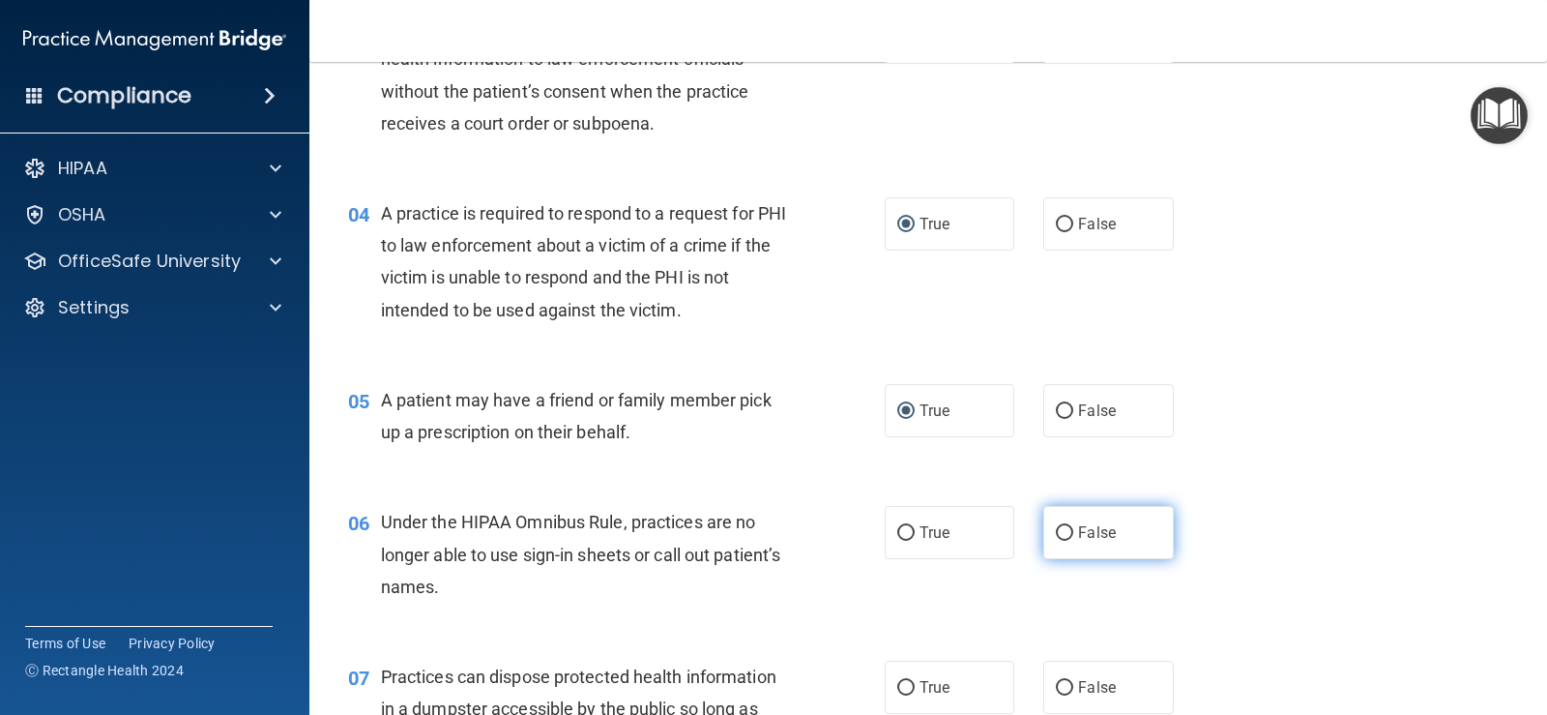
click at [1059, 535] on input "False" at bounding box center [1064, 533] width 17 height 15
radio input "true"
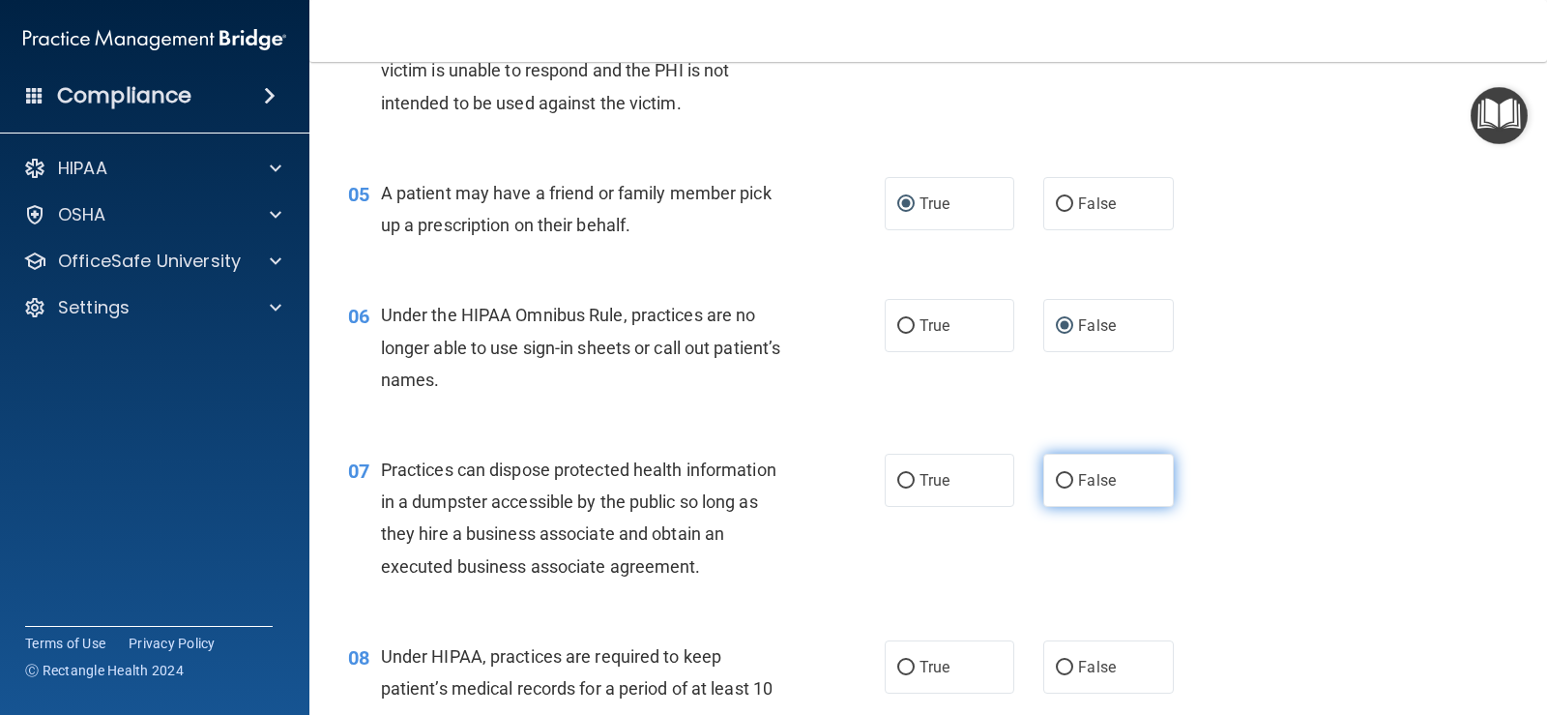
click at [1065, 477] on input "False" at bounding box center [1064, 481] width 17 height 15
radio input "true"
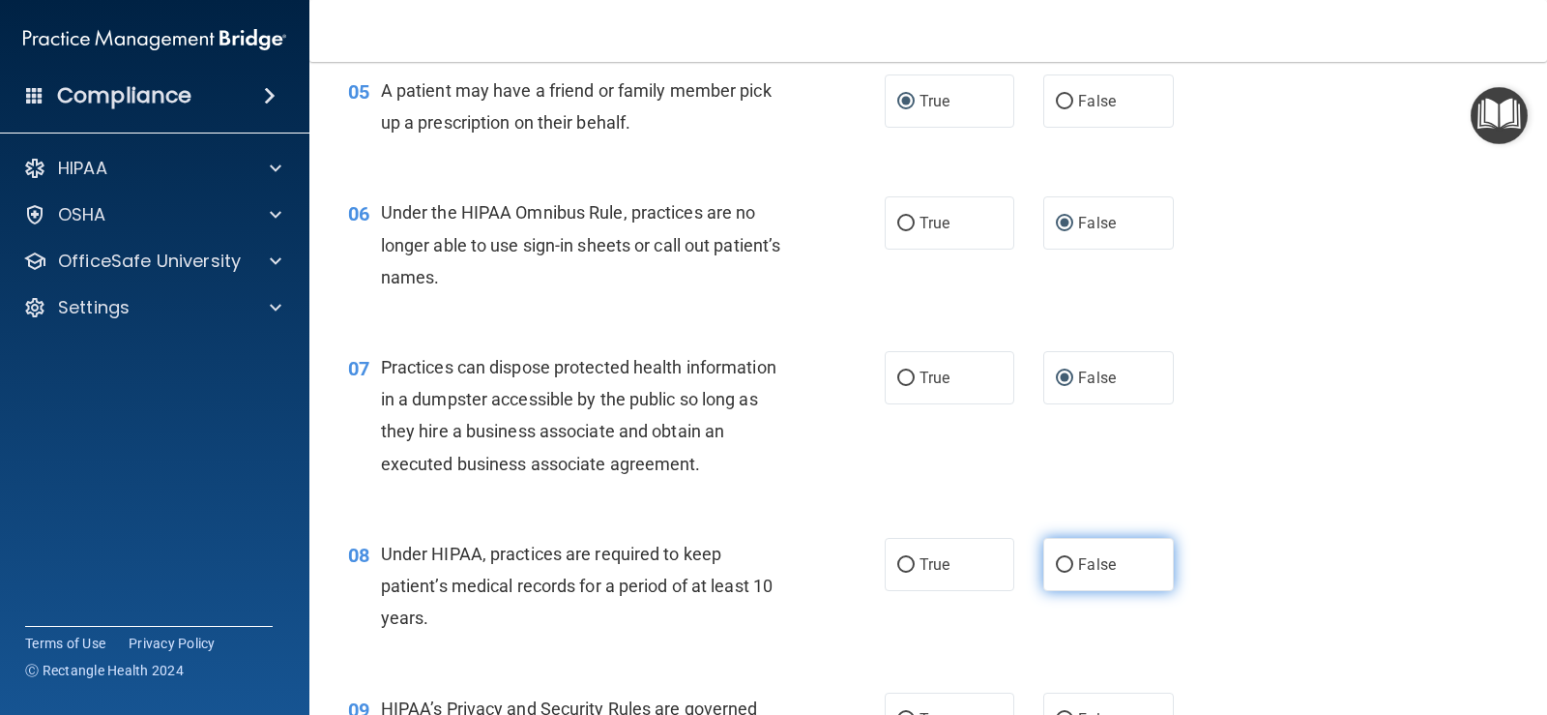
click at [1045, 562] on label "False" at bounding box center [1109, 564] width 130 height 53
click at [1056, 562] on input "False" at bounding box center [1064, 565] width 17 height 15
radio input "true"
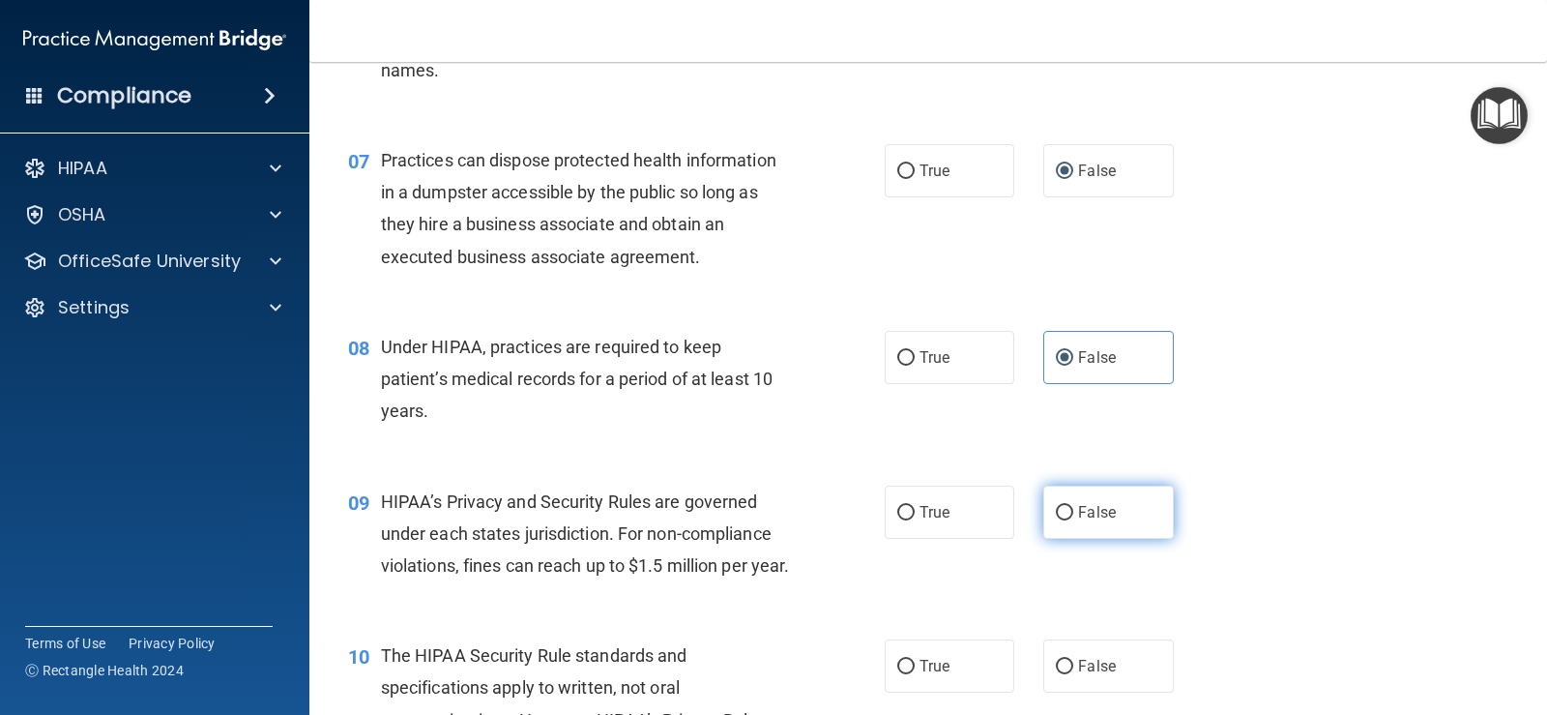
click at [1065, 512] on input "False" at bounding box center [1064, 513] width 17 height 15
radio input "true"
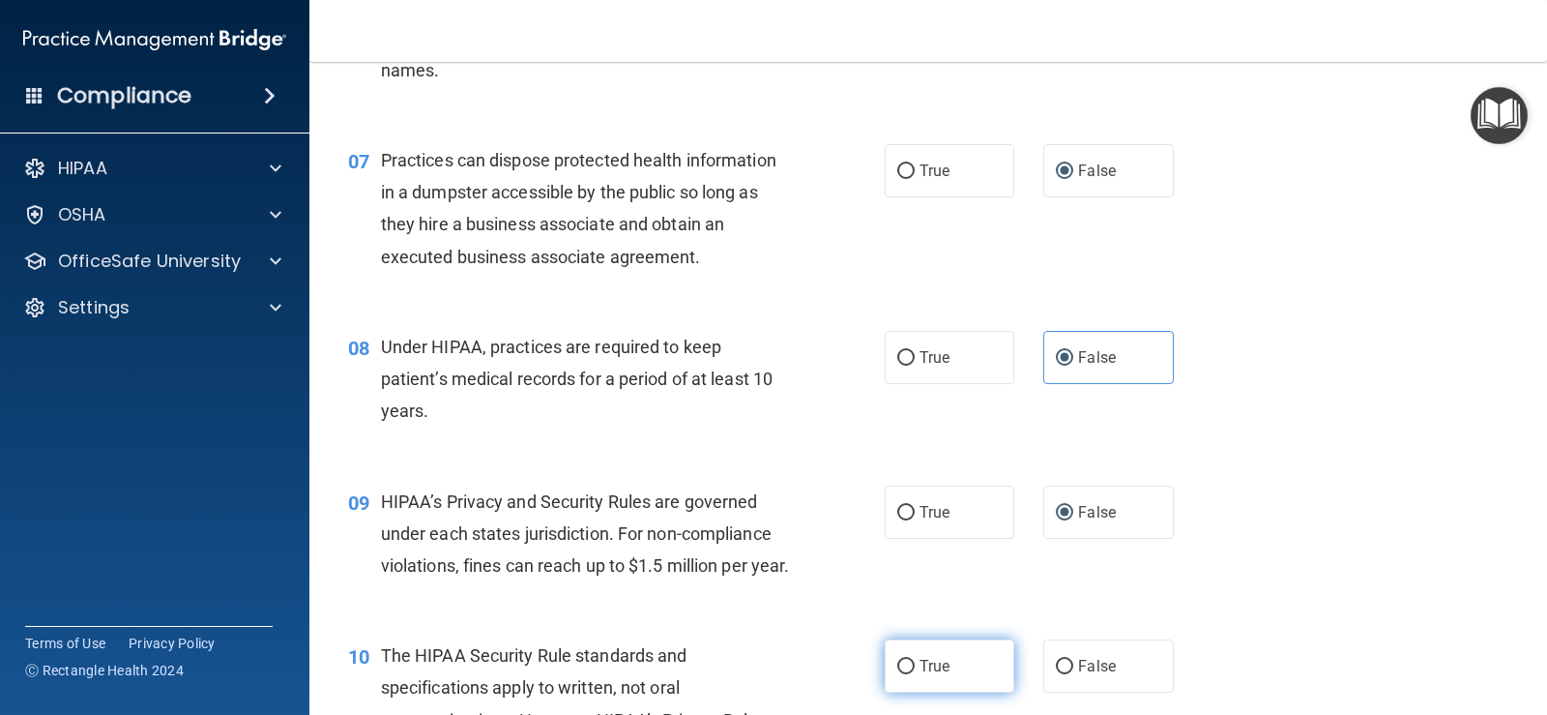
click at [903, 674] on input "True" at bounding box center [905, 667] width 17 height 15
radio input "true"
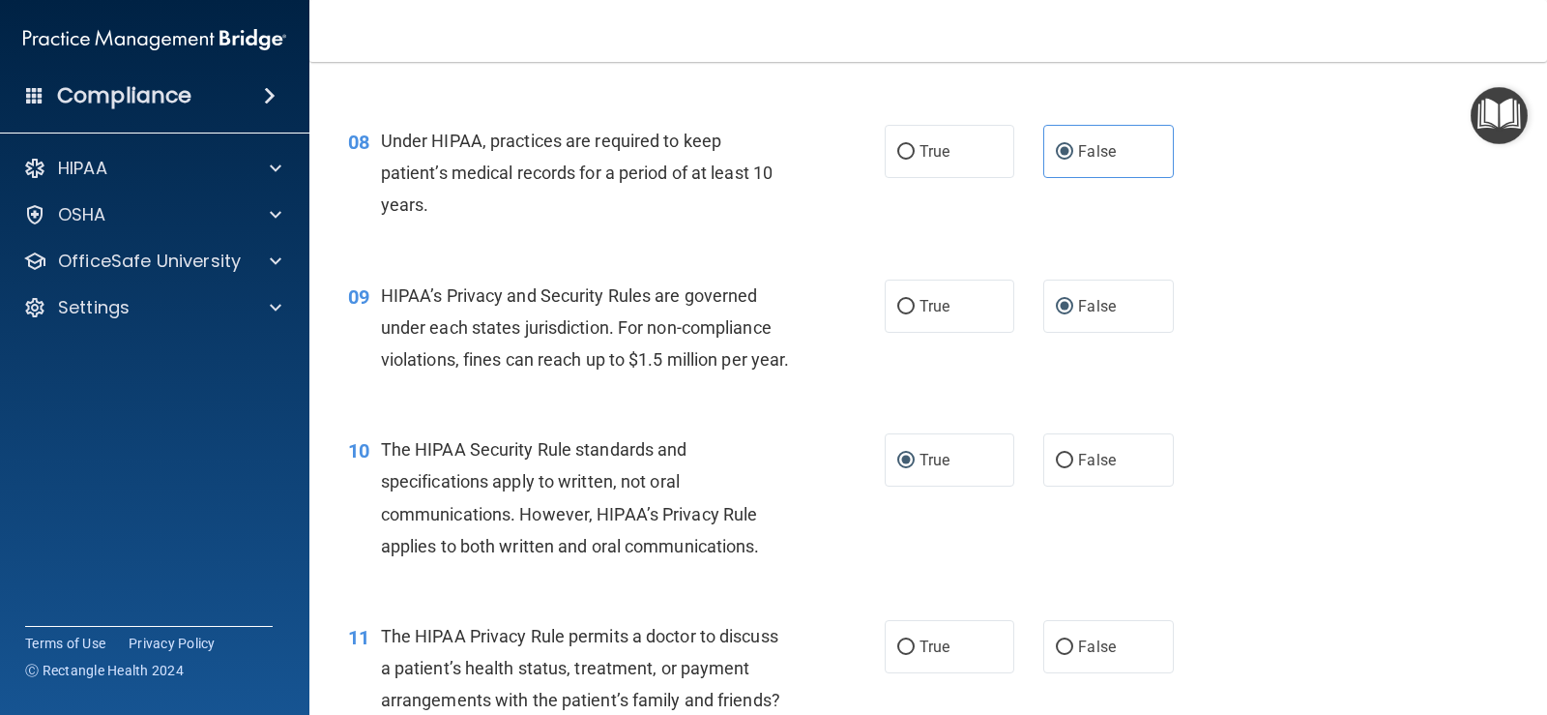
scroll to position [1341, 0]
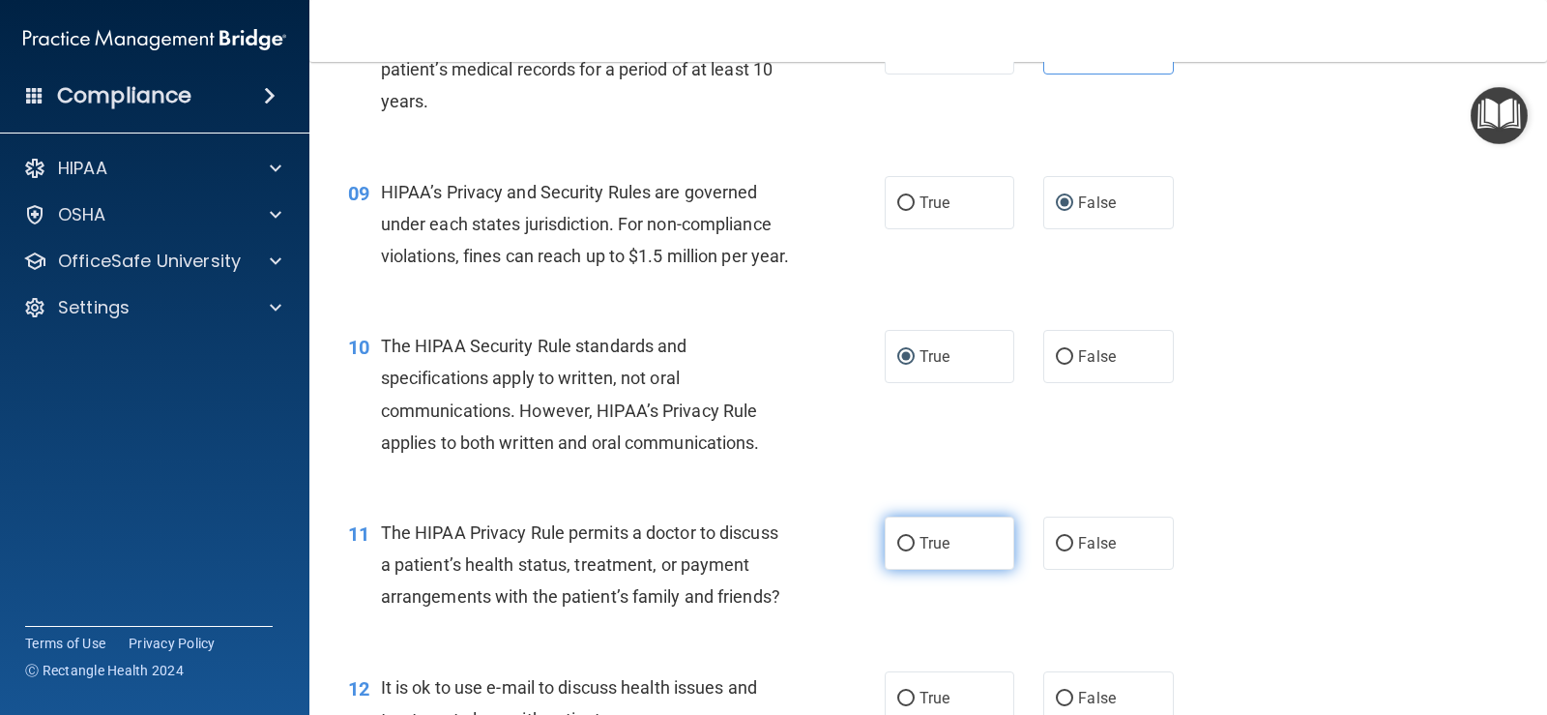
click at [897, 551] on input "True" at bounding box center [905, 544] width 17 height 15
radio input "true"
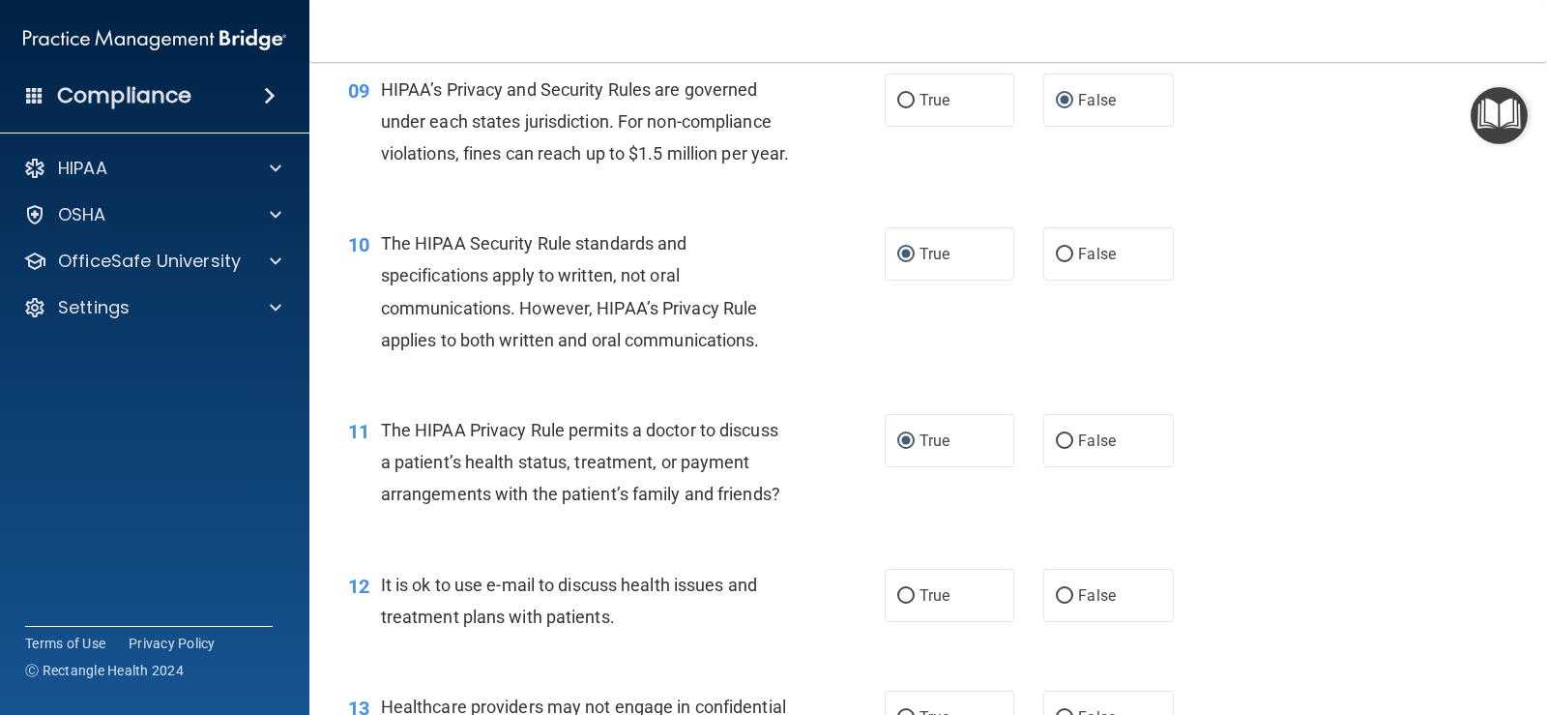
scroll to position [1547, 0]
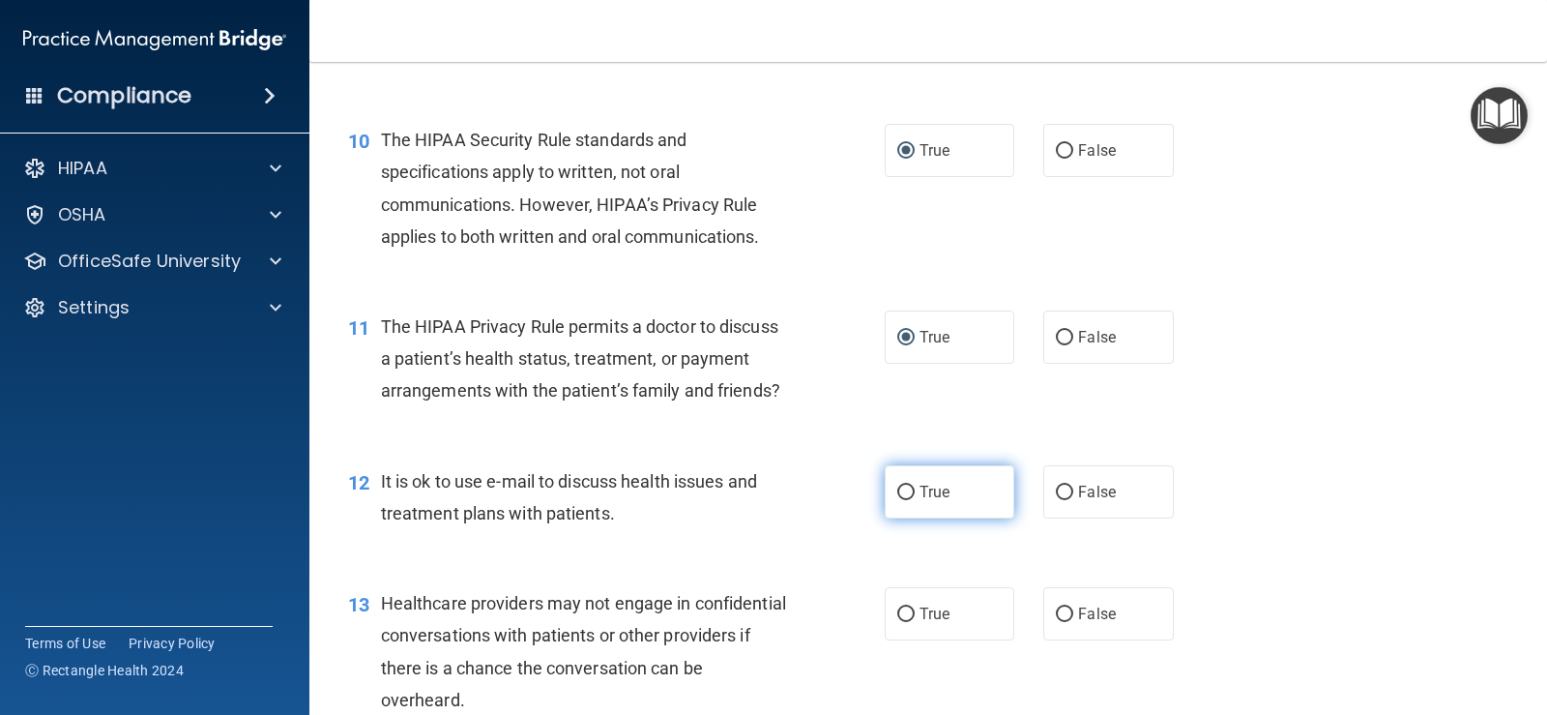
click at [897, 500] on input "True" at bounding box center [905, 492] width 17 height 15
radio input "true"
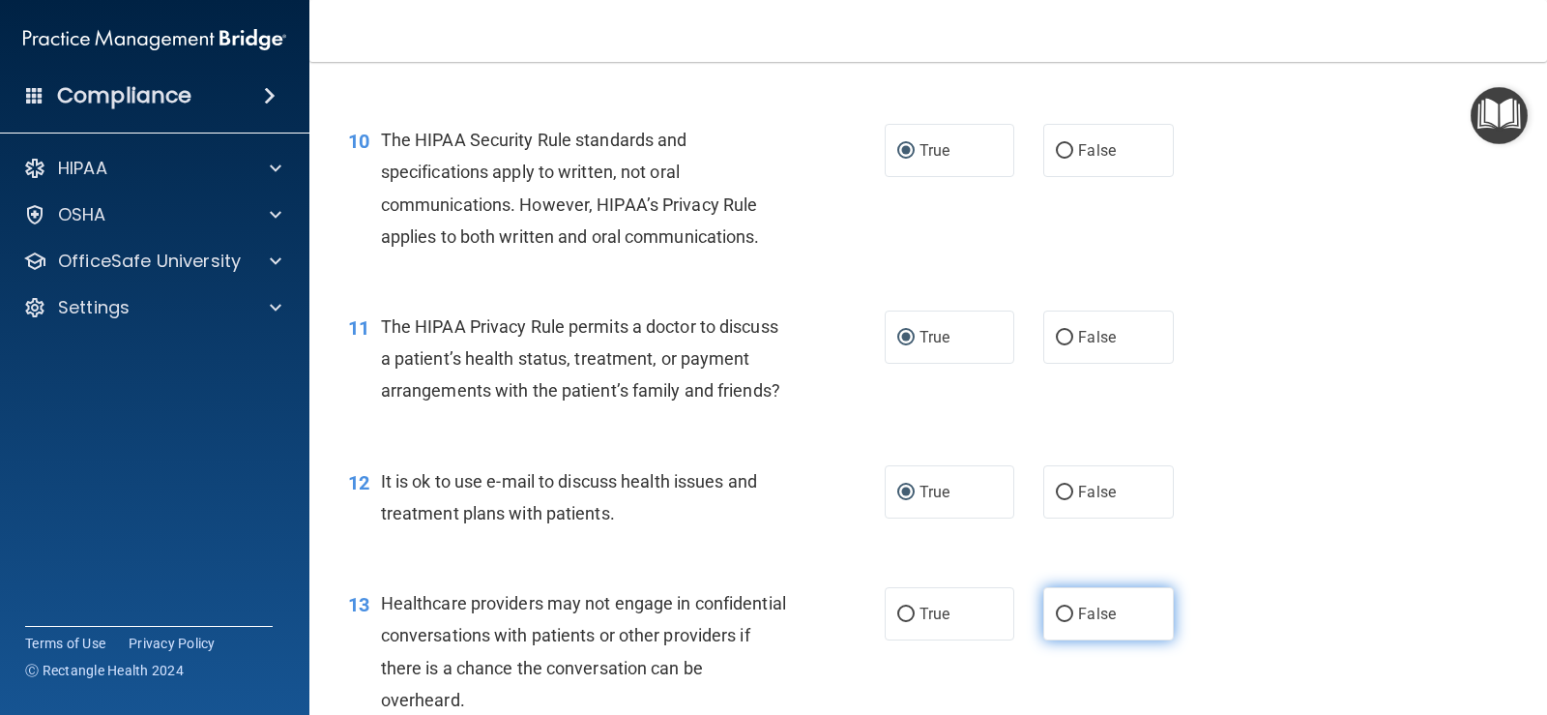
click at [1056, 622] on input "False" at bounding box center [1064, 614] width 17 height 15
radio input "true"
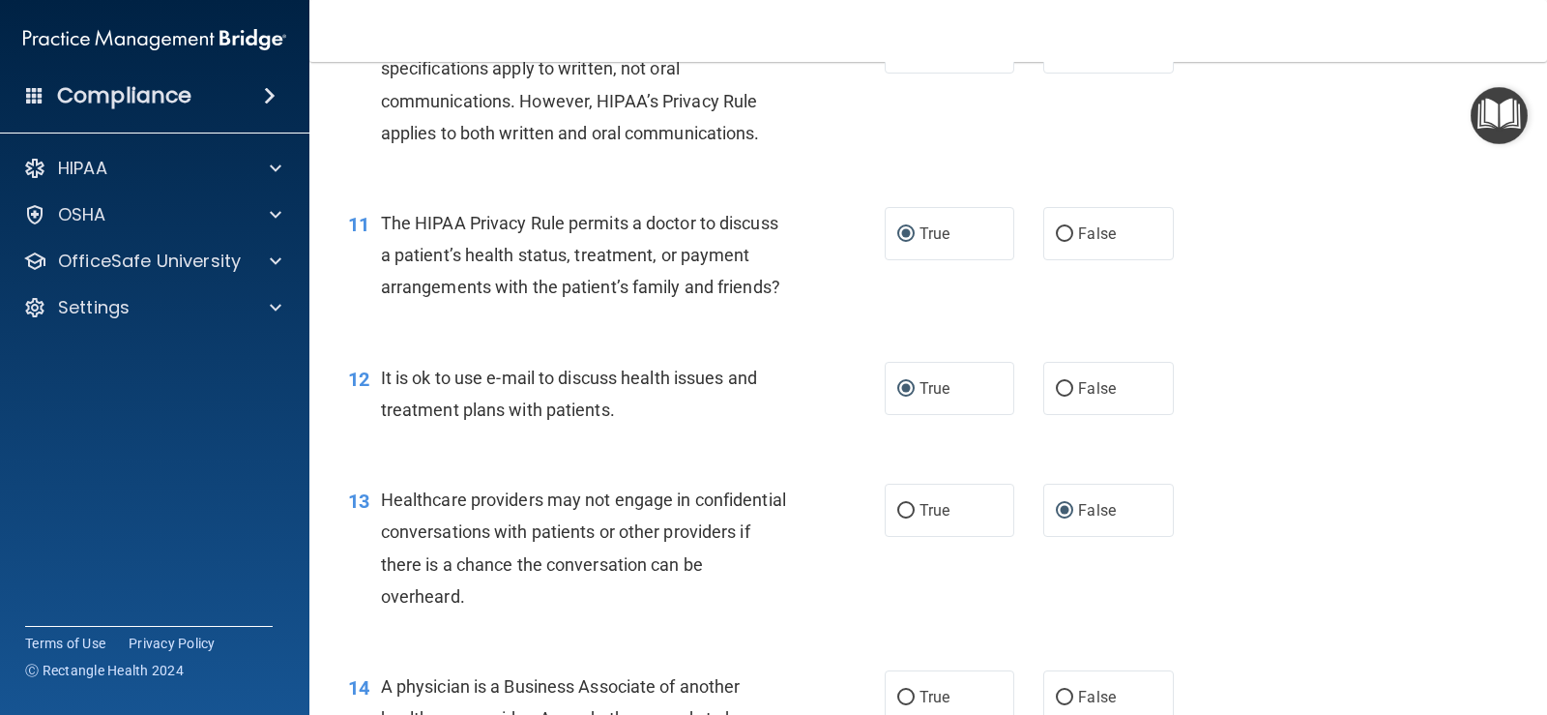
scroll to position [1753, 0]
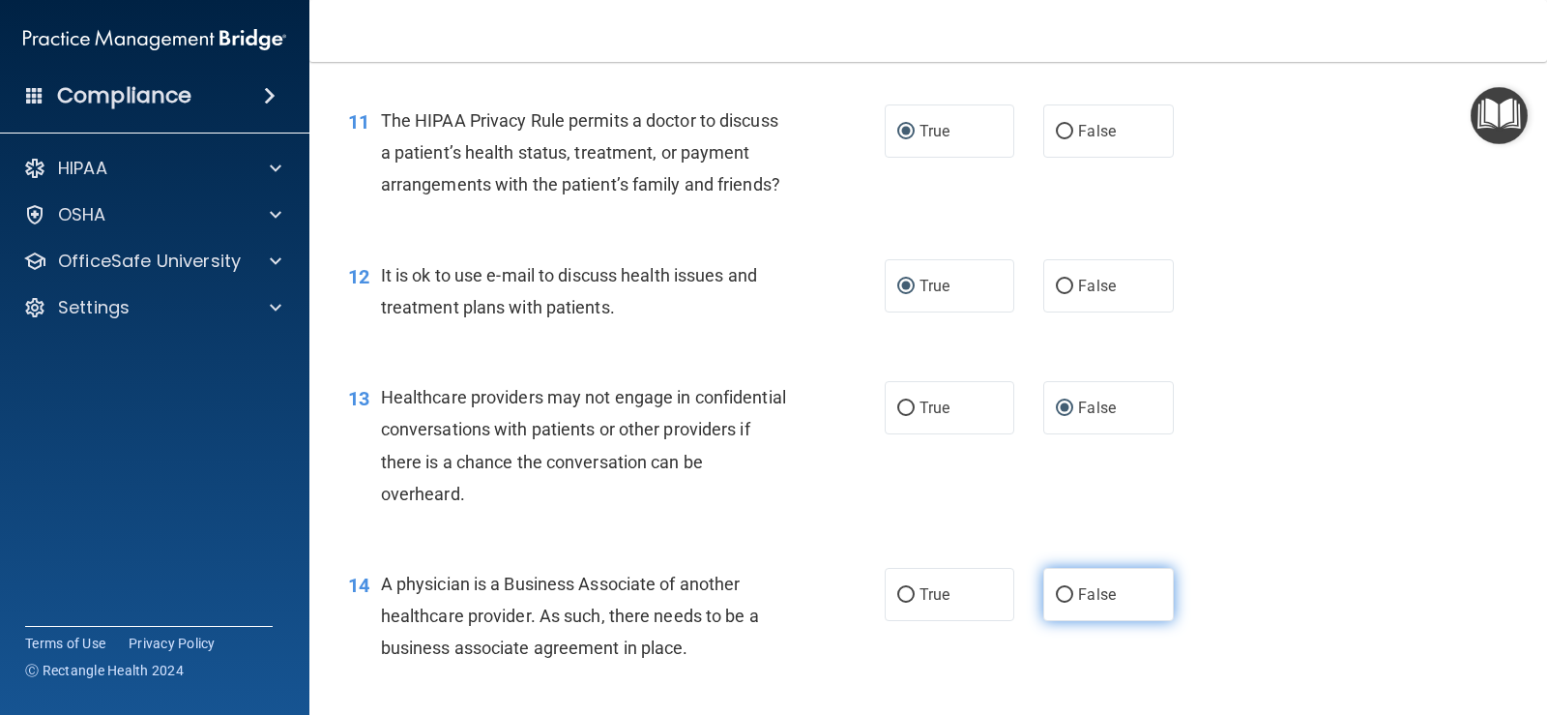
click at [1057, 603] on input "False" at bounding box center [1064, 595] width 17 height 15
radio input "true"
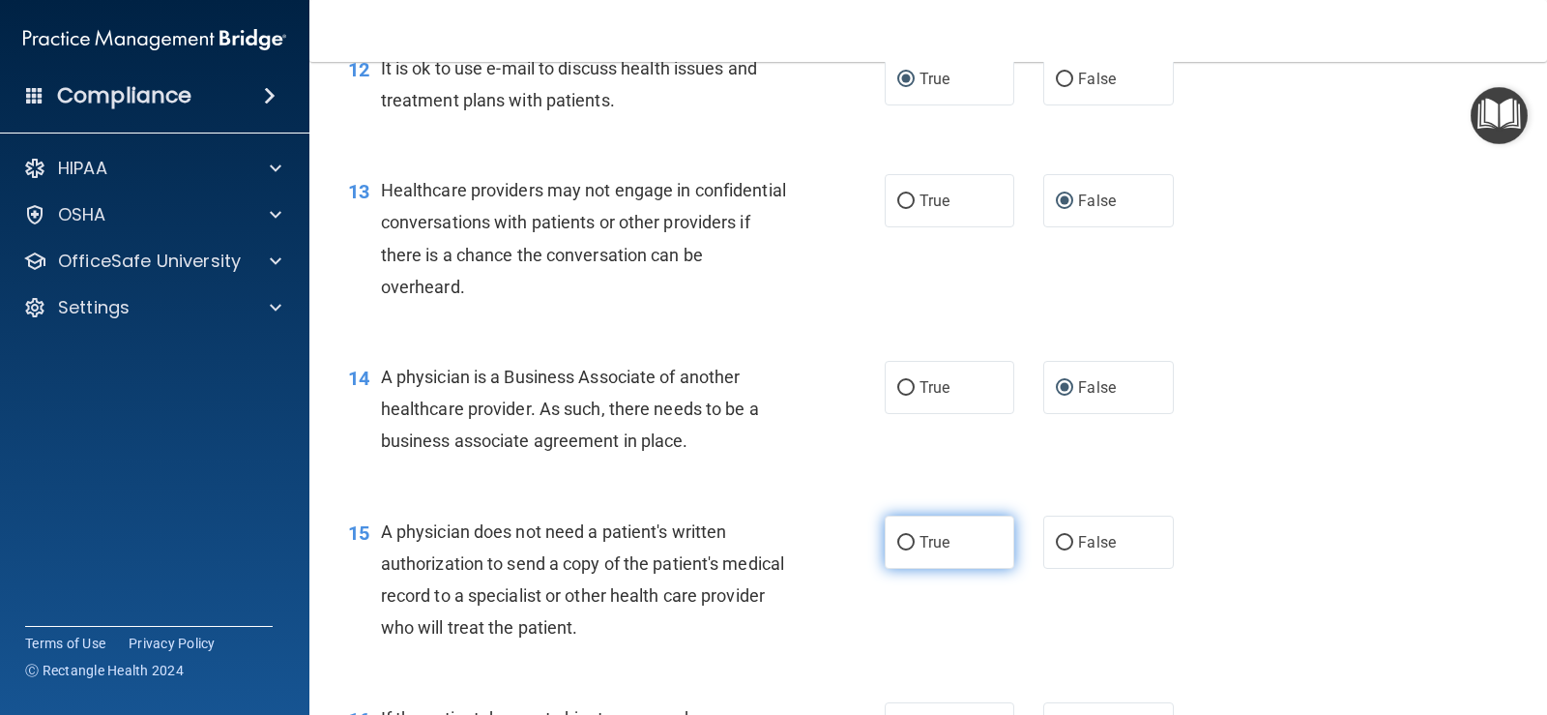
click at [903, 550] on input "True" at bounding box center [905, 543] width 17 height 15
radio input "true"
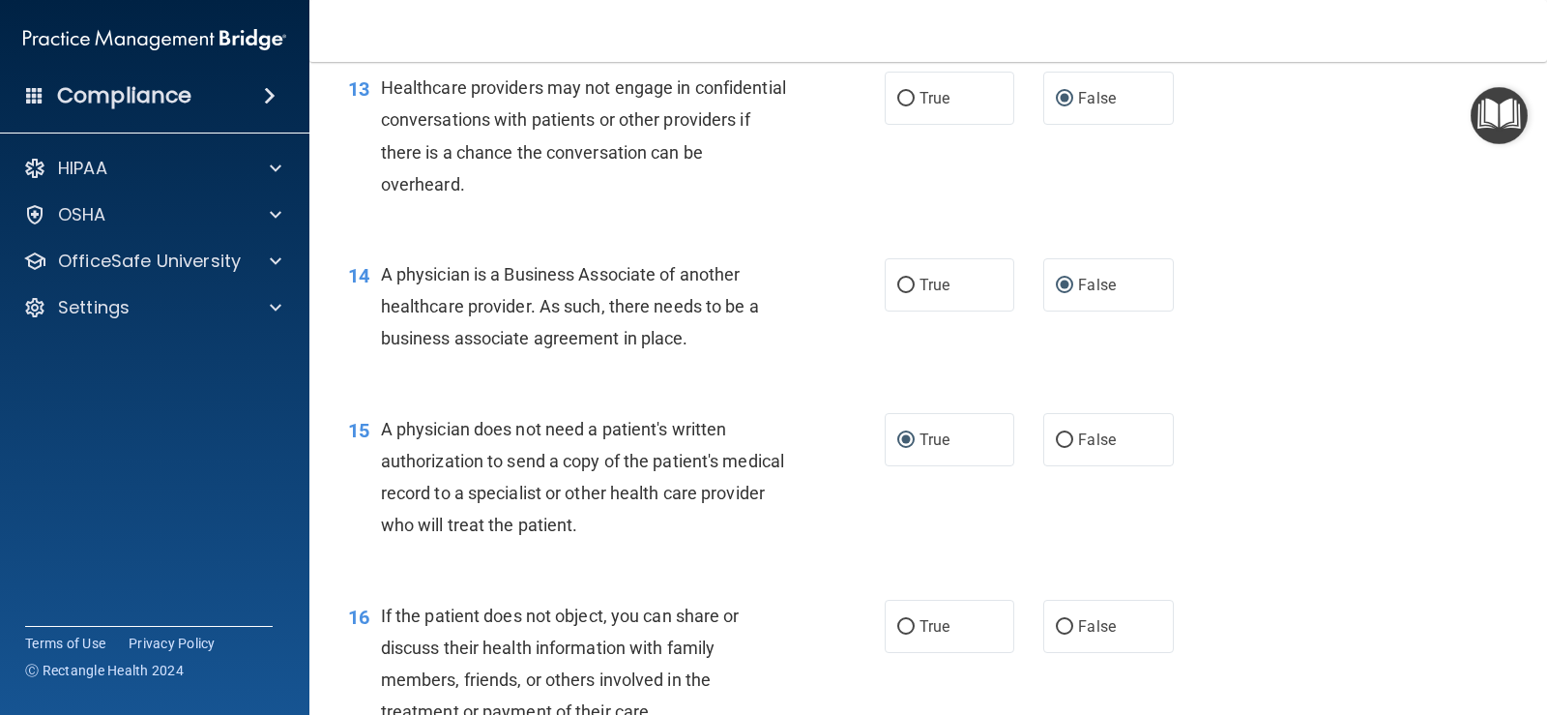
scroll to position [2166, 0]
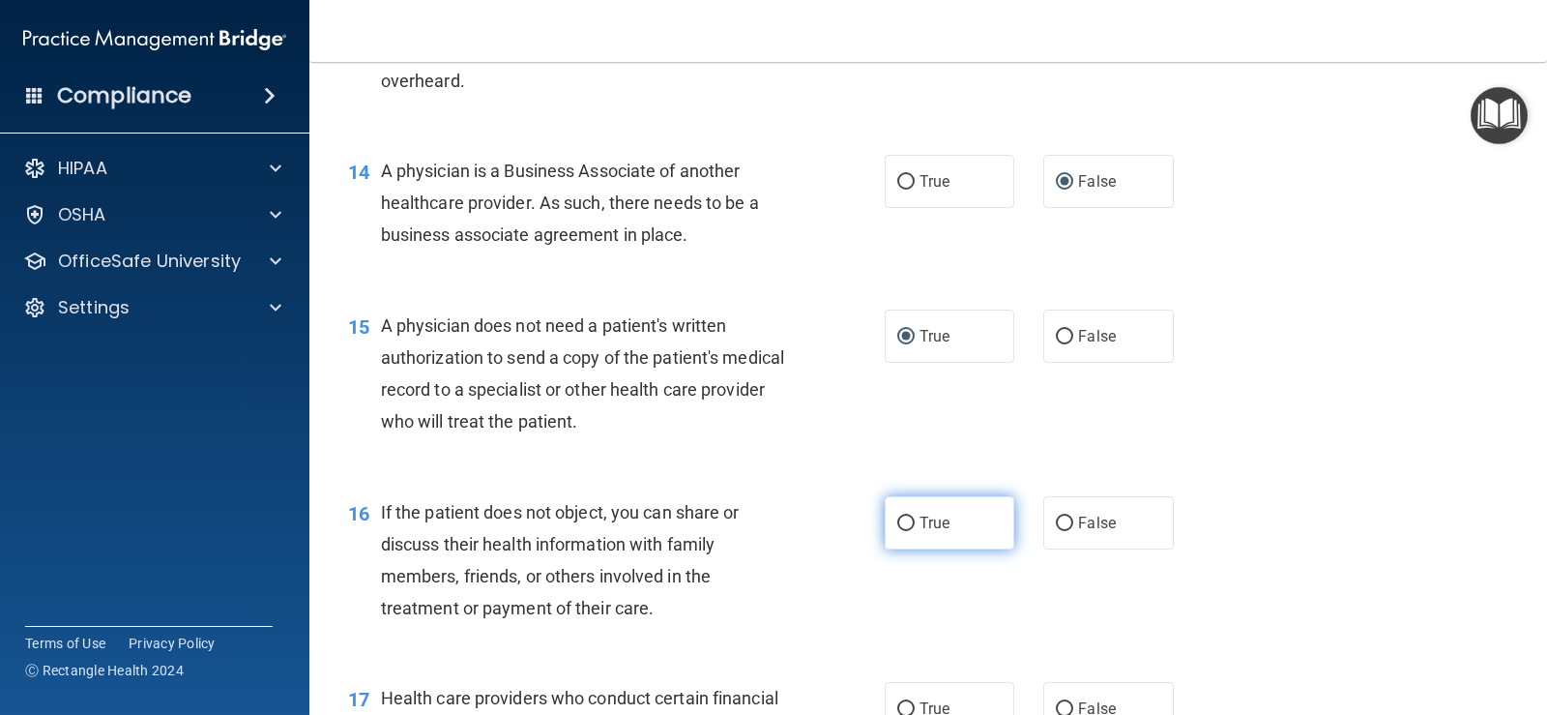
click at [897, 531] on input "True" at bounding box center [905, 523] width 17 height 15
radio input "true"
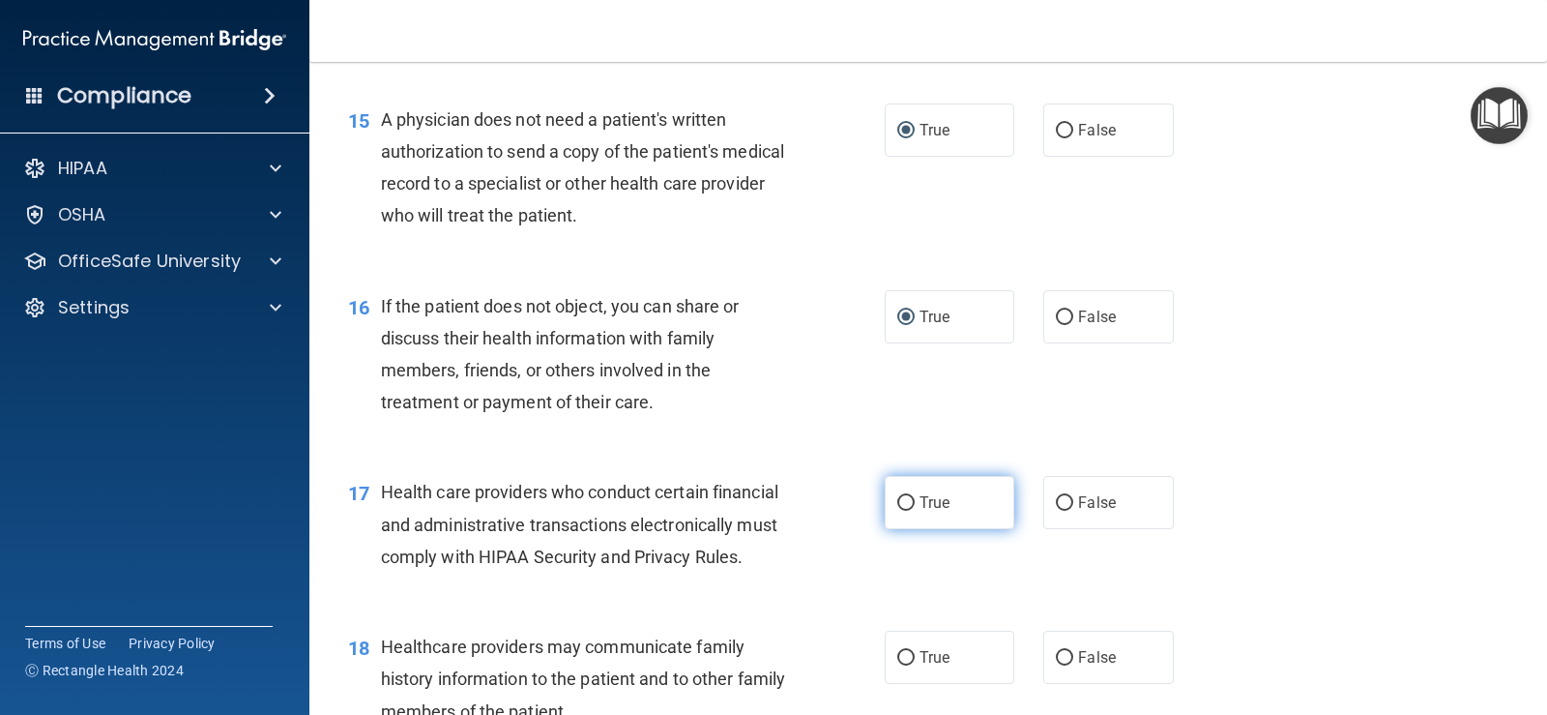
click at [899, 511] on input "True" at bounding box center [905, 503] width 17 height 15
radio input "true"
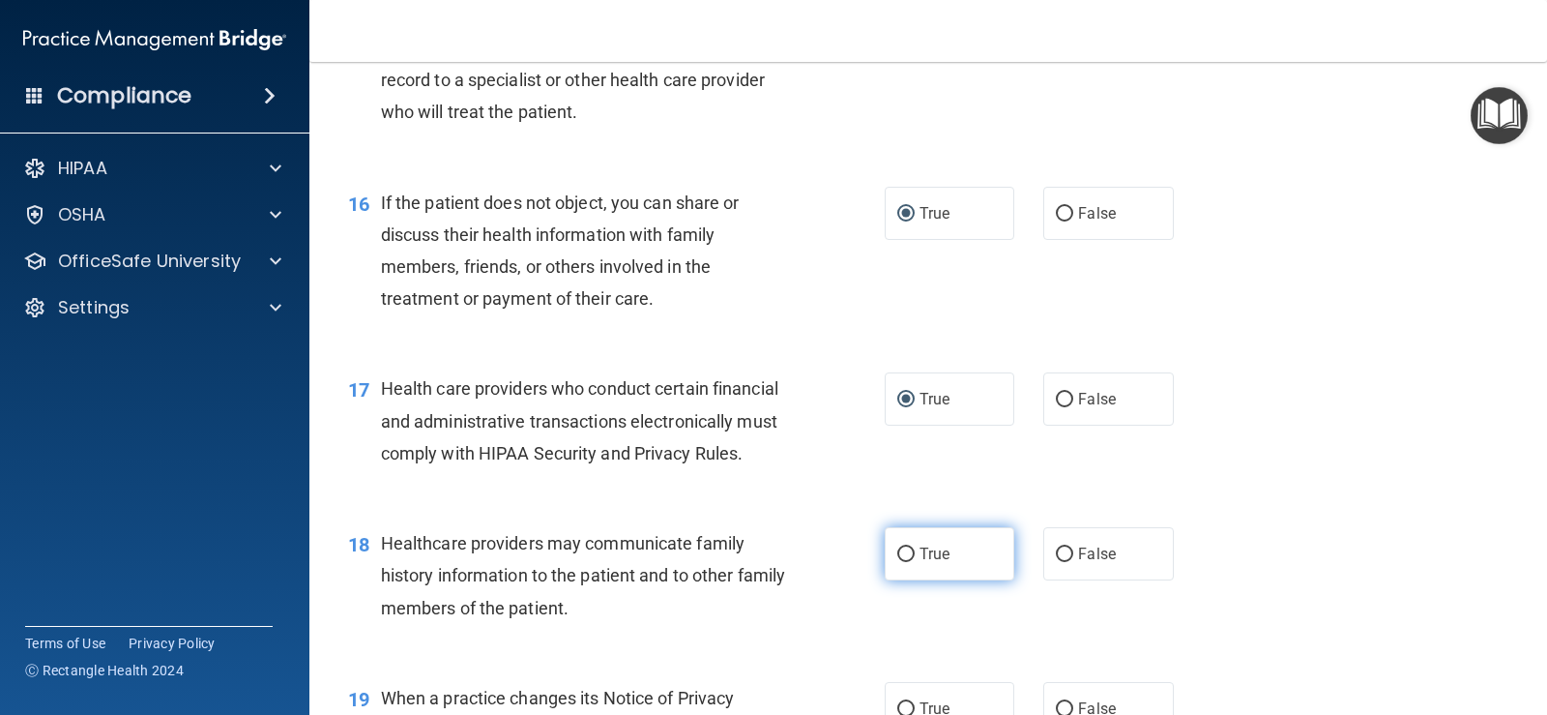
click at [909, 579] on label "True" at bounding box center [950, 553] width 130 height 53
click at [909, 562] on input "True" at bounding box center [905, 554] width 17 height 15
radio input "true"
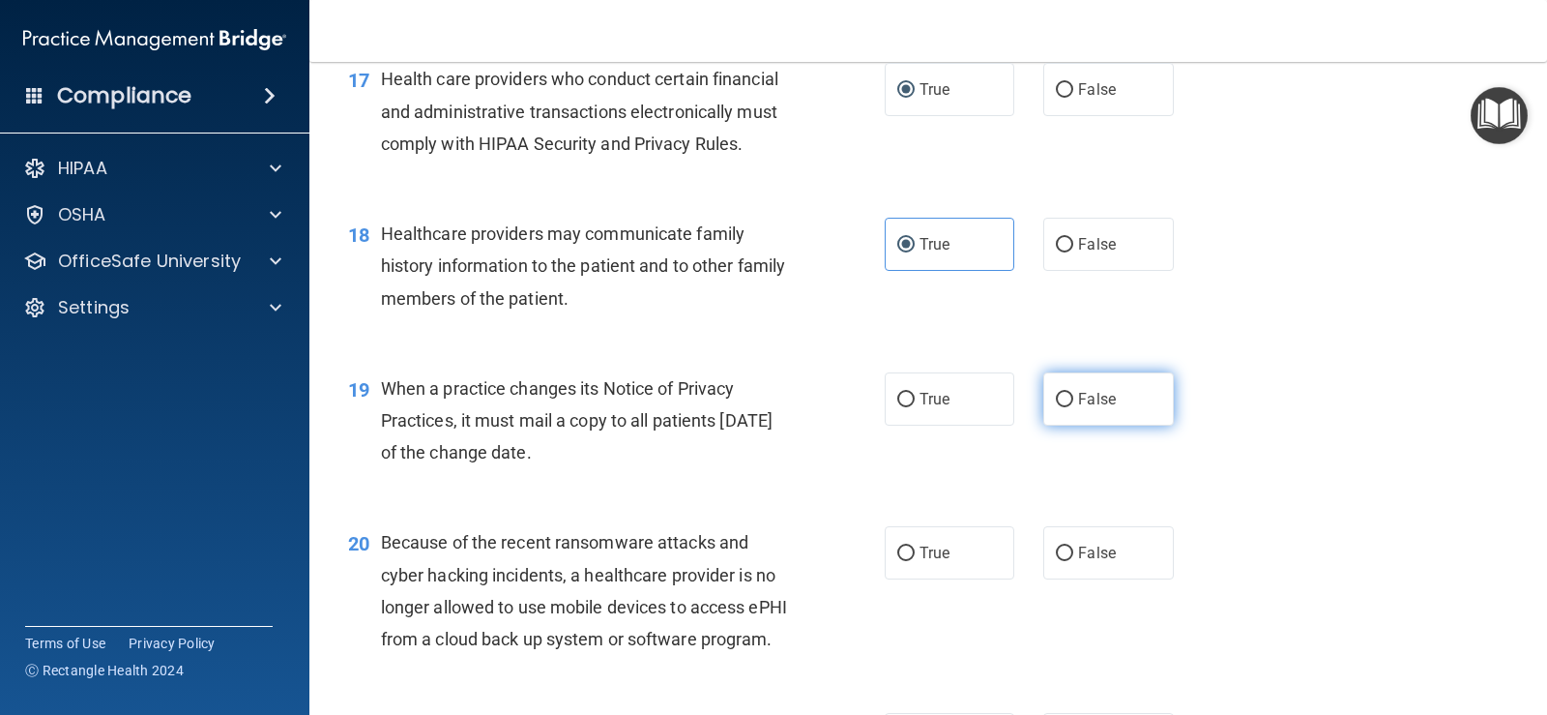
click at [1056, 407] on input "False" at bounding box center [1064, 400] width 17 height 15
radio input "true"
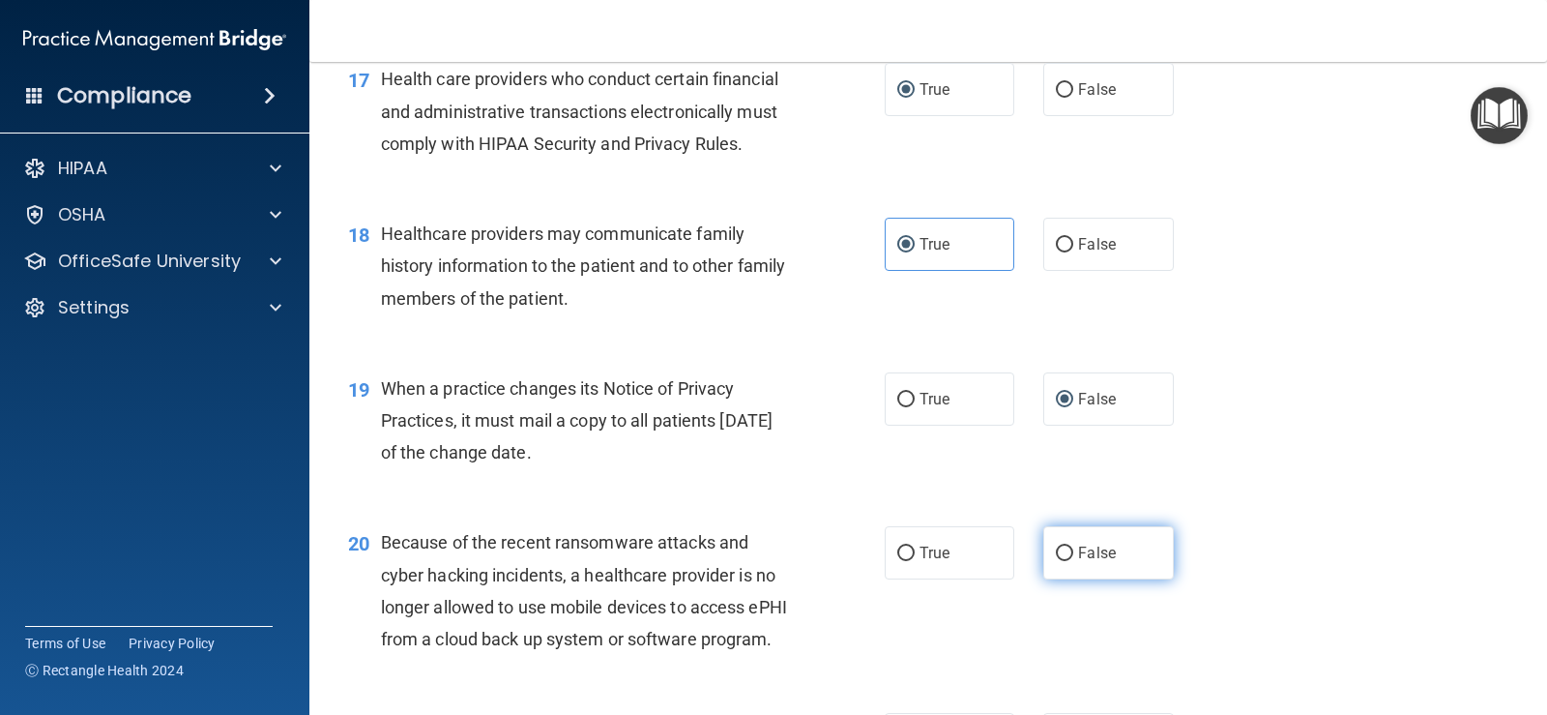
click at [1061, 561] on input "False" at bounding box center [1064, 553] width 17 height 15
radio input "true"
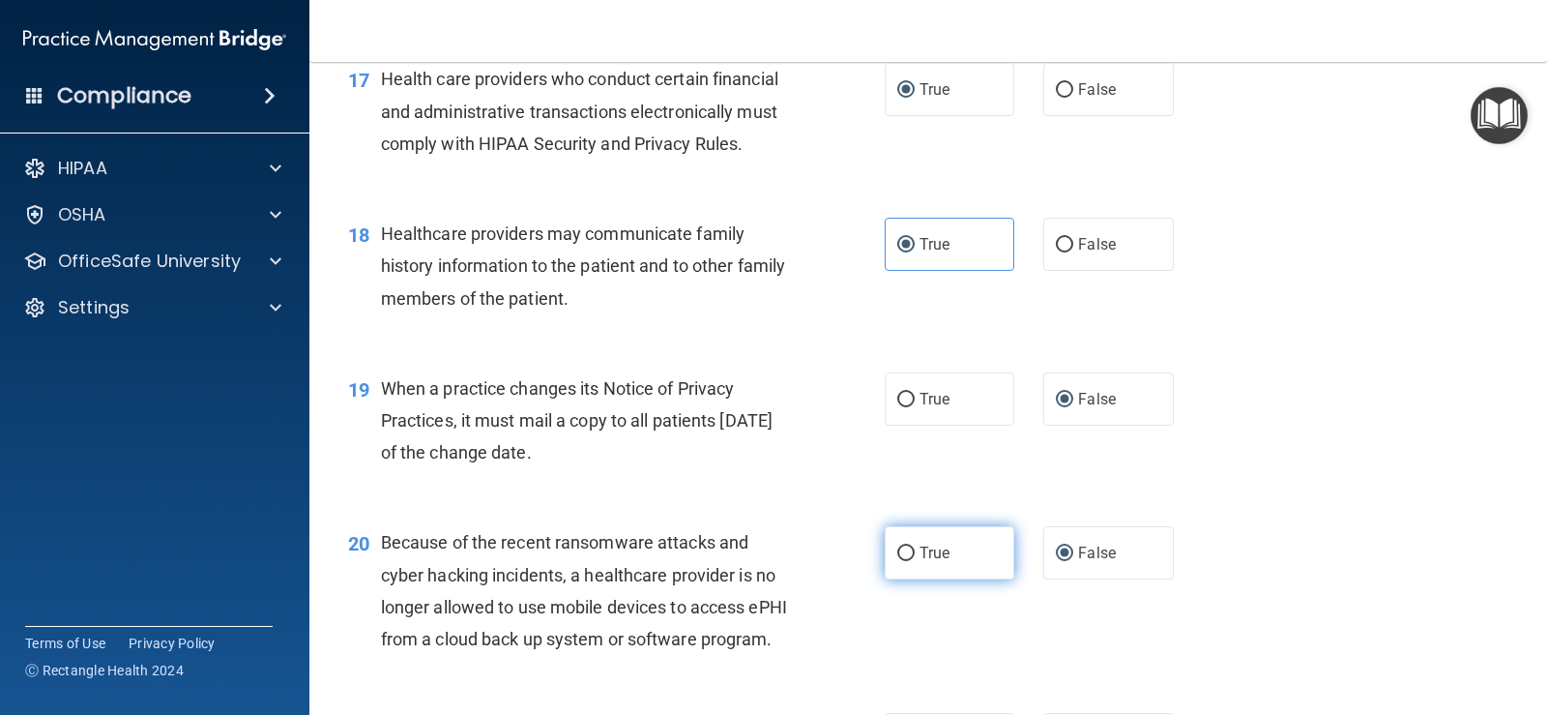
scroll to position [2991, 0]
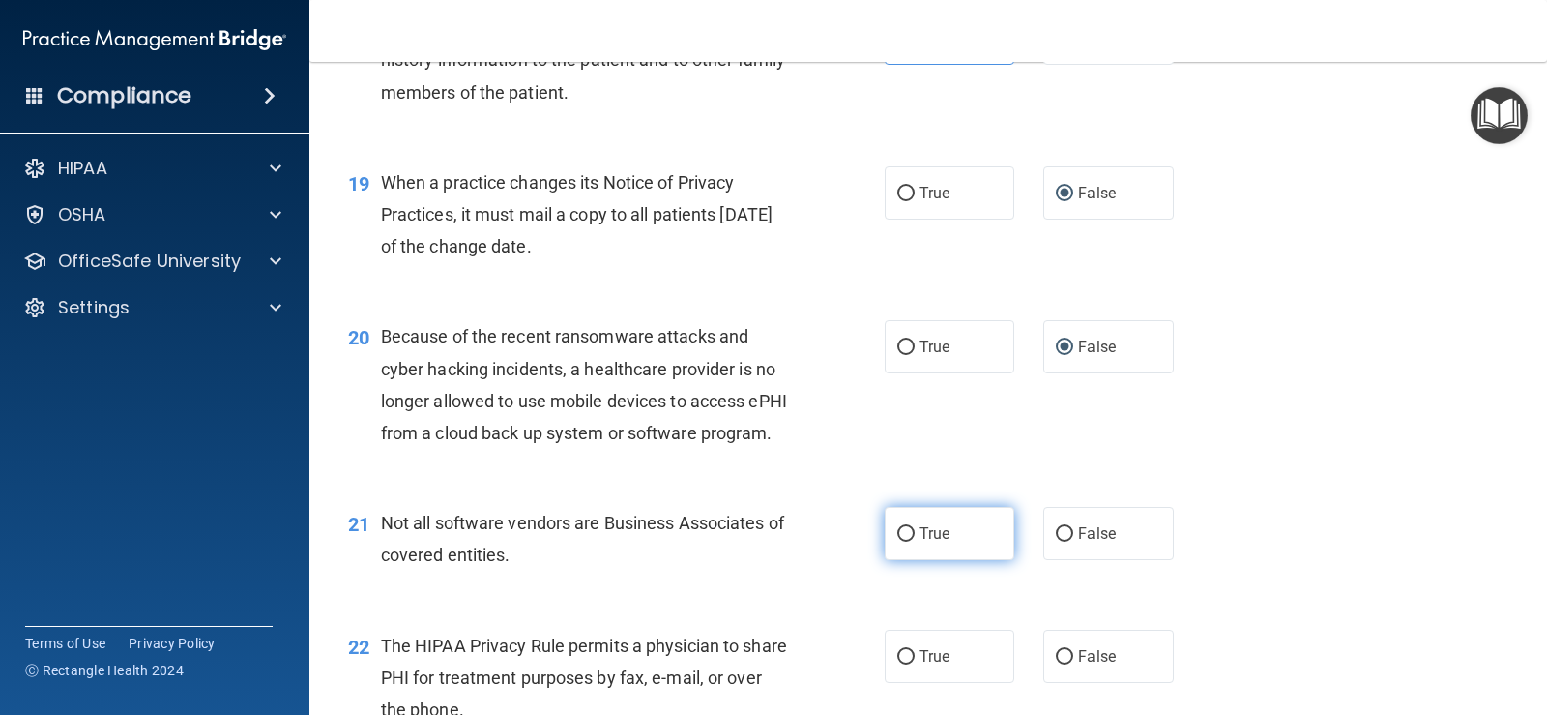
click at [897, 542] on input "True" at bounding box center [905, 534] width 17 height 15
radio input "true"
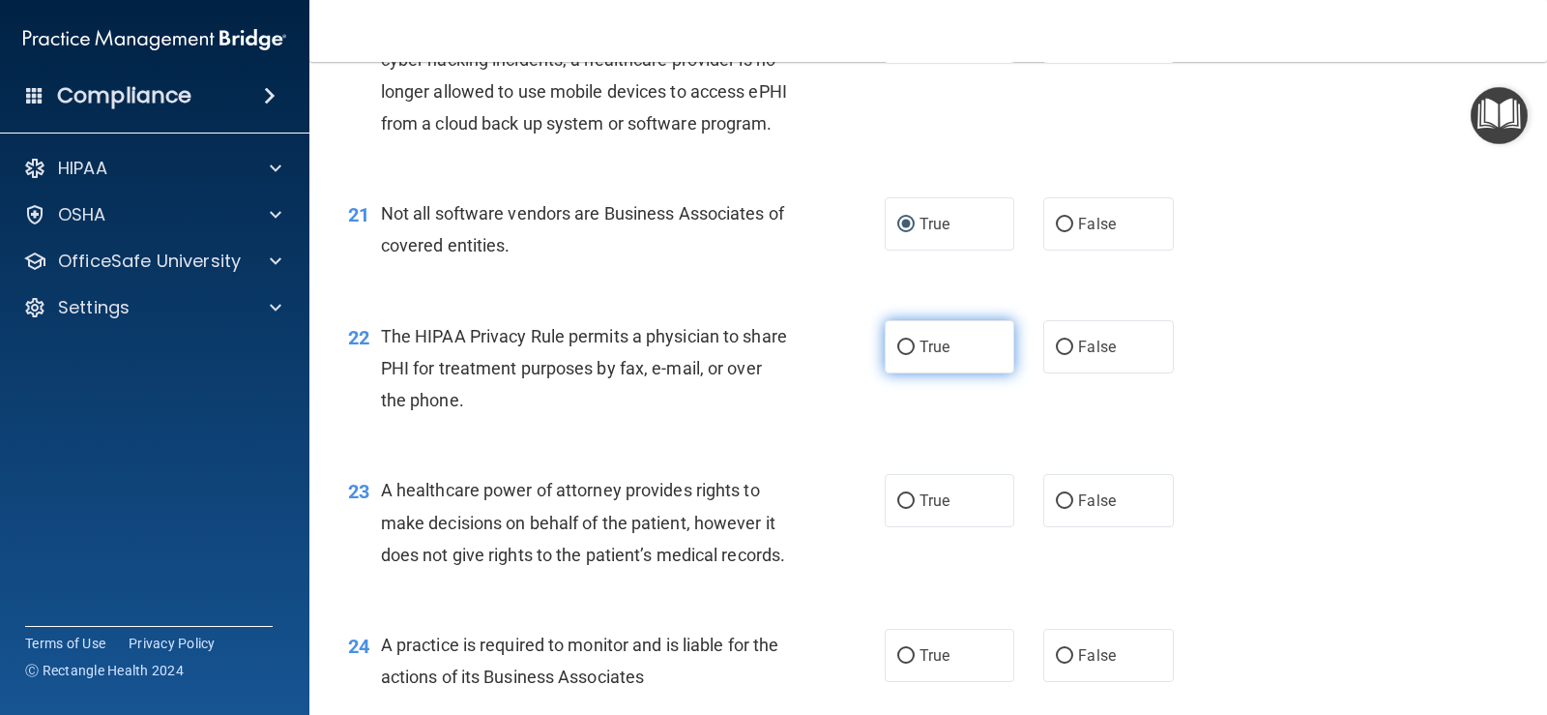
click at [897, 355] on input "True" at bounding box center [905, 347] width 17 height 15
radio input "true"
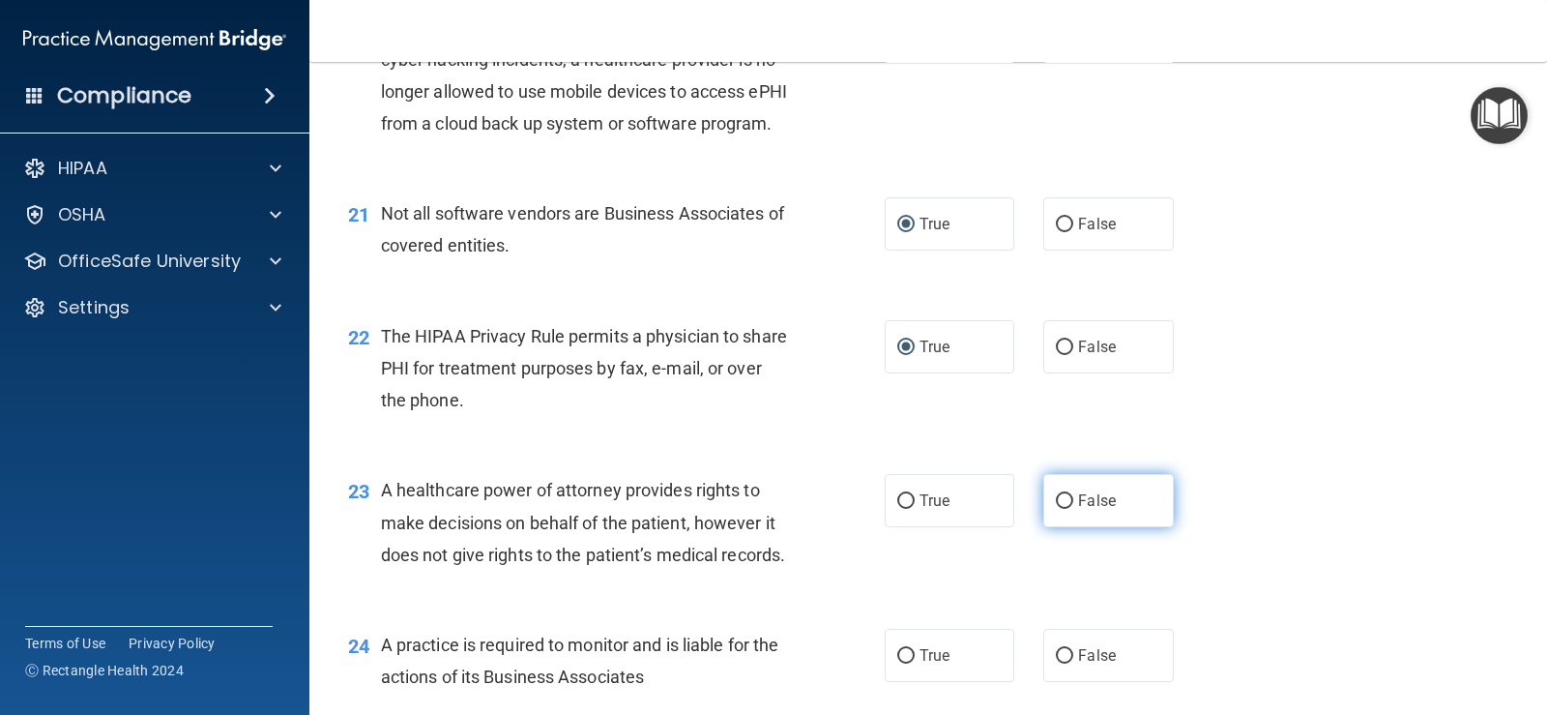
click at [1056, 509] on input "False" at bounding box center [1064, 501] width 17 height 15
radio input "true"
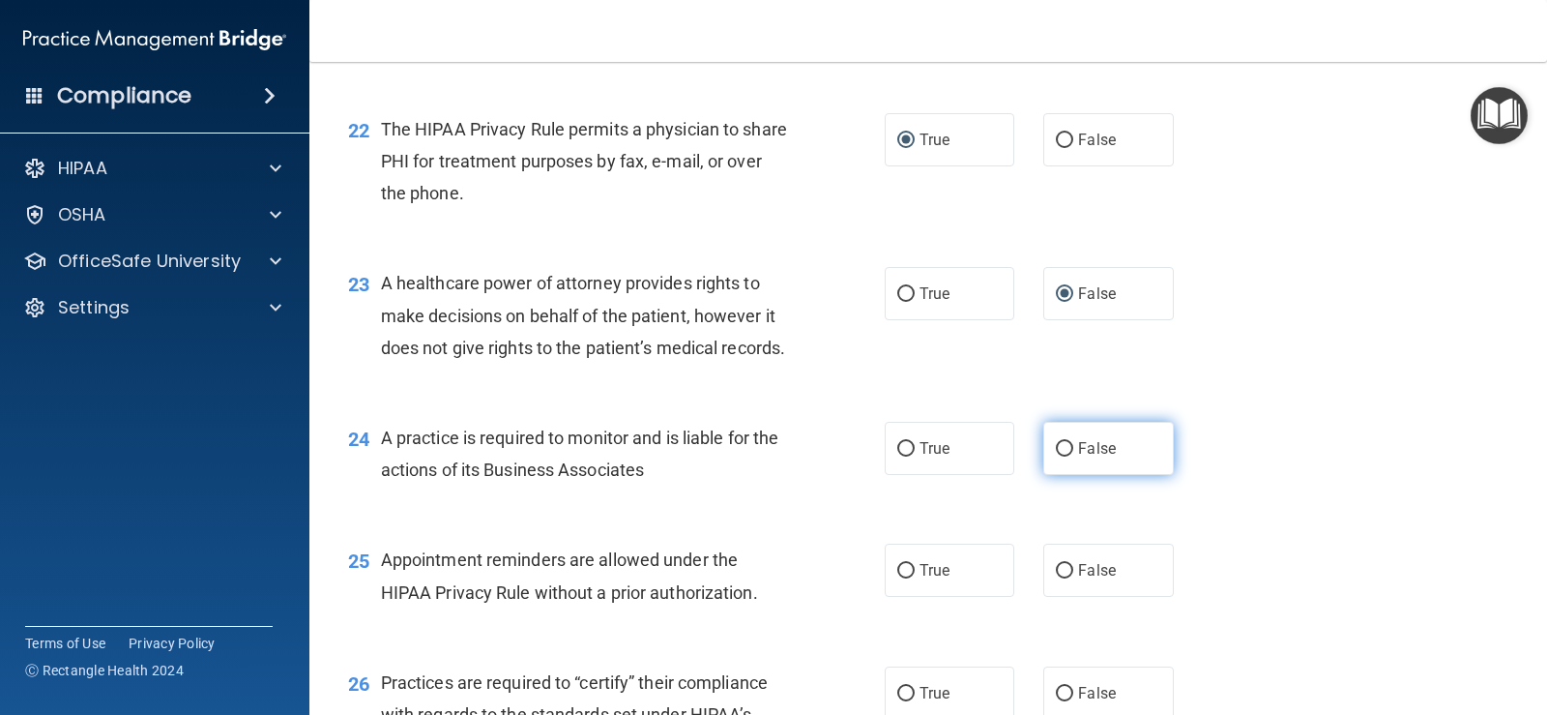
click at [1061, 456] on input "False" at bounding box center [1064, 449] width 17 height 15
radio input "true"
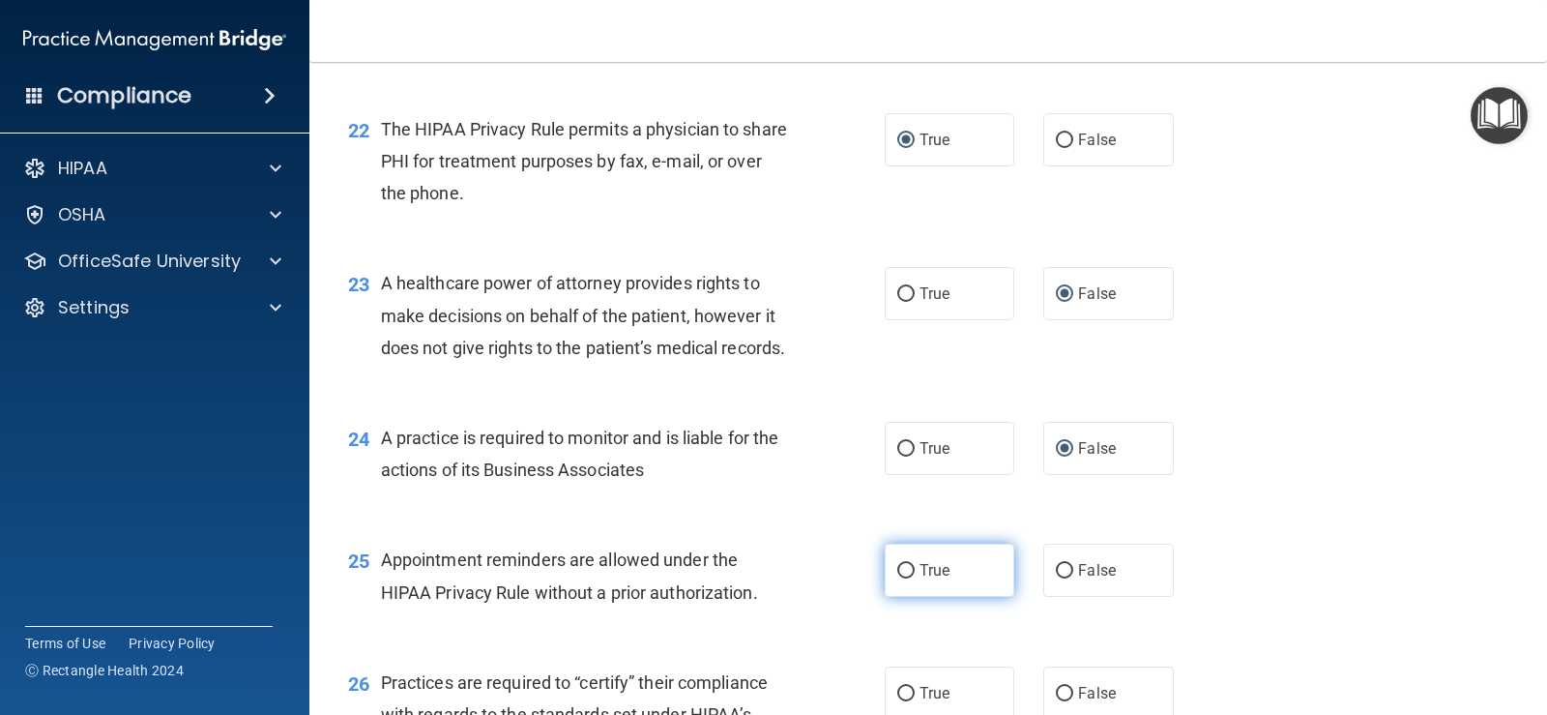
scroll to position [3714, 0]
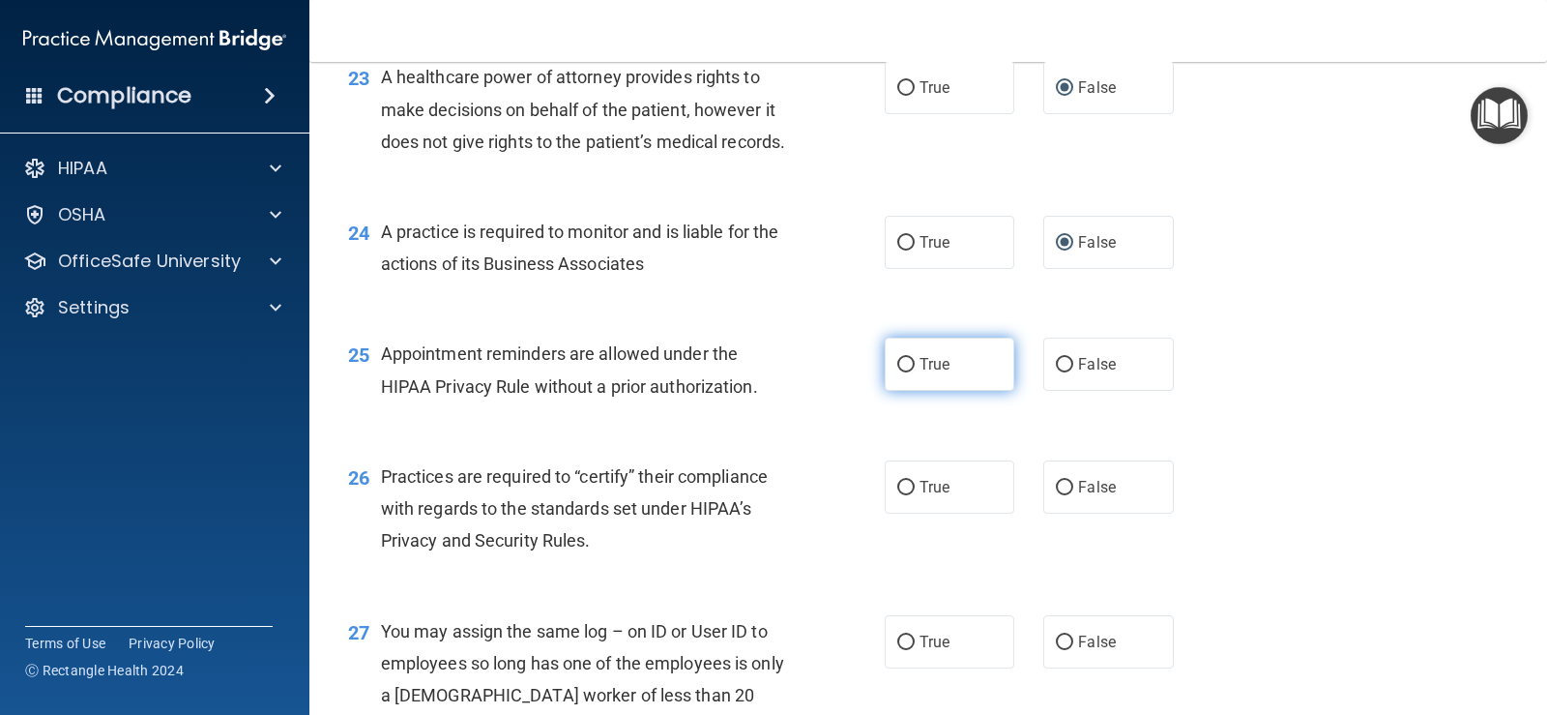
click at [898, 372] on input "True" at bounding box center [905, 365] width 17 height 15
radio input "true"
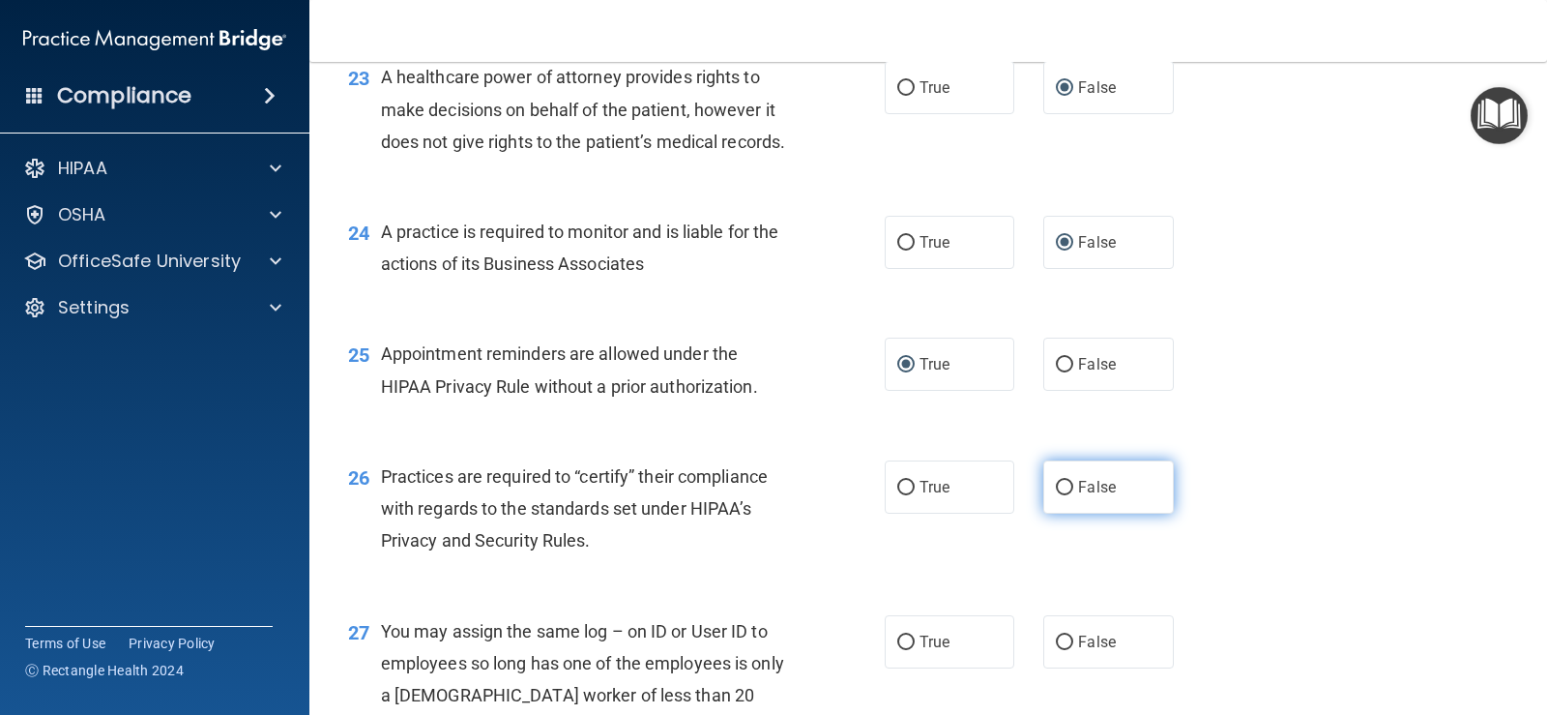
click at [1056, 495] on input "False" at bounding box center [1064, 488] width 17 height 15
radio input "true"
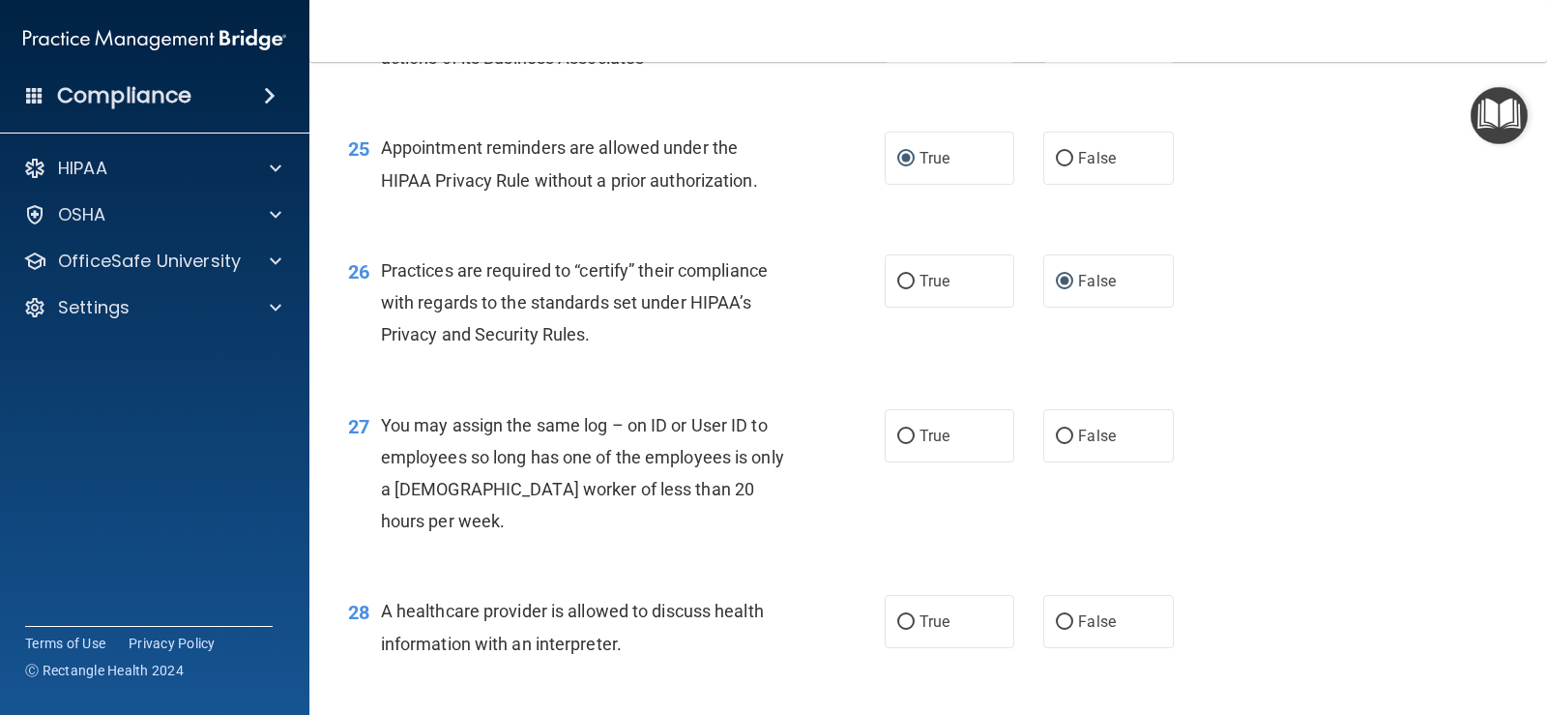
scroll to position [4023, 0]
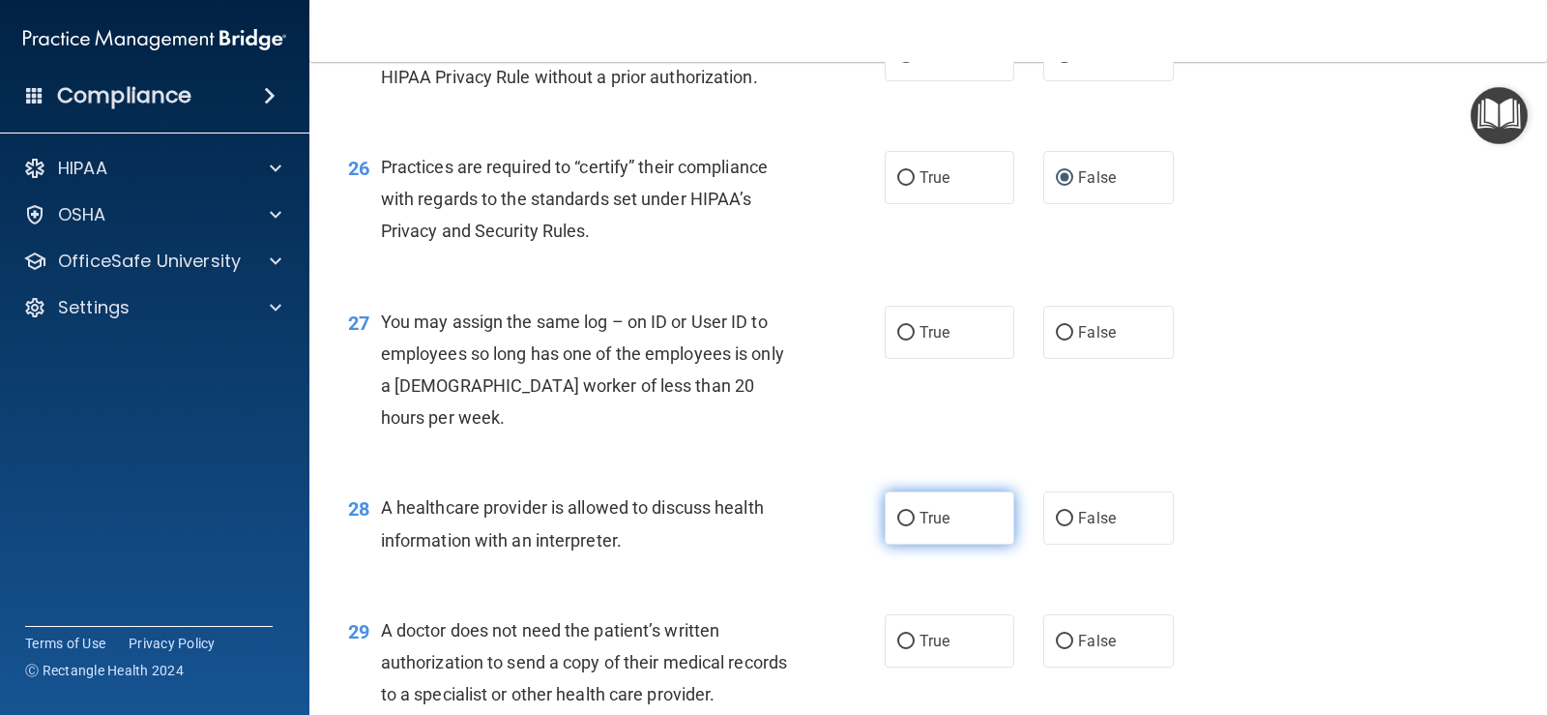
click at [903, 526] on input "True" at bounding box center [905, 519] width 17 height 15
radio input "true"
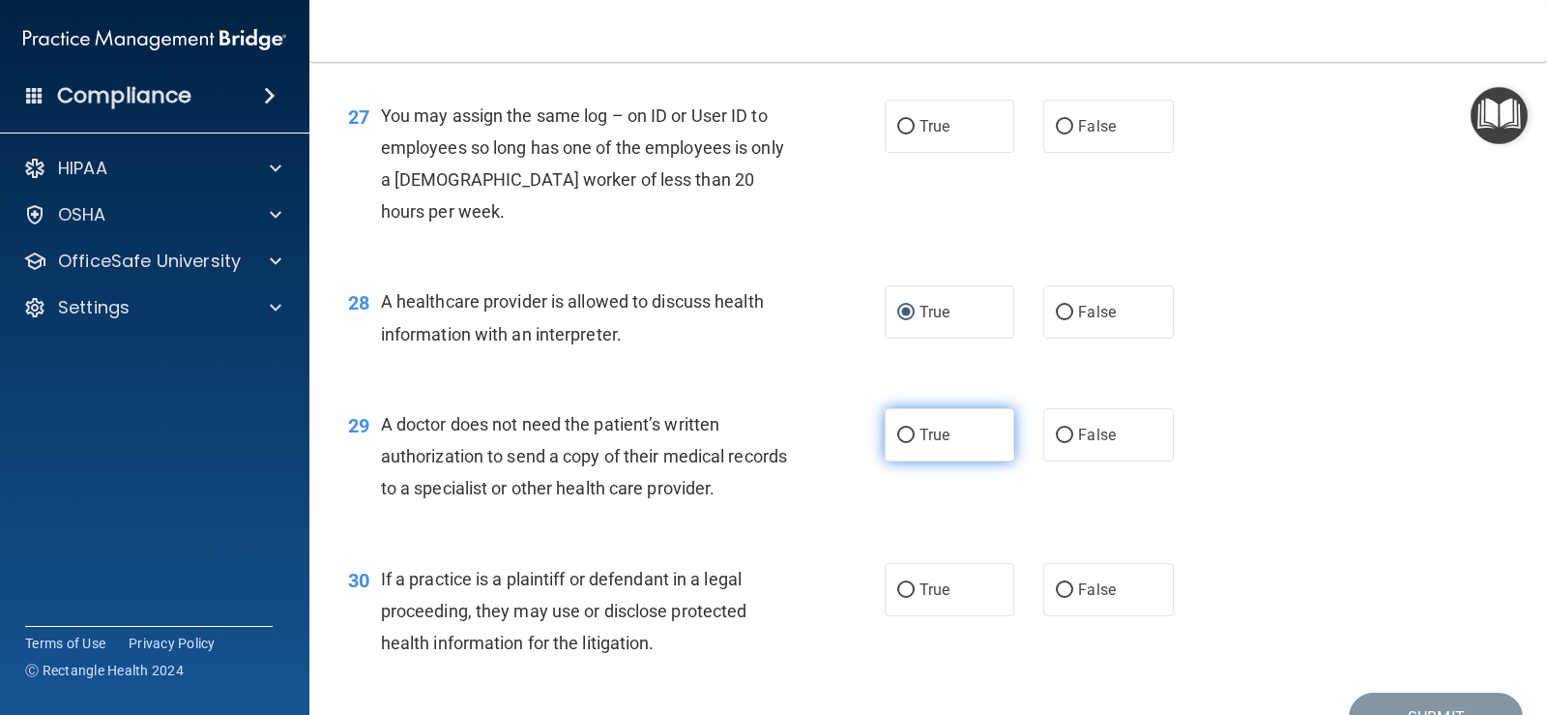
click at [898, 443] on input "True" at bounding box center [905, 435] width 17 height 15
radio input "true"
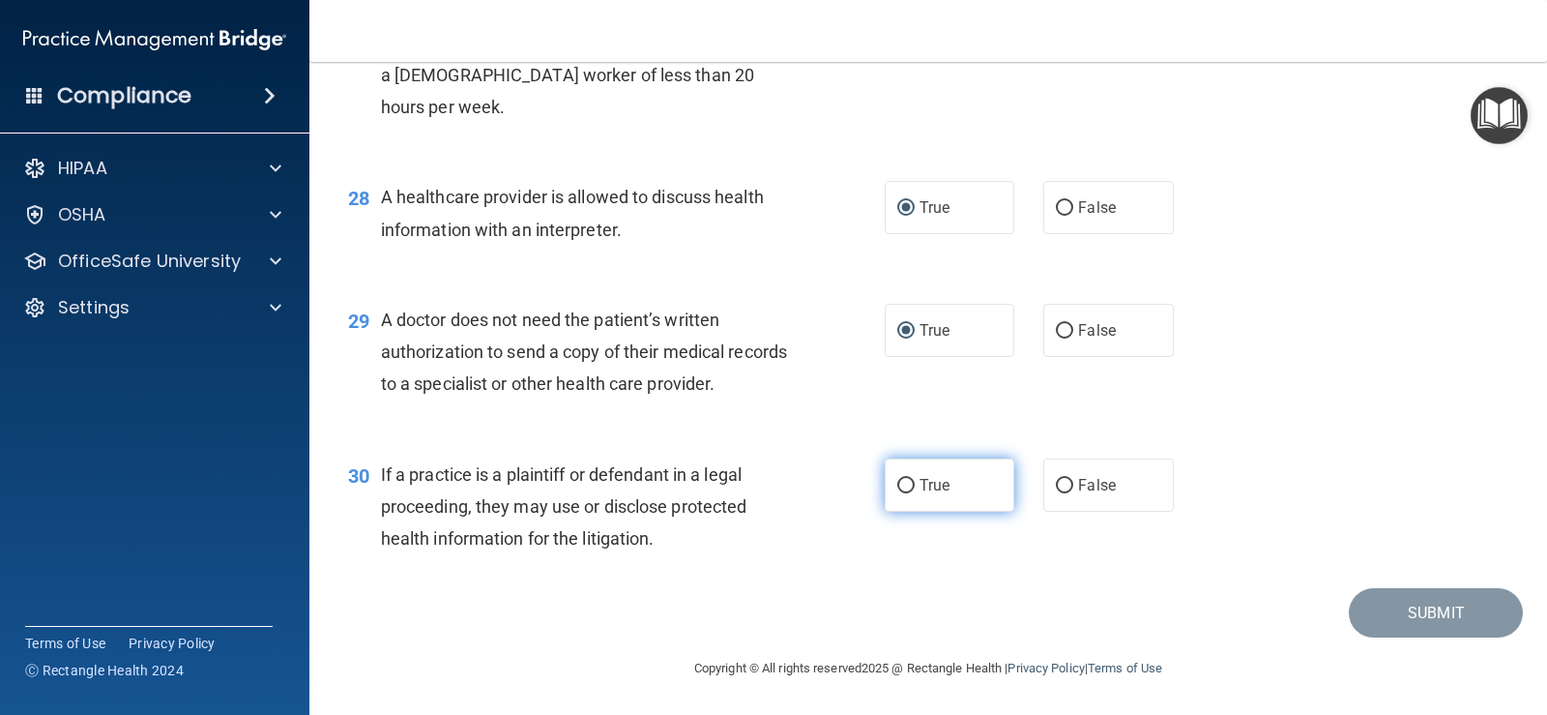
click at [897, 485] on input "True" at bounding box center [905, 486] width 17 height 15
radio input "true"
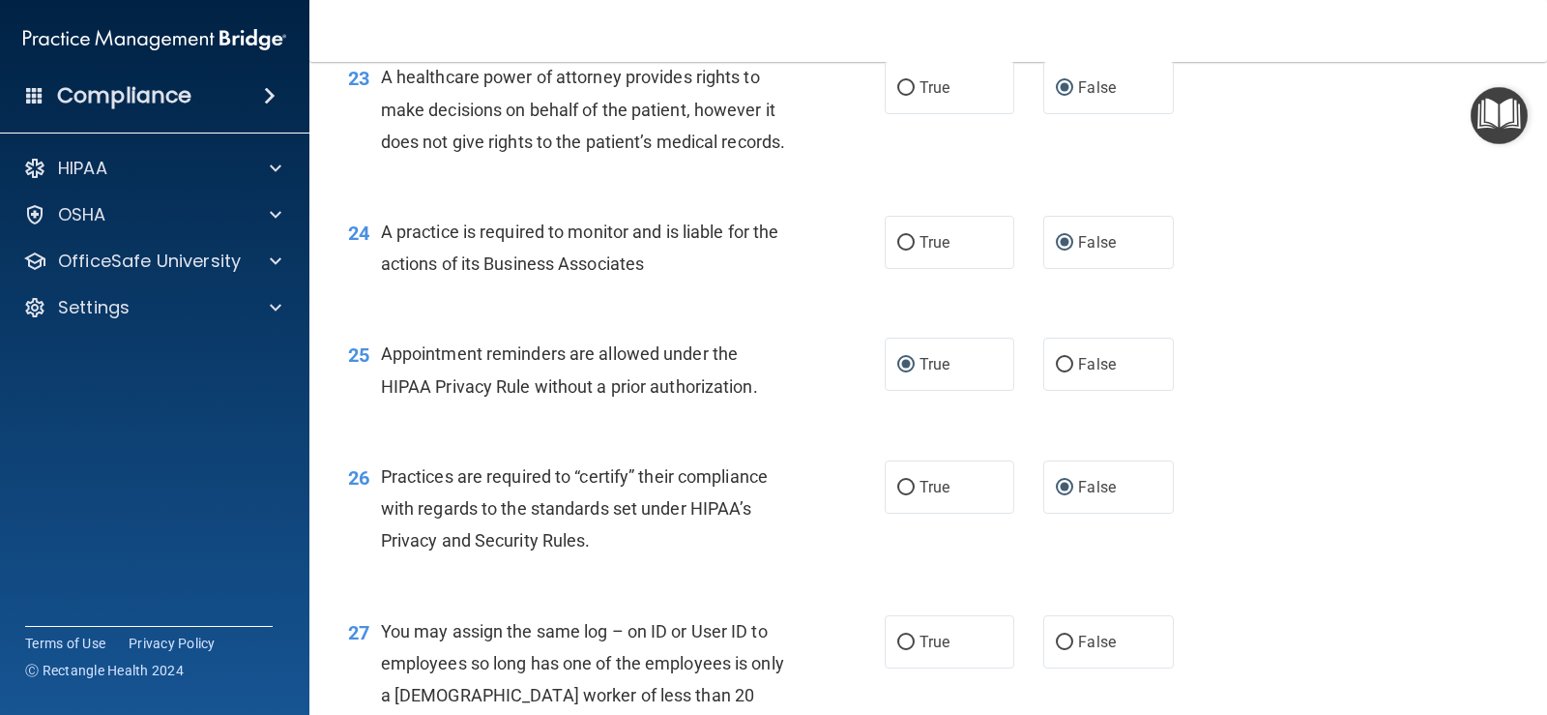
scroll to position [3817, 0]
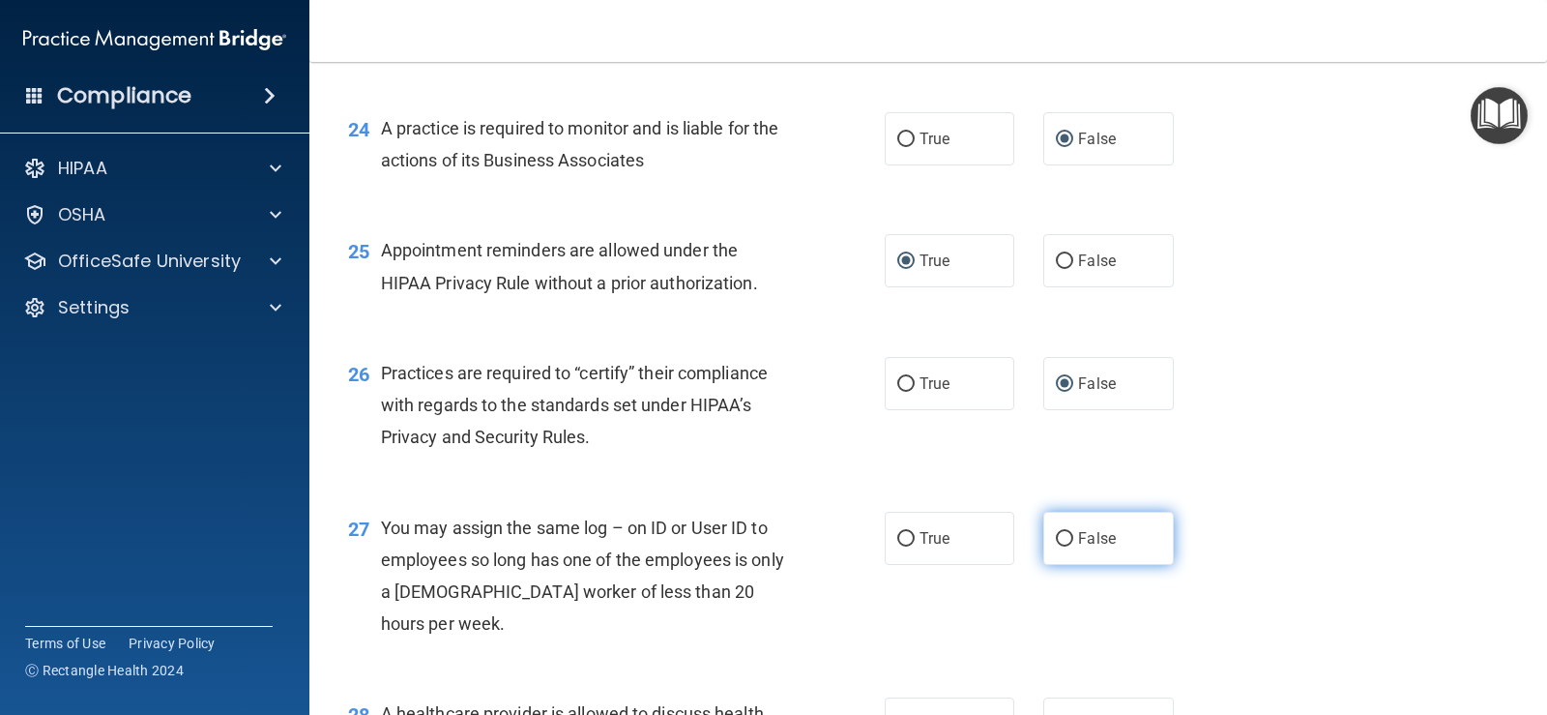
click at [1056, 546] on input "False" at bounding box center [1064, 539] width 17 height 15
radio input "true"
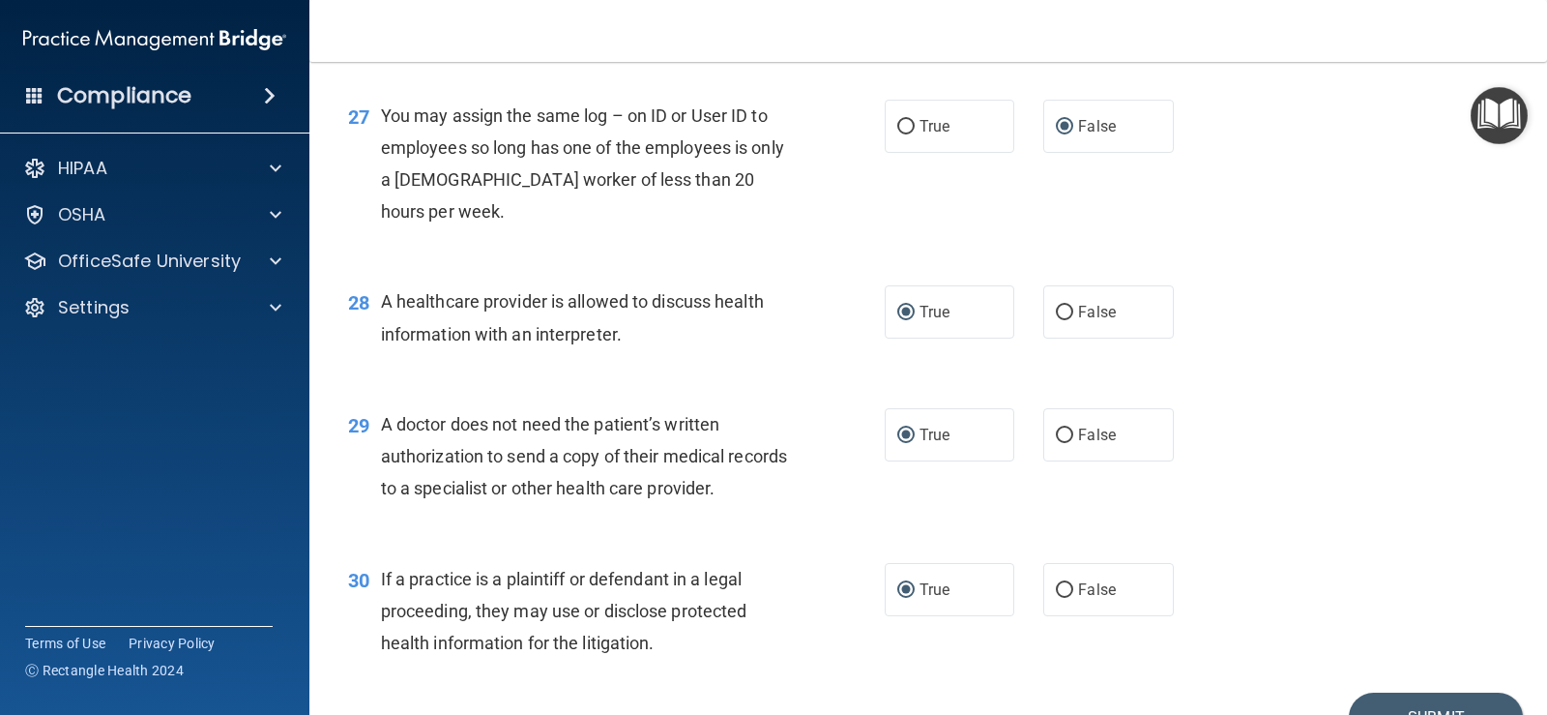
scroll to position [4429, 0]
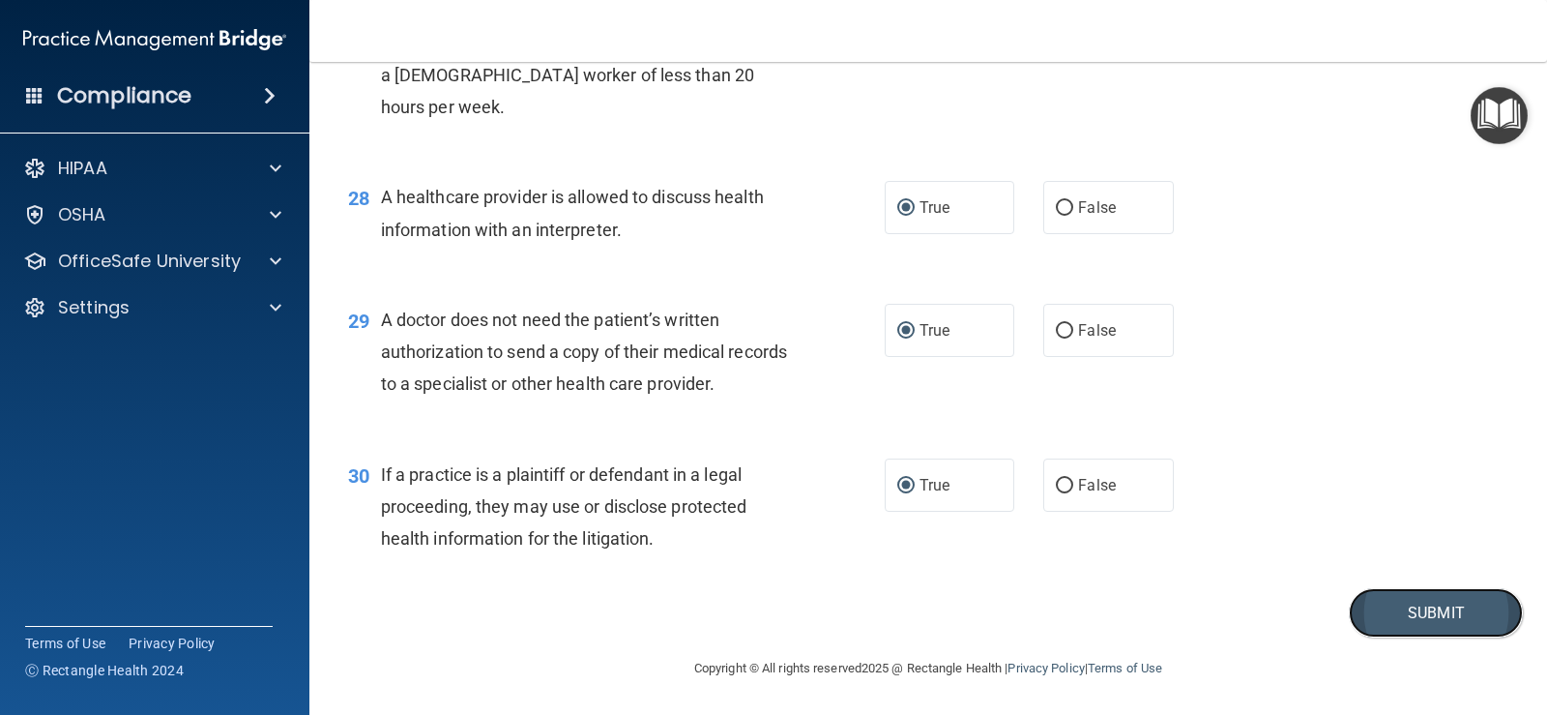
click at [1405, 610] on button "Submit" at bounding box center [1436, 612] width 174 height 49
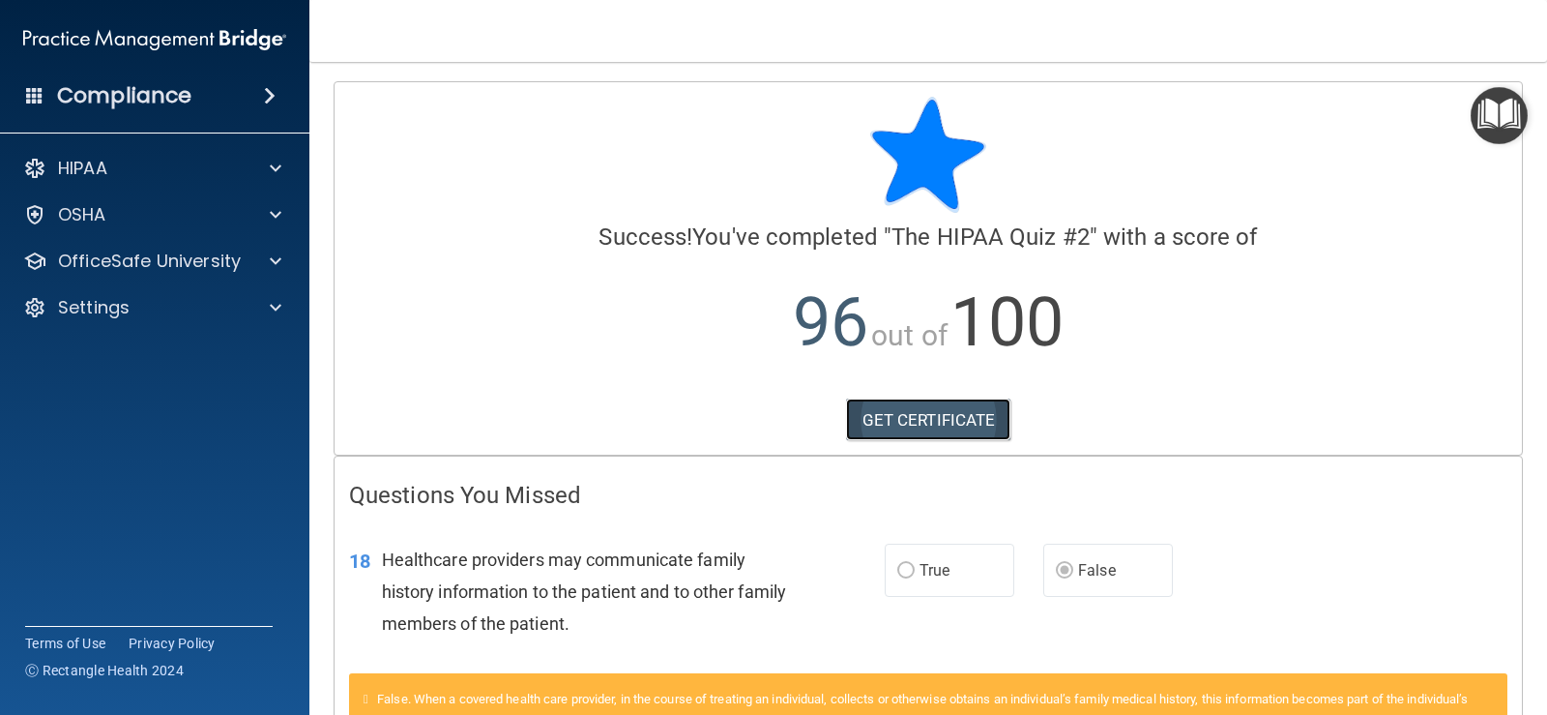
click at [969, 414] on link "GET CERTIFICATE" at bounding box center [928, 419] width 165 height 43
click at [1495, 120] on img "Open Resource Center" at bounding box center [1499, 115] width 57 height 57
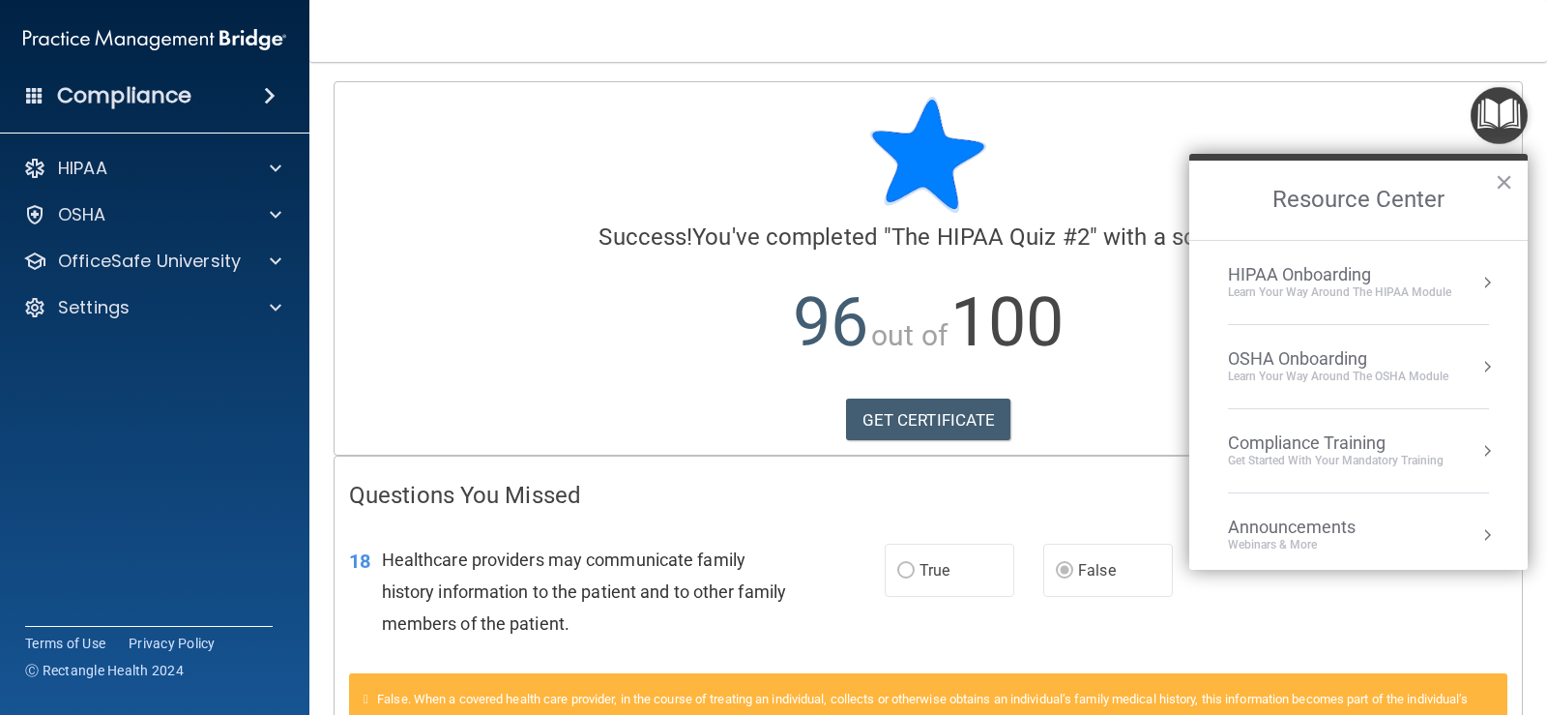
click at [1314, 444] on div "Compliance Training" at bounding box center [1336, 442] width 216 height 21
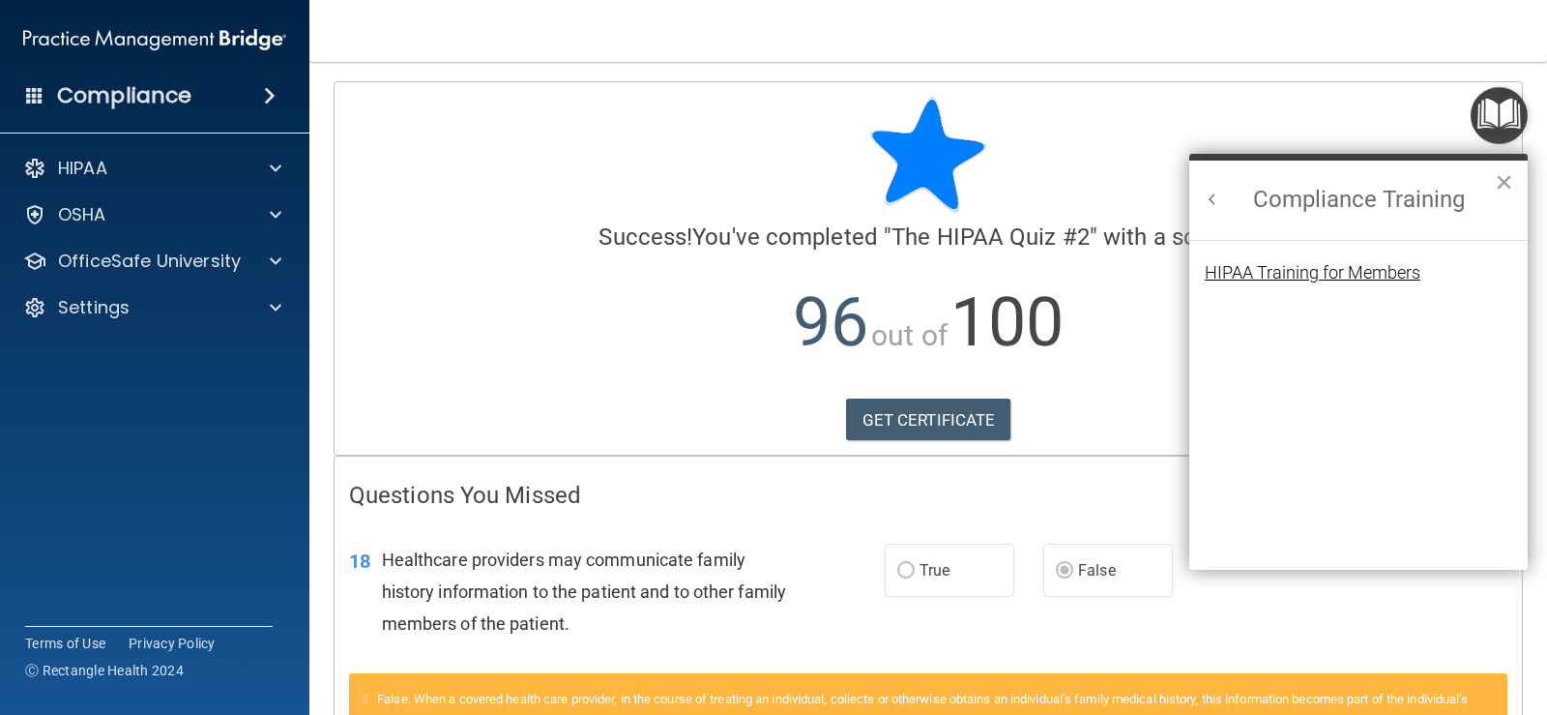
click at [1302, 265] on div "HIPAA Training for Members" at bounding box center [1313, 272] width 216 height 17
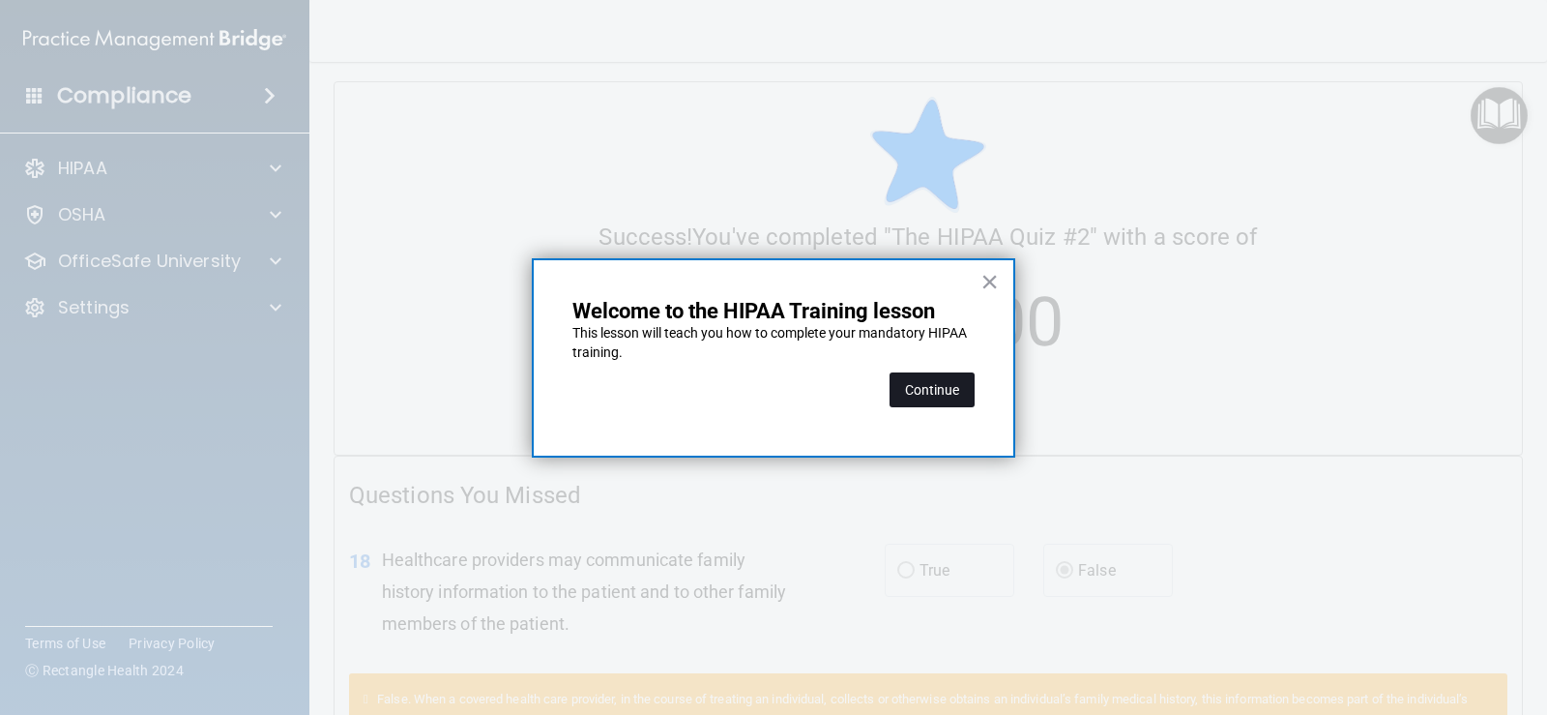
click at [945, 383] on button "Continue" at bounding box center [932, 389] width 85 height 35
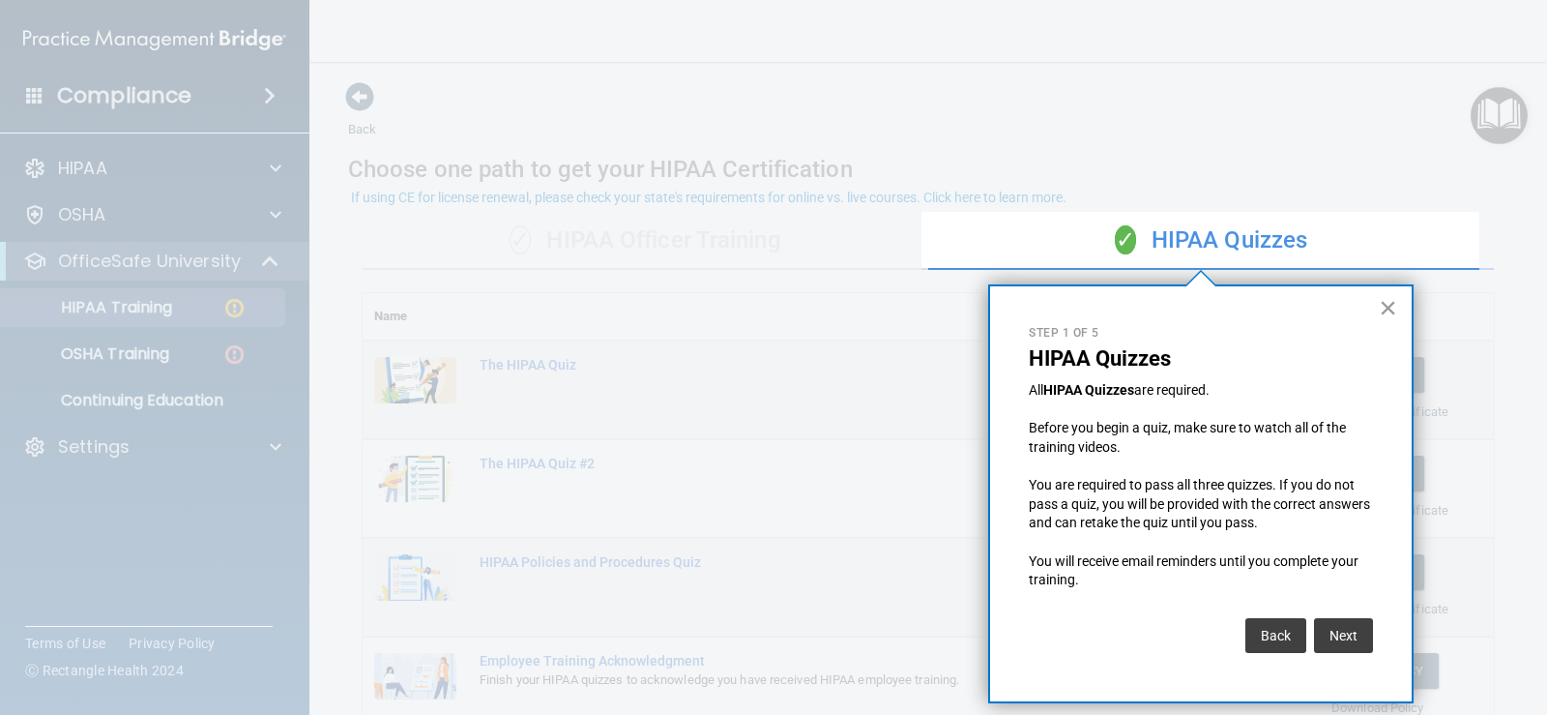
click at [1389, 296] on button "×" at bounding box center [1388, 307] width 18 height 31
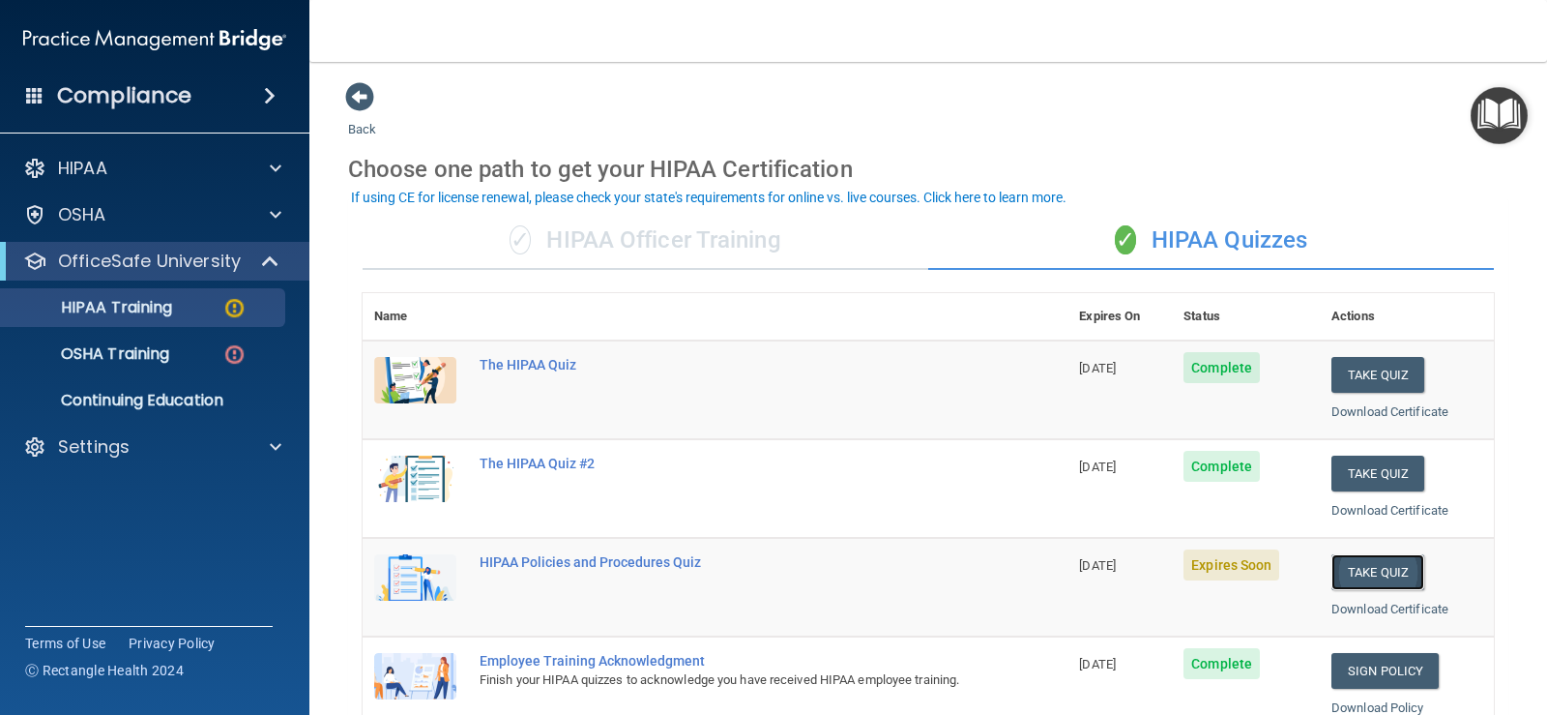
click at [1354, 570] on button "Take Quiz" at bounding box center [1378, 572] width 93 height 36
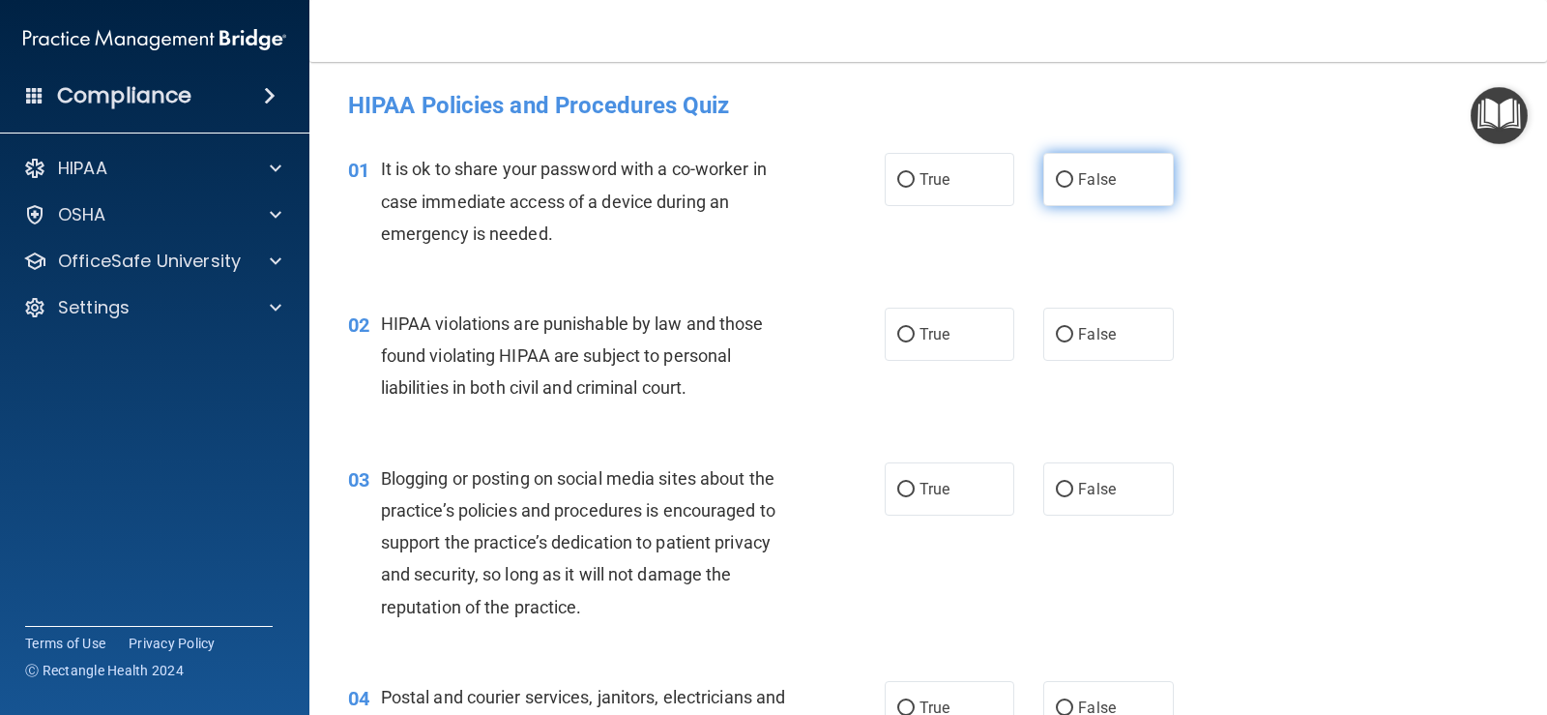
click at [1057, 162] on label "False" at bounding box center [1109, 179] width 130 height 53
click at [1057, 173] on input "False" at bounding box center [1064, 180] width 17 height 15
radio input "true"
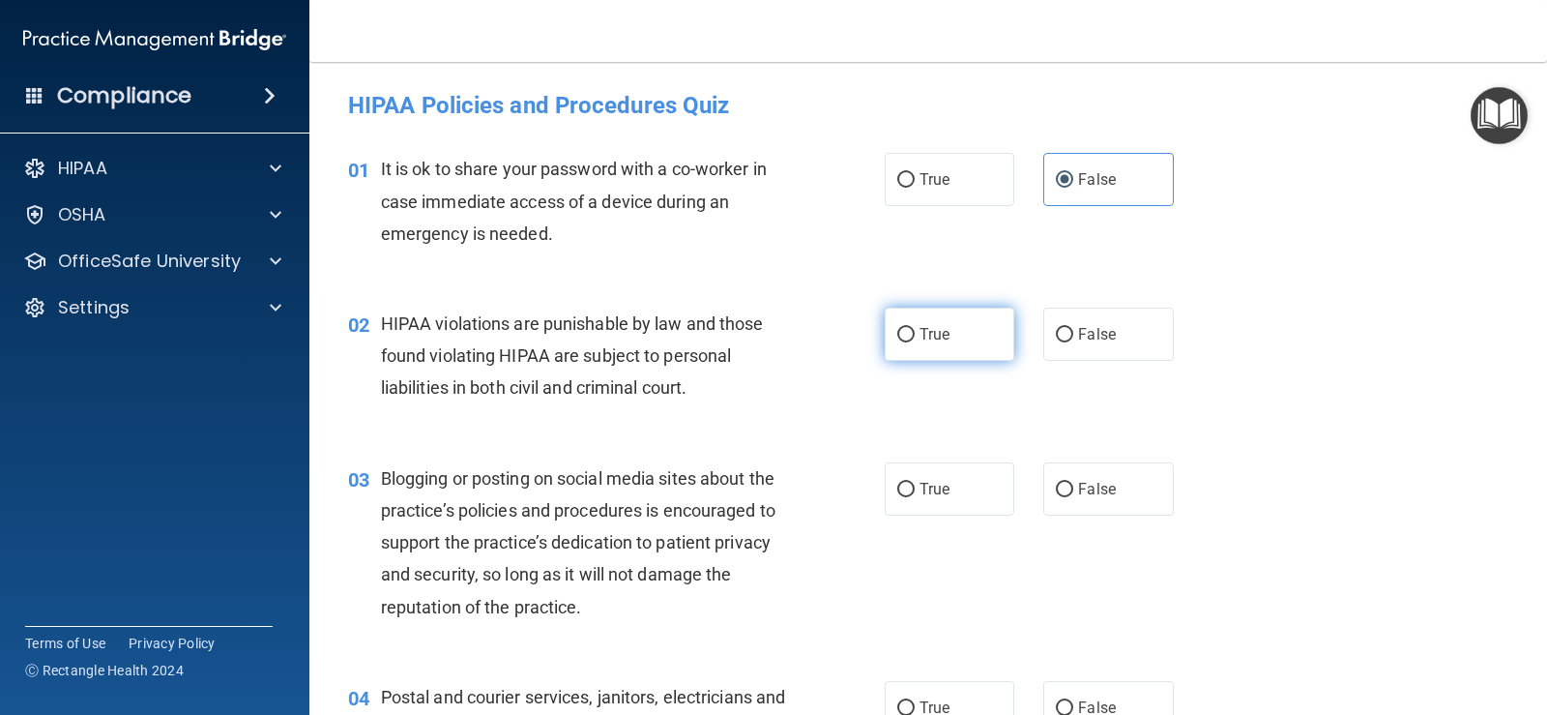
click at [900, 343] on label "True" at bounding box center [950, 334] width 130 height 53
click at [900, 342] on input "True" at bounding box center [905, 335] width 17 height 15
radio input "true"
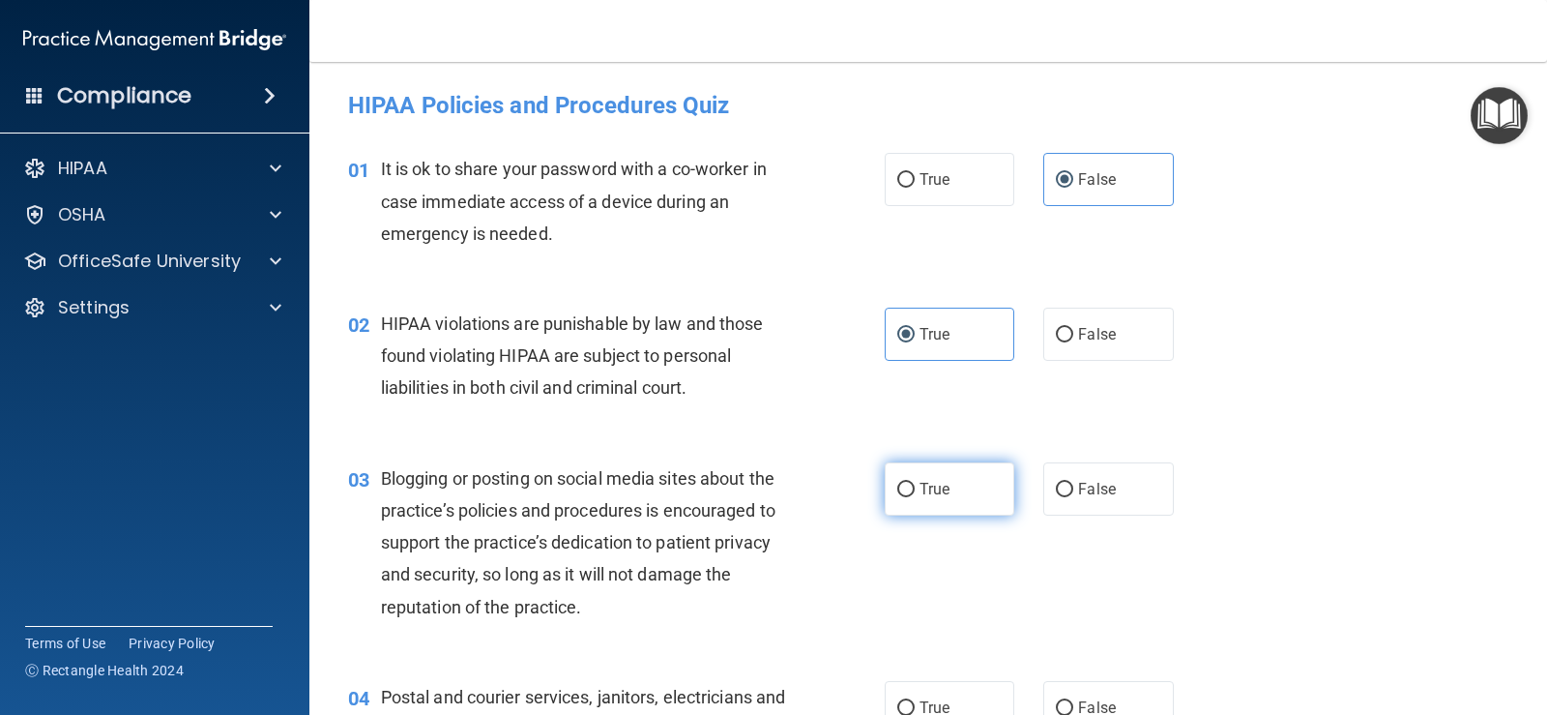
click at [897, 490] on input "True" at bounding box center [905, 490] width 17 height 15
radio input "true"
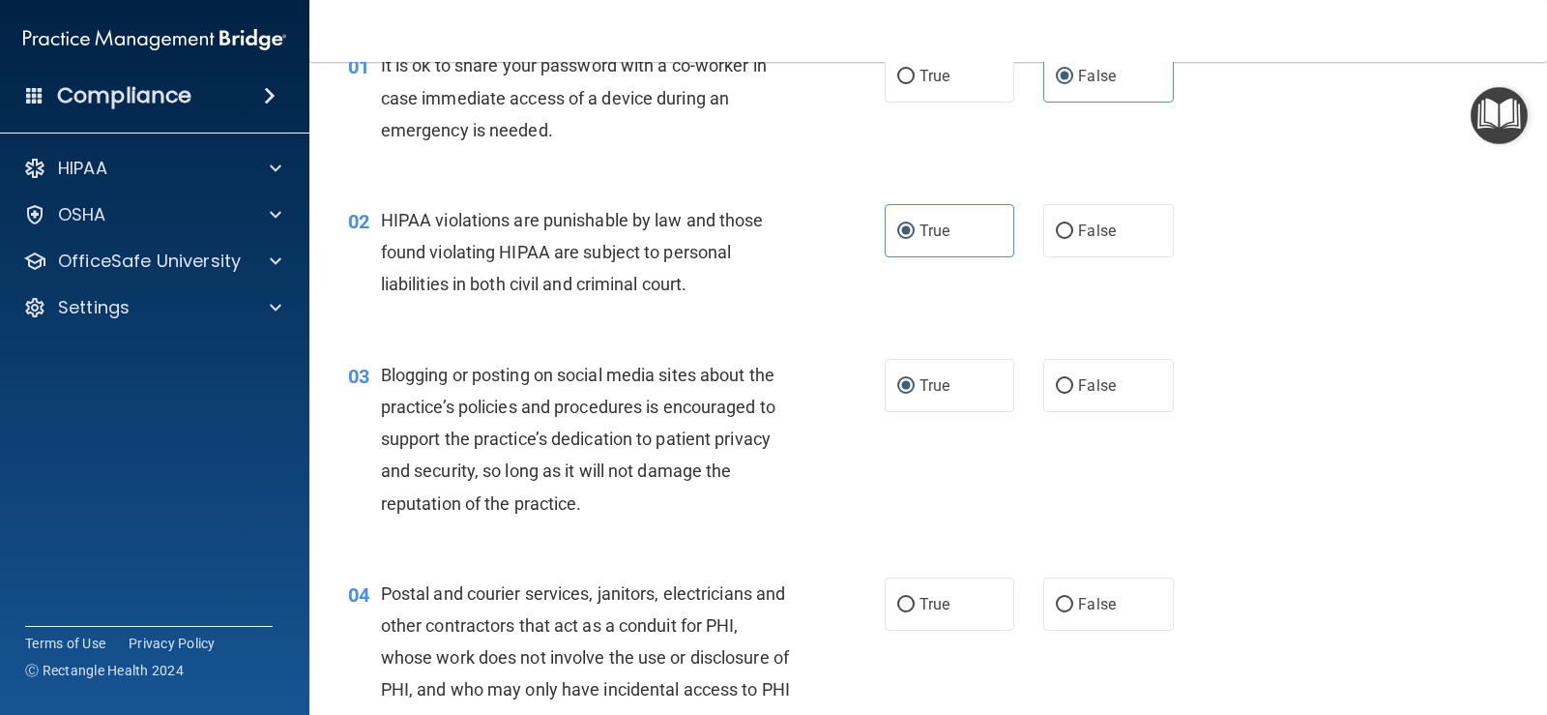
scroll to position [206, 0]
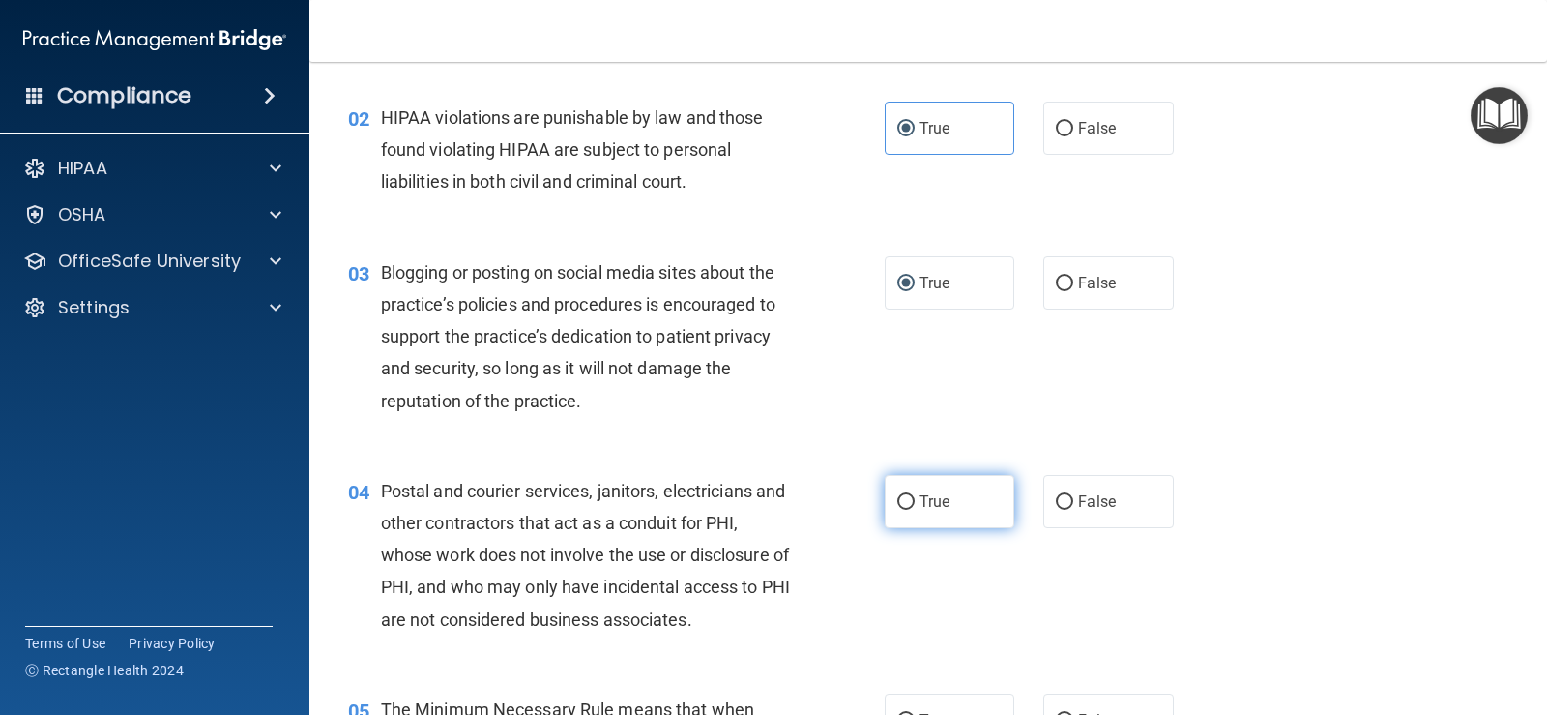
click at [897, 508] on input "True" at bounding box center [905, 502] width 17 height 15
radio input "true"
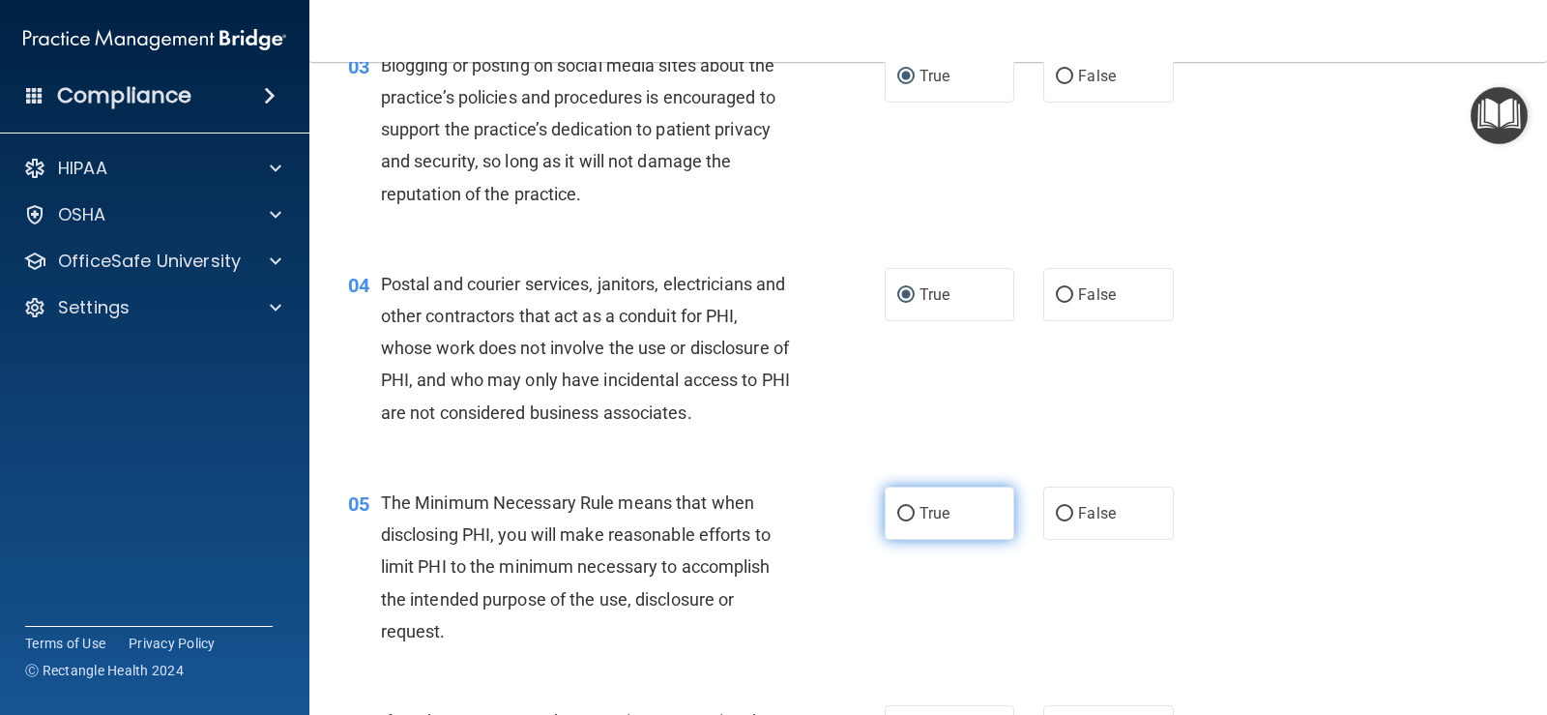
click at [904, 534] on label "True" at bounding box center [950, 512] width 130 height 53
click at [904, 521] on input "True" at bounding box center [905, 514] width 17 height 15
radio input "true"
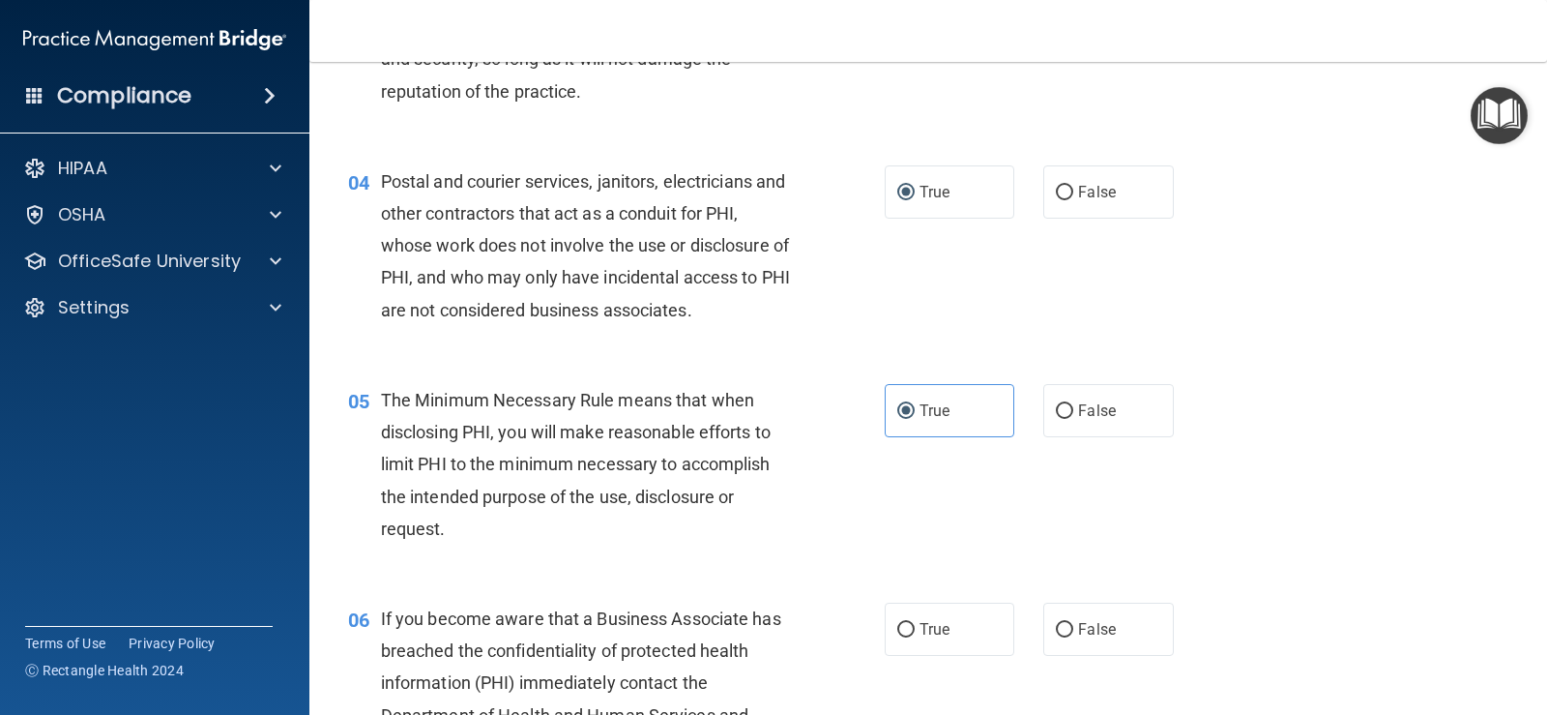
scroll to position [619, 0]
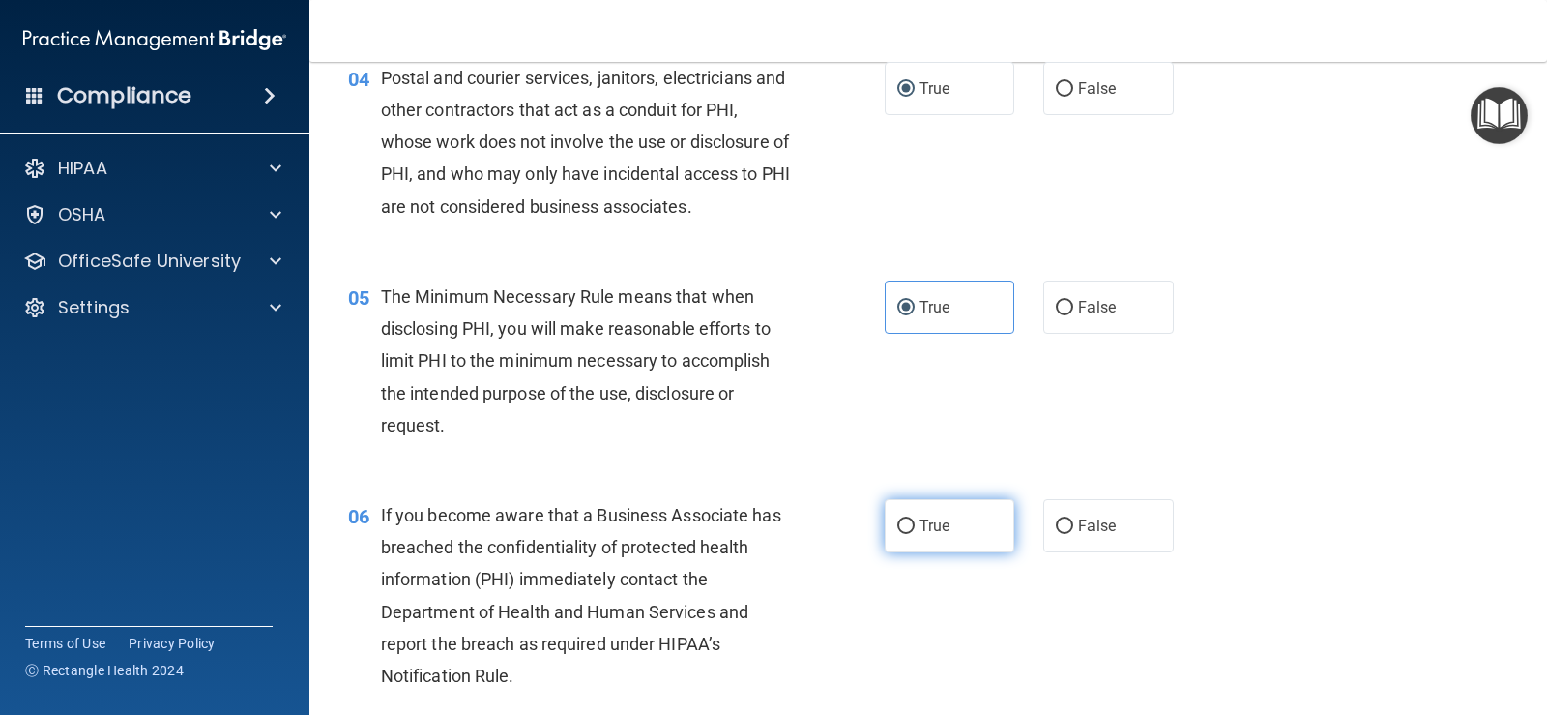
click at [920, 524] on span "True" at bounding box center [935, 525] width 30 height 18
click at [915, 524] on input "True" at bounding box center [905, 526] width 17 height 15
radio input "true"
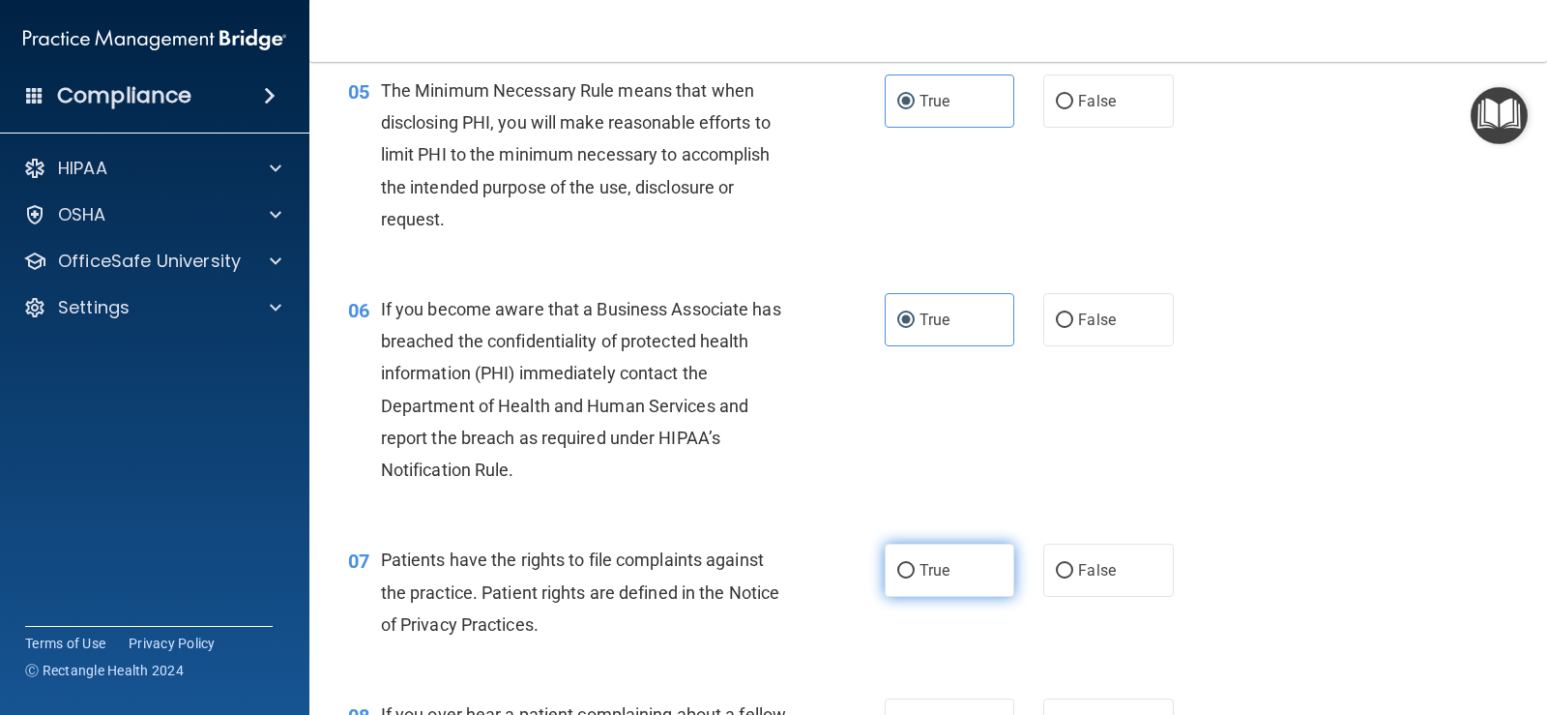
click at [897, 566] on input "True" at bounding box center [905, 571] width 17 height 15
radio input "true"
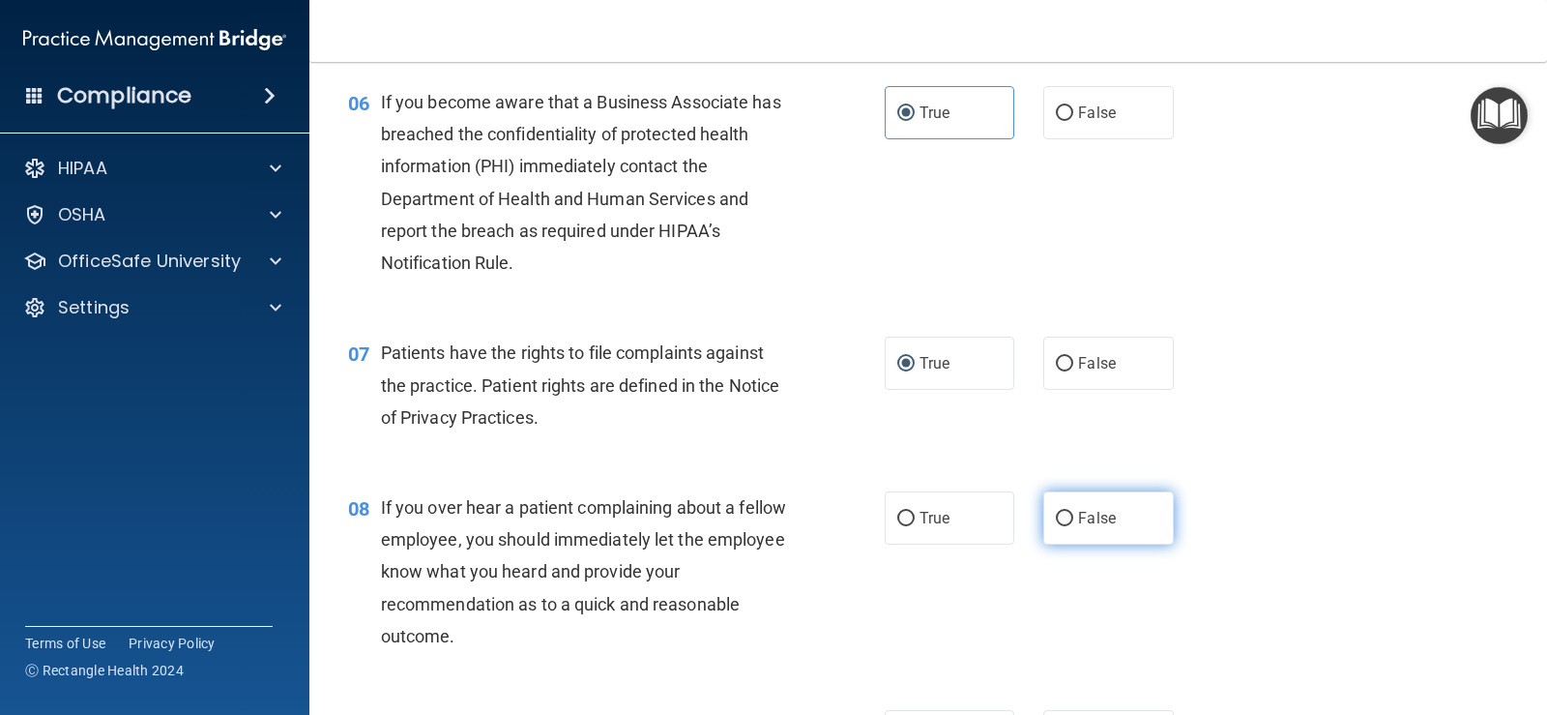
click at [1056, 512] on input "False" at bounding box center [1064, 519] width 17 height 15
radio input "true"
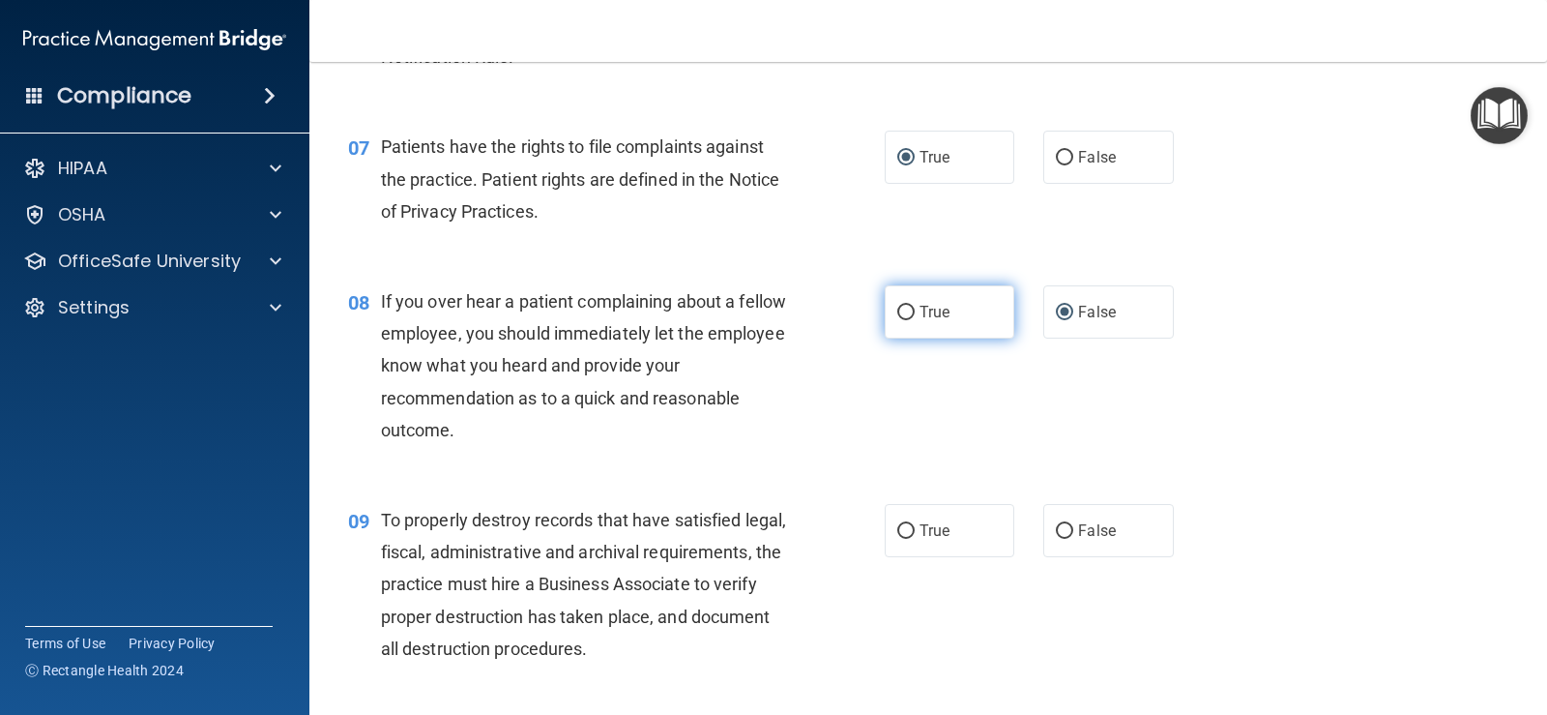
click at [900, 309] on input "True" at bounding box center [905, 313] width 17 height 15
radio input "true"
radio input "false"
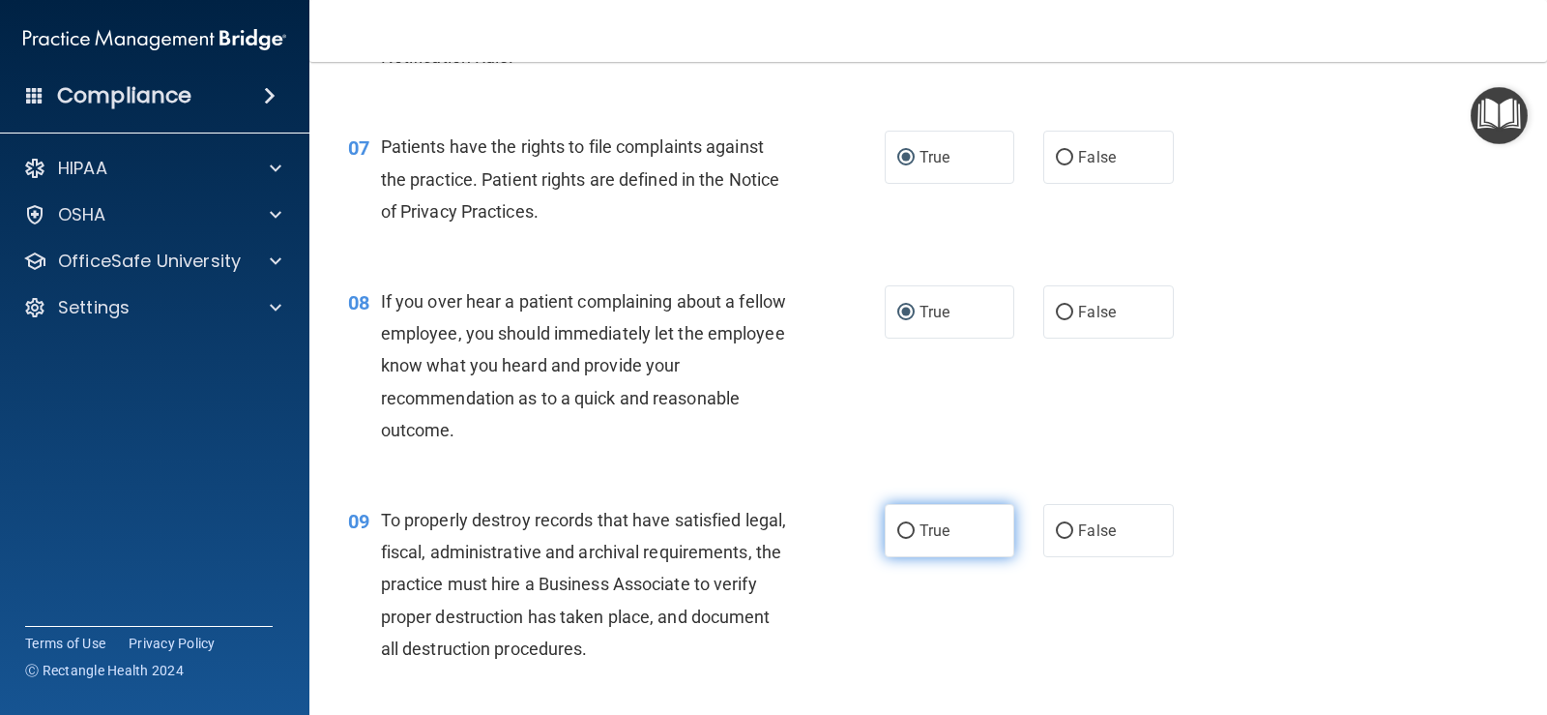
click at [897, 527] on input "True" at bounding box center [905, 531] width 17 height 15
radio input "true"
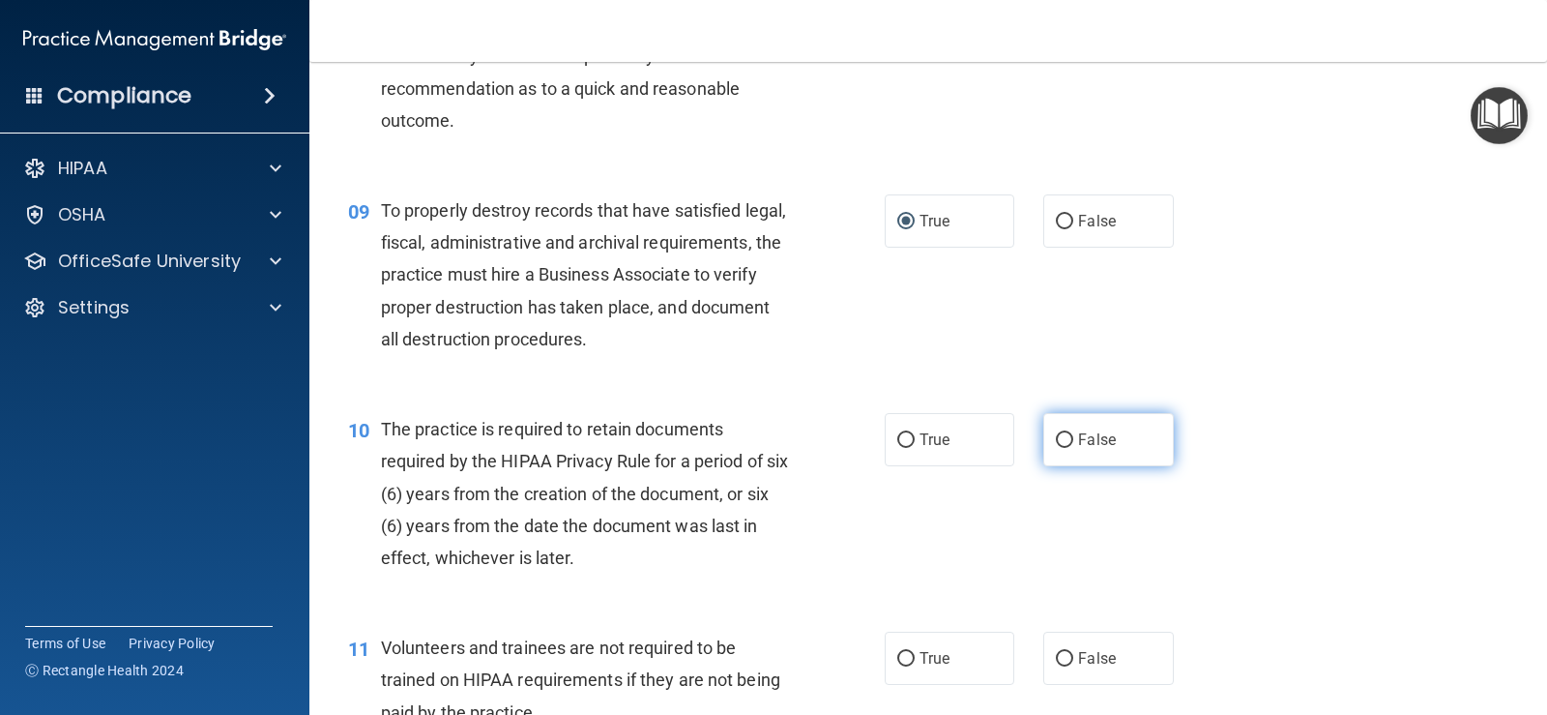
click at [1057, 433] on input "False" at bounding box center [1064, 440] width 17 height 15
radio input "true"
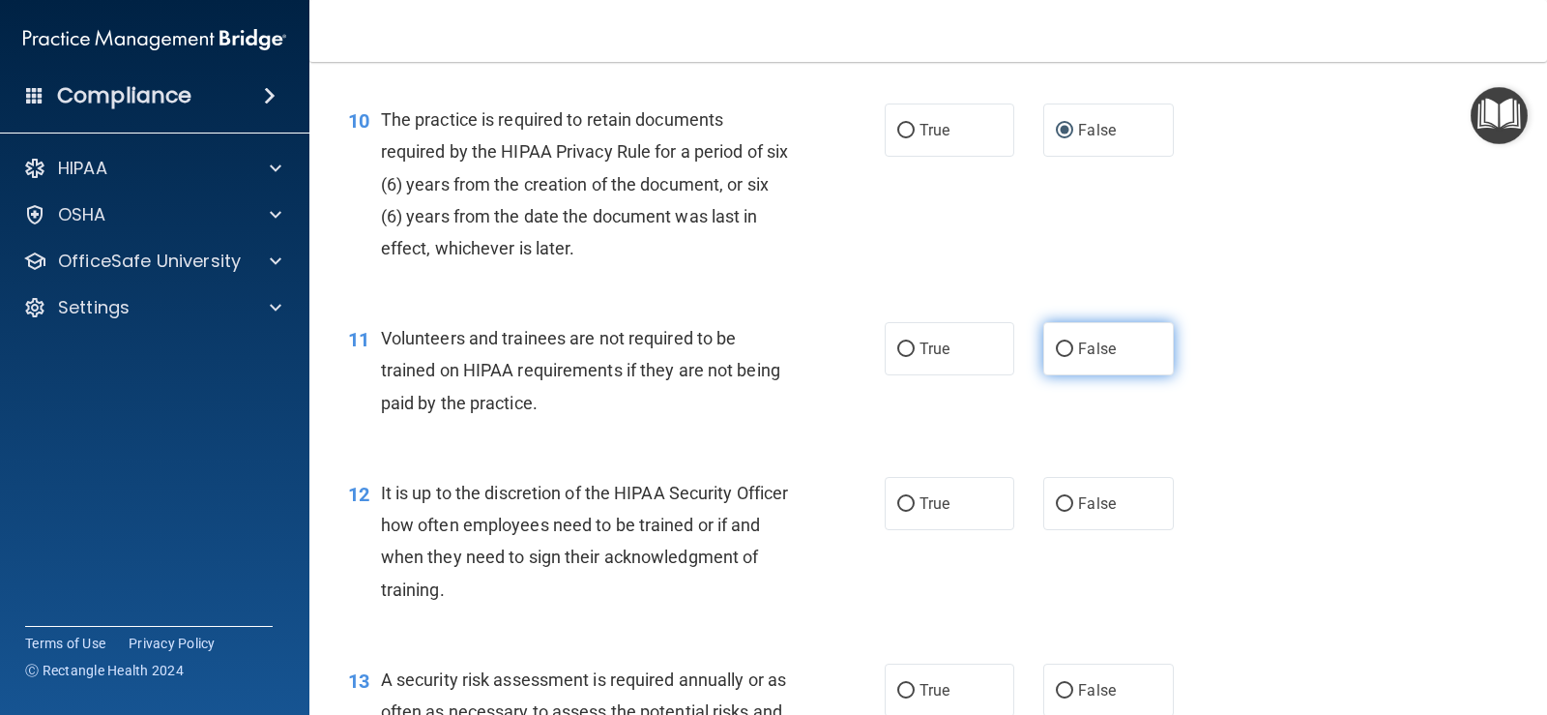
click at [1064, 348] on input "False" at bounding box center [1064, 349] width 17 height 15
radio input "true"
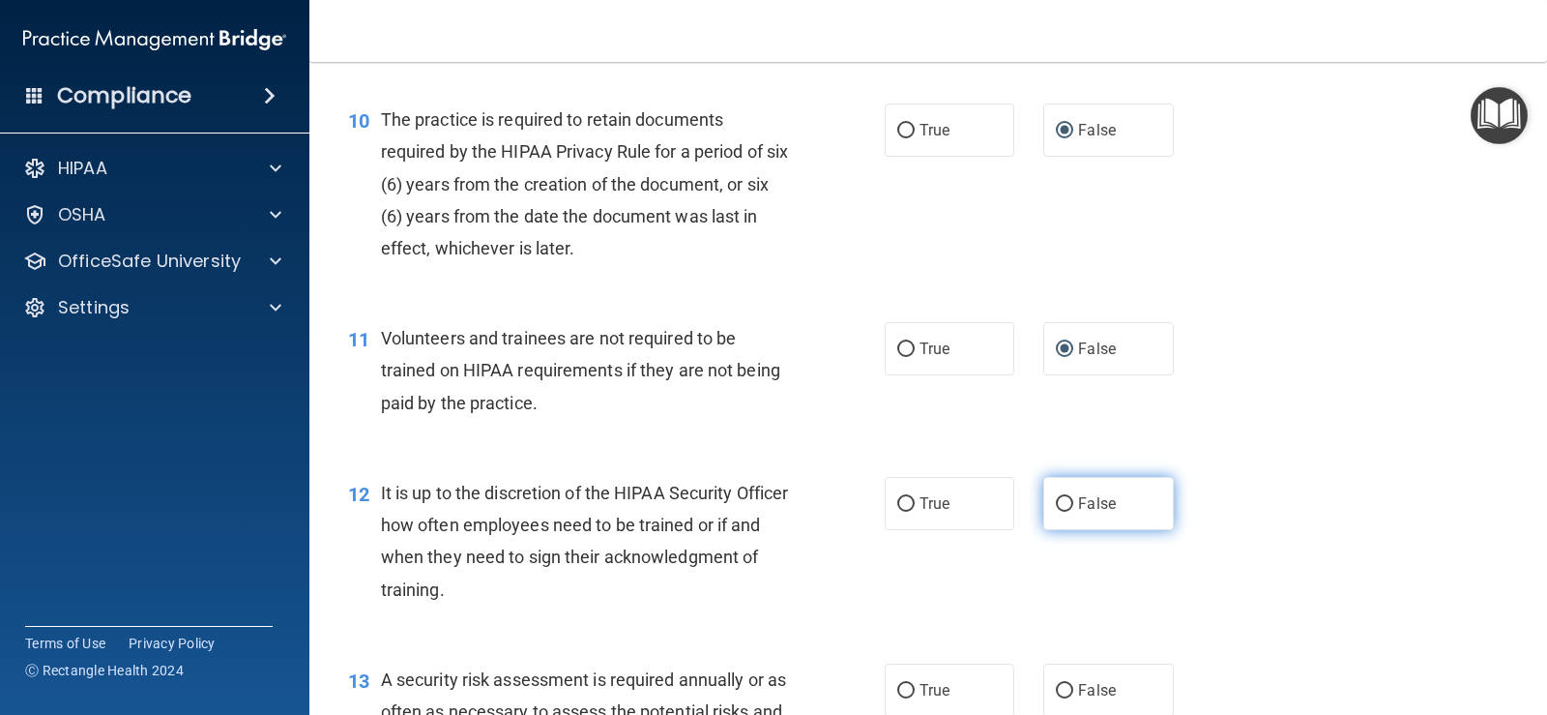
click at [1078, 512] on span "False" at bounding box center [1097, 503] width 38 height 18
click at [1070, 512] on input "False" at bounding box center [1064, 504] width 17 height 15
radio input "true"
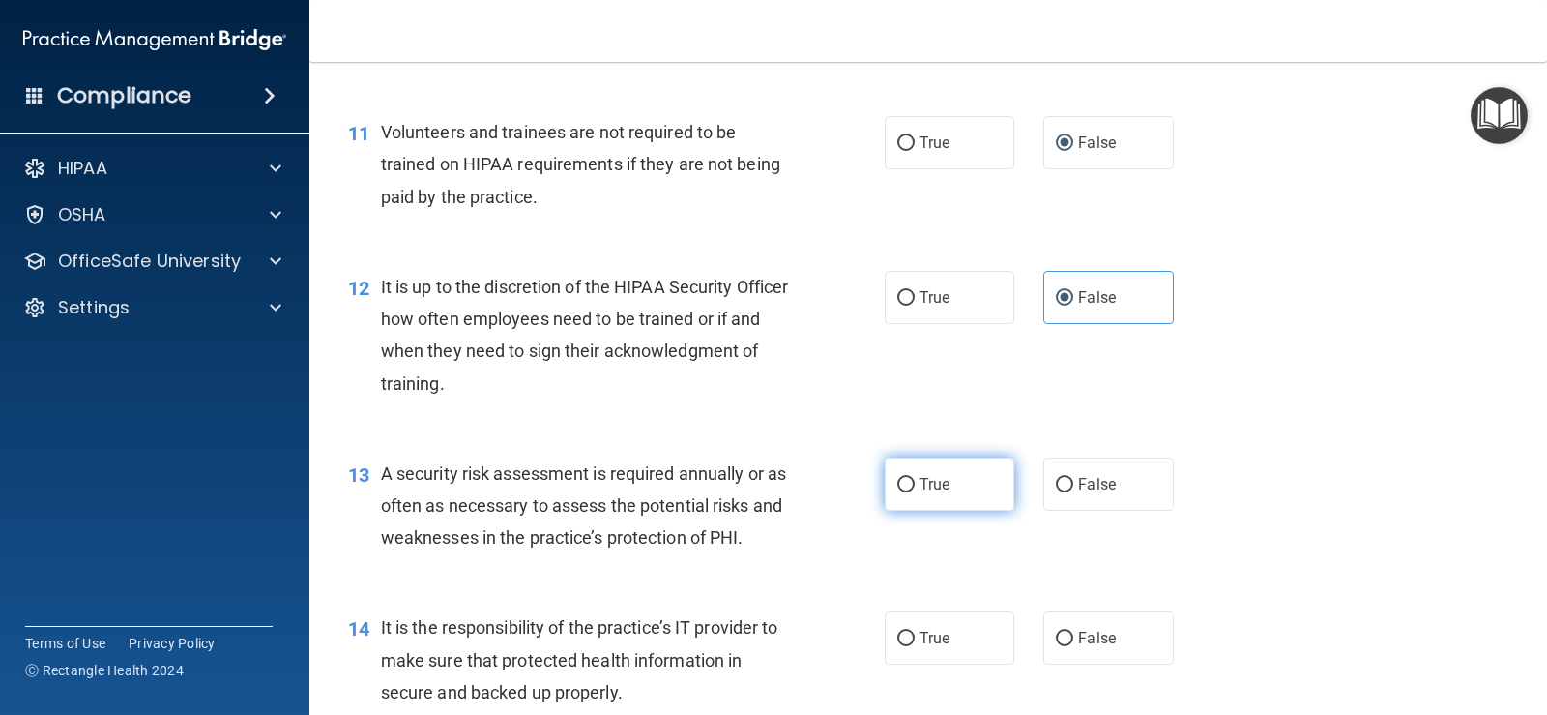
click at [904, 485] on input "True" at bounding box center [905, 485] width 17 height 15
radio input "true"
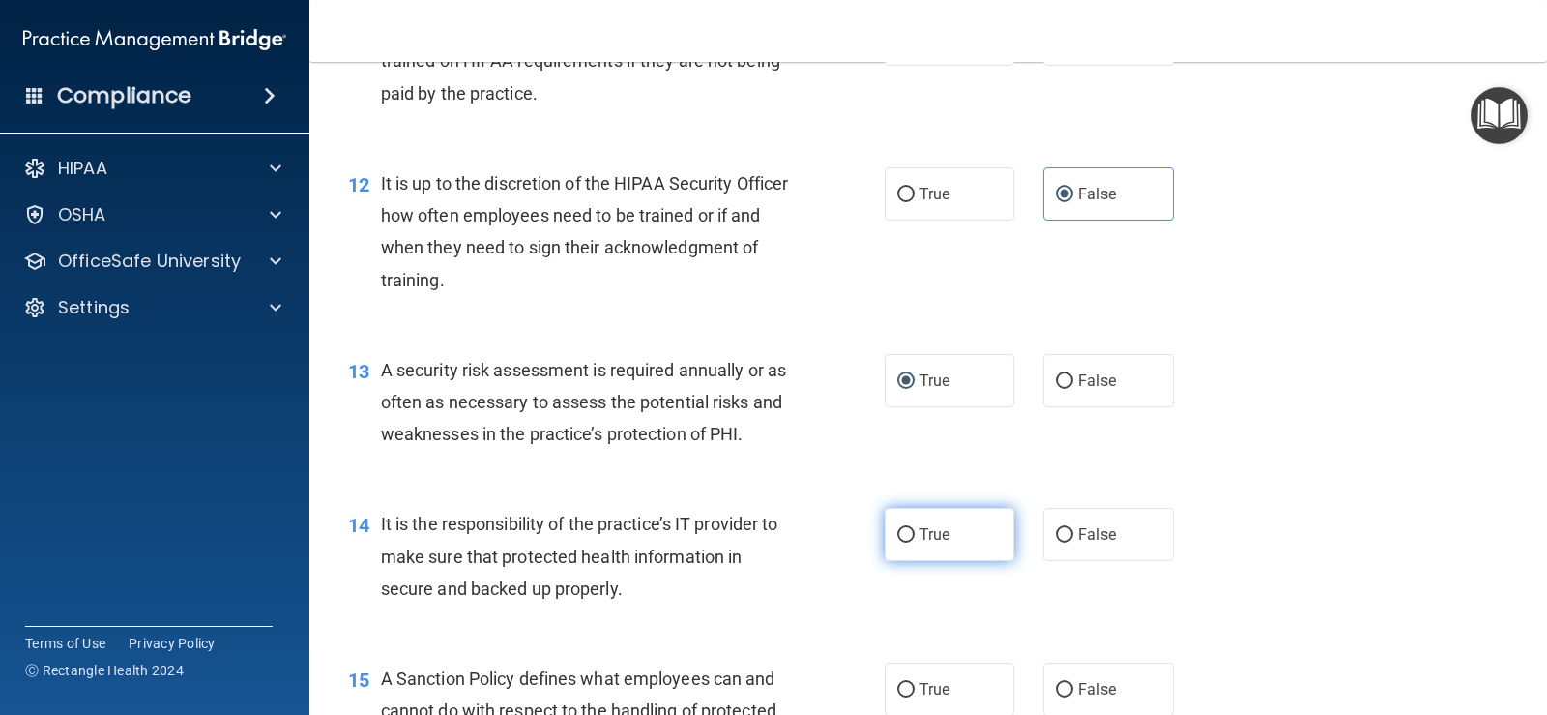
click at [904, 528] on input "True" at bounding box center [905, 535] width 17 height 15
radio input "true"
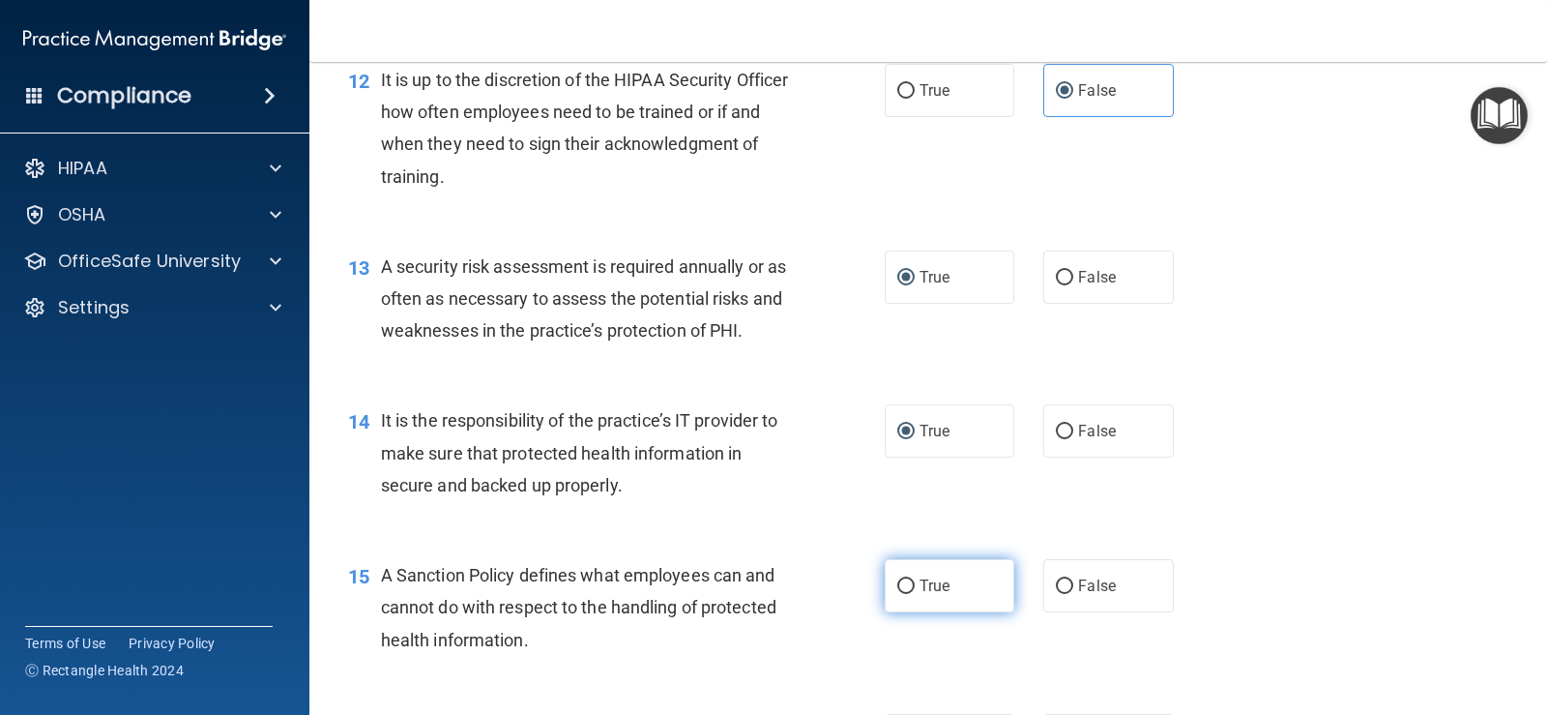
click at [902, 589] on input "True" at bounding box center [905, 586] width 17 height 15
radio input "true"
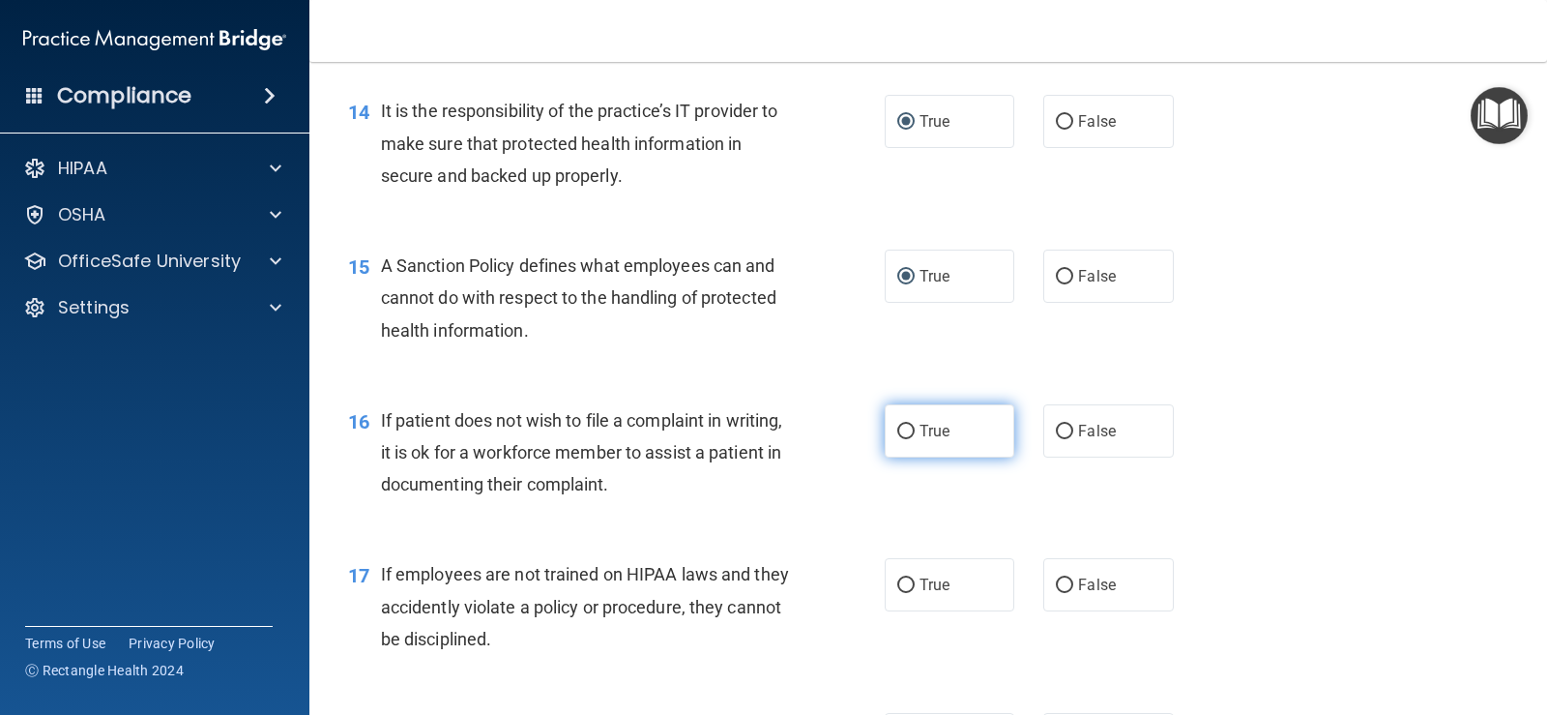
click at [900, 434] on input "True" at bounding box center [905, 432] width 17 height 15
radio input "true"
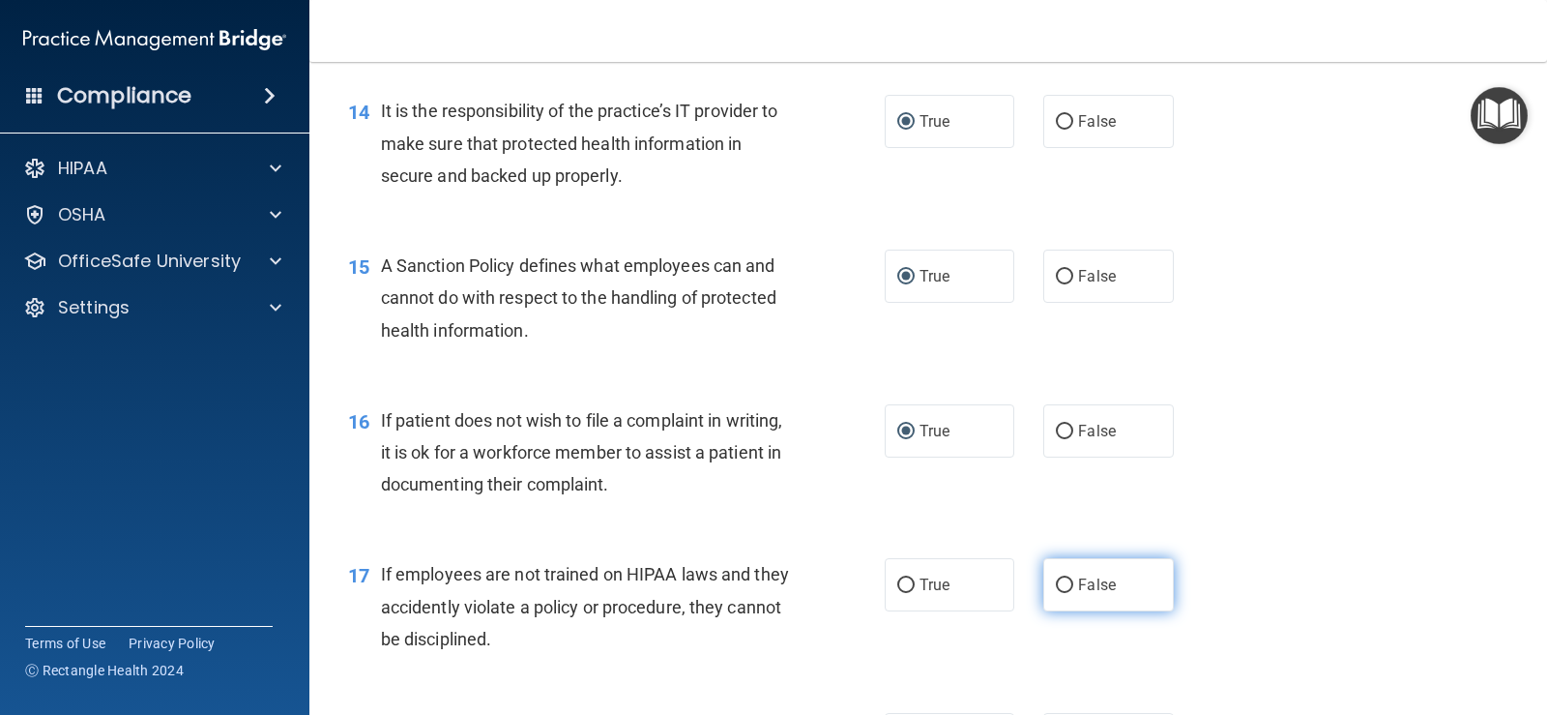
click at [1056, 582] on input "False" at bounding box center [1064, 585] width 17 height 15
radio input "true"
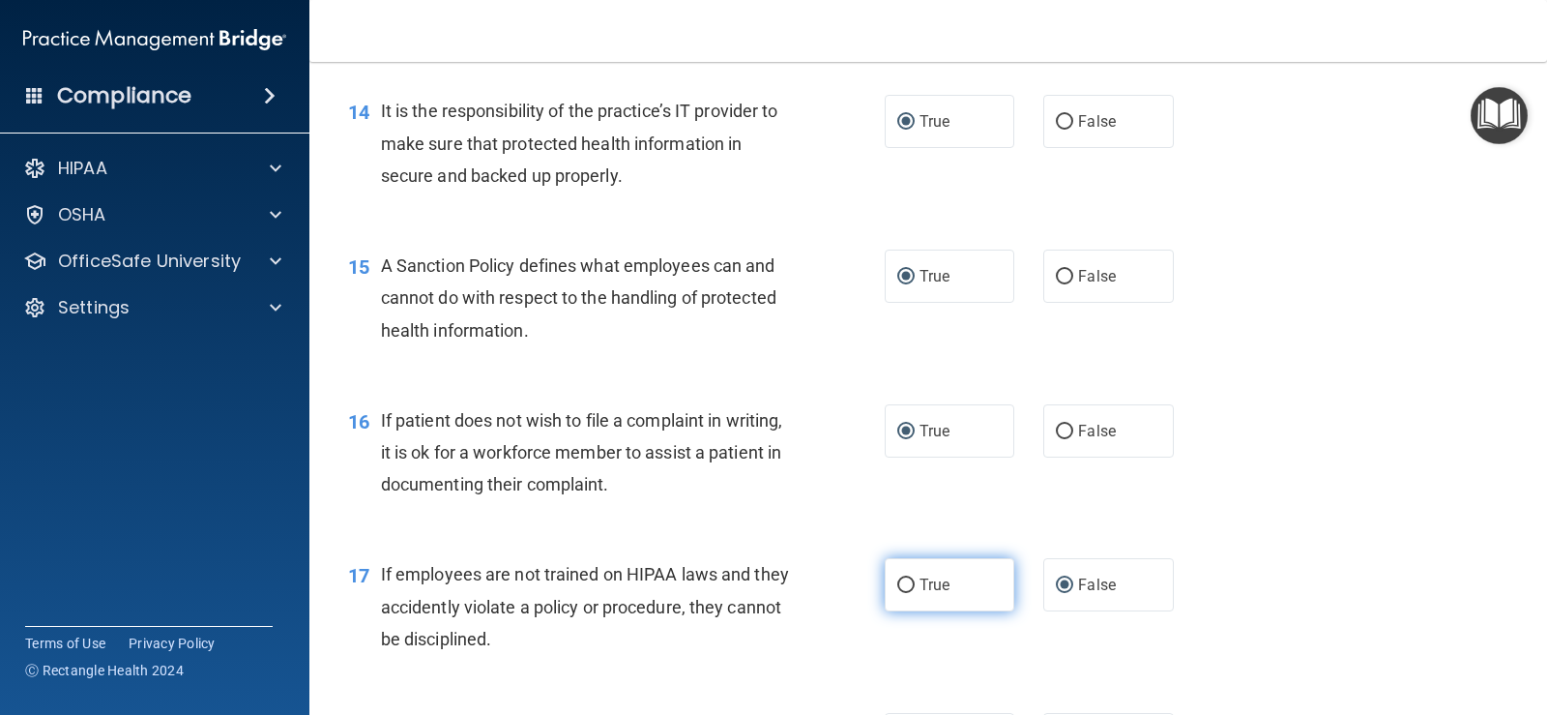
click at [897, 584] on input "True" at bounding box center [905, 585] width 17 height 15
radio input "true"
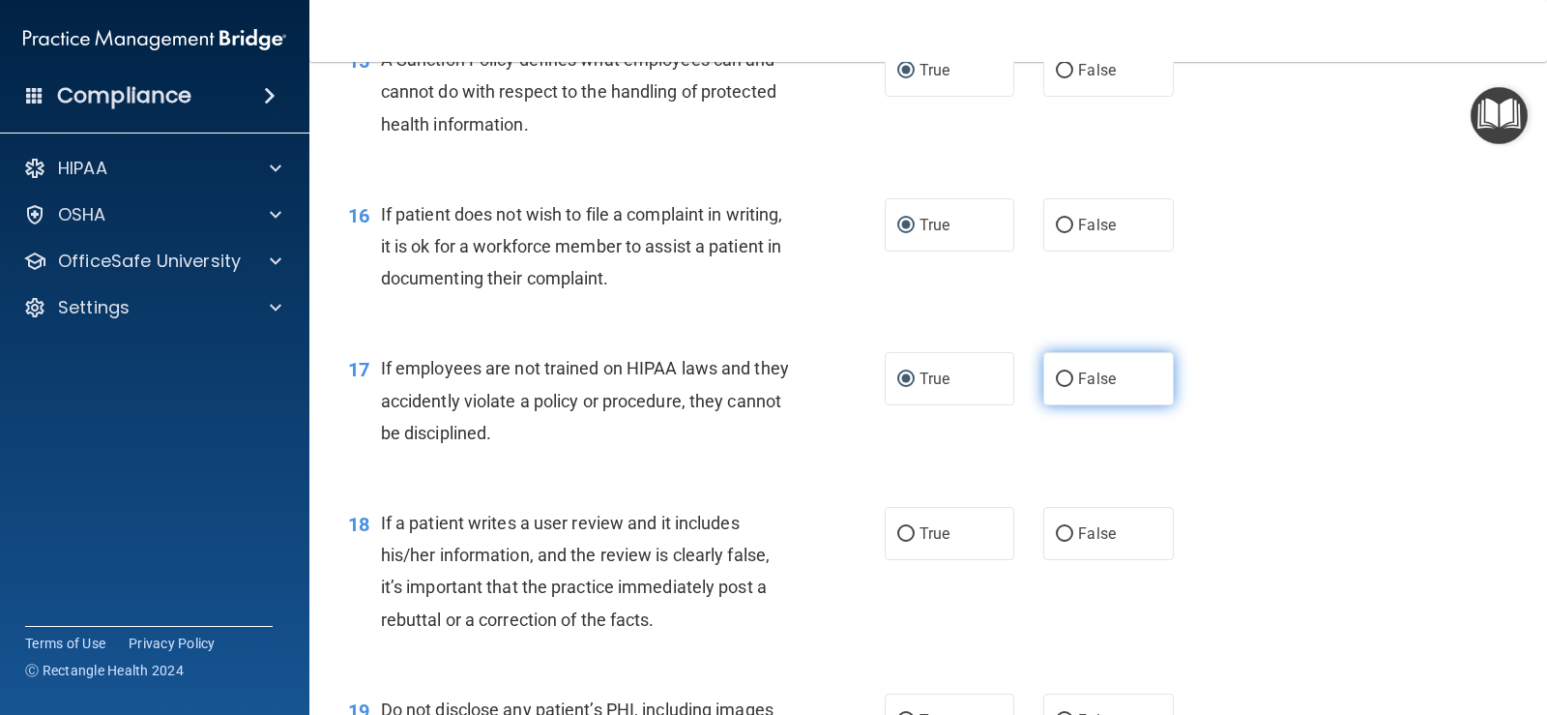
click at [1053, 368] on label "False" at bounding box center [1109, 378] width 130 height 53
click at [1056, 372] on input "False" at bounding box center [1064, 379] width 17 height 15
radio input "true"
radio input "false"
click at [899, 532] on input "True" at bounding box center [905, 534] width 17 height 15
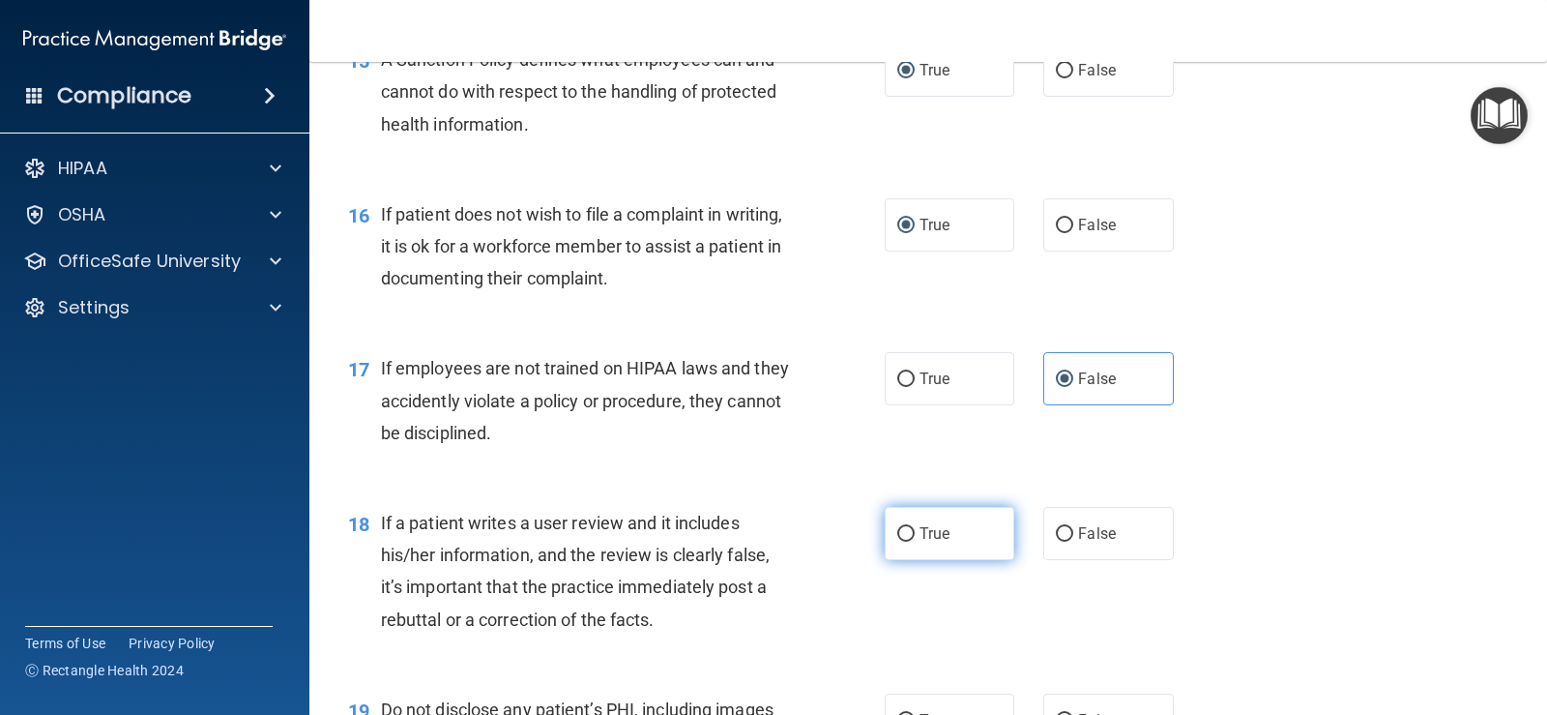
radio input "true"
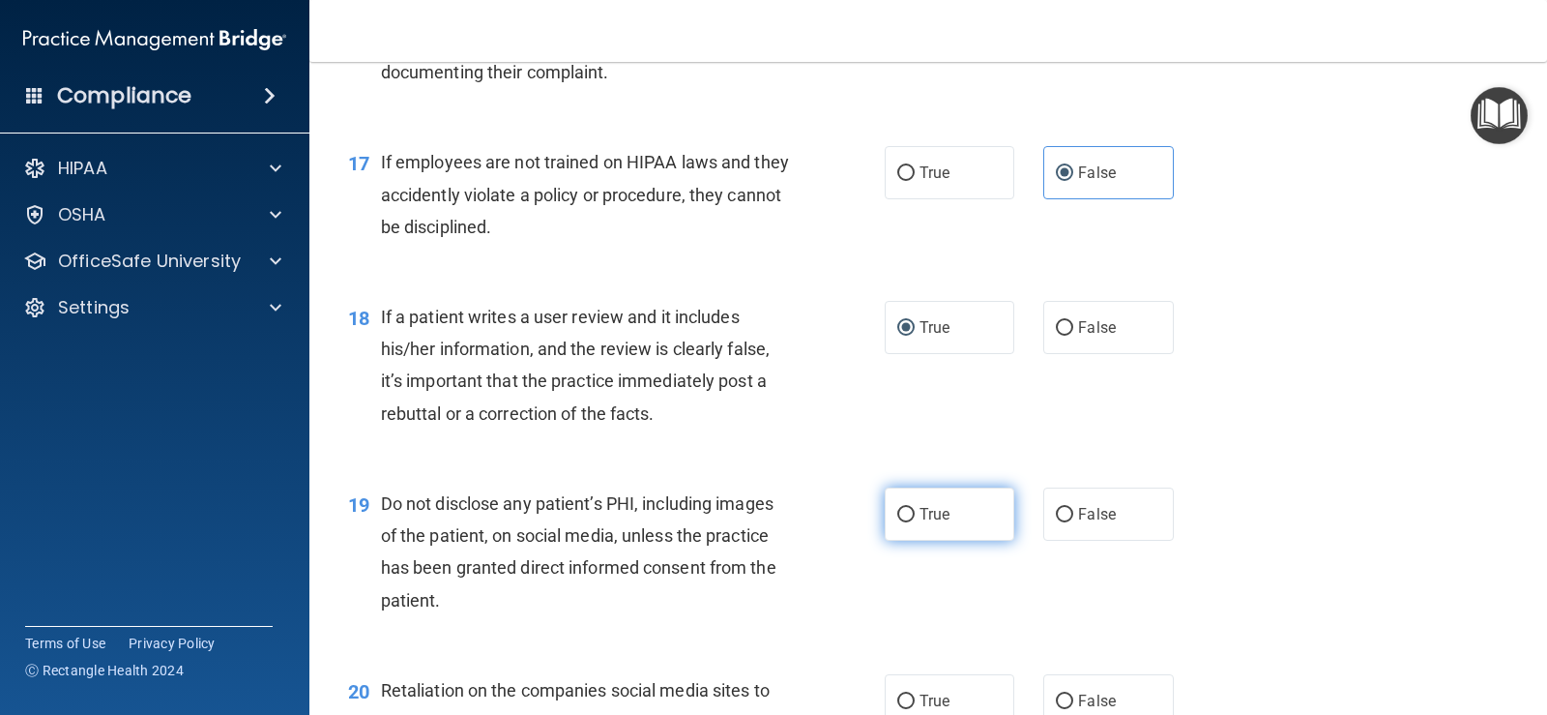
click at [899, 511] on input "True" at bounding box center [905, 515] width 17 height 15
radio input "true"
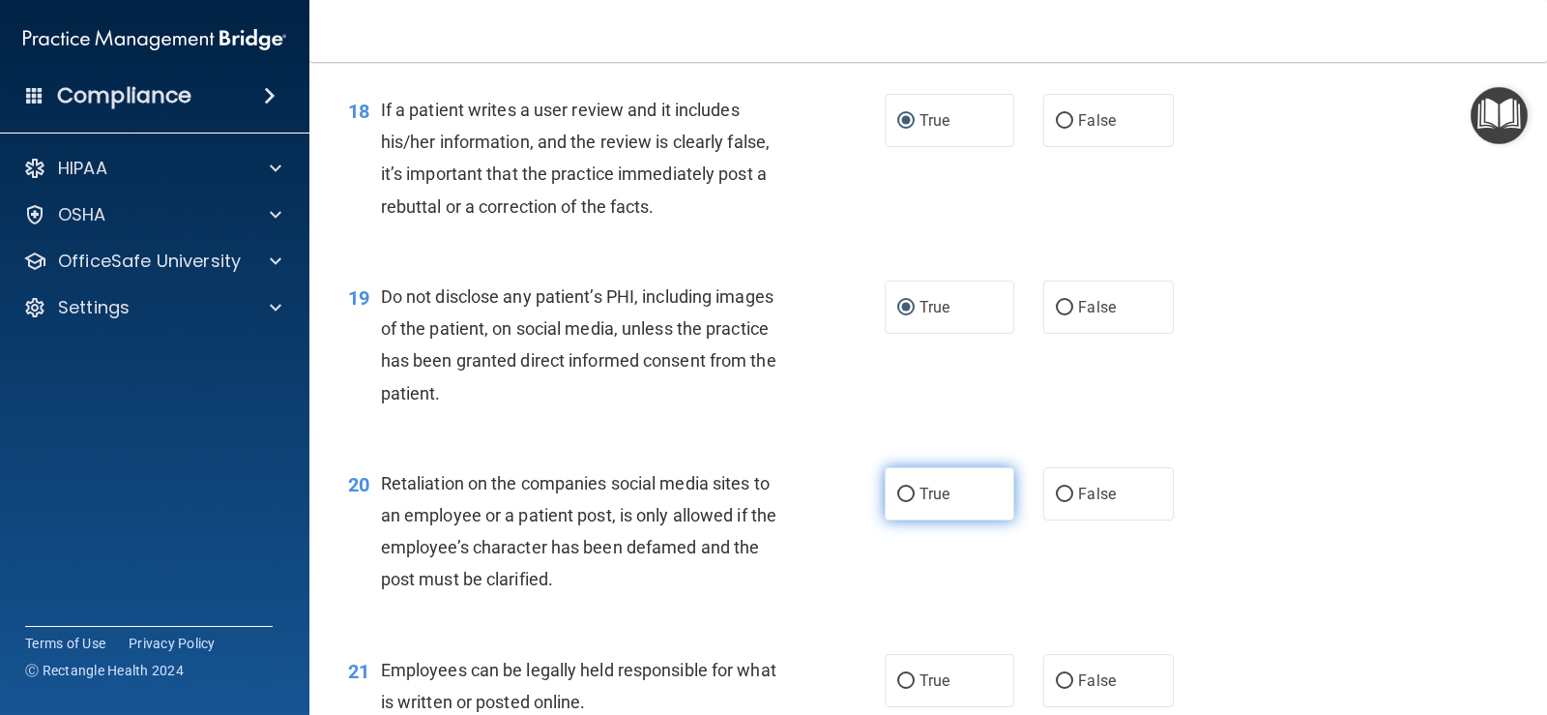
click at [897, 494] on input "True" at bounding box center [905, 494] width 17 height 15
radio input "true"
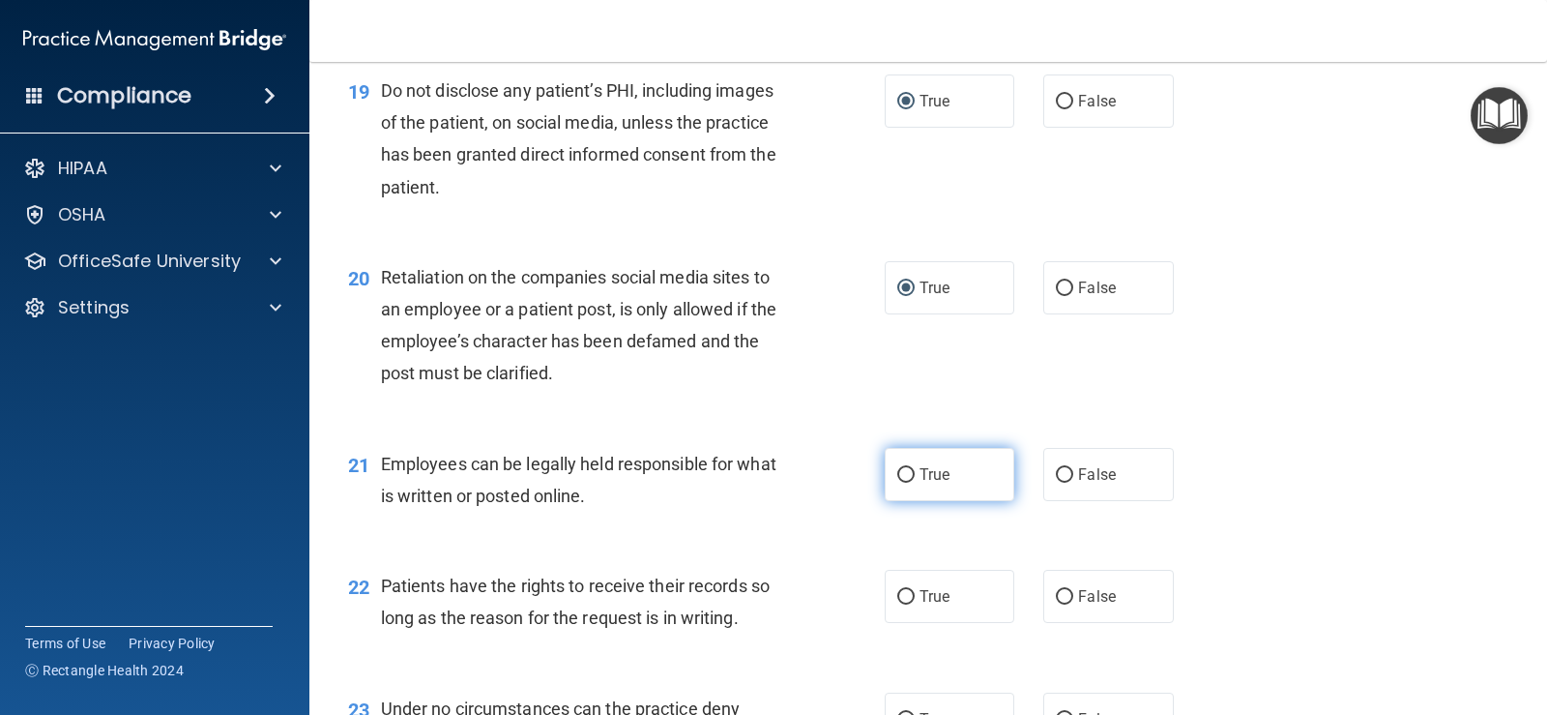
click at [897, 472] on input "True" at bounding box center [905, 475] width 17 height 15
radio input "true"
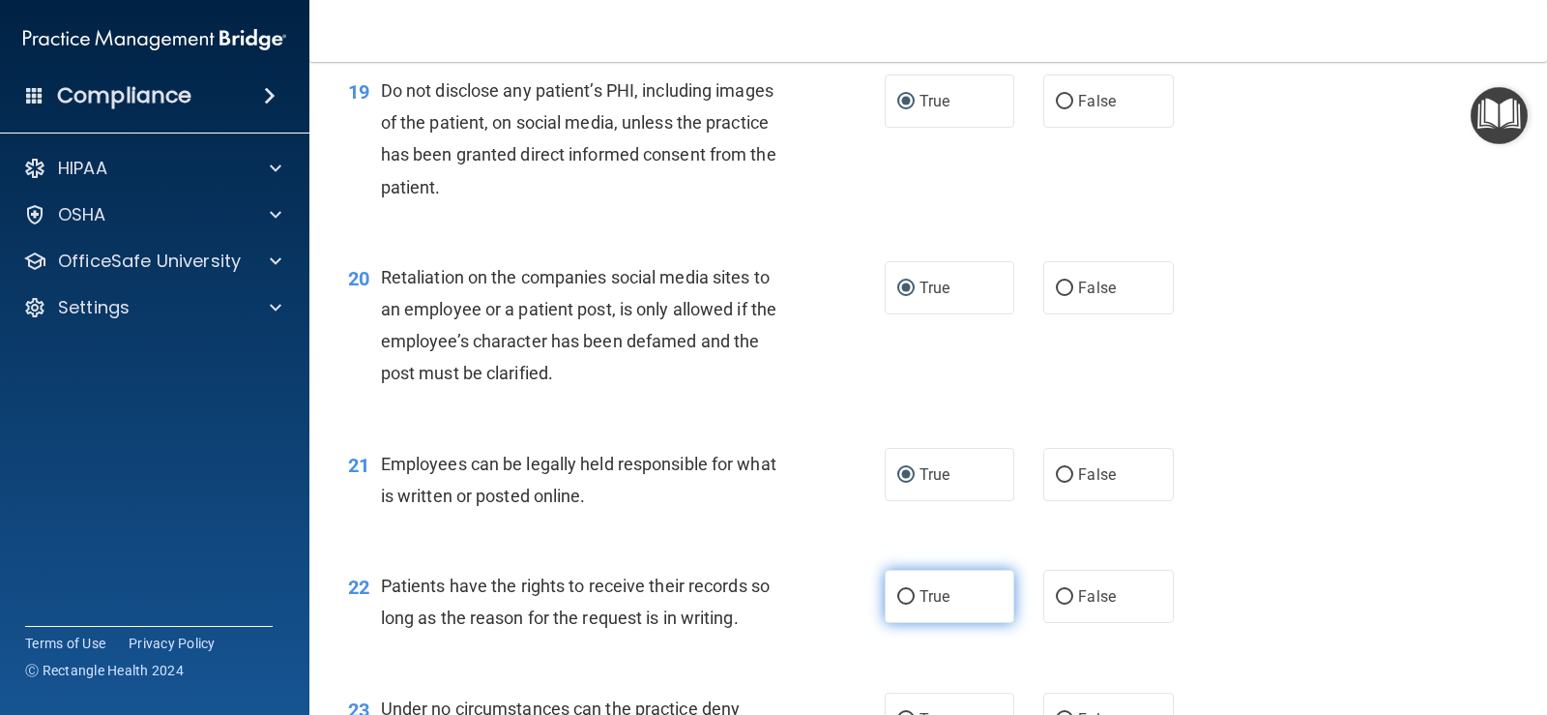
click at [897, 590] on input "True" at bounding box center [905, 597] width 17 height 15
radio input "true"
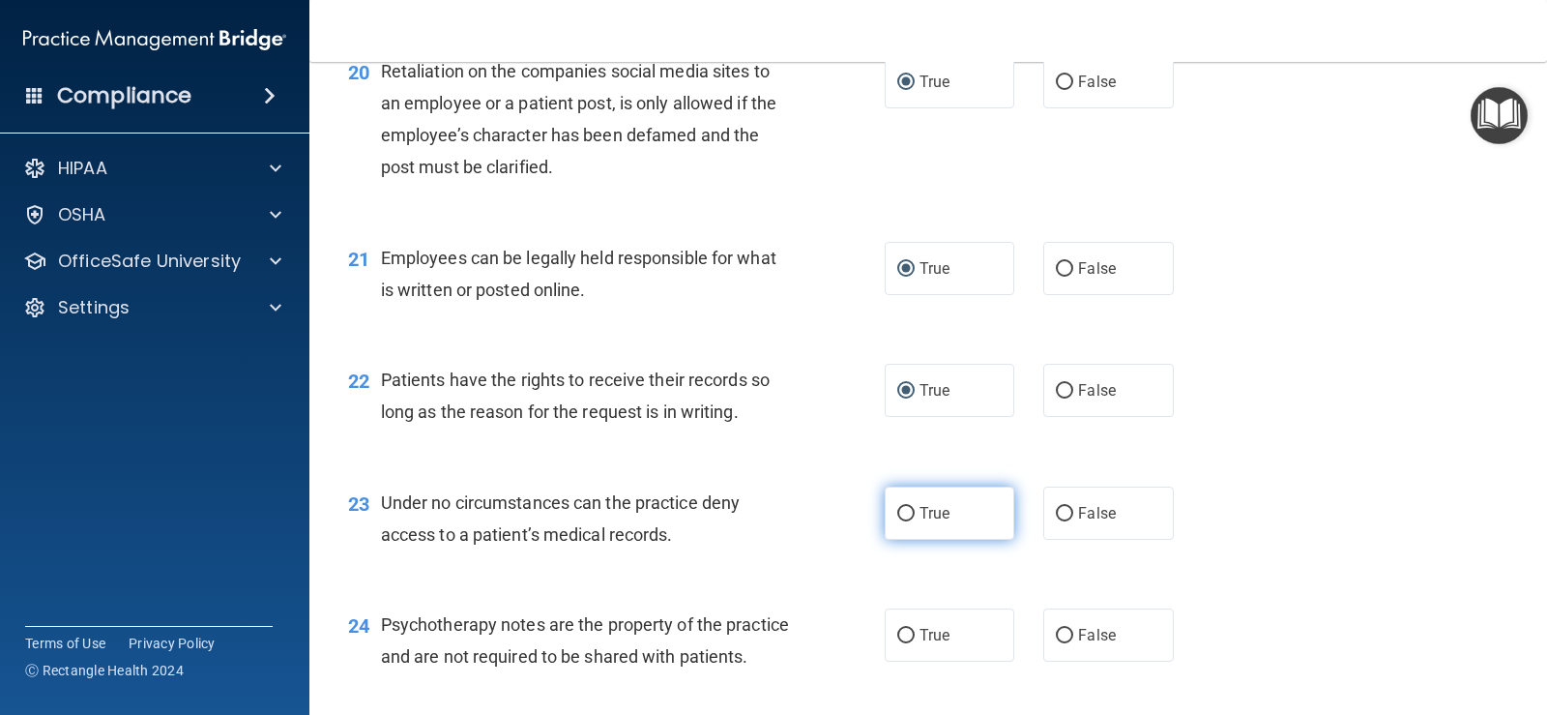
click at [905, 515] on input "True" at bounding box center [905, 514] width 17 height 15
radio input "true"
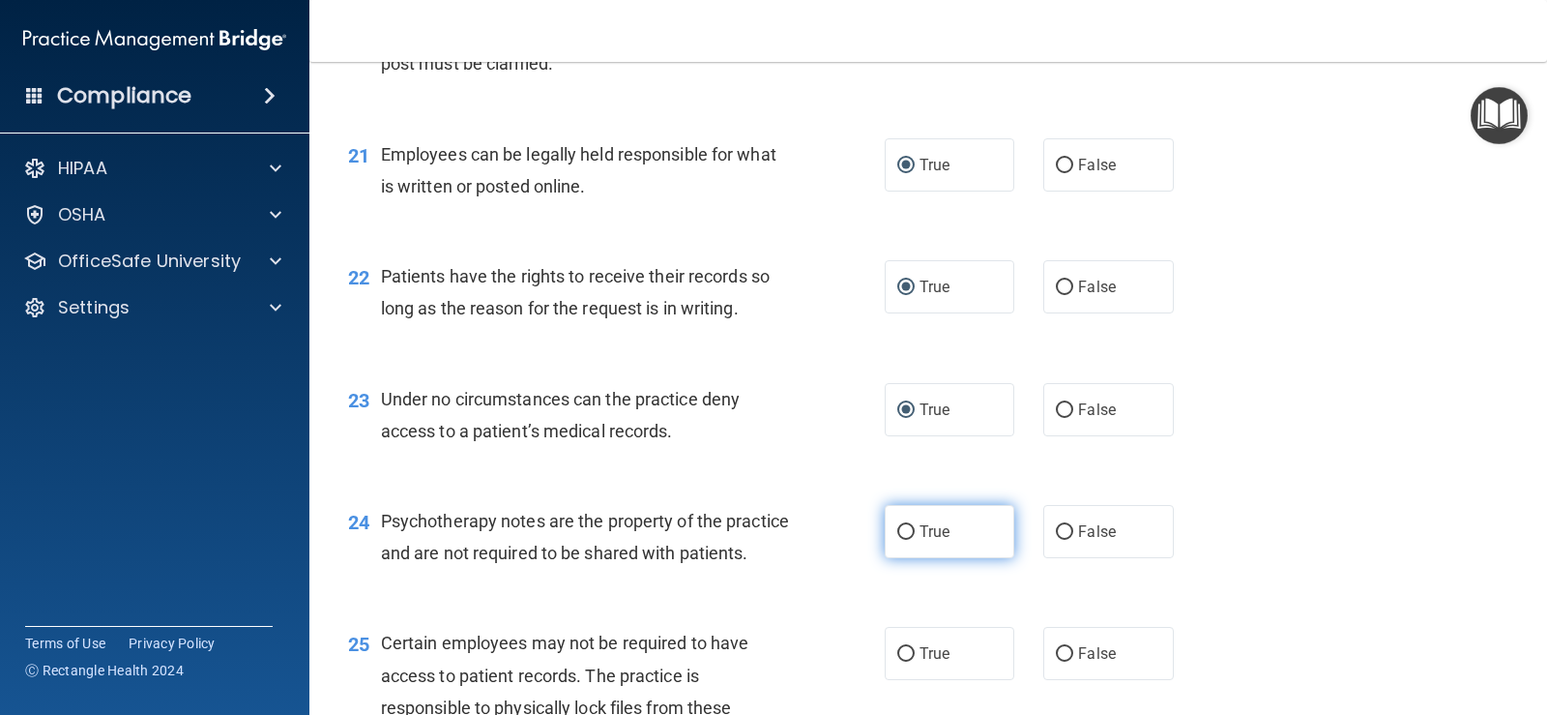
click at [898, 540] on label "True" at bounding box center [950, 531] width 130 height 53
click at [898, 540] on input "True" at bounding box center [905, 532] width 17 height 15
radio input "true"
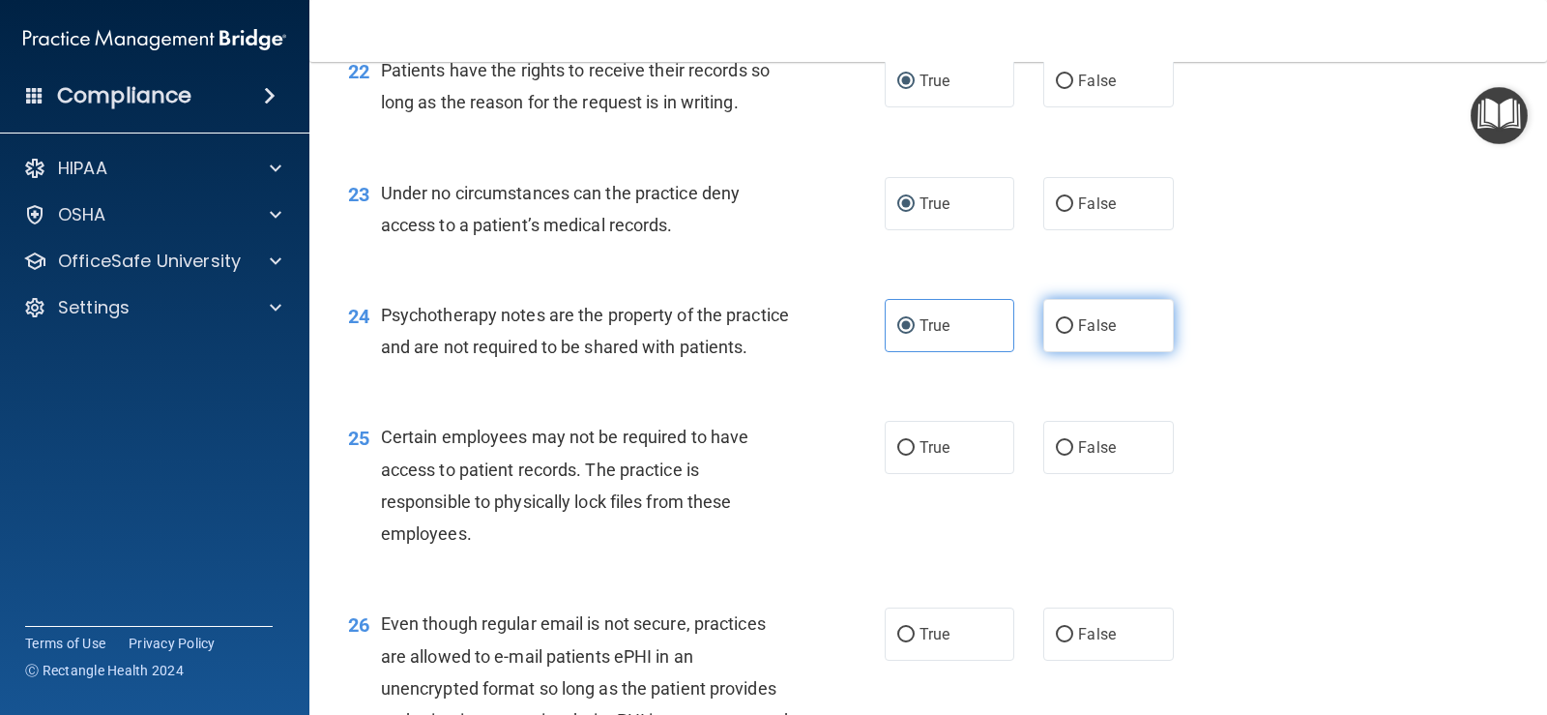
click at [1056, 330] on input "False" at bounding box center [1064, 326] width 17 height 15
radio input "true"
radio input "false"
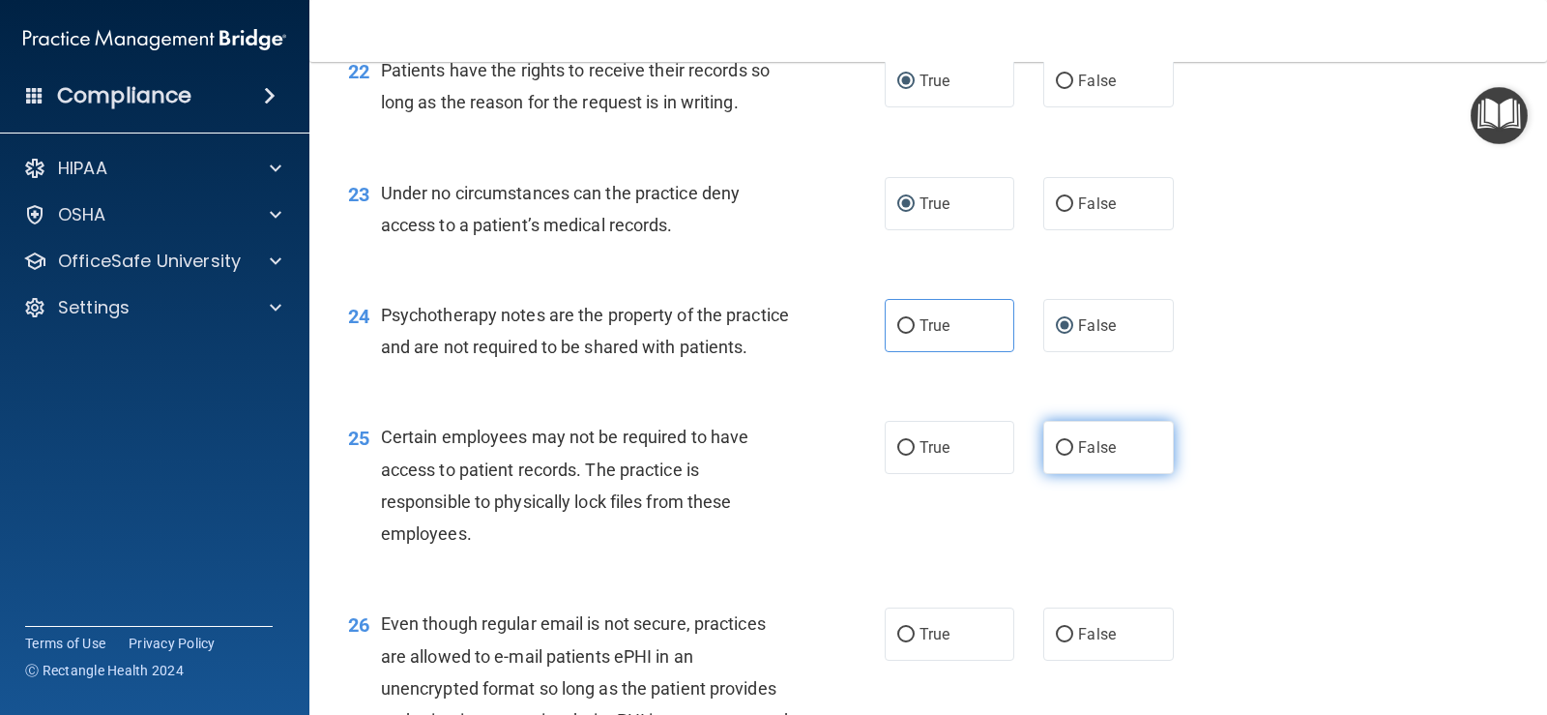
click at [1059, 456] on input "False" at bounding box center [1064, 448] width 17 height 15
radio input "true"
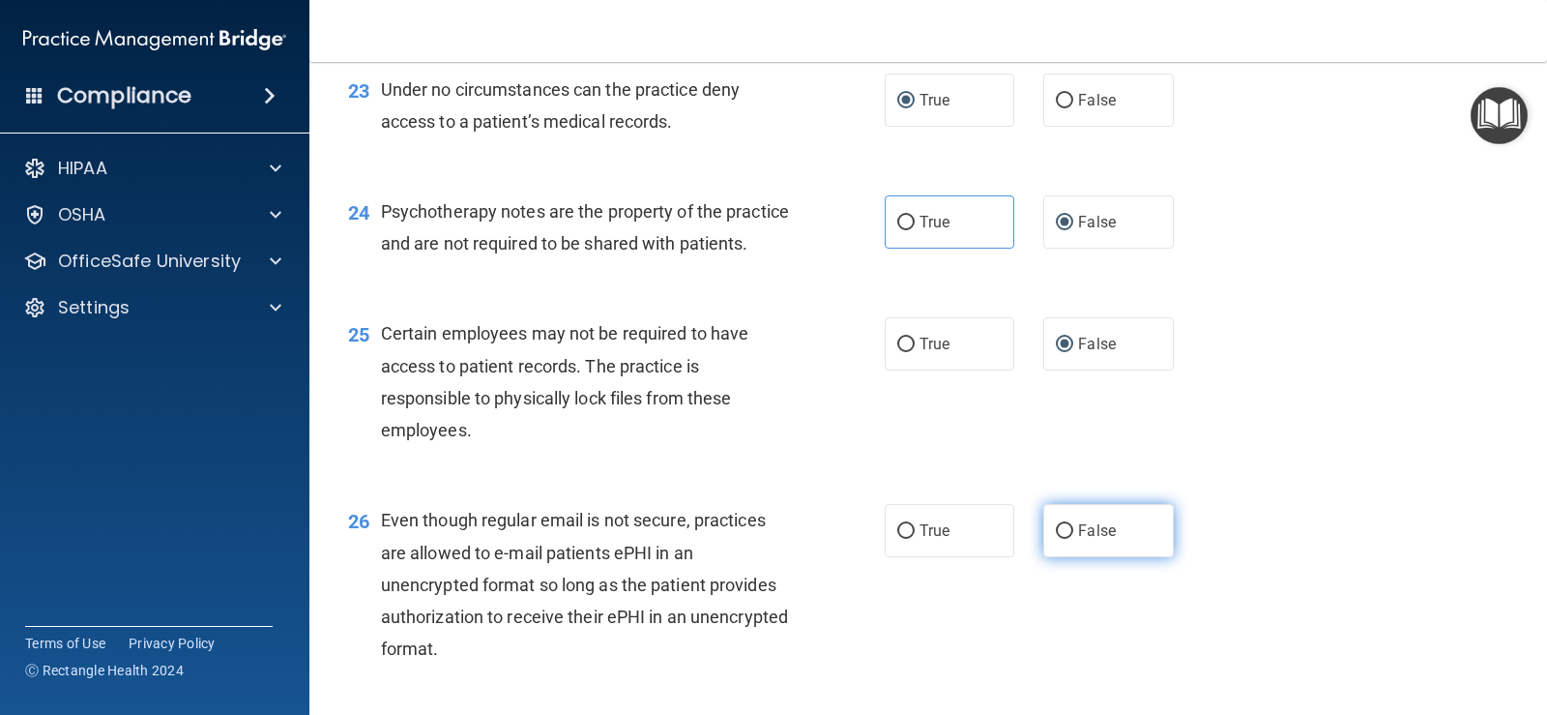
click at [1057, 539] on input "False" at bounding box center [1064, 531] width 17 height 15
radio input "true"
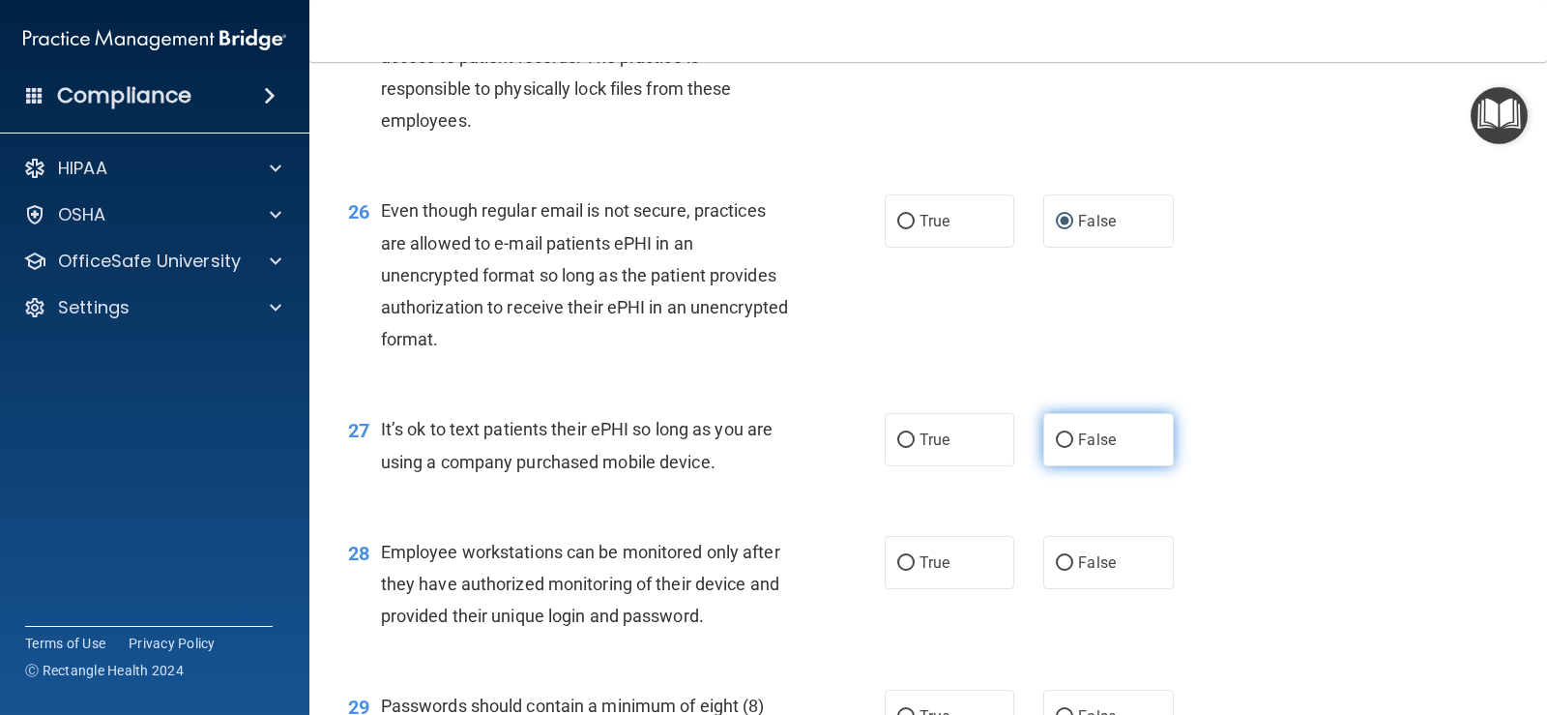
click at [1056, 448] on input "False" at bounding box center [1064, 440] width 17 height 15
radio input "true"
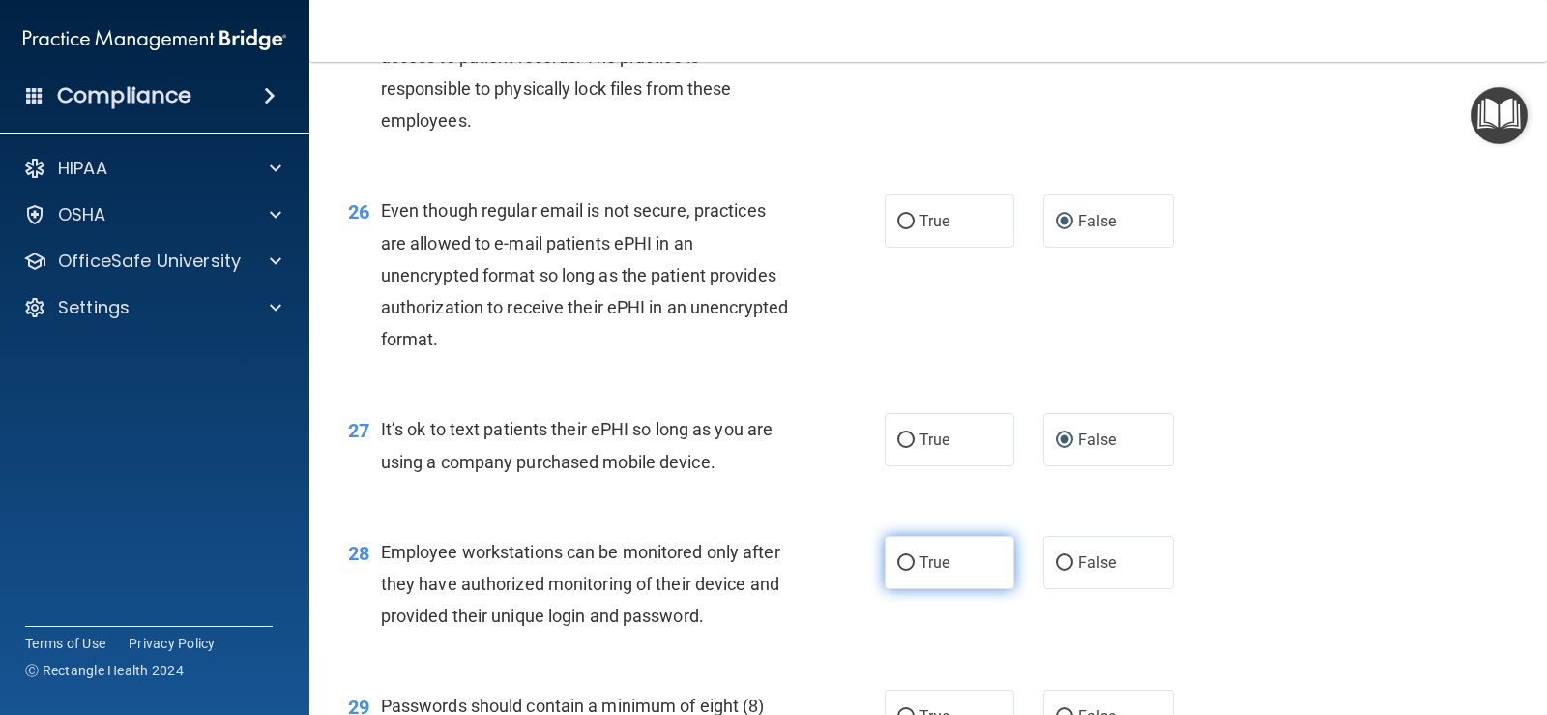
click at [897, 571] on input "True" at bounding box center [905, 563] width 17 height 15
radio input "true"
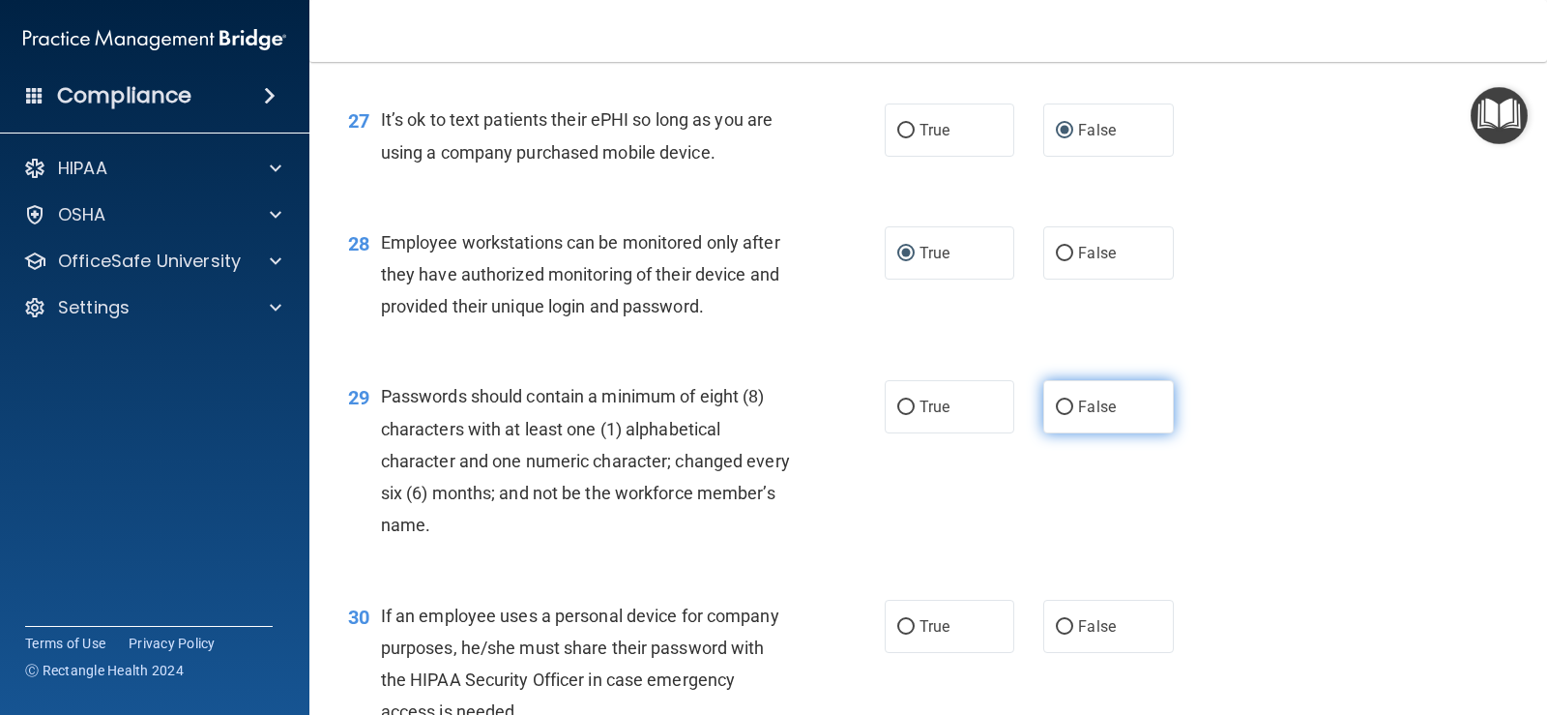
click at [1056, 415] on input "False" at bounding box center [1064, 407] width 17 height 15
radio input "true"
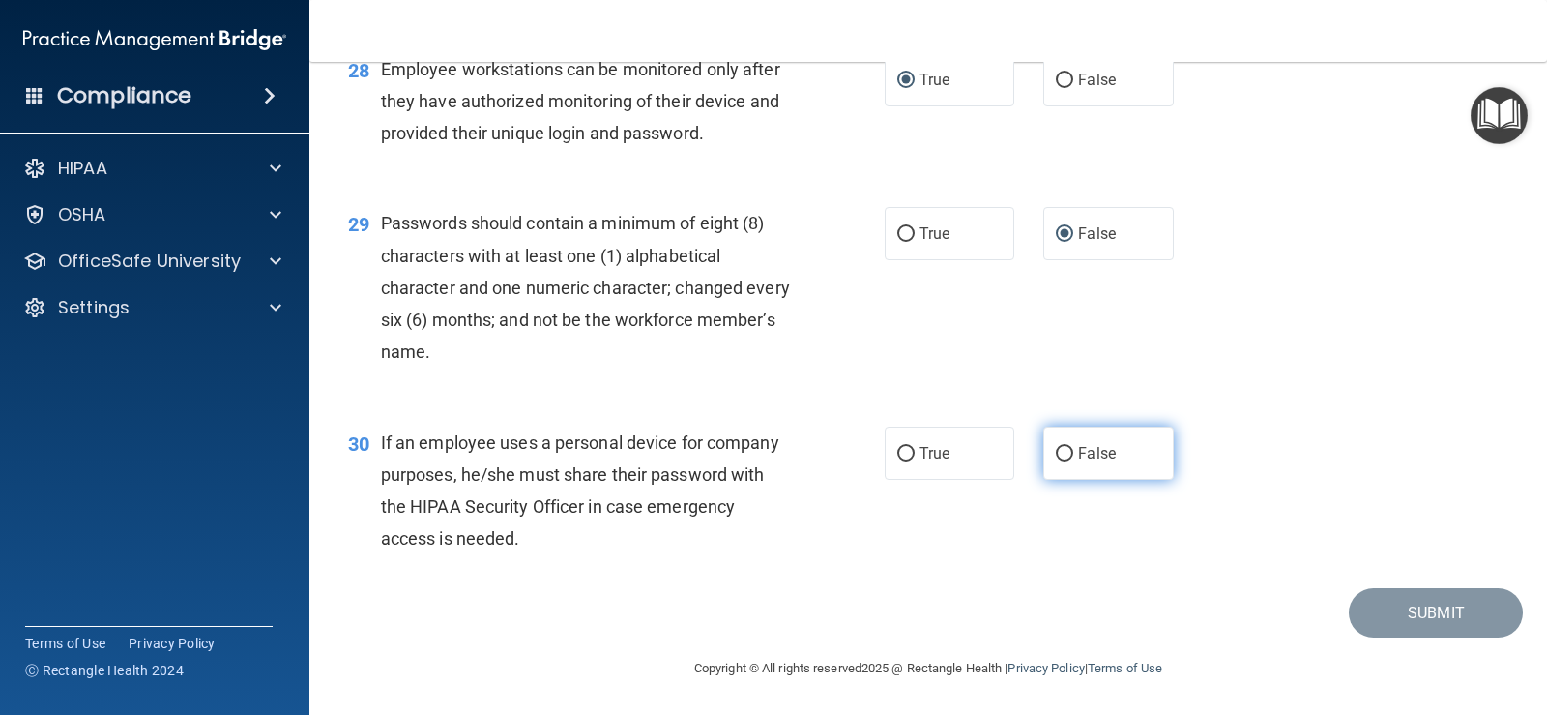
click at [1056, 453] on input "False" at bounding box center [1064, 454] width 17 height 15
radio input "true"
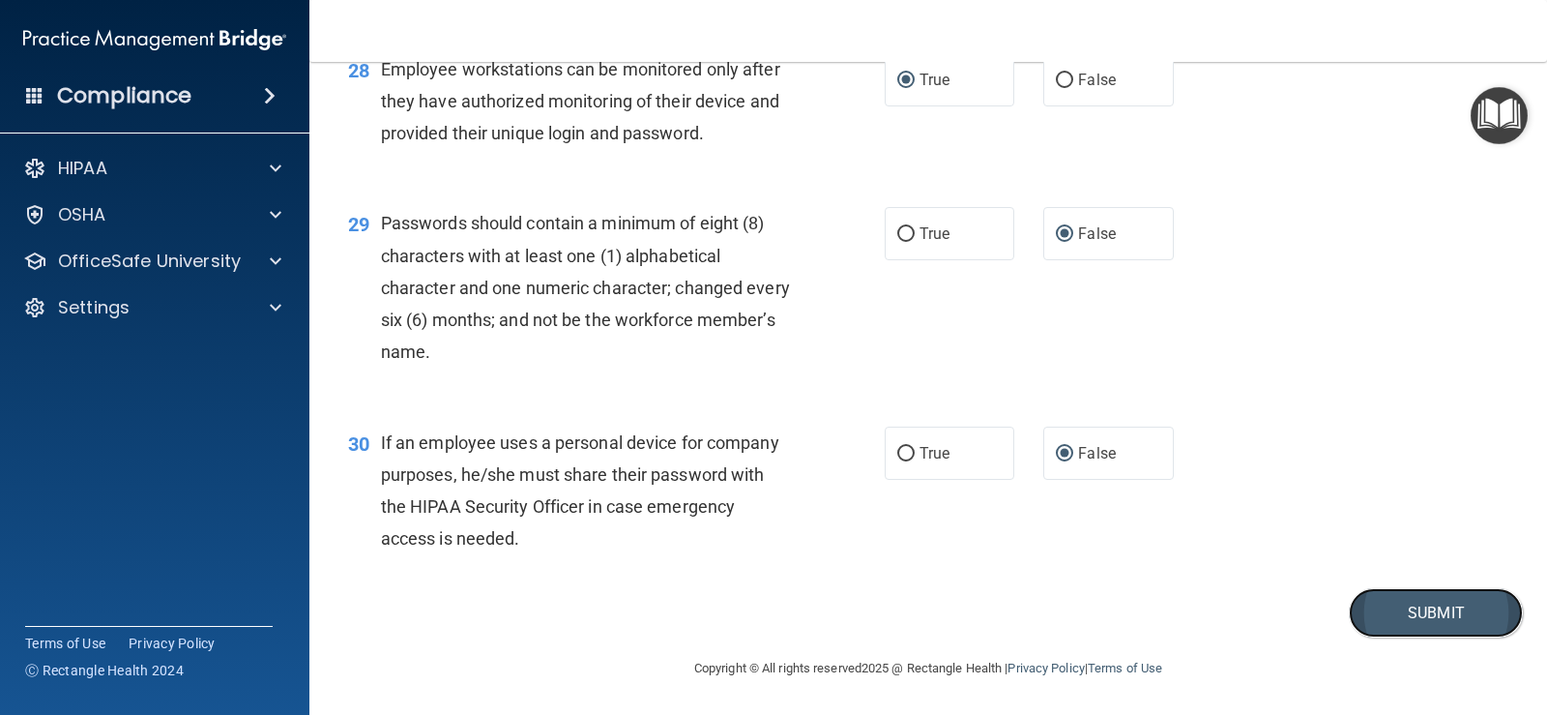
click at [1399, 610] on button "Submit" at bounding box center [1436, 612] width 174 height 49
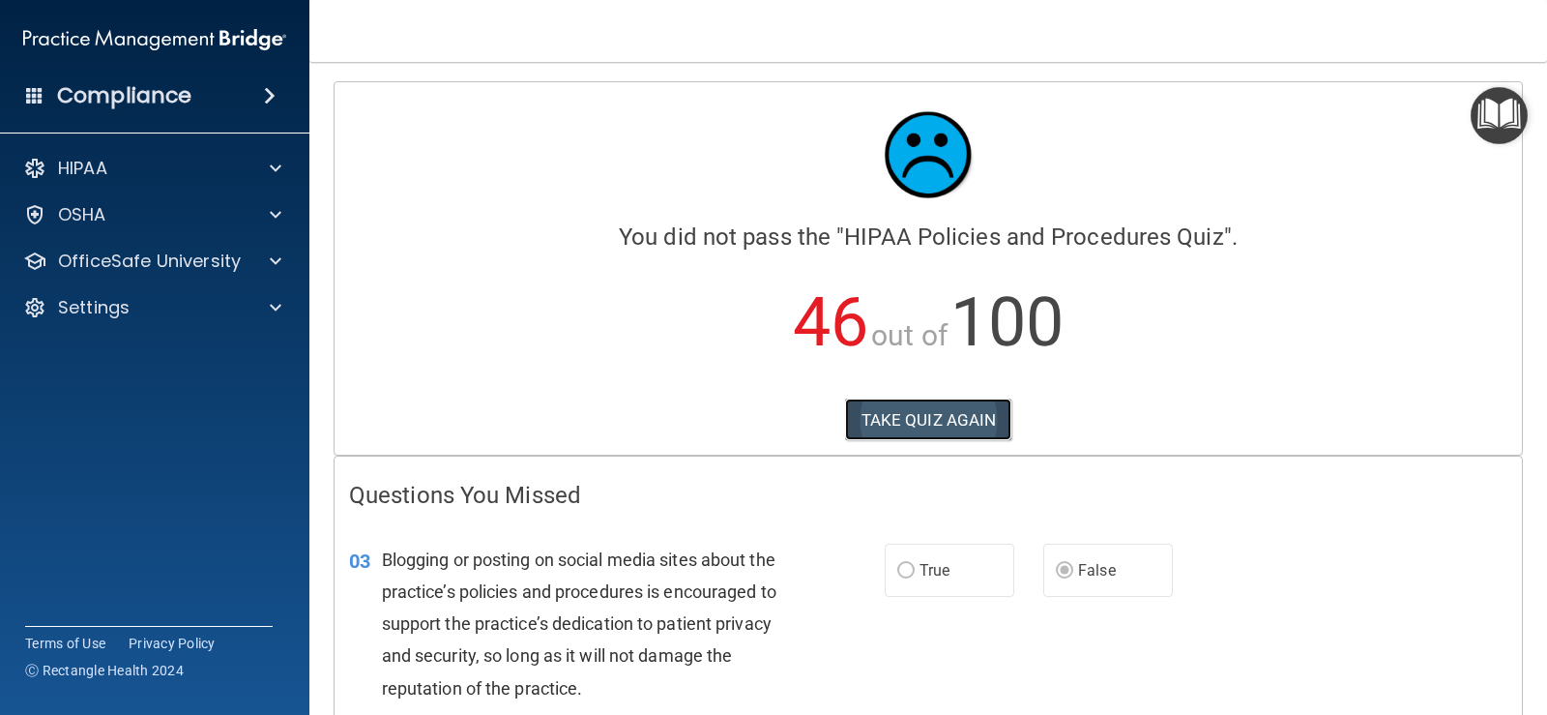
click at [919, 430] on button "TAKE QUIZ AGAIN" at bounding box center [928, 419] width 167 height 43
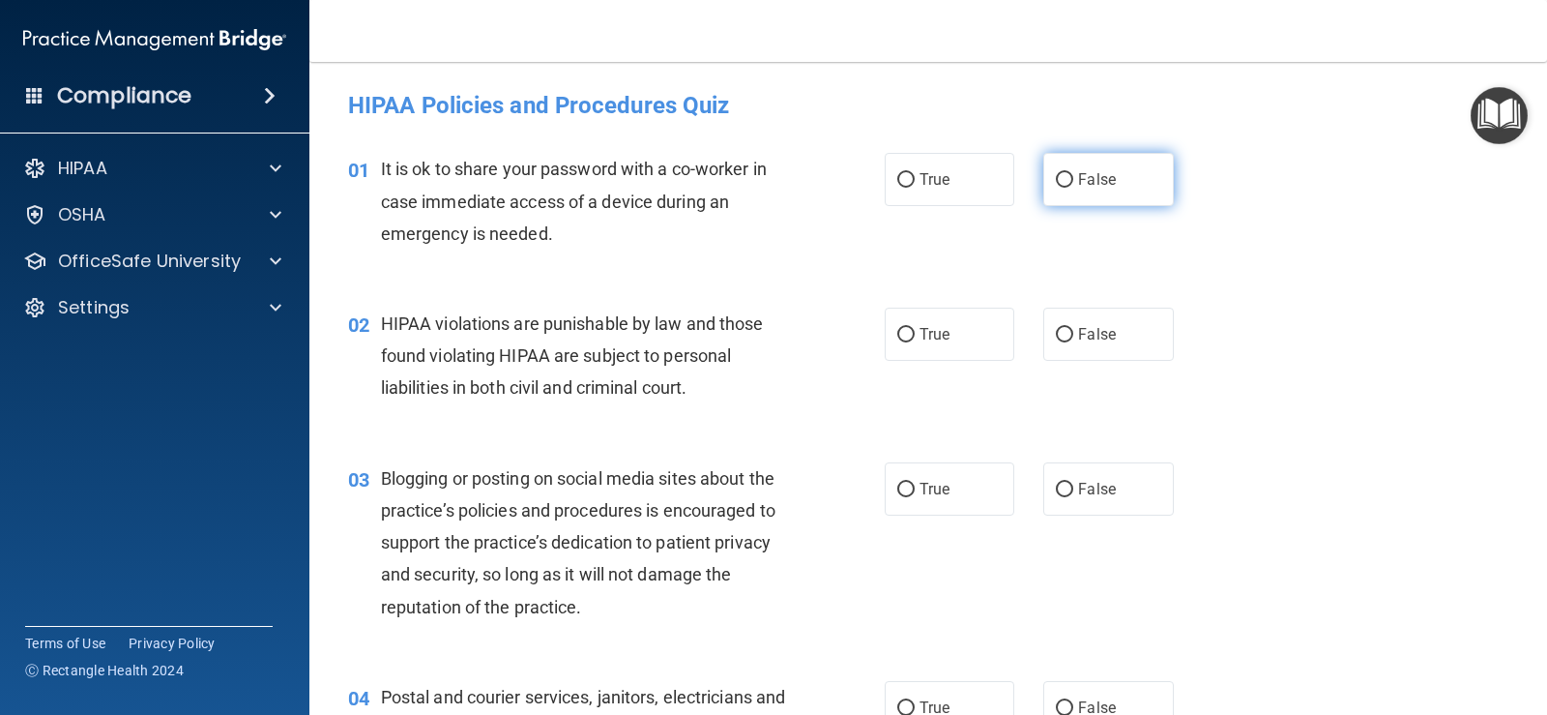
click at [1056, 188] on input "False" at bounding box center [1064, 180] width 17 height 15
radio input "true"
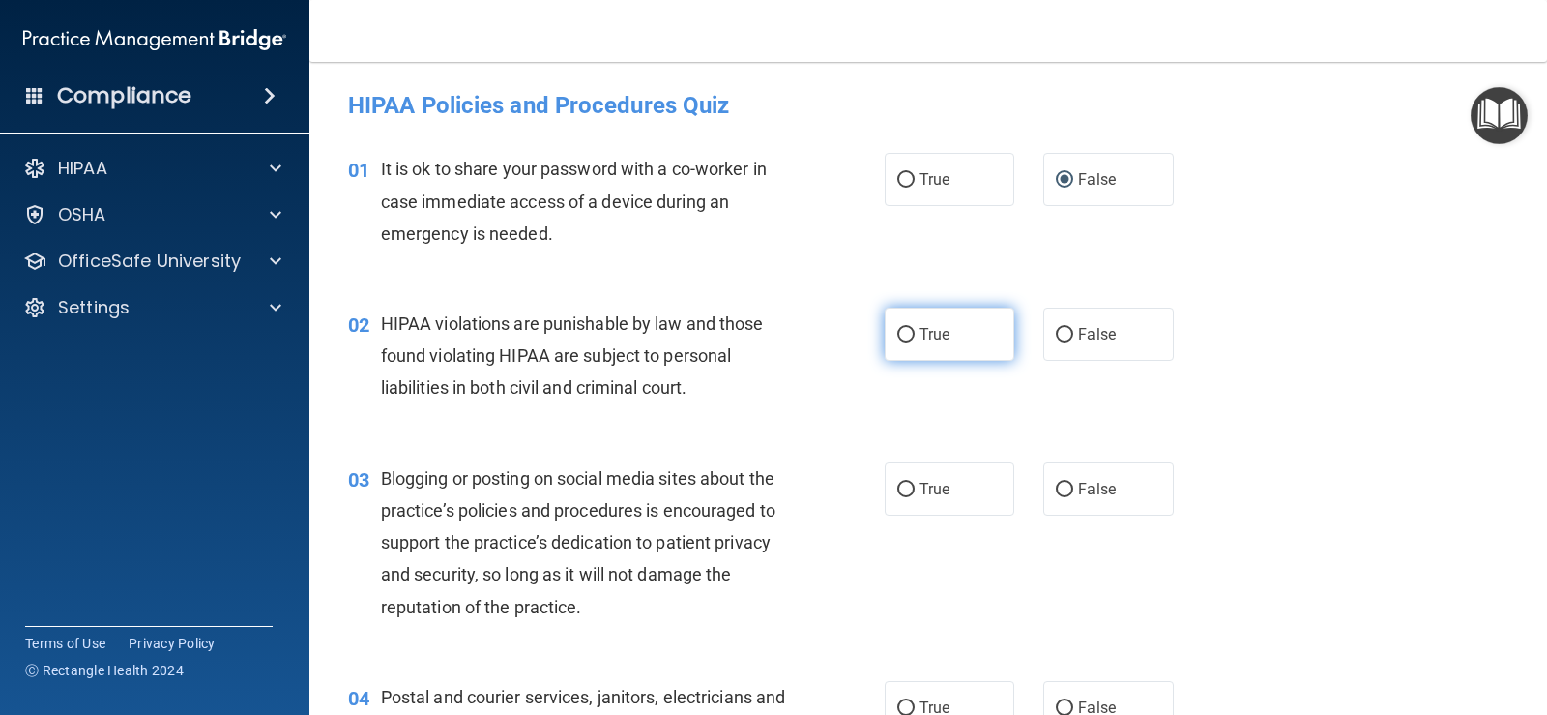
click at [906, 335] on input "True" at bounding box center [905, 335] width 17 height 15
radio input "true"
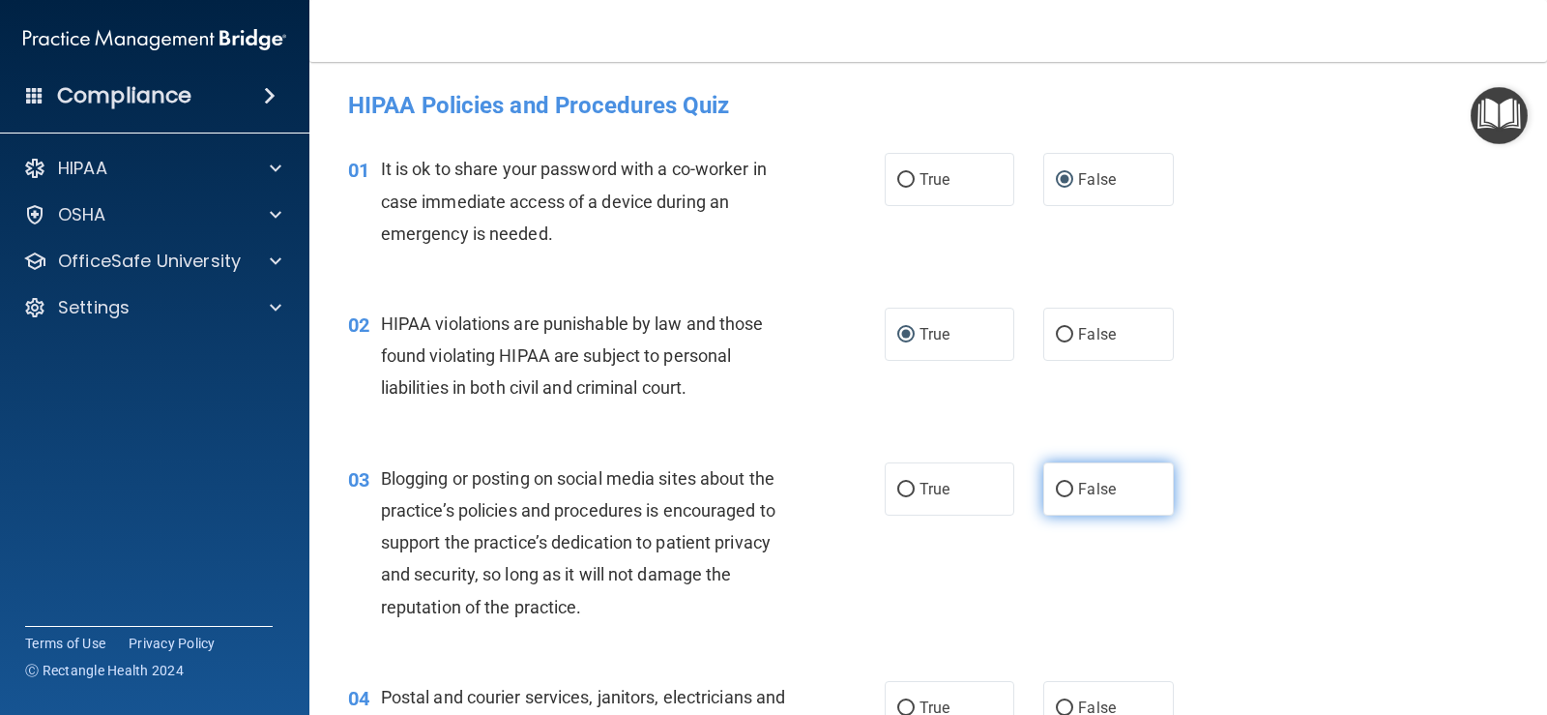
click at [1056, 486] on input "False" at bounding box center [1064, 490] width 17 height 15
radio input "true"
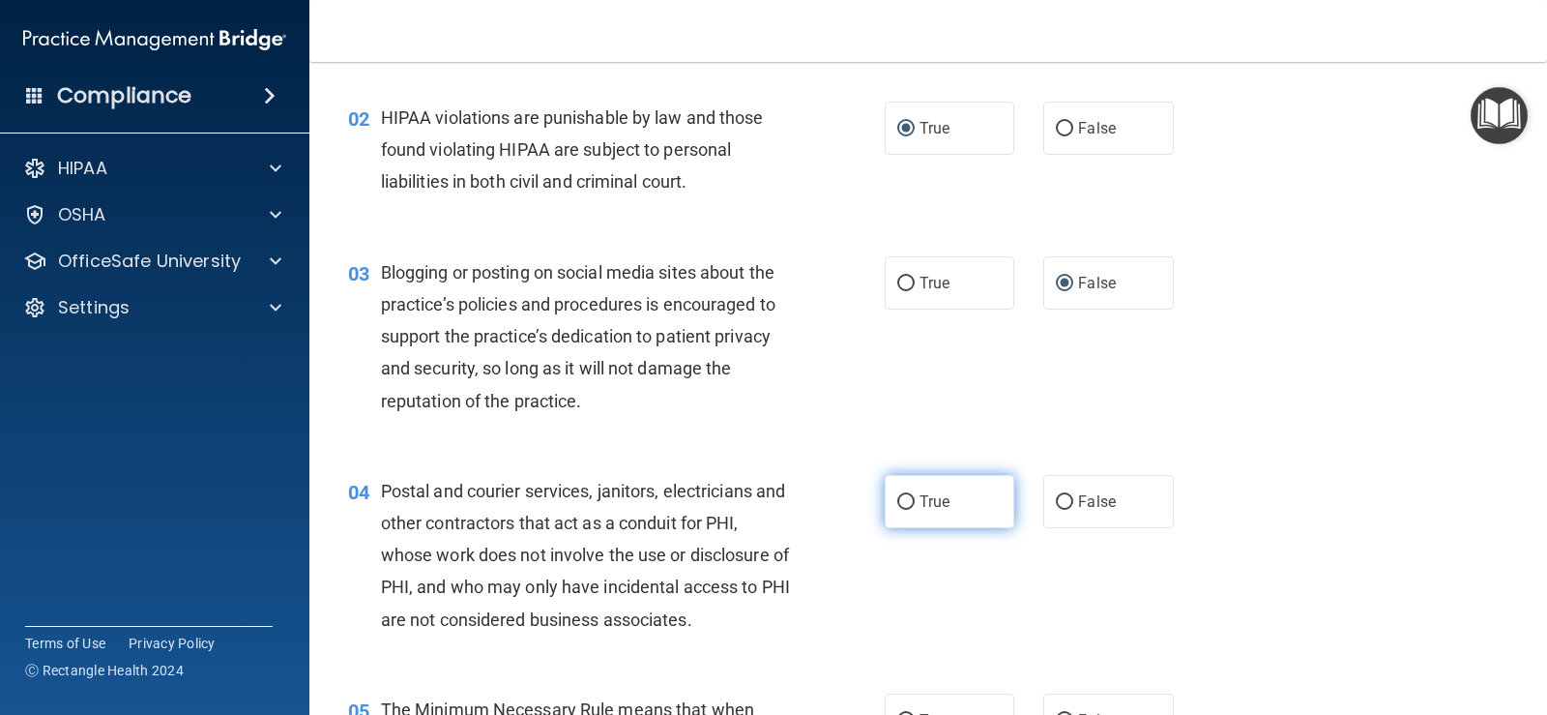
click at [908, 502] on label "True" at bounding box center [950, 501] width 130 height 53
click at [908, 502] on input "True" at bounding box center [905, 502] width 17 height 15
radio input "true"
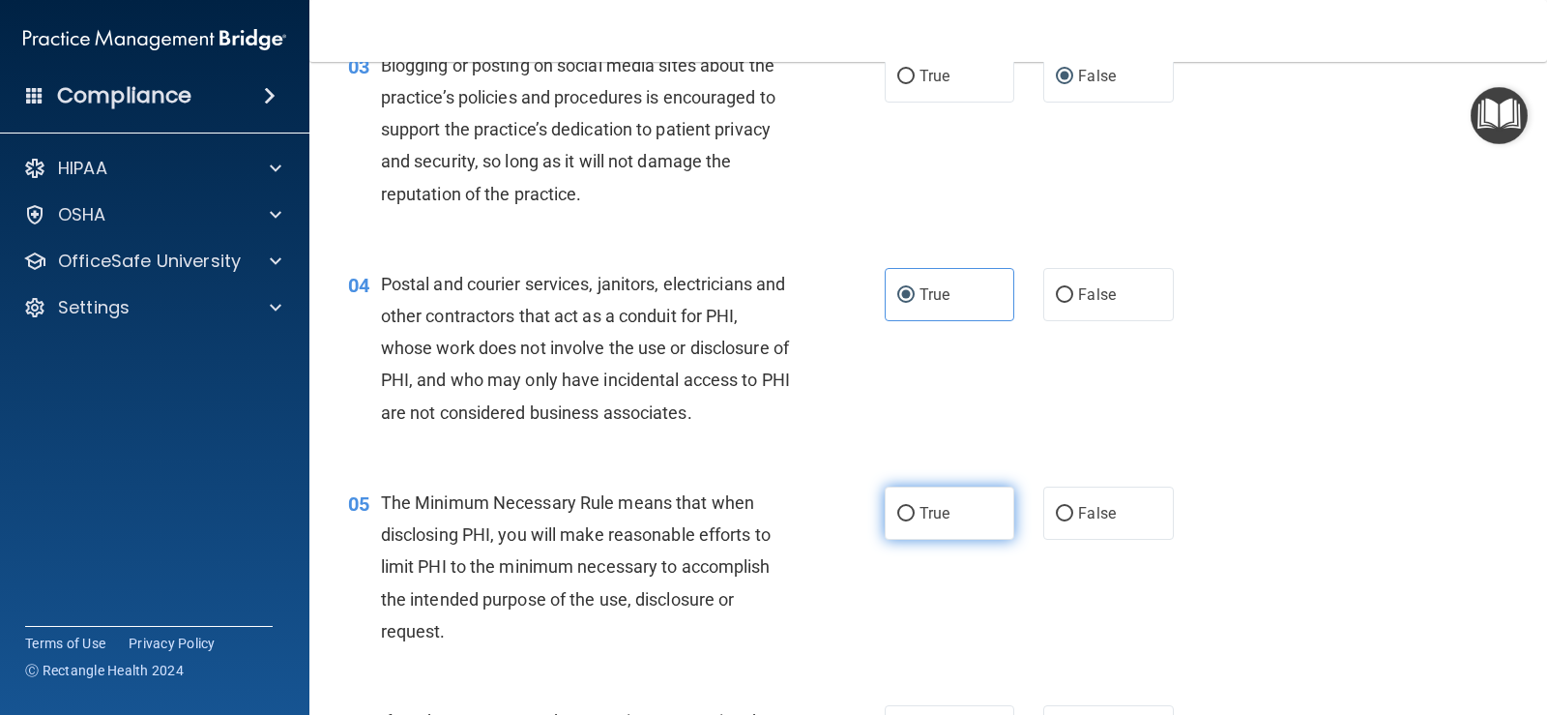
click at [910, 509] on label "True" at bounding box center [950, 512] width 130 height 53
click at [910, 509] on input "True" at bounding box center [905, 514] width 17 height 15
radio input "true"
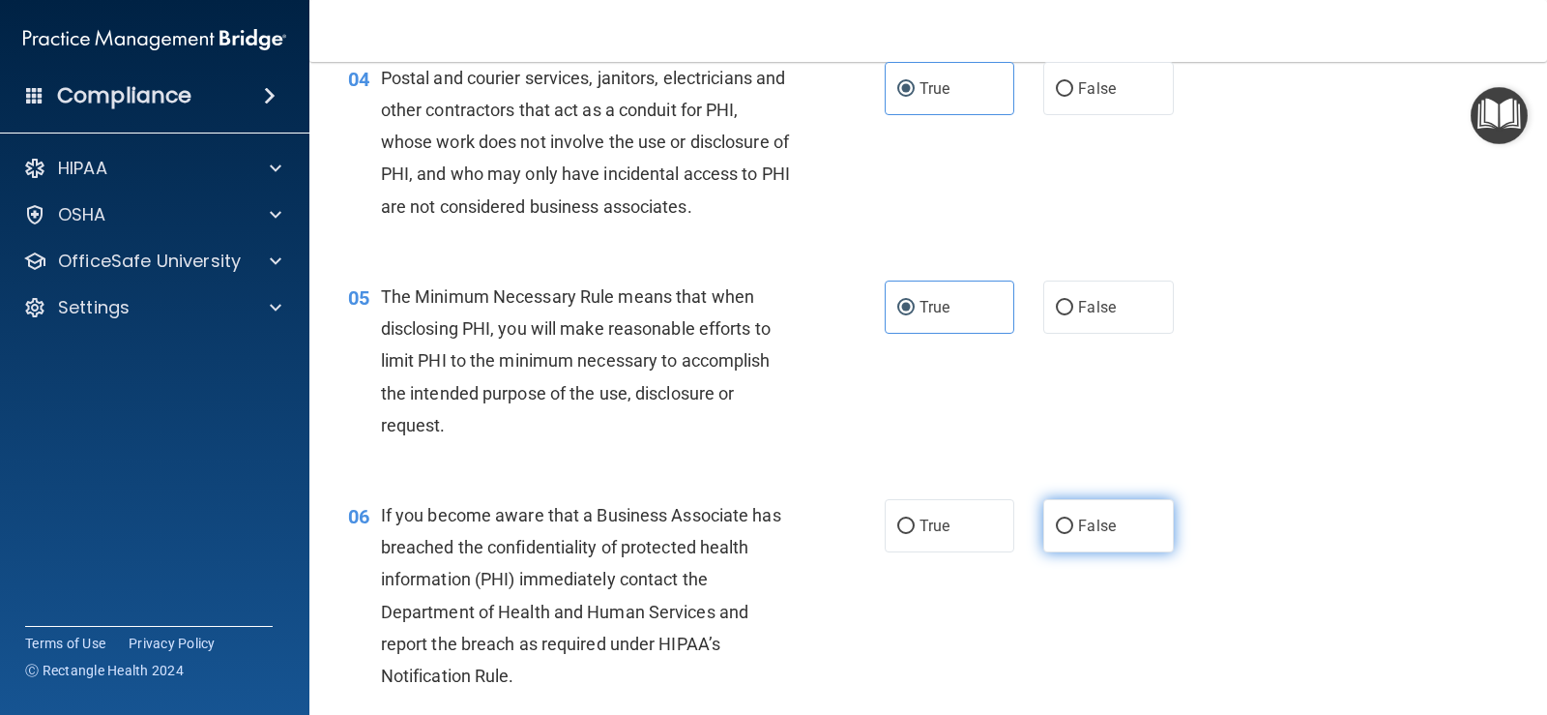
click at [1062, 522] on input "False" at bounding box center [1064, 526] width 17 height 15
radio input "true"
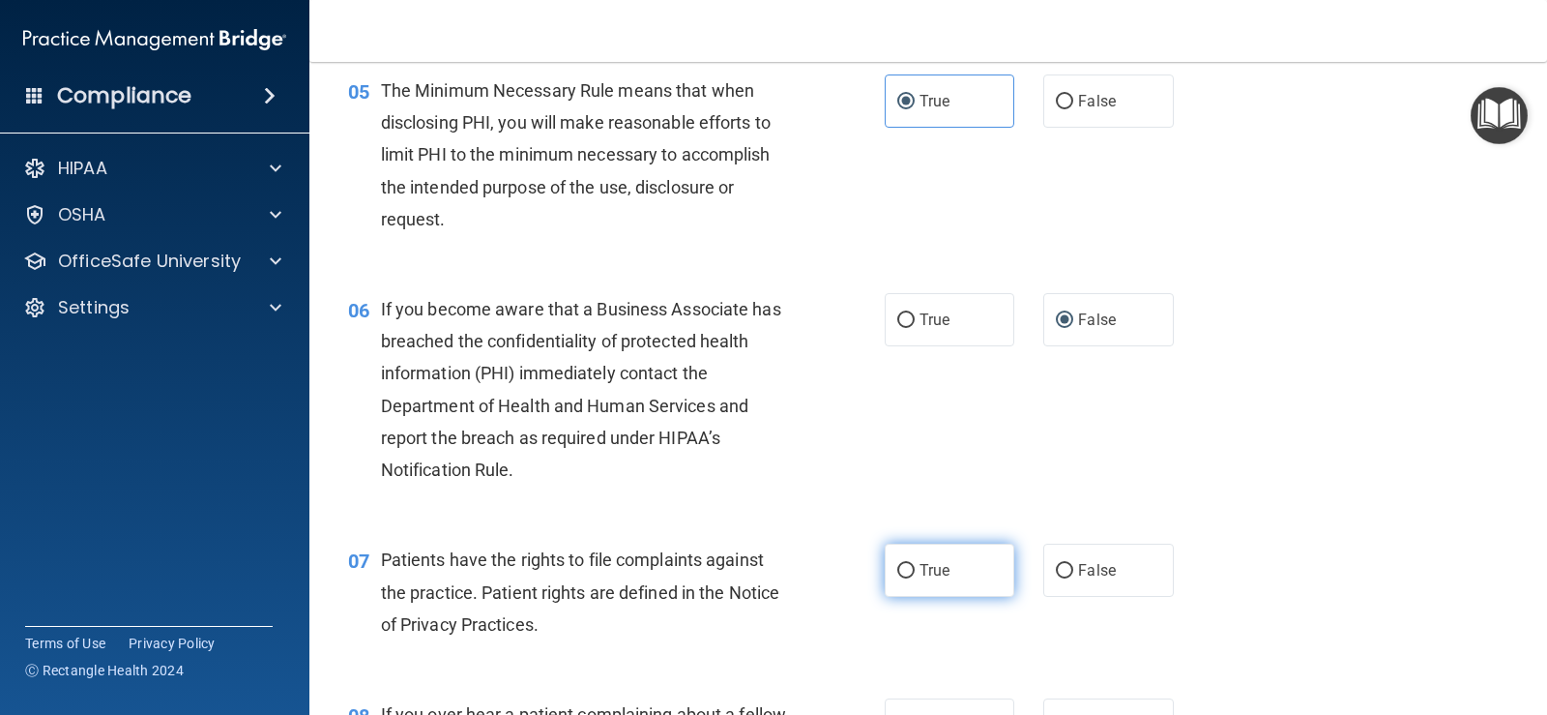
click at [897, 576] on input "True" at bounding box center [905, 571] width 17 height 15
radio input "true"
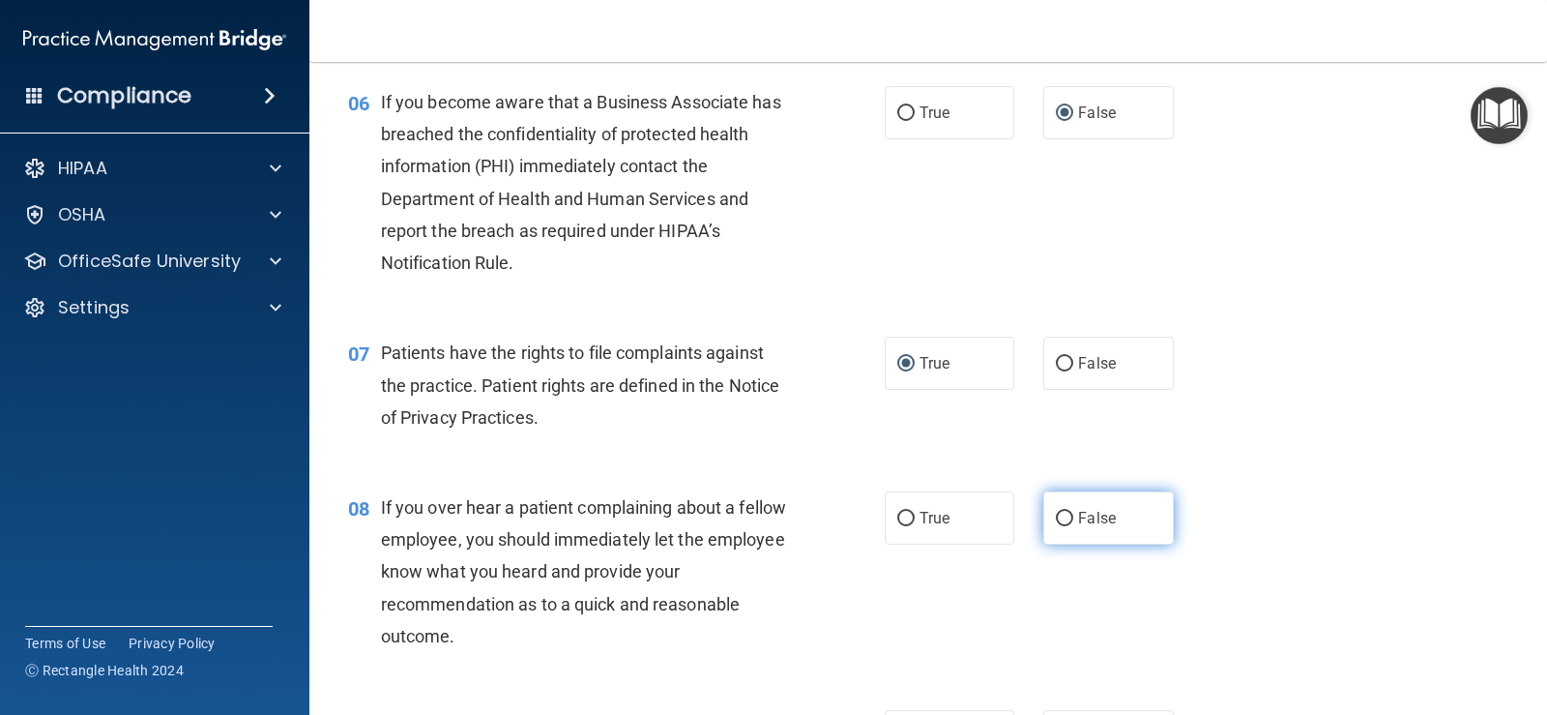
click at [1056, 518] on input "False" at bounding box center [1064, 519] width 17 height 15
radio input "true"
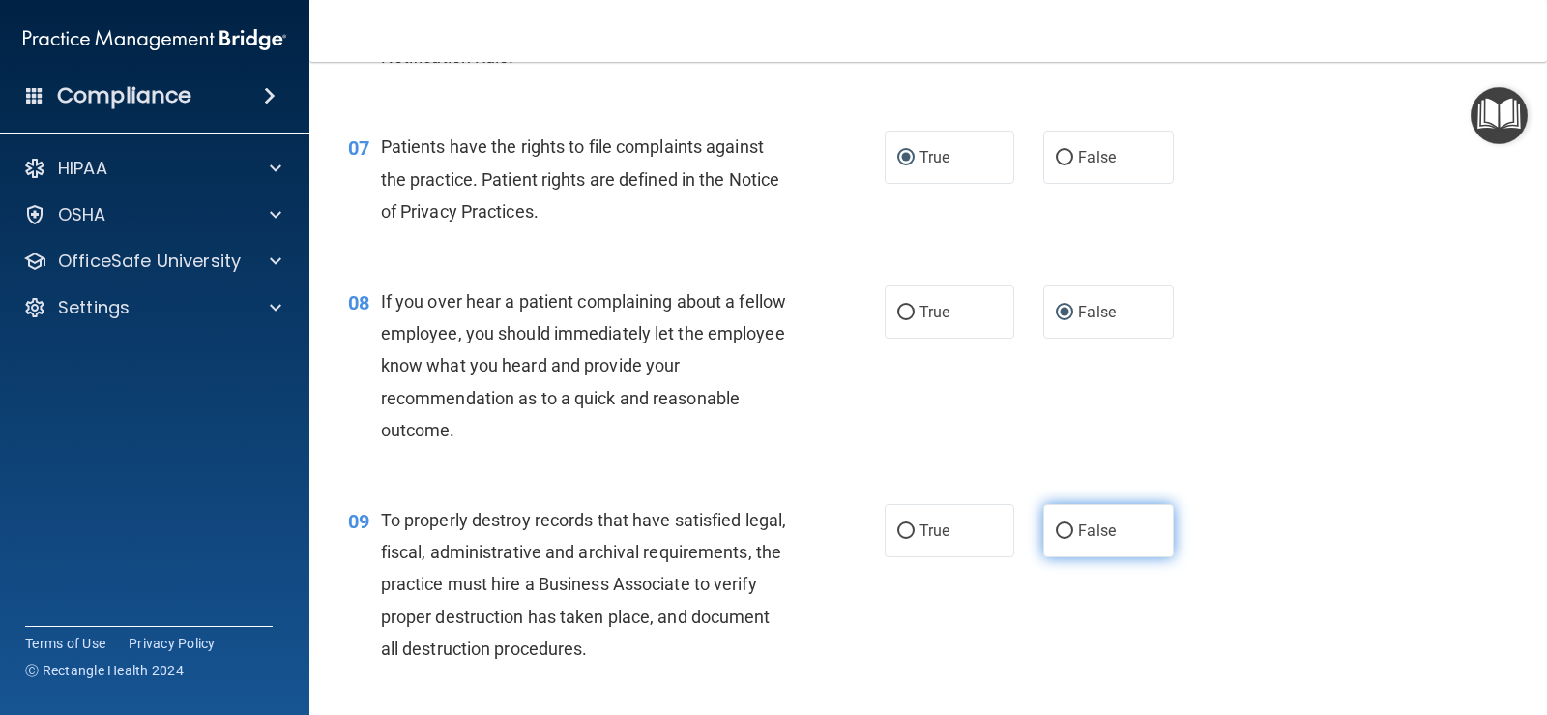
click at [1078, 532] on span "False" at bounding box center [1097, 530] width 38 height 18
click at [1070, 532] on input "False" at bounding box center [1064, 531] width 17 height 15
radio input "true"
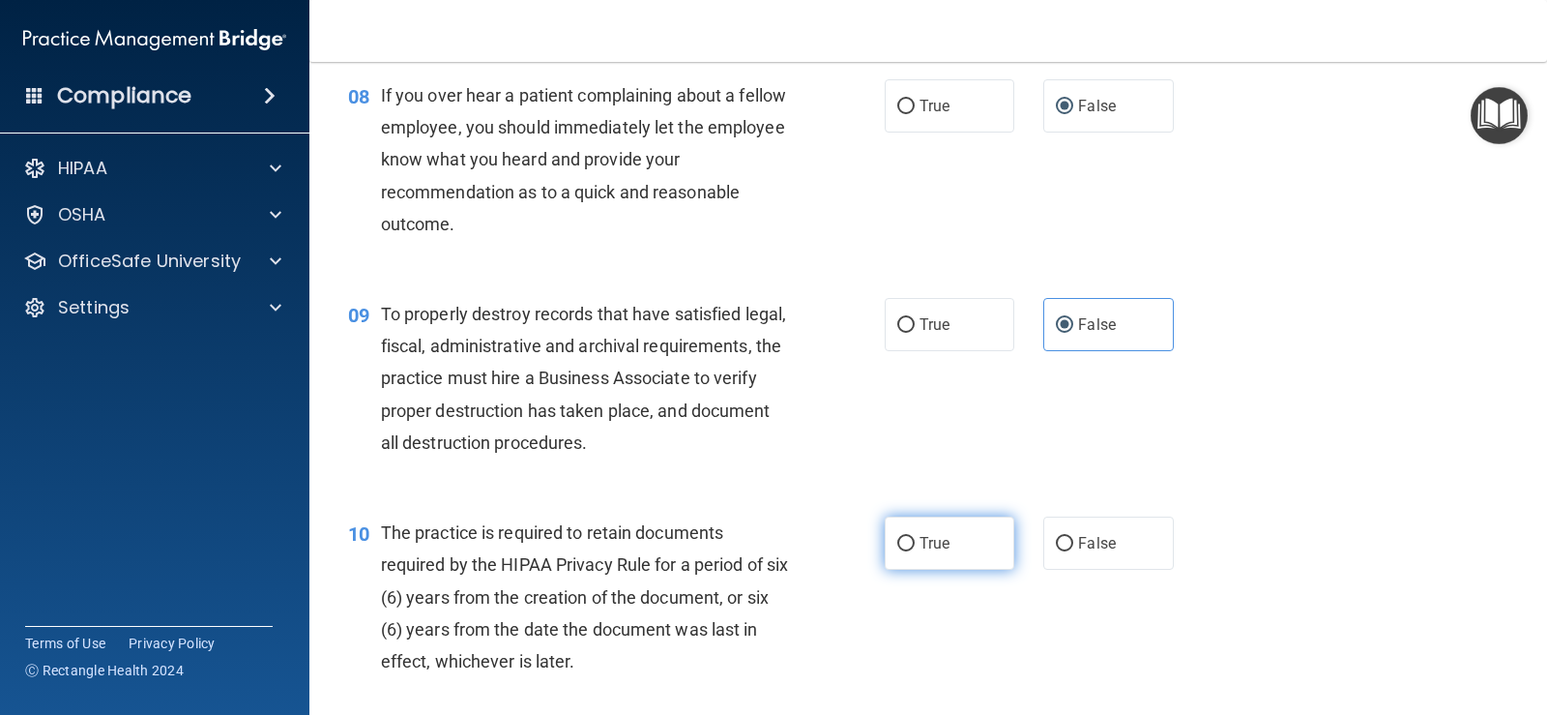
click at [912, 540] on label "True" at bounding box center [950, 542] width 130 height 53
click at [912, 540] on input "True" at bounding box center [905, 544] width 17 height 15
radio input "true"
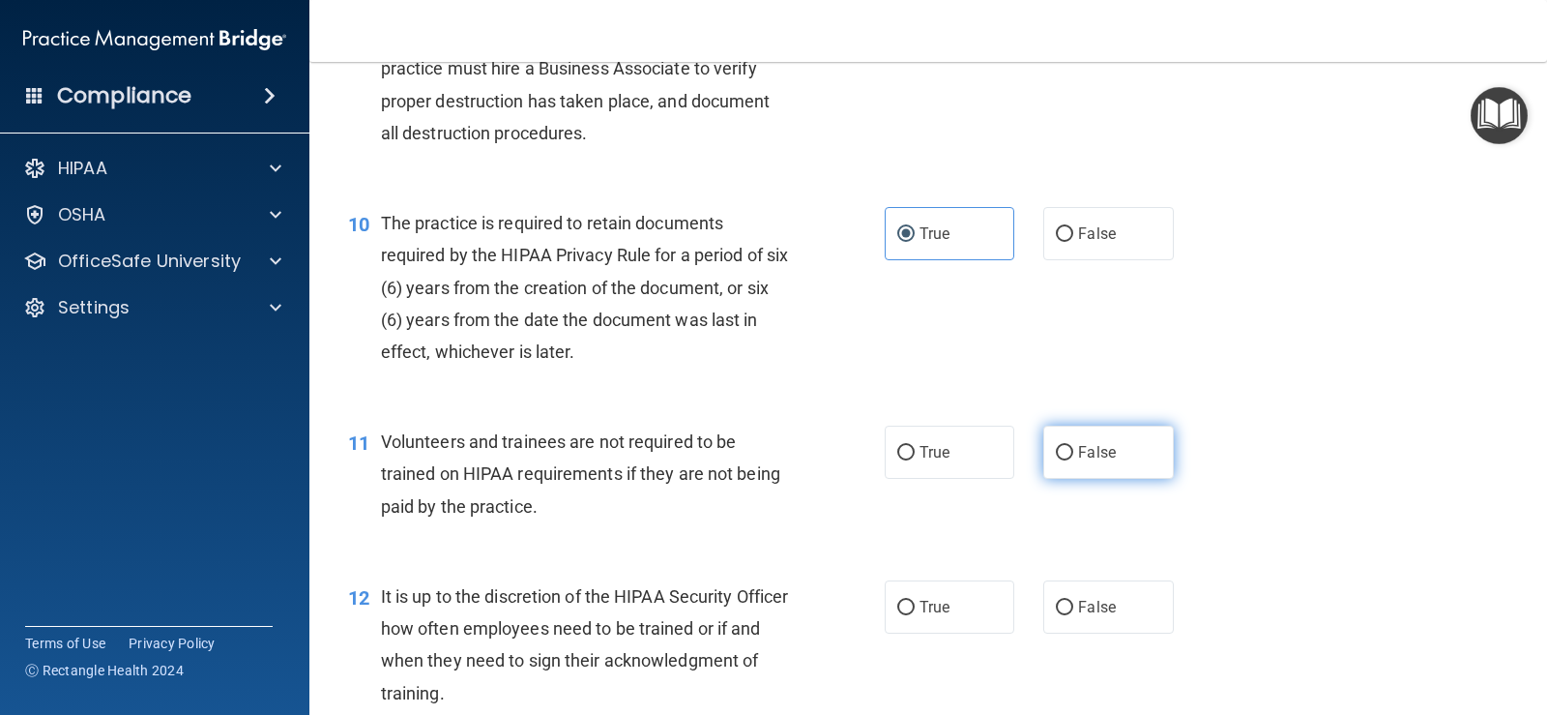
click at [1056, 448] on input "False" at bounding box center [1064, 453] width 17 height 15
radio input "true"
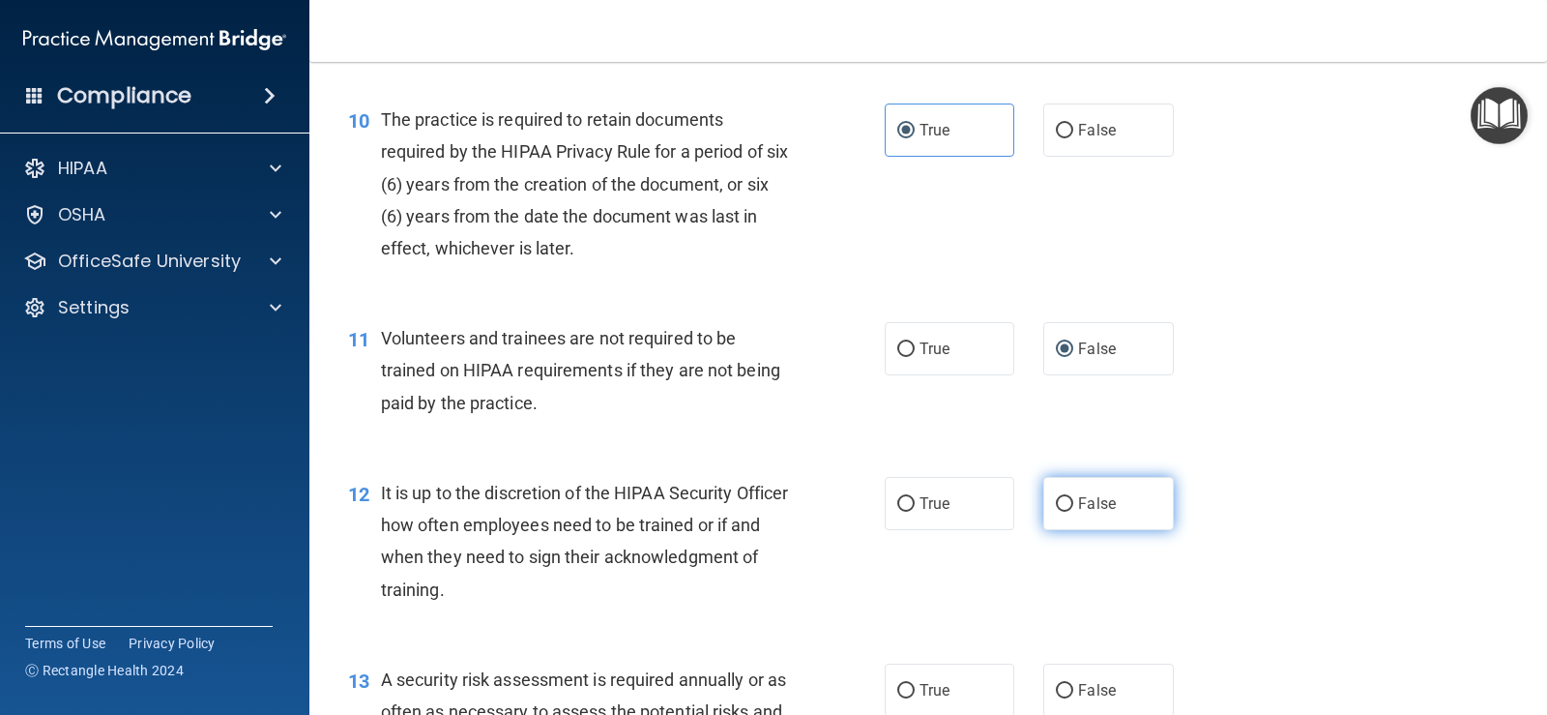
click at [1059, 492] on label "False" at bounding box center [1109, 503] width 130 height 53
click at [1059, 497] on input "False" at bounding box center [1064, 504] width 17 height 15
radio input "true"
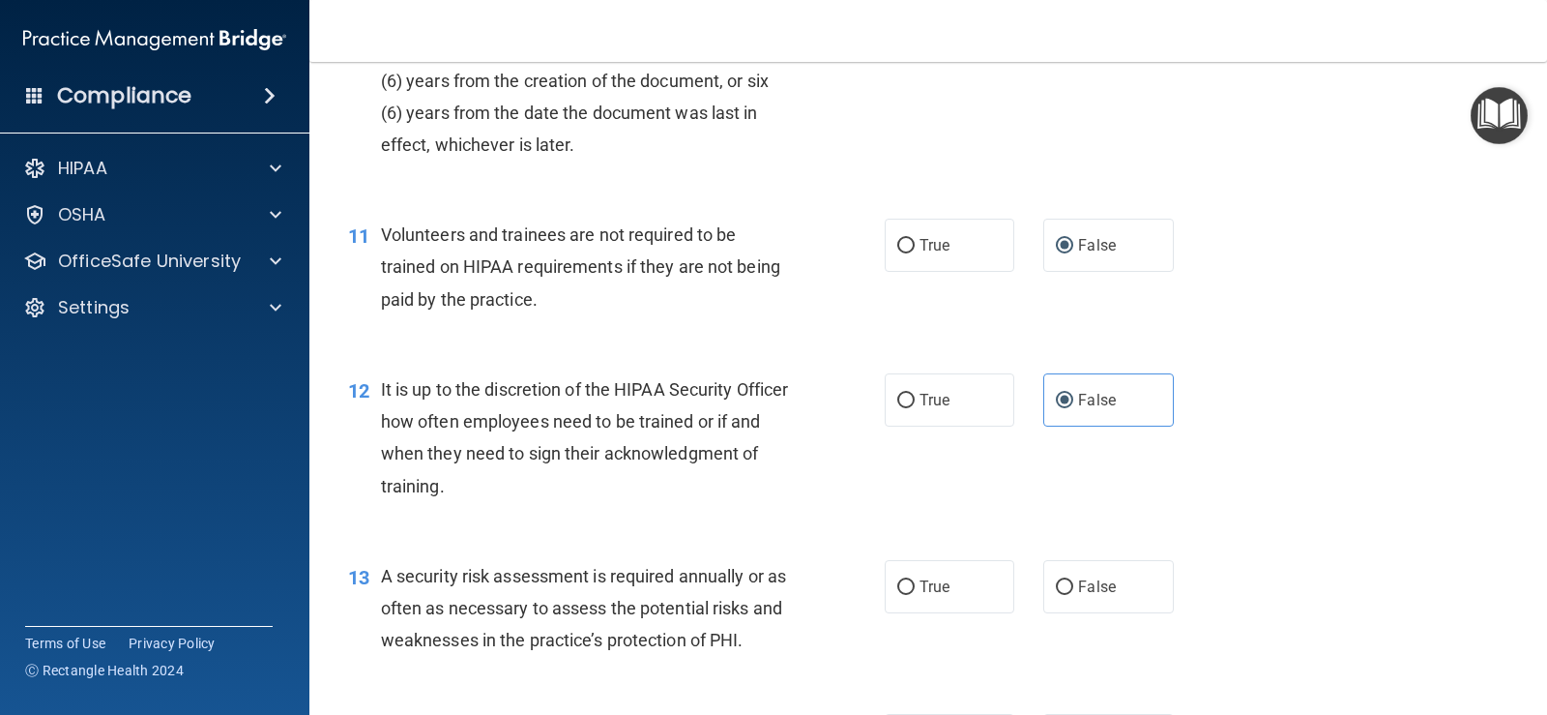
scroll to position [2063, 0]
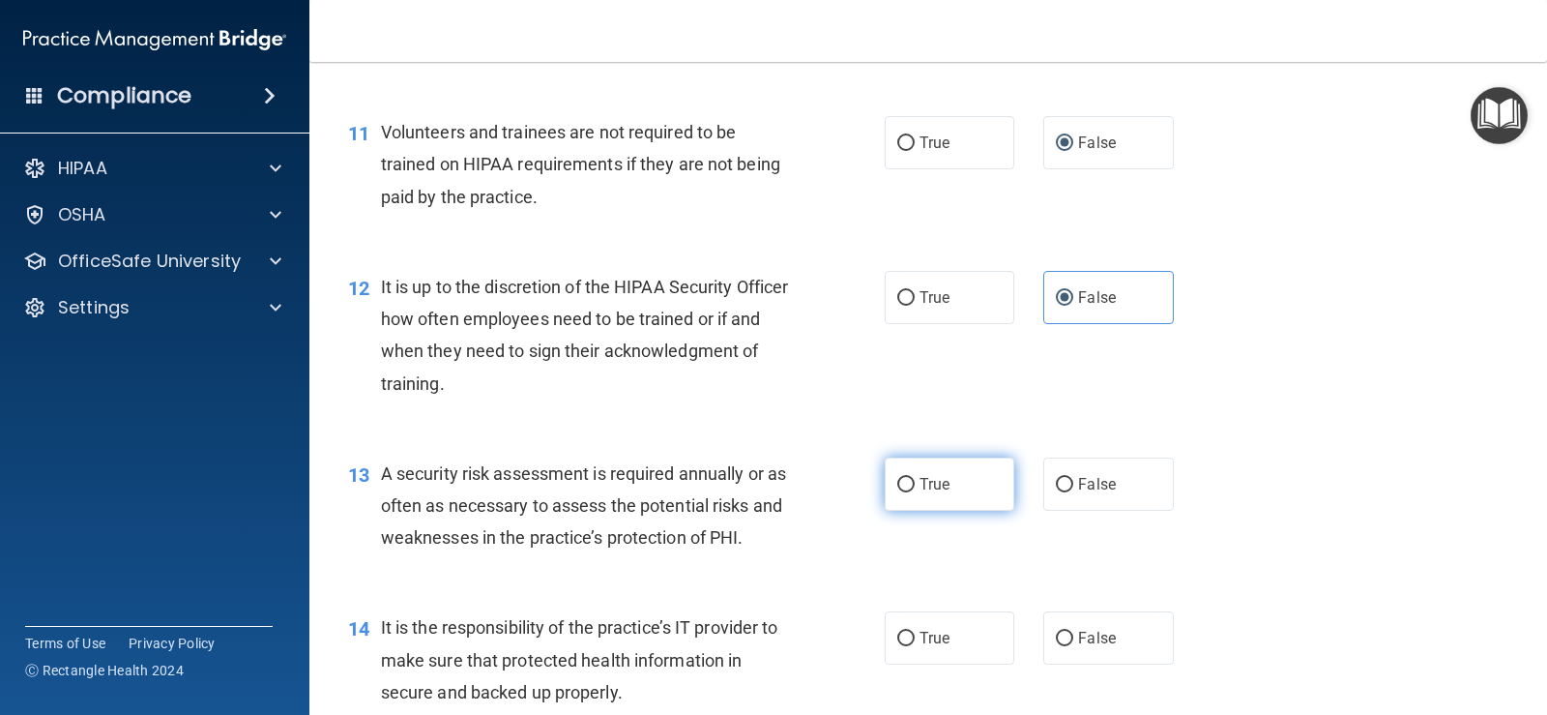
click at [886, 482] on label "True" at bounding box center [950, 483] width 130 height 53
click at [897, 482] on input "True" at bounding box center [905, 485] width 17 height 15
radio input "true"
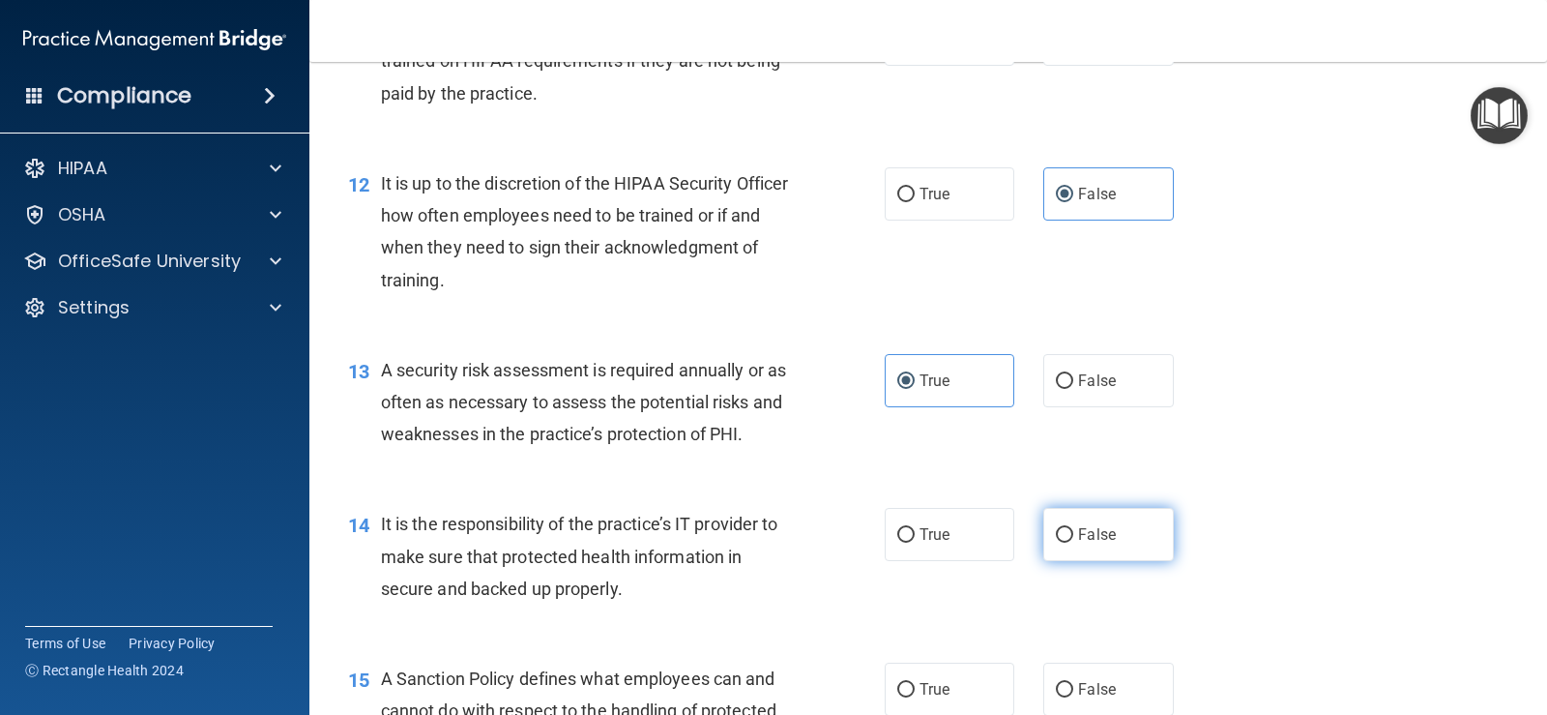
click at [1058, 538] on input "False" at bounding box center [1064, 535] width 17 height 15
radio input "true"
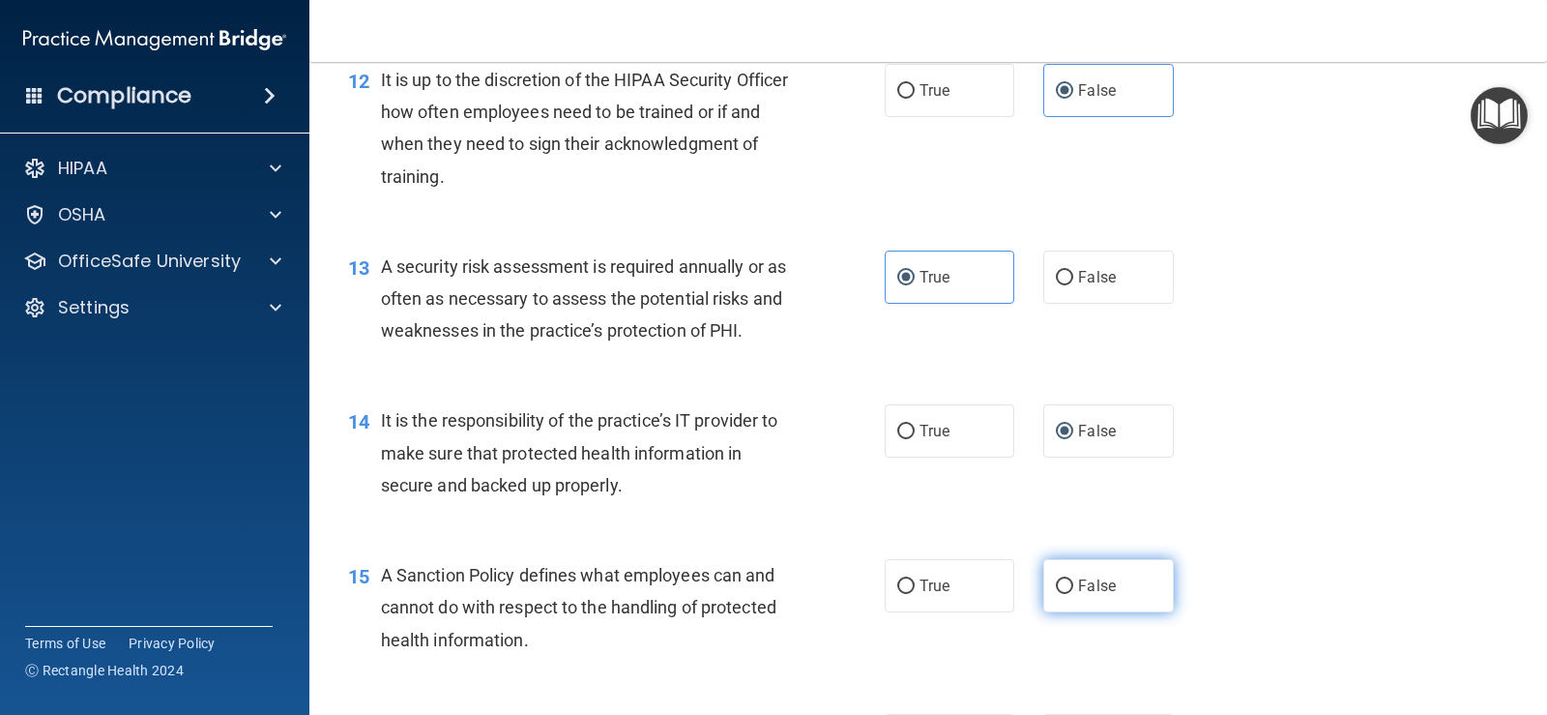
click at [1058, 592] on input "False" at bounding box center [1064, 586] width 17 height 15
radio input "true"
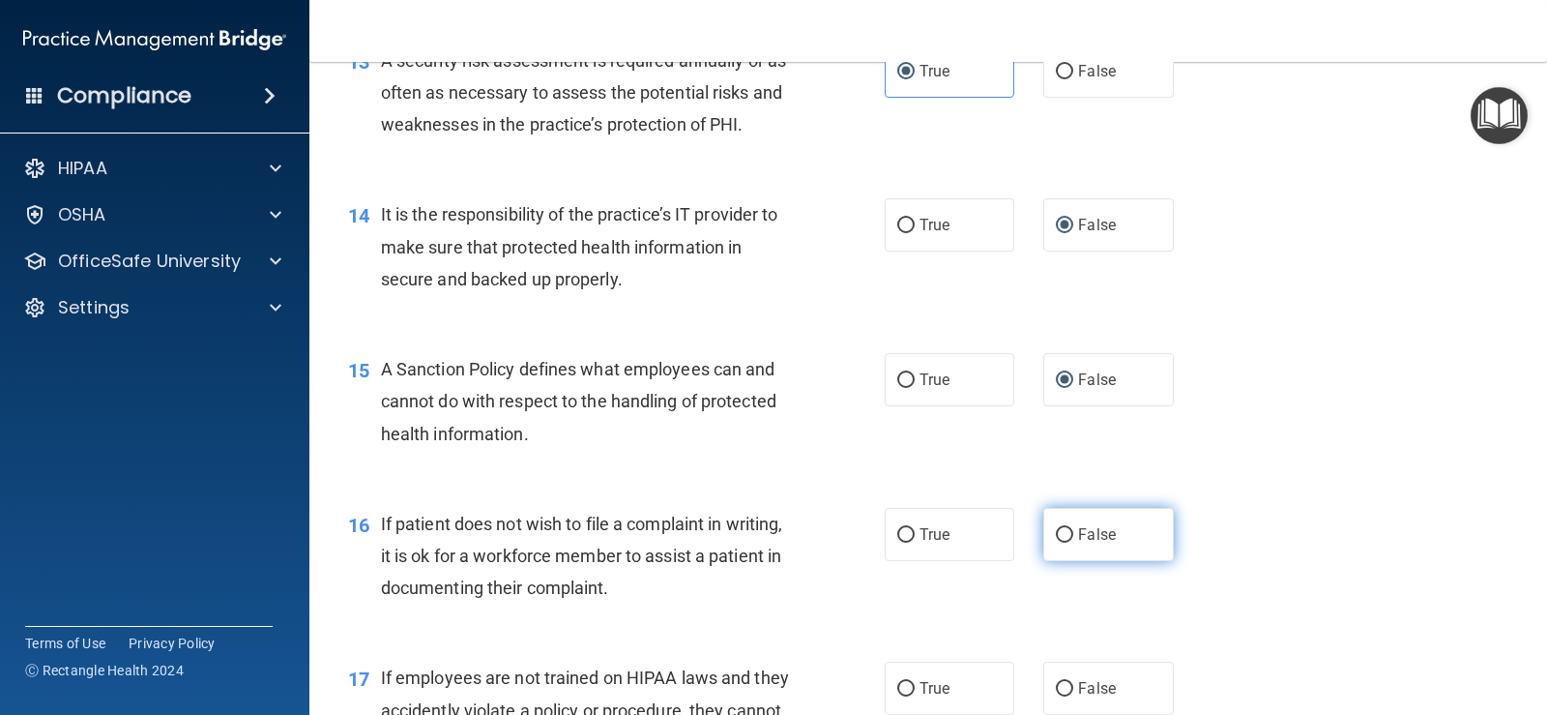
click at [1058, 532] on input "False" at bounding box center [1064, 535] width 17 height 15
radio input "true"
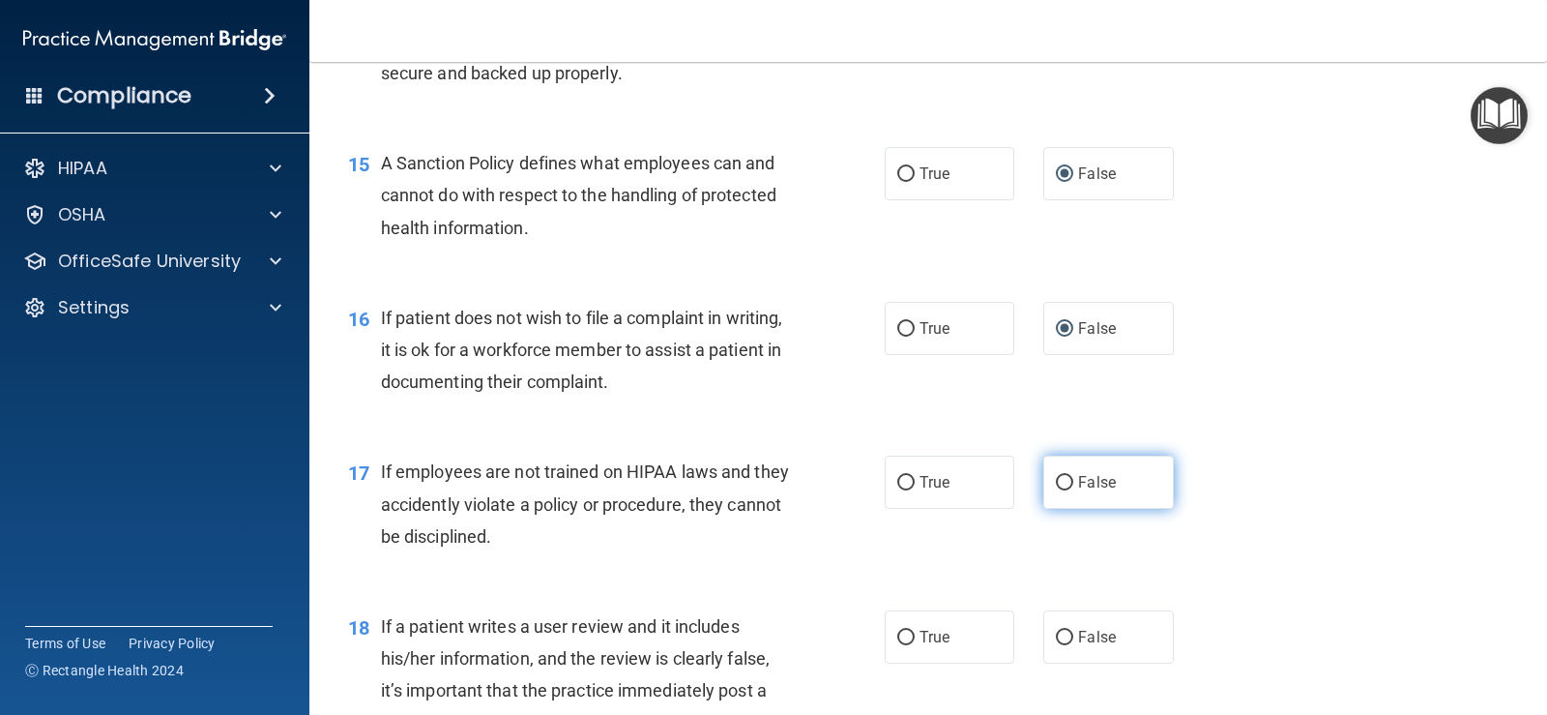
click at [1056, 488] on input "False" at bounding box center [1064, 483] width 17 height 15
radio input "true"
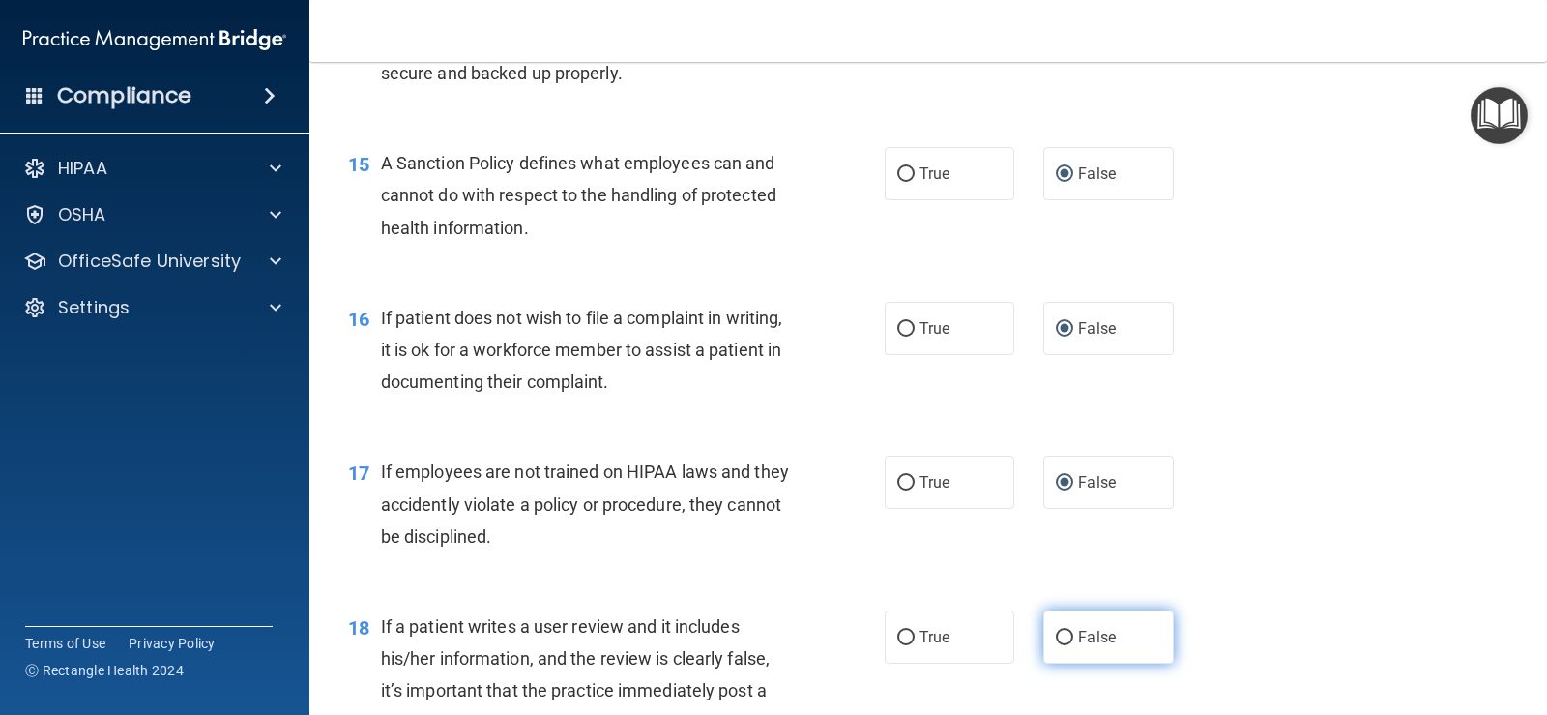
click at [1056, 637] on input "False" at bounding box center [1064, 638] width 17 height 15
radio input "true"
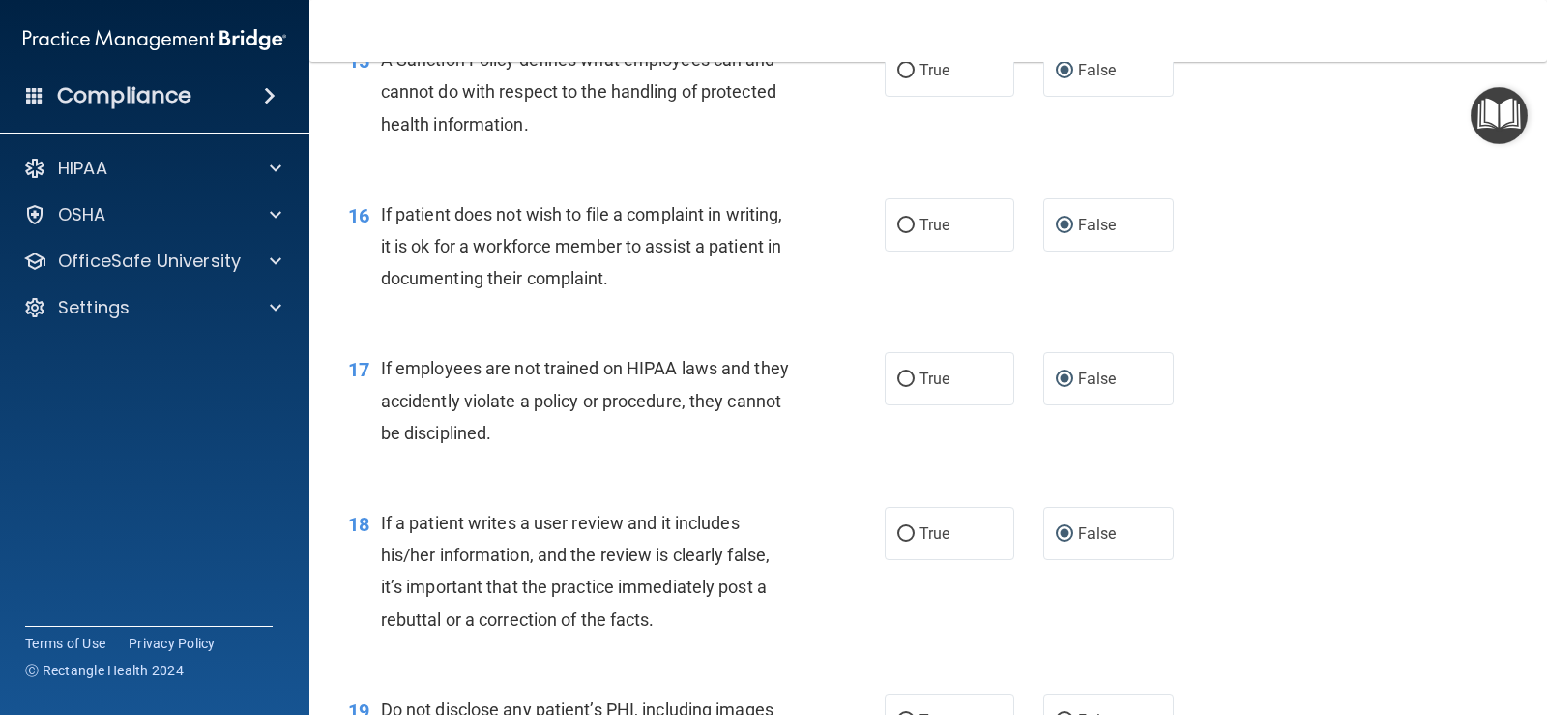
scroll to position [2991, 0]
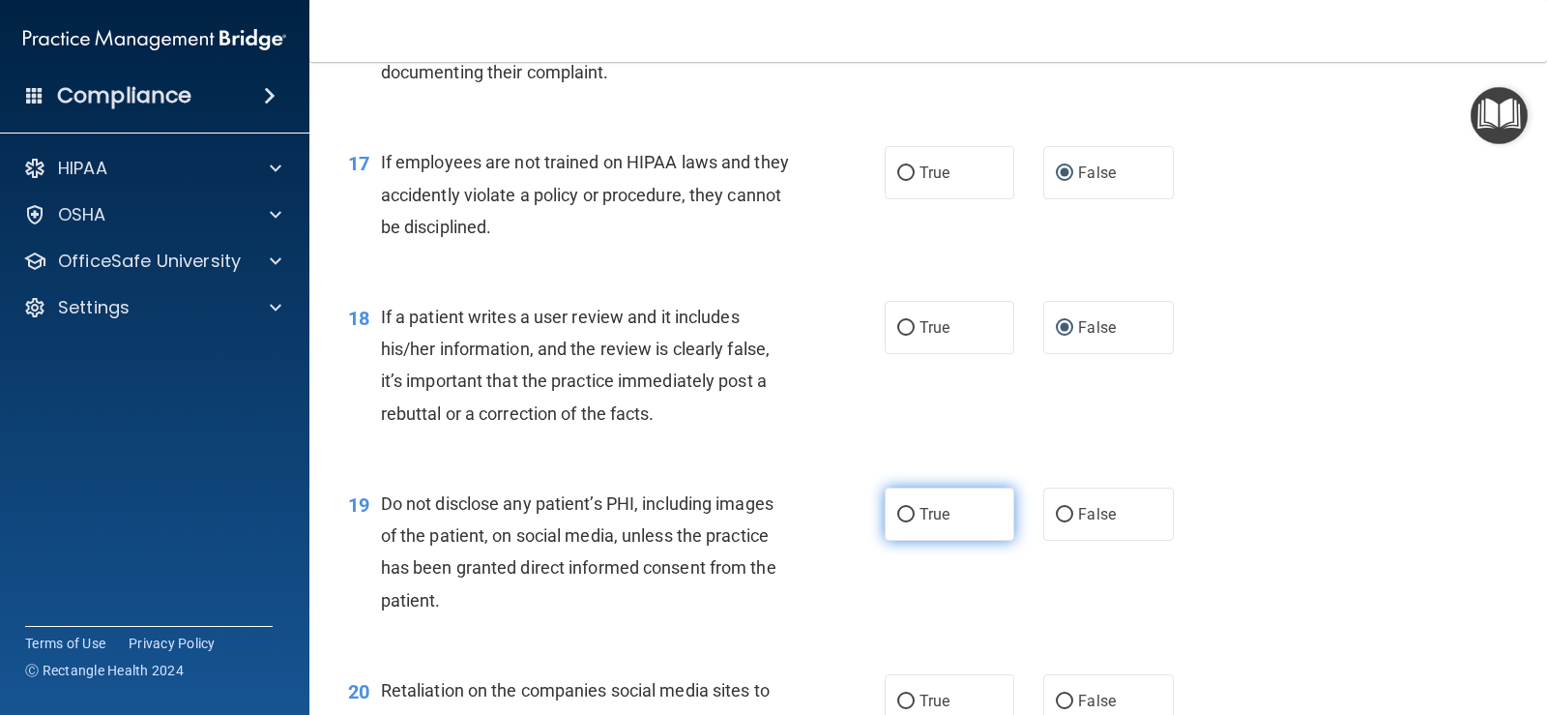
click at [903, 509] on input "True" at bounding box center [905, 515] width 17 height 15
radio input "true"
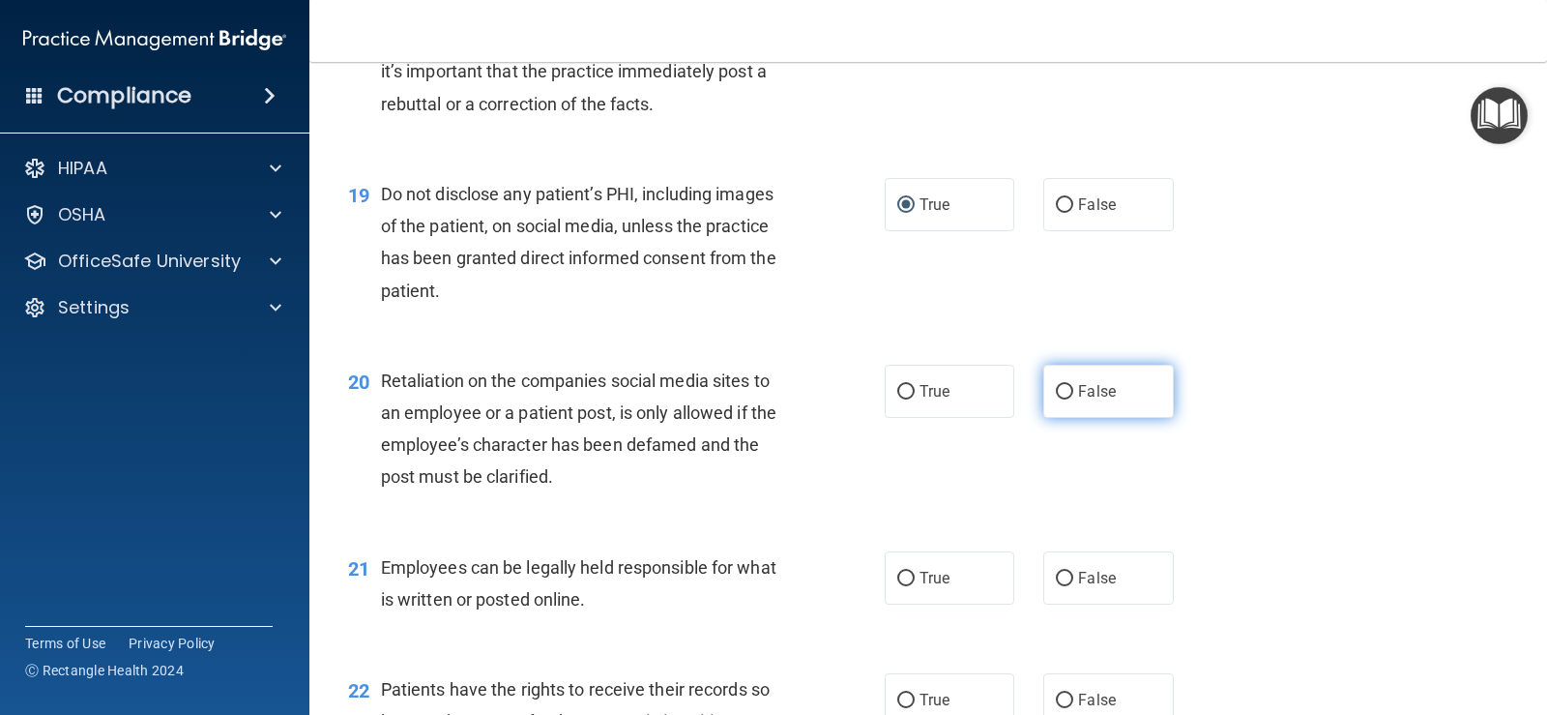
click at [1056, 393] on input "False" at bounding box center [1064, 392] width 17 height 15
radio input "true"
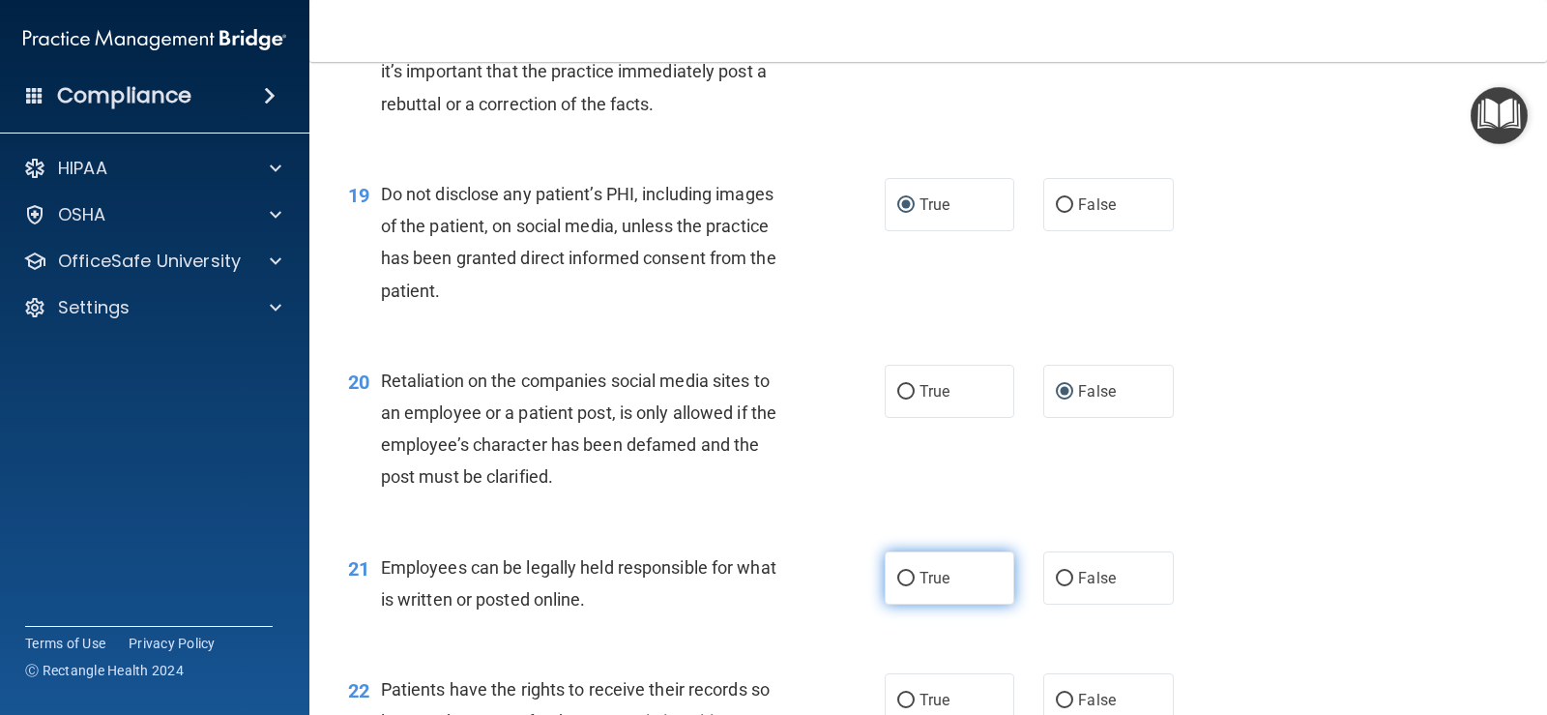
click at [897, 585] on input "True" at bounding box center [905, 579] width 17 height 15
radio input "true"
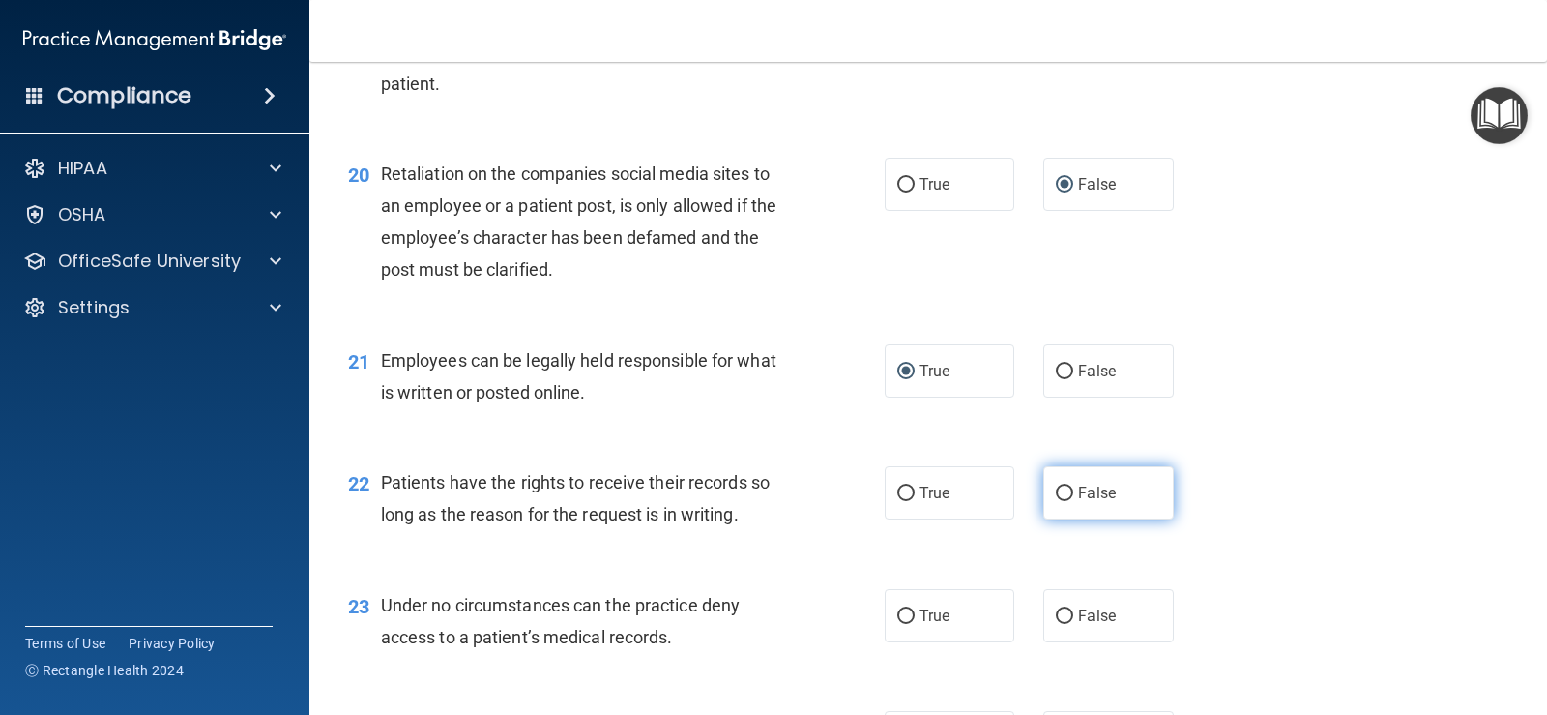
click at [1062, 497] on input "False" at bounding box center [1064, 493] width 17 height 15
radio input "true"
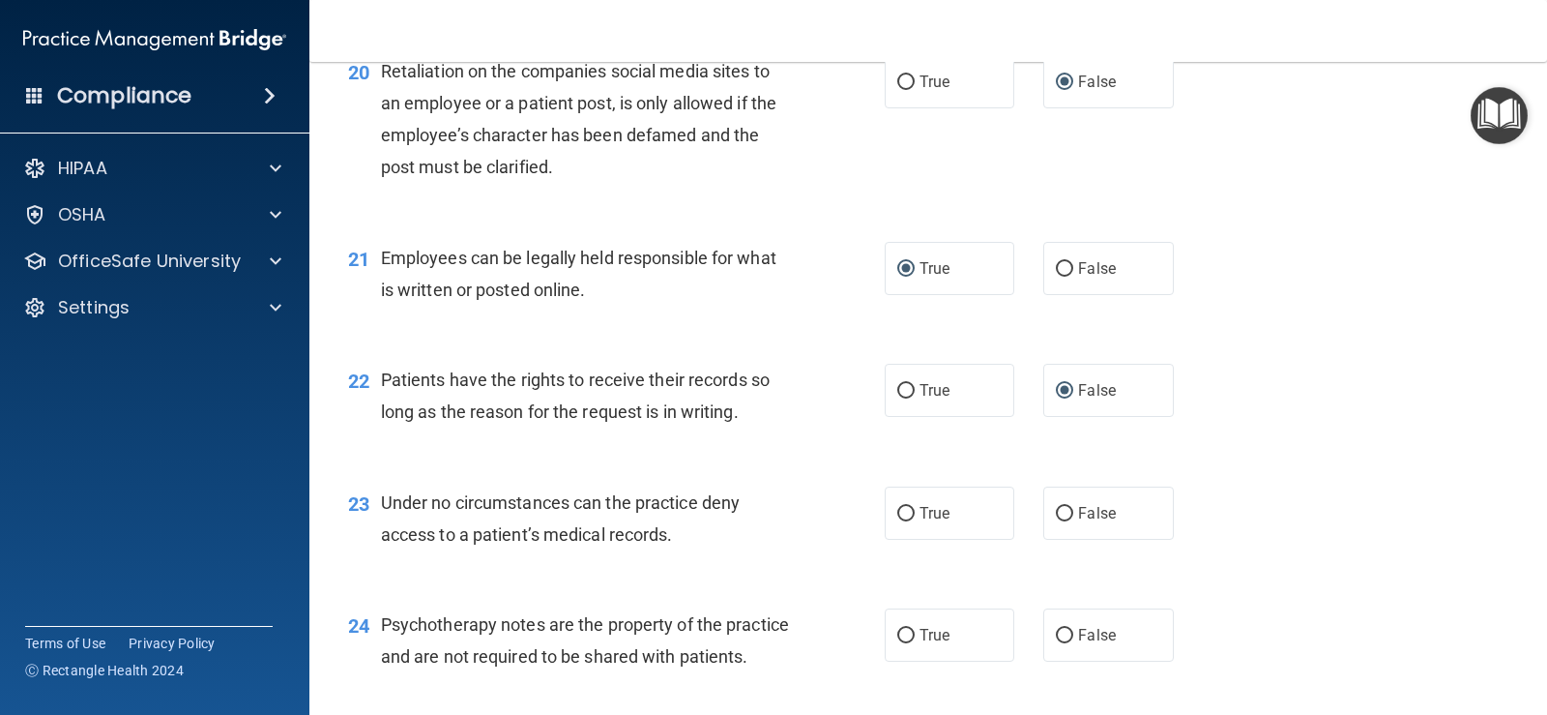
scroll to position [3714, 0]
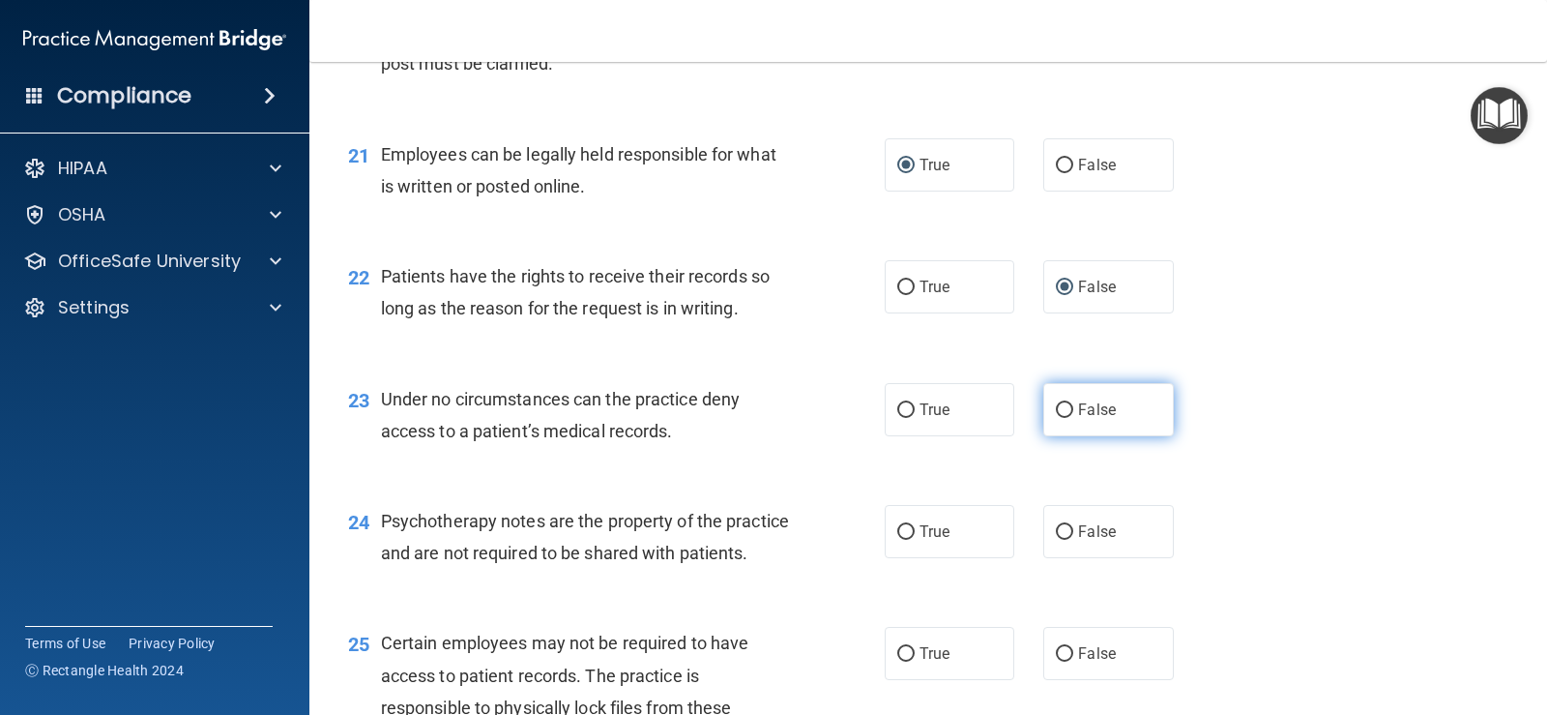
click at [1064, 412] on input "False" at bounding box center [1064, 410] width 17 height 15
radio input "true"
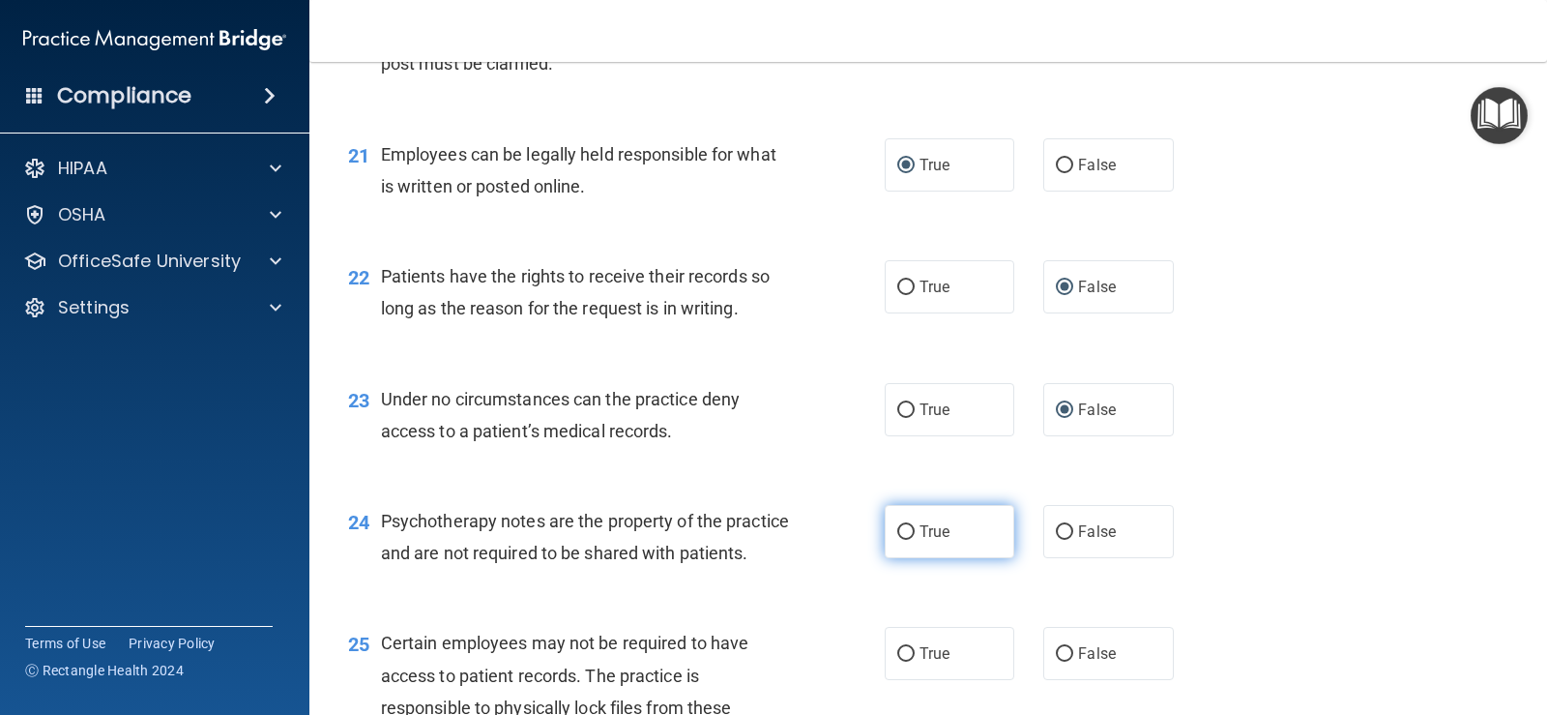
click at [897, 525] on input "True" at bounding box center [905, 532] width 17 height 15
radio input "true"
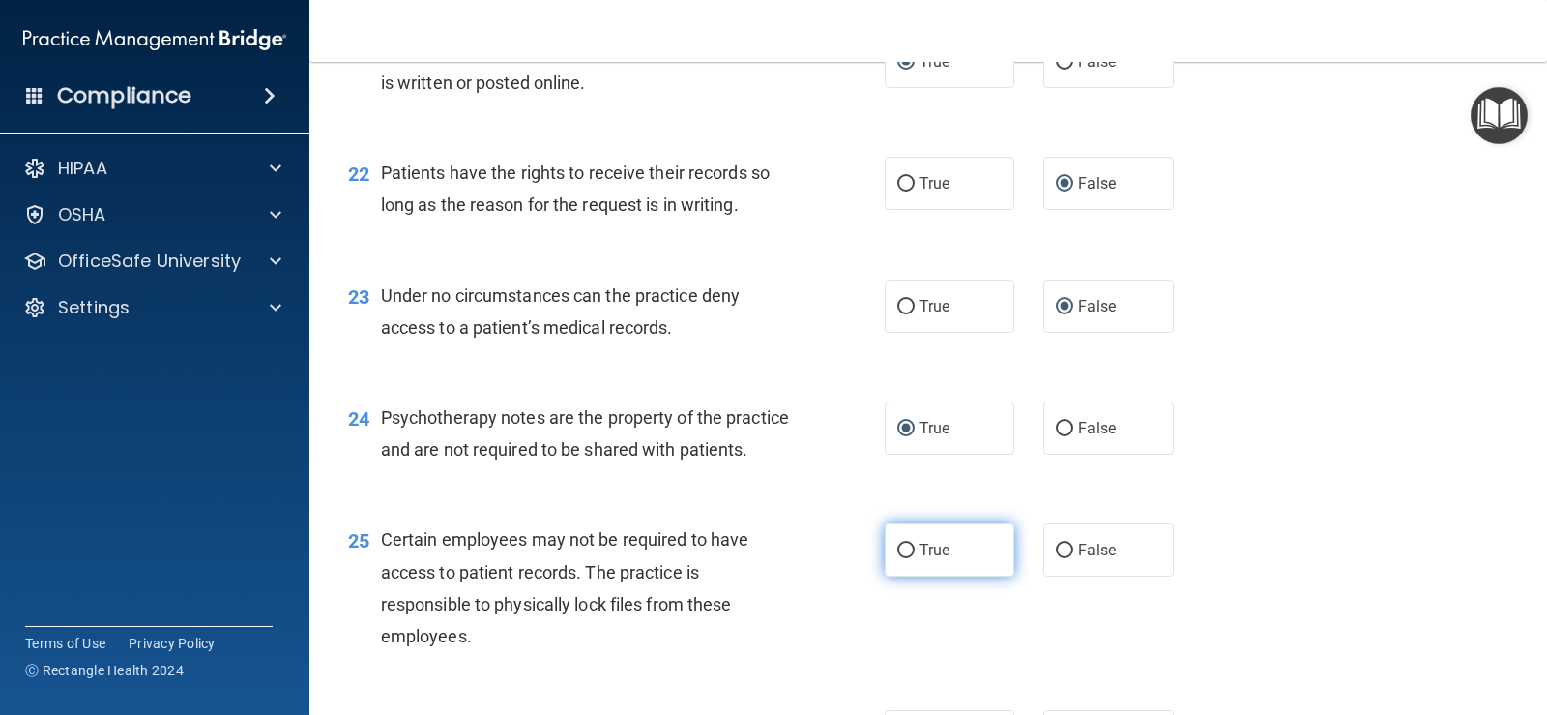
click at [912, 576] on label "True" at bounding box center [950, 549] width 130 height 53
click at [912, 558] on input "True" at bounding box center [905, 551] width 17 height 15
radio input "true"
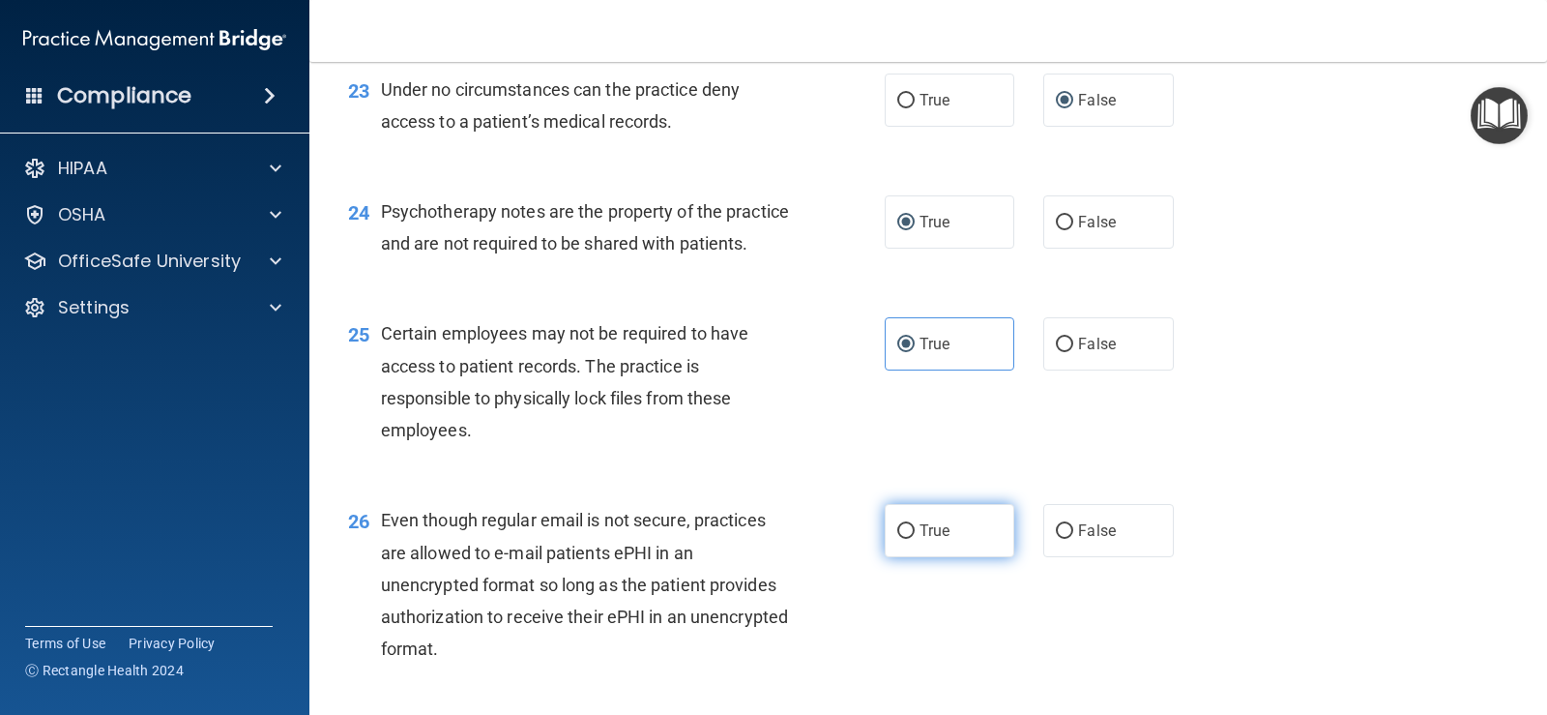
click at [902, 539] on input "True" at bounding box center [905, 531] width 17 height 15
radio input "true"
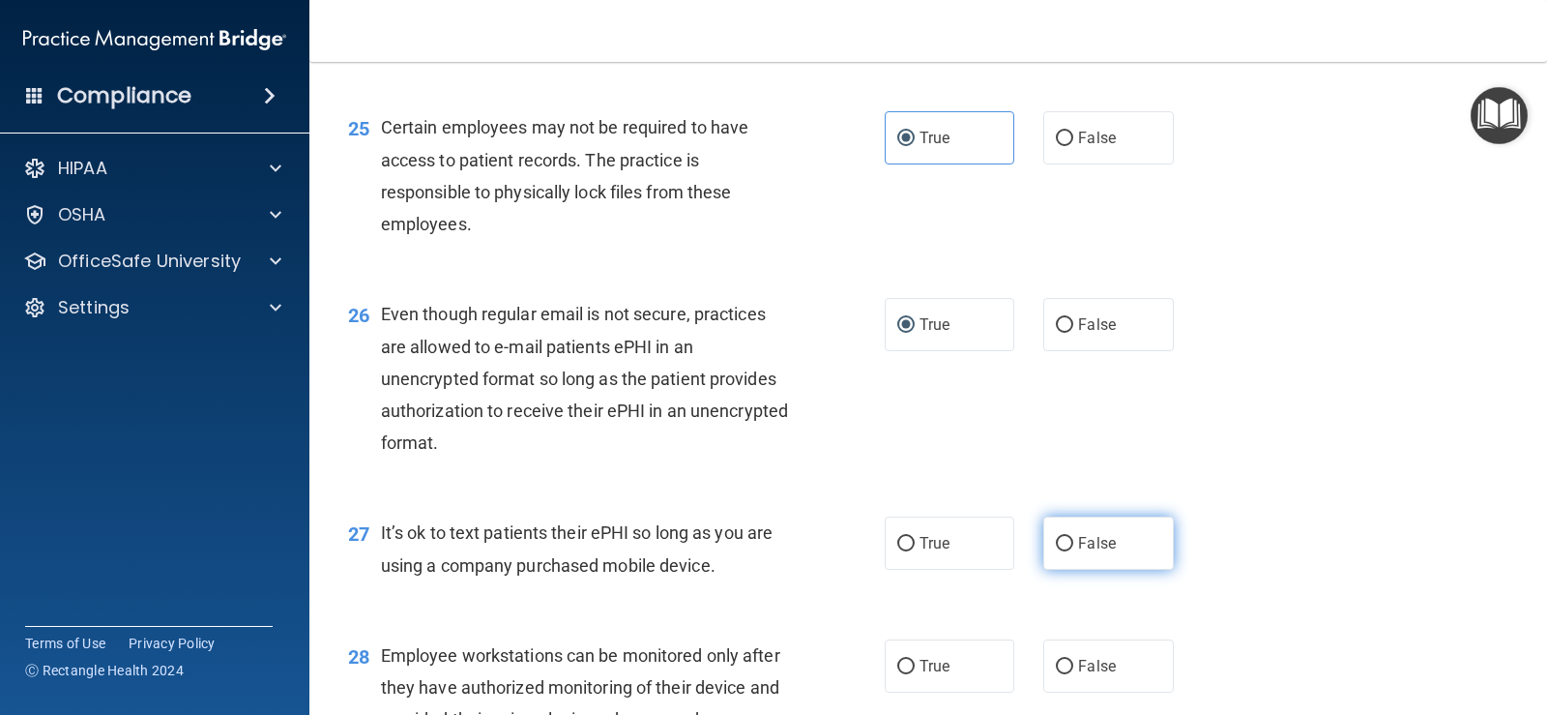
click at [1056, 551] on input "False" at bounding box center [1064, 544] width 17 height 15
radio input "true"
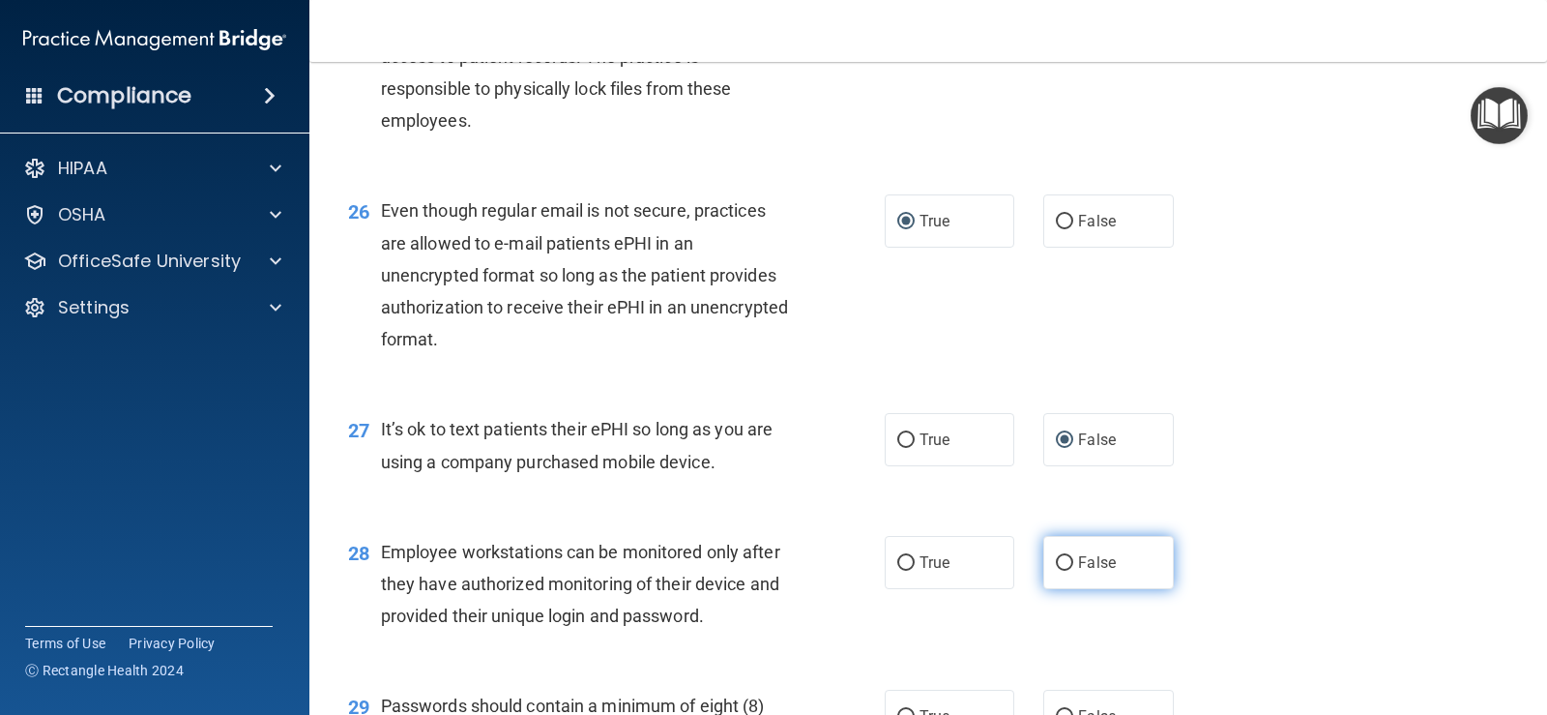
click at [1059, 571] on input "False" at bounding box center [1064, 563] width 17 height 15
radio input "true"
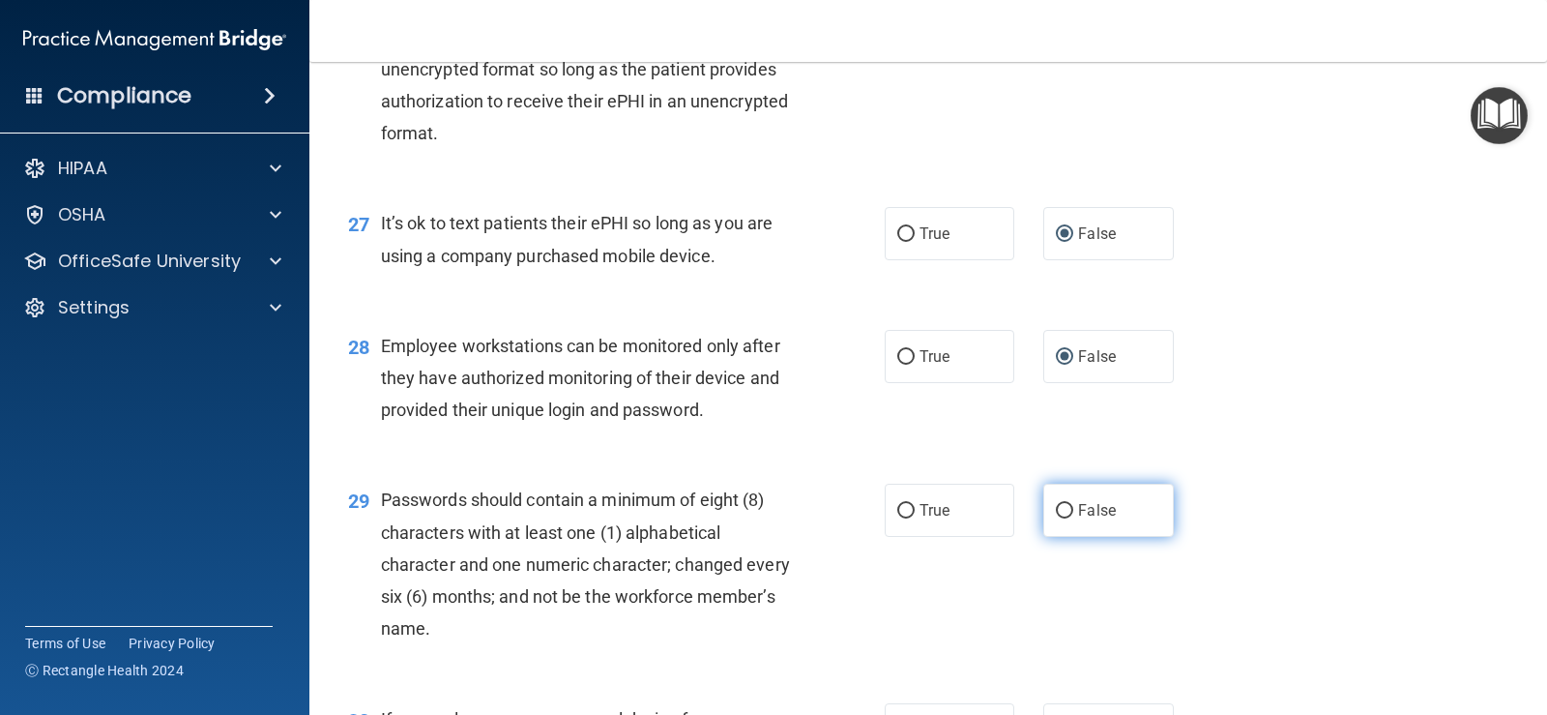
click at [1062, 518] on input "False" at bounding box center [1064, 511] width 17 height 15
radio input "true"
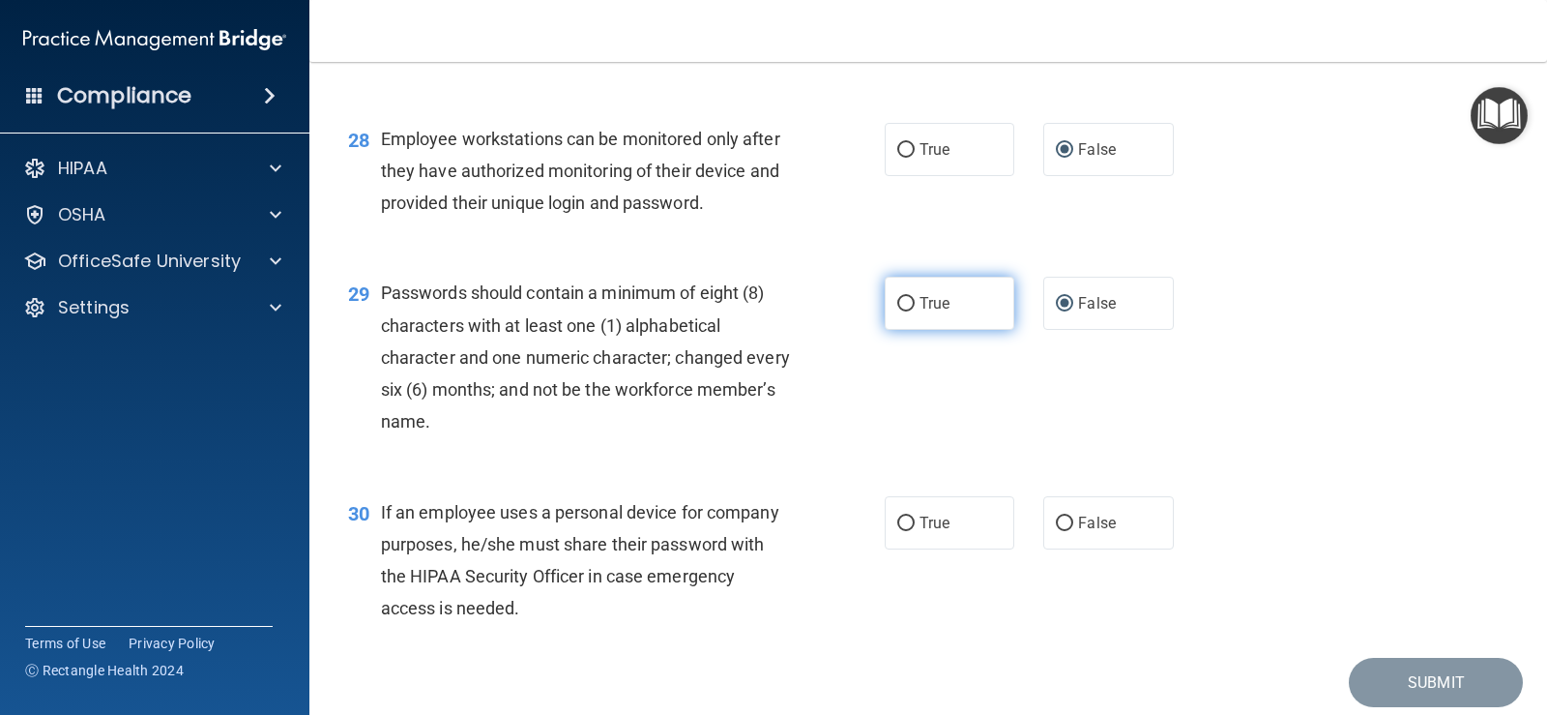
click at [897, 311] on input "True" at bounding box center [905, 304] width 17 height 15
radio input "true"
radio input "false"
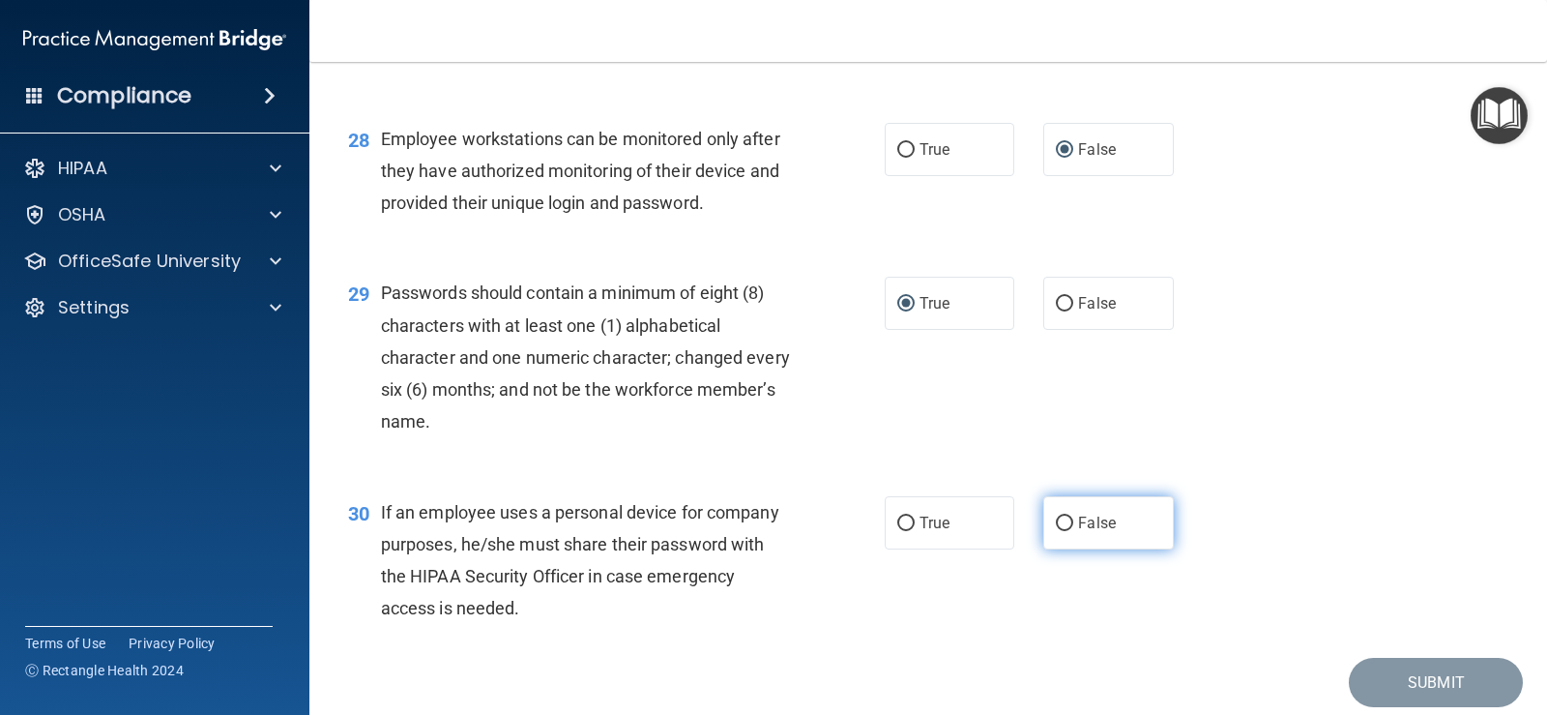
click at [1062, 545] on label "False" at bounding box center [1109, 522] width 130 height 53
click at [1062, 531] on input "False" at bounding box center [1064, 523] width 17 height 15
radio input "true"
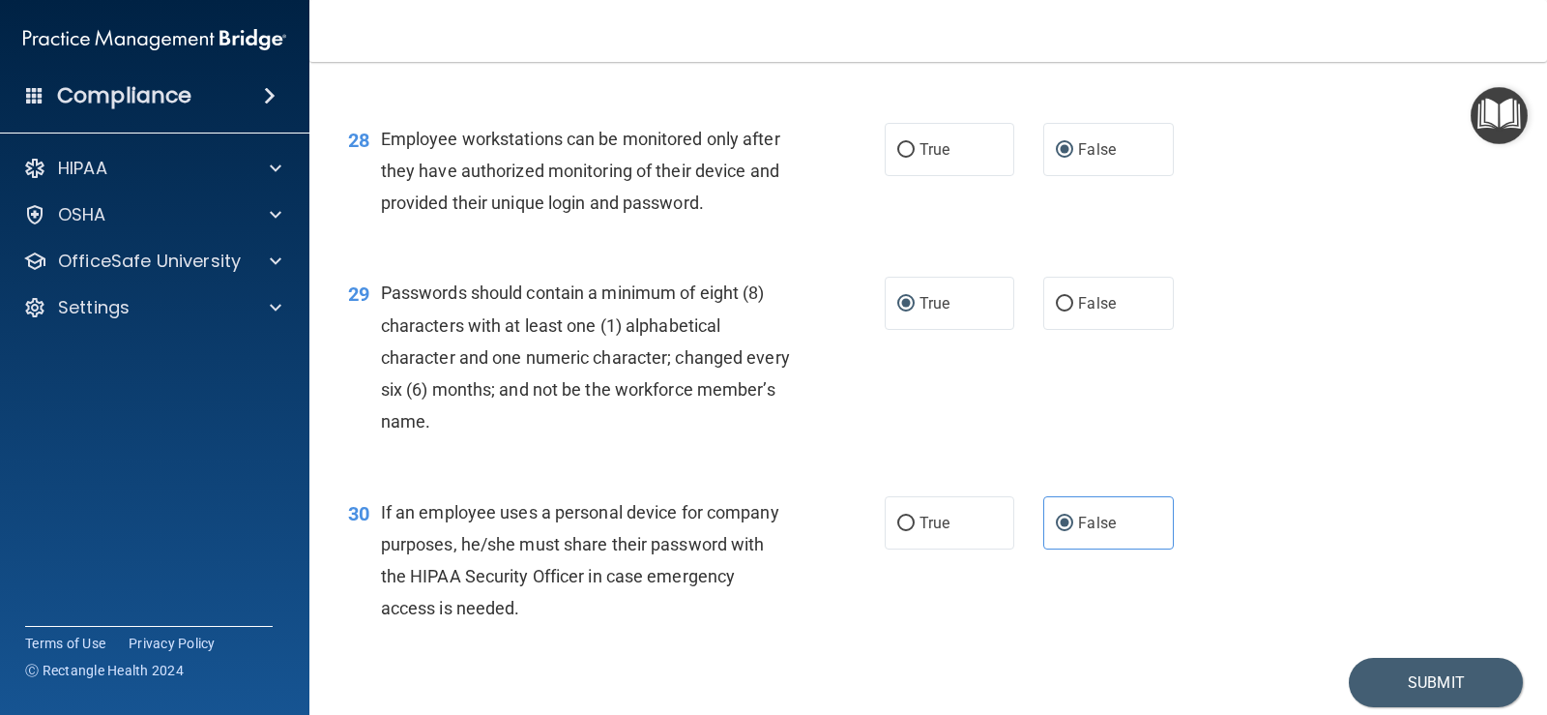
scroll to position [4847, 0]
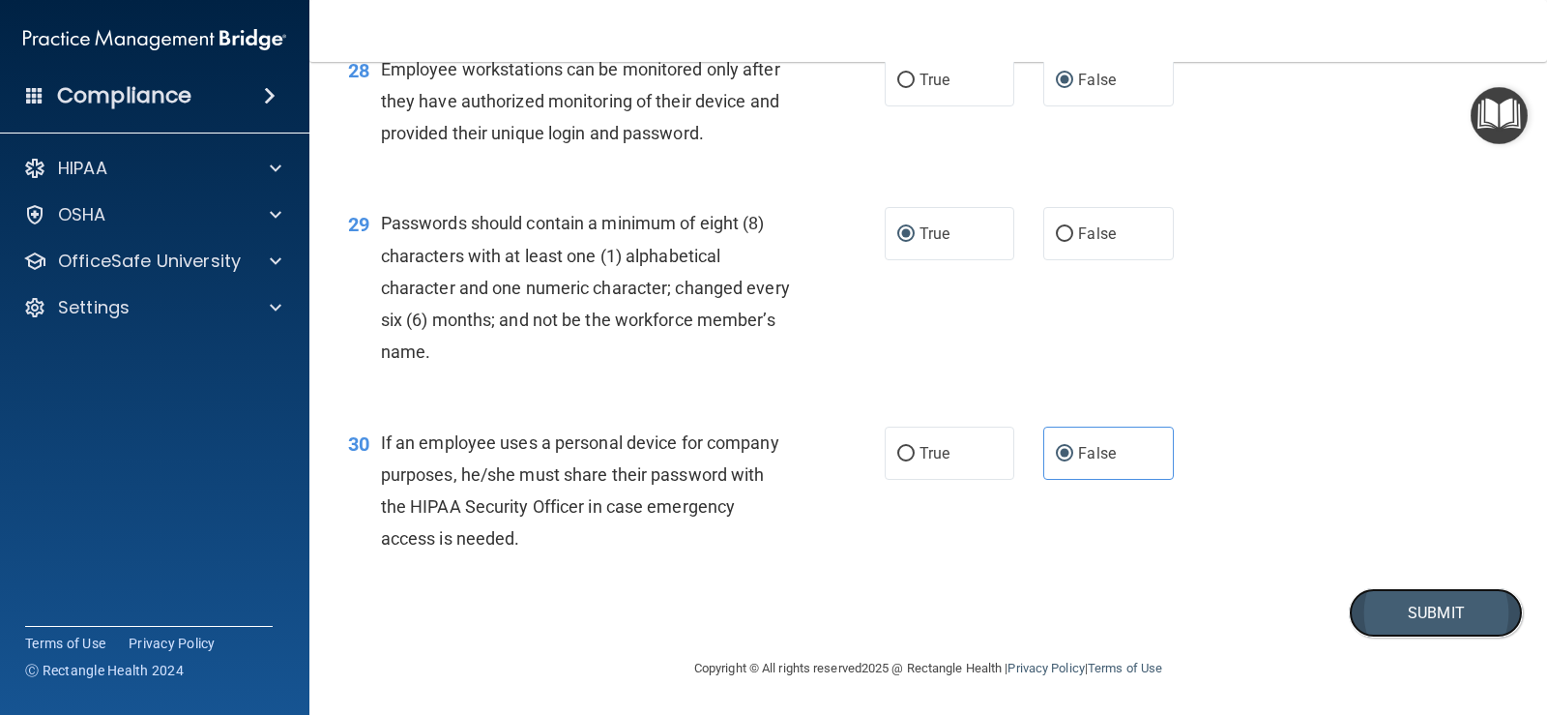
click at [1427, 604] on button "Submit" at bounding box center [1436, 612] width 174 height 49
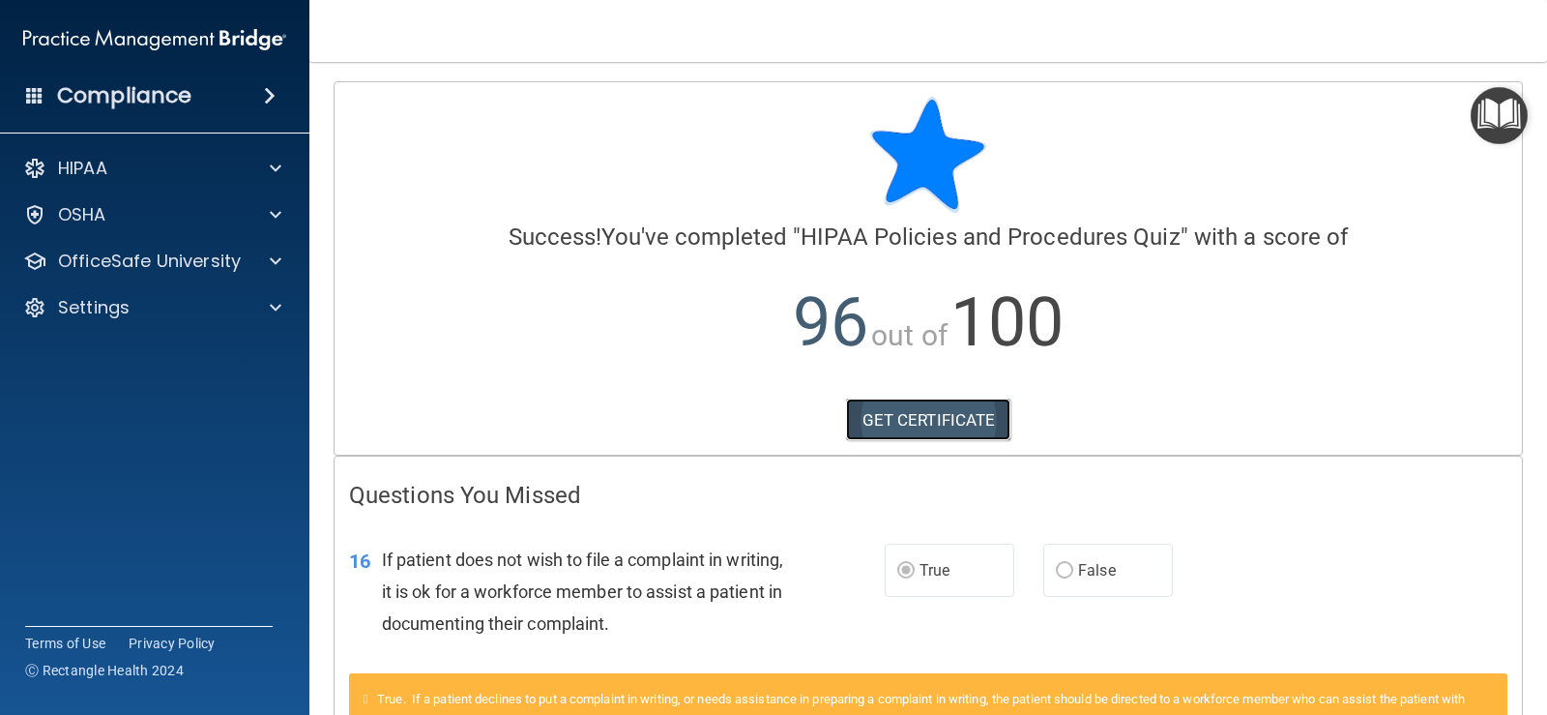
click at [992, 417] on link "GET CERTIFICATE" at bounding box center [928, 419] width 165 height 43
